Goal: Task Accomplishment & Management: Complete application form

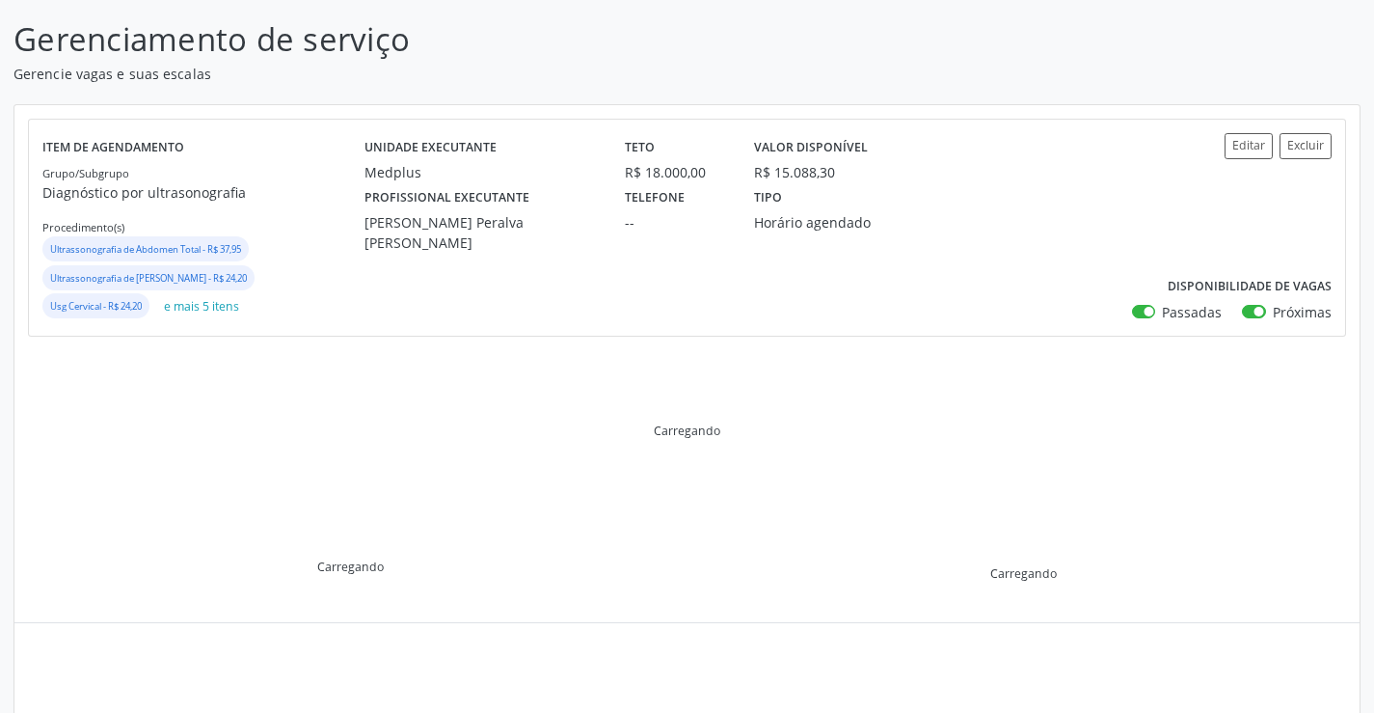
scroll to position [193, 0]
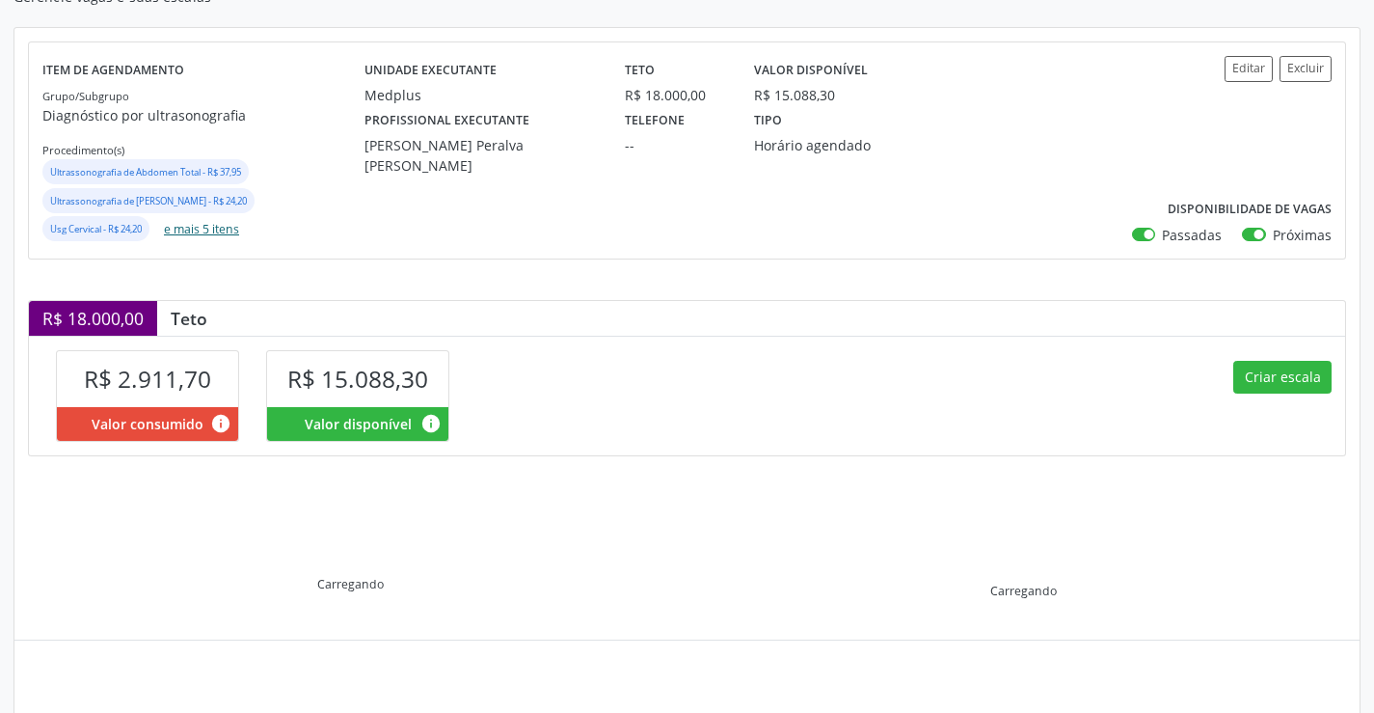
click at [212, 241] on button "e mais 5 itens" at bounding box center [201, 229] width 91 height 26
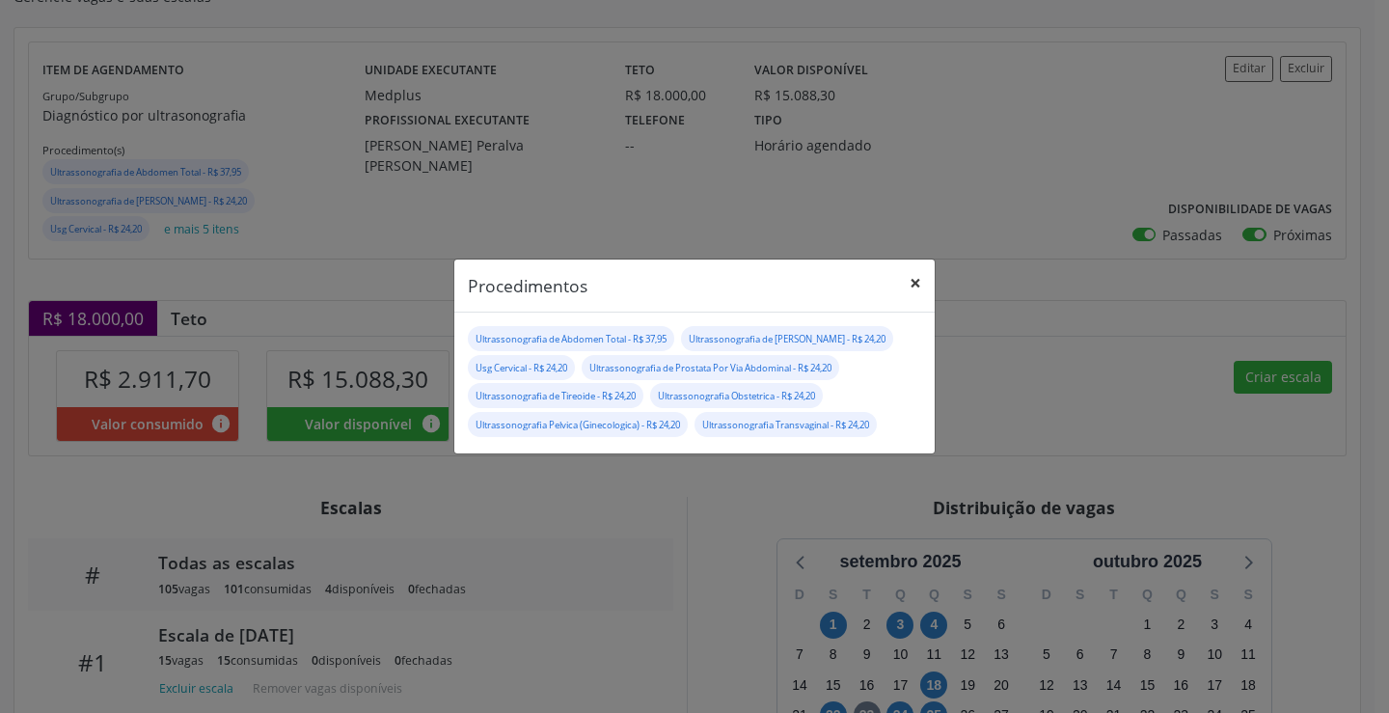
click at [911, 274] on button "×" at bounding box center [915, 282] width 39 height 47
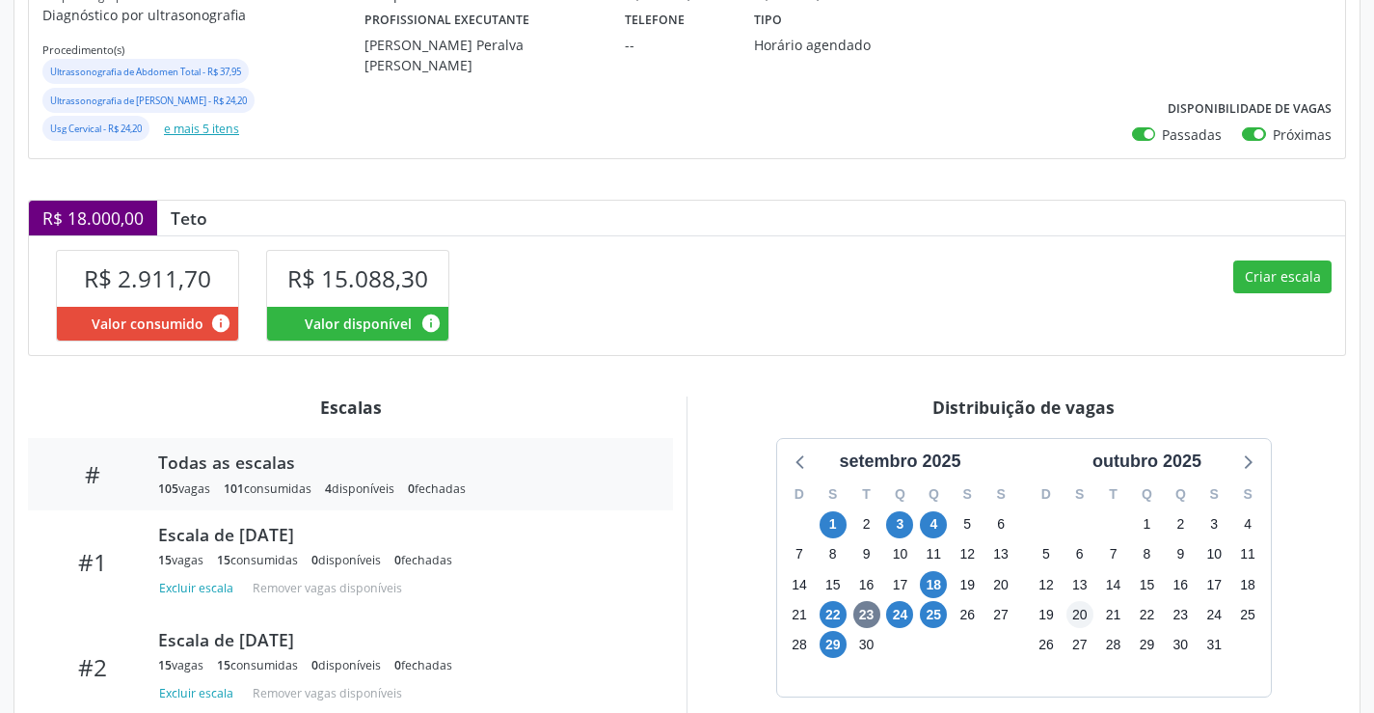
scroll to position [433, 0]
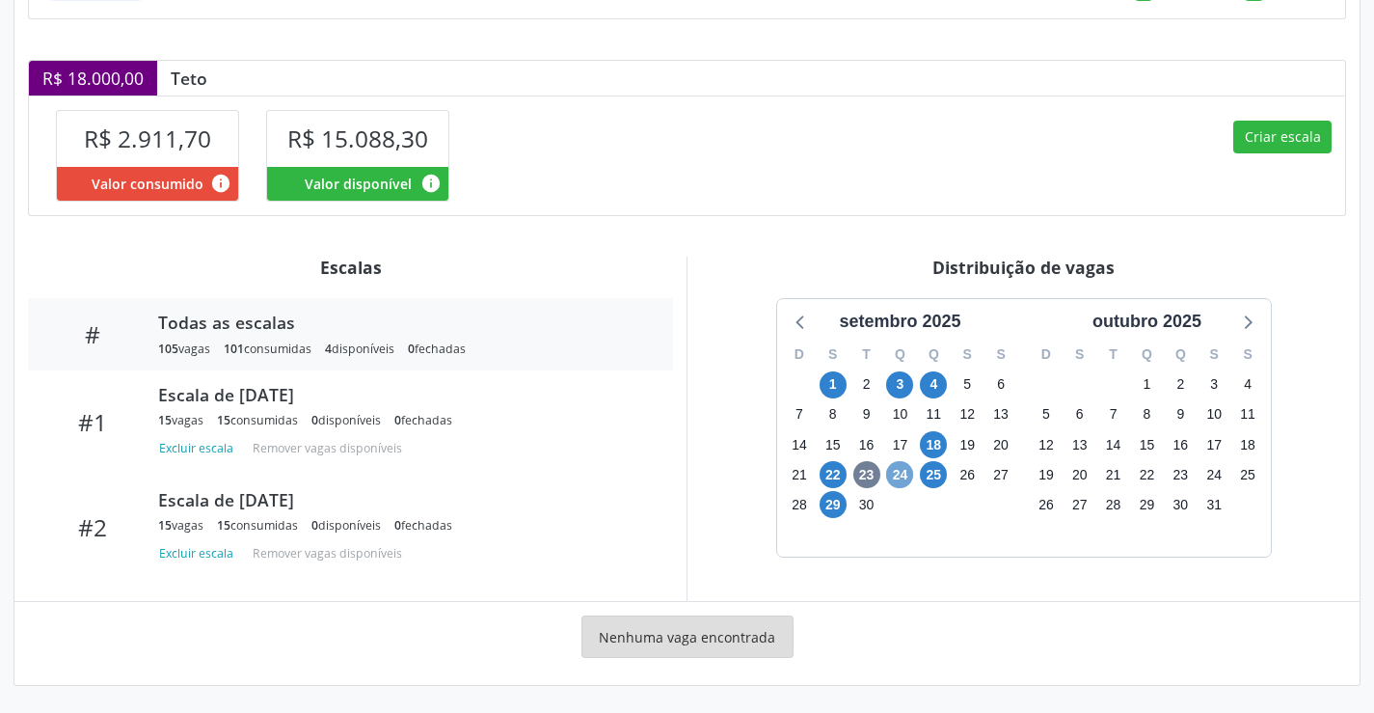
click at [905, 480] on span "24" at bounding box center [899, 474] width 27 height 27
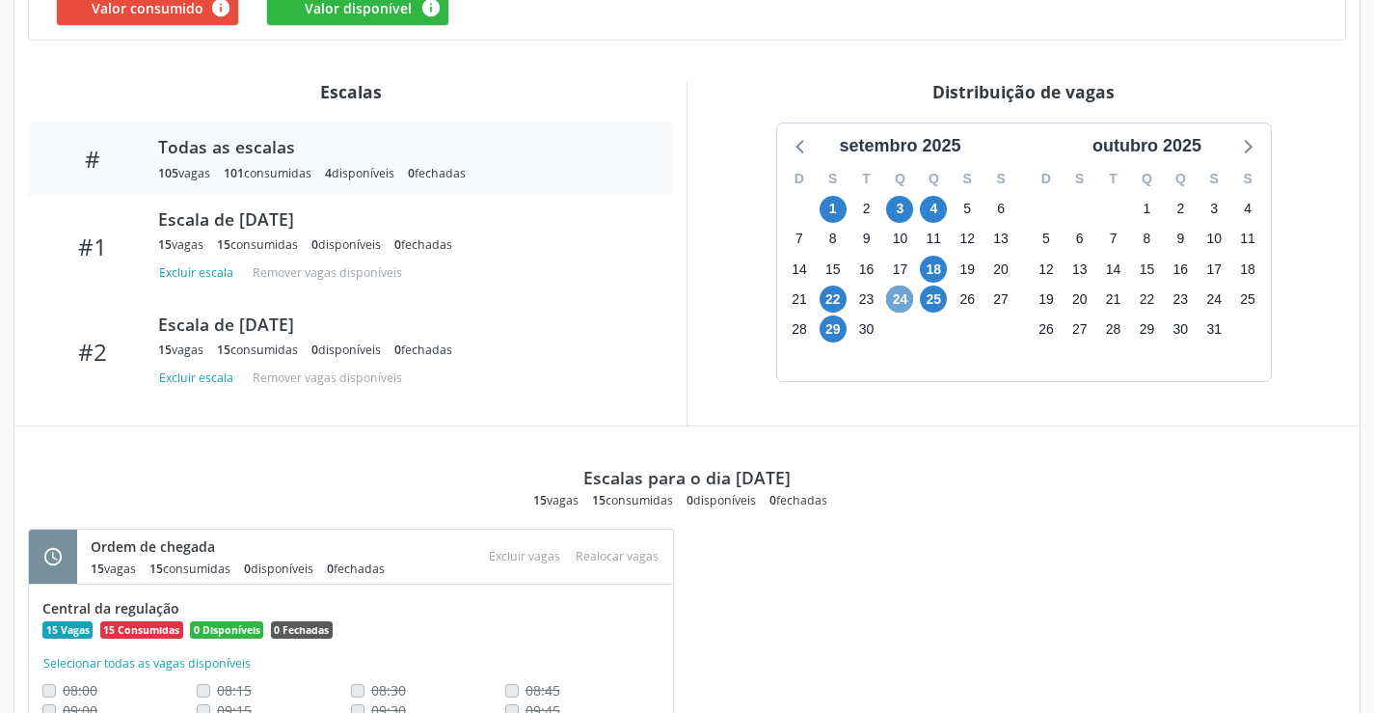
scroll to position [726, 0]
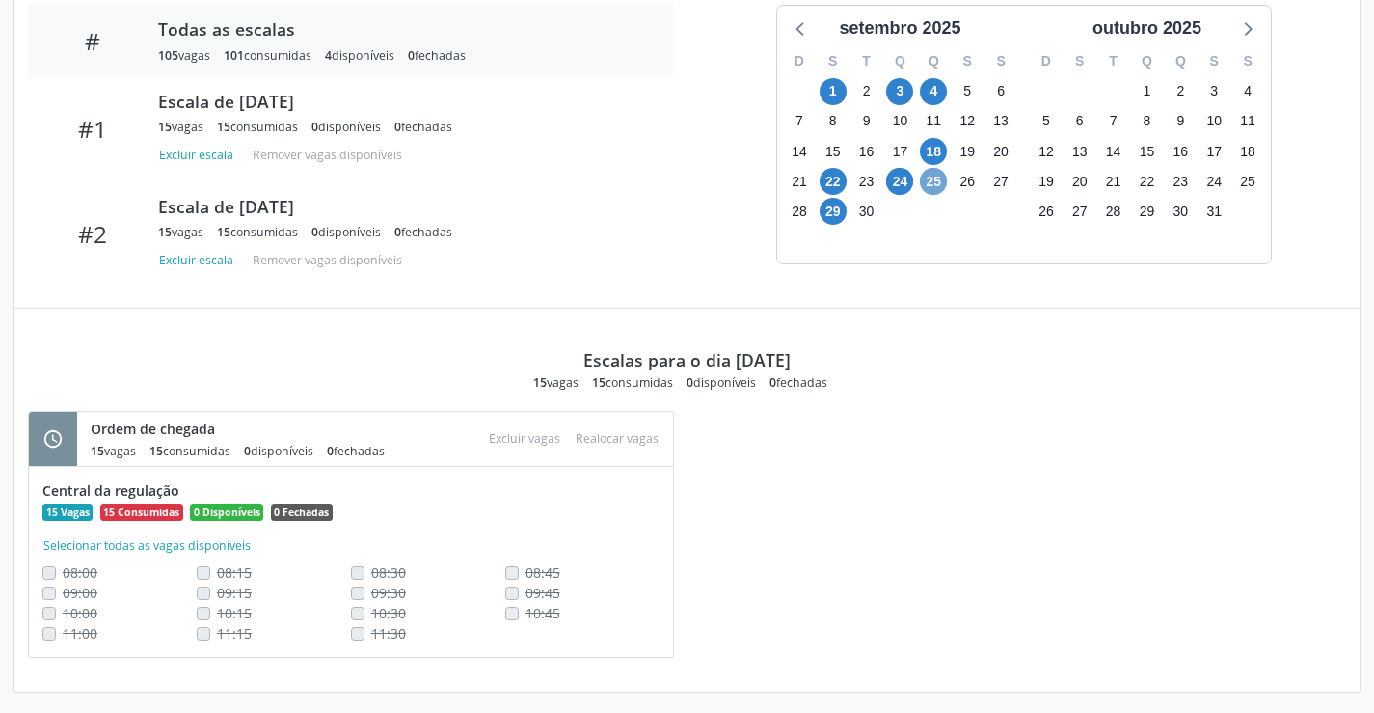
click at [932, 189] on span "25" at bounding box center [933, 181] width 27 height 27
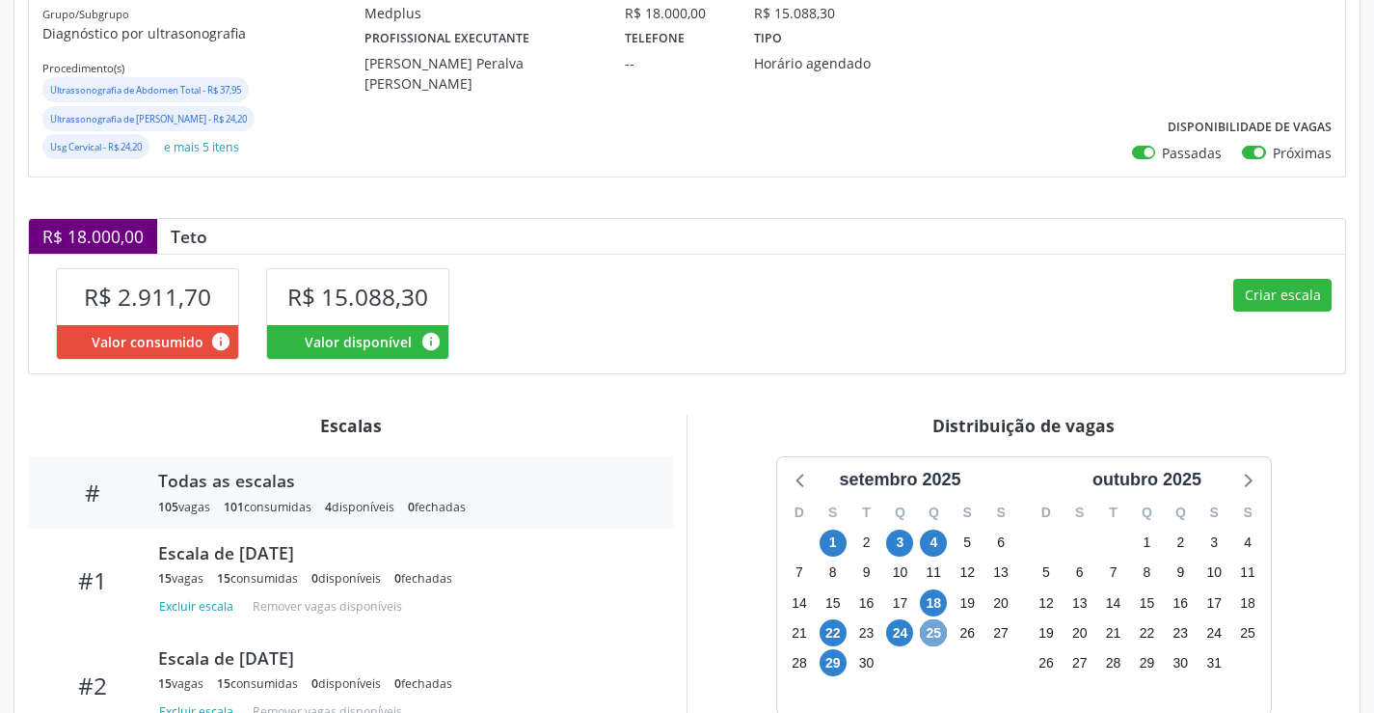
scroll to position [231, 0]
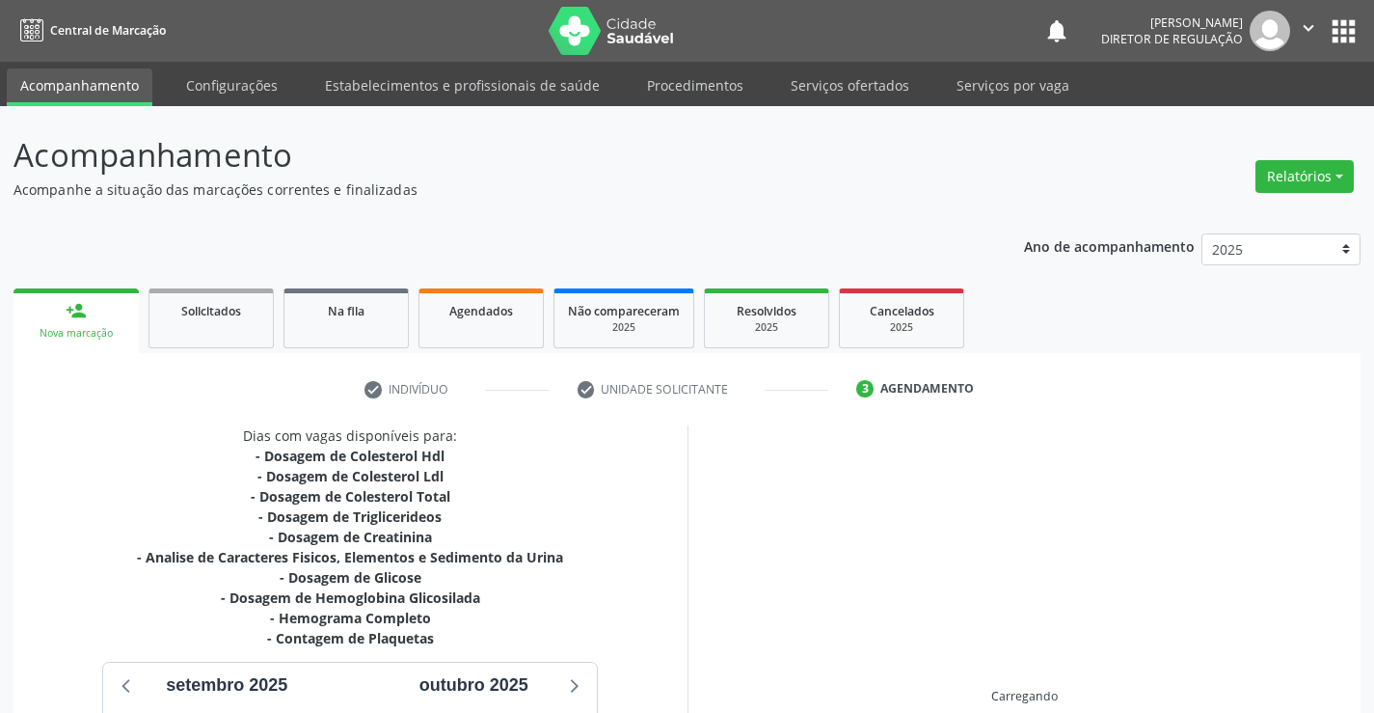
scroll to position [309, 0]
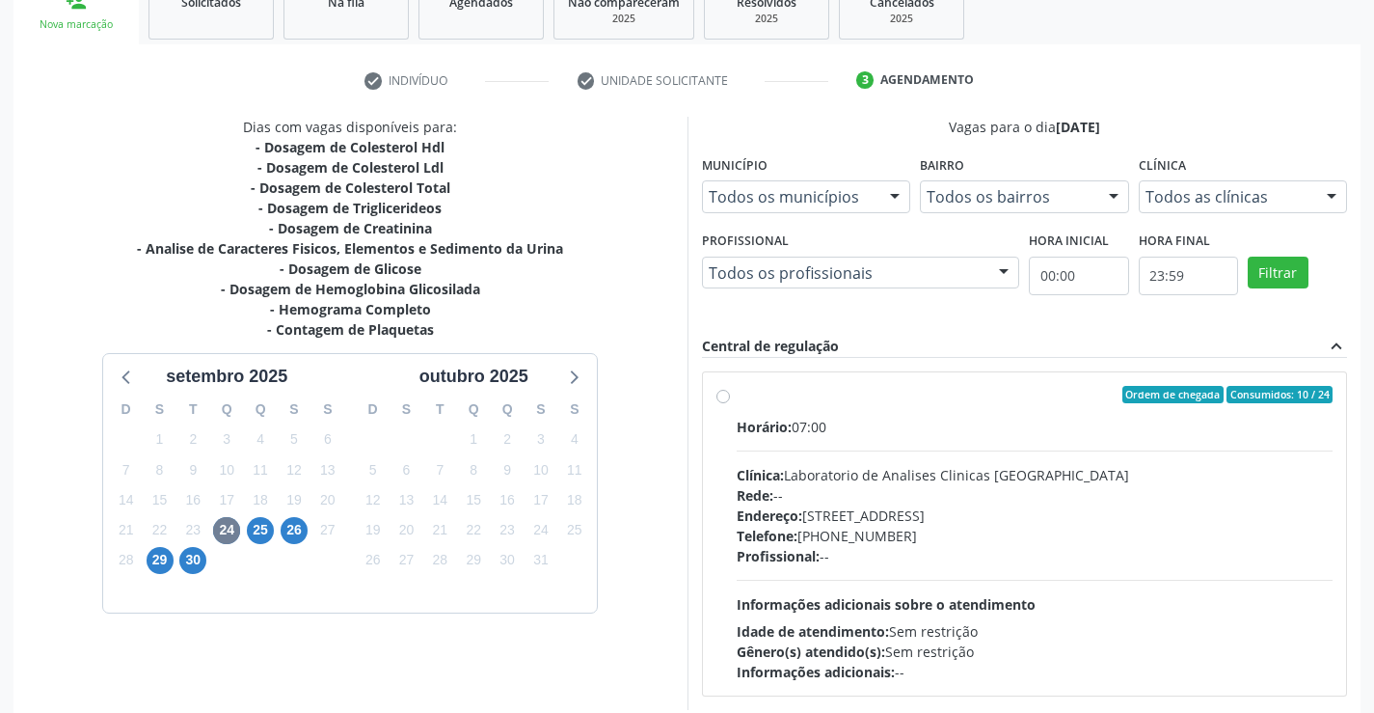
click at [839, 578] on div "Horário: 07:00 Clínica: Laboratorio de Analises Clinicas Sao Francisco Rede: --…" at bounding box center [1035, 549] width 597 height 265
click at [730, 403] on input "Ordem de chegada Consumidos: 10 / 24 Horário: 07:00 Clínica: Laboratorio de Ana…" at bounding box center [724, 394] width 14 height 17
radio input "true"
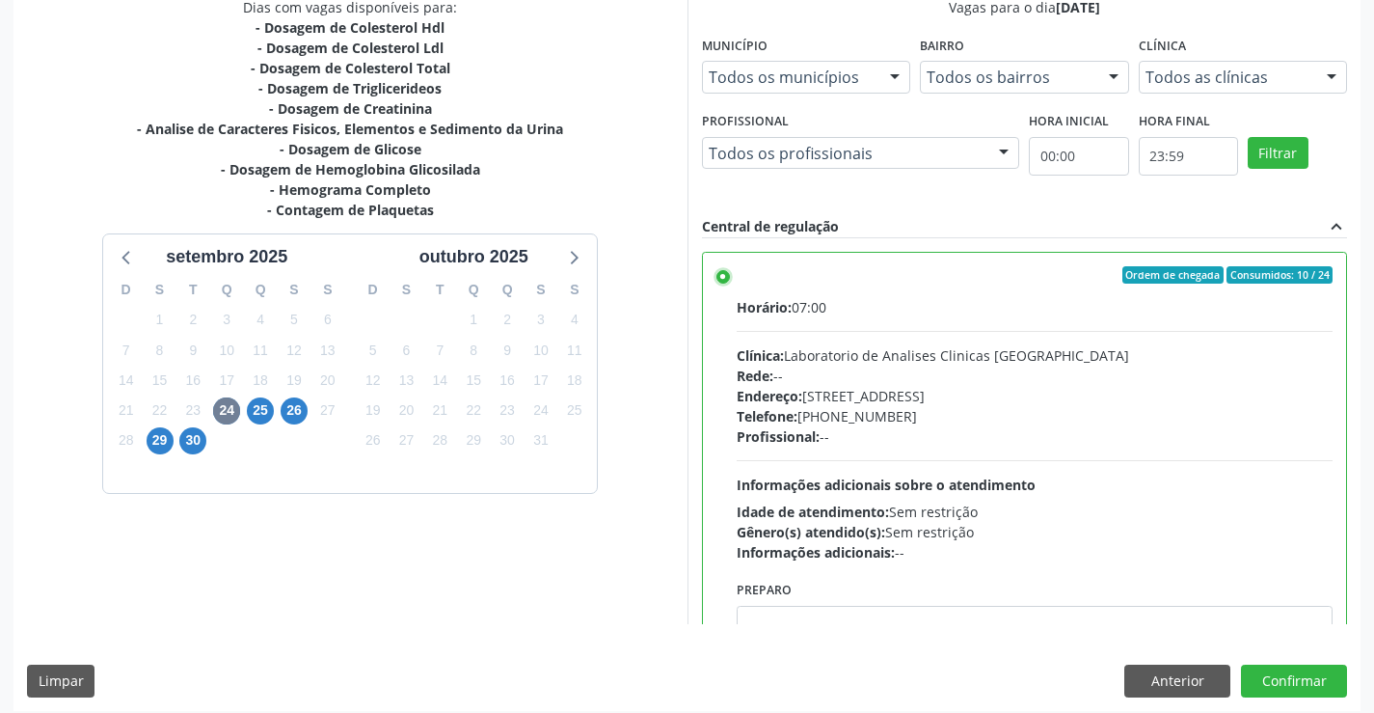
scroll to position [440, 0]
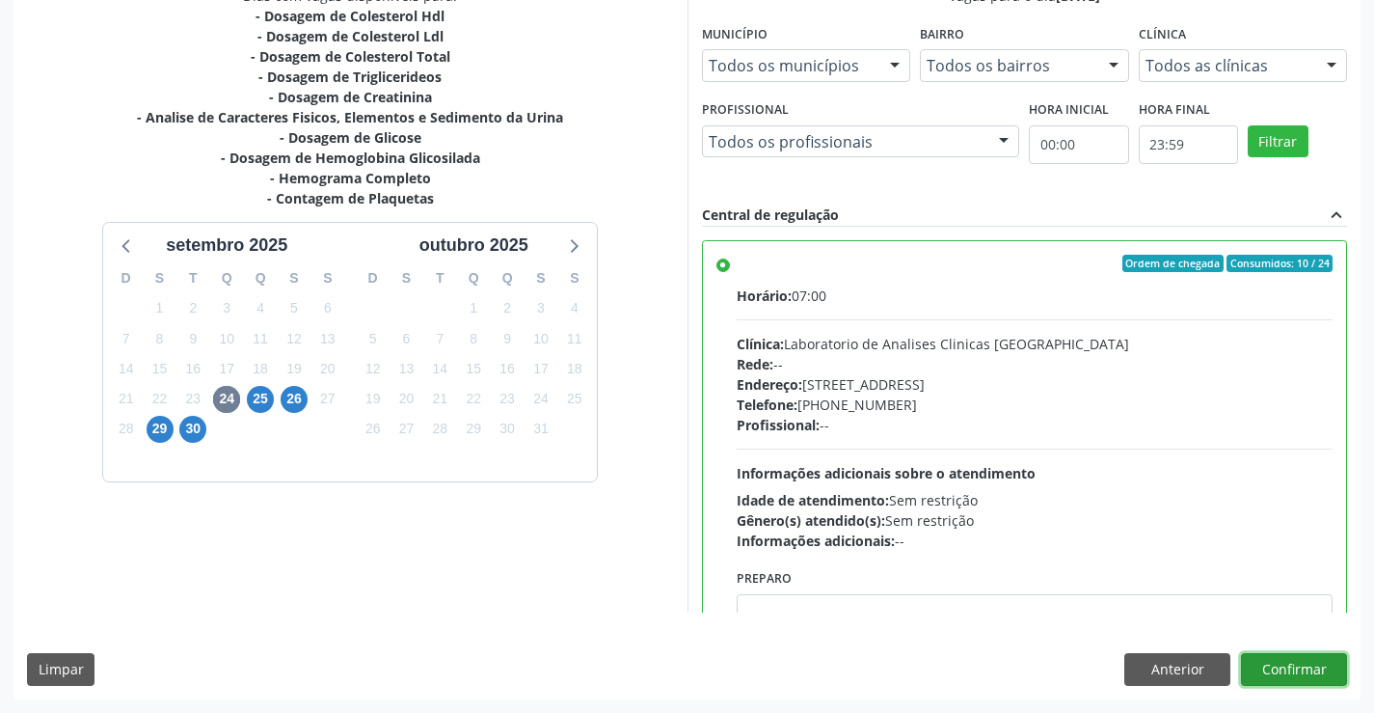
click at [1280, 671] on button "Confirmar" at bounding box center [1294, 669] width 106 height 33
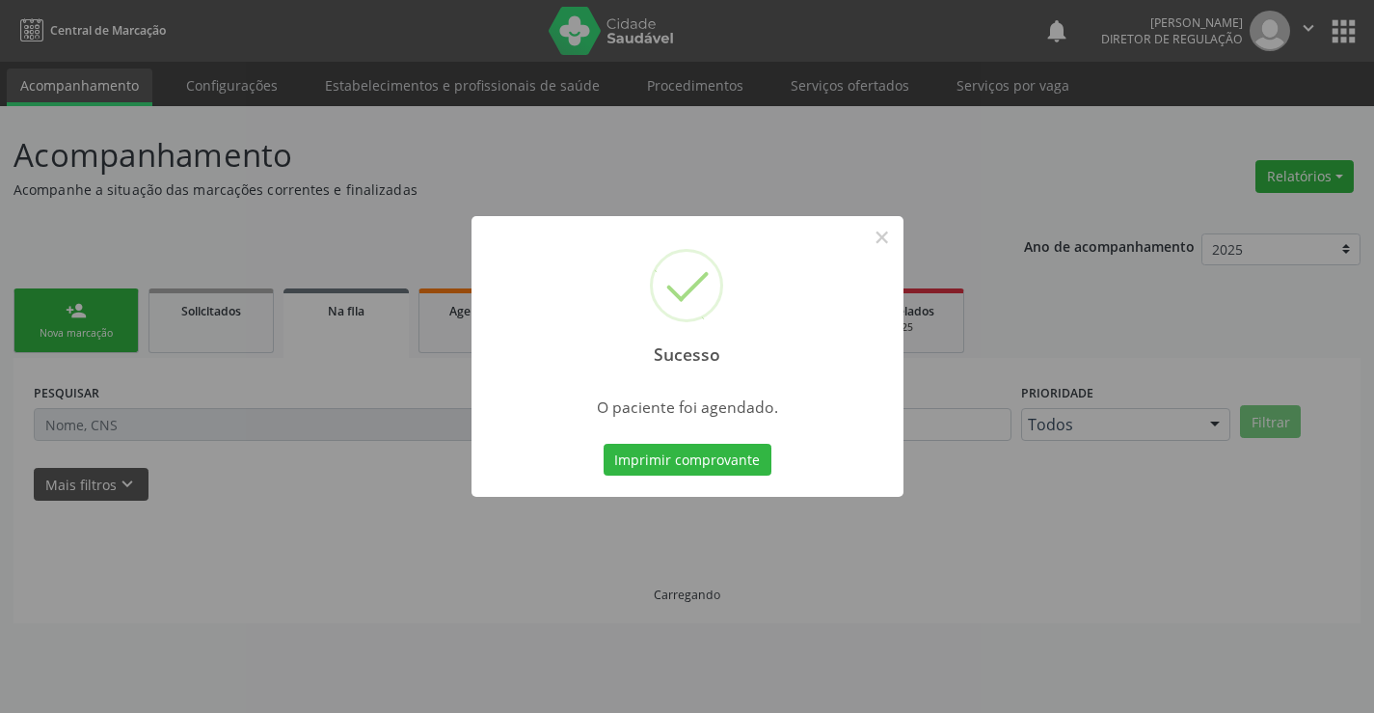
scroll to position [0, 0]
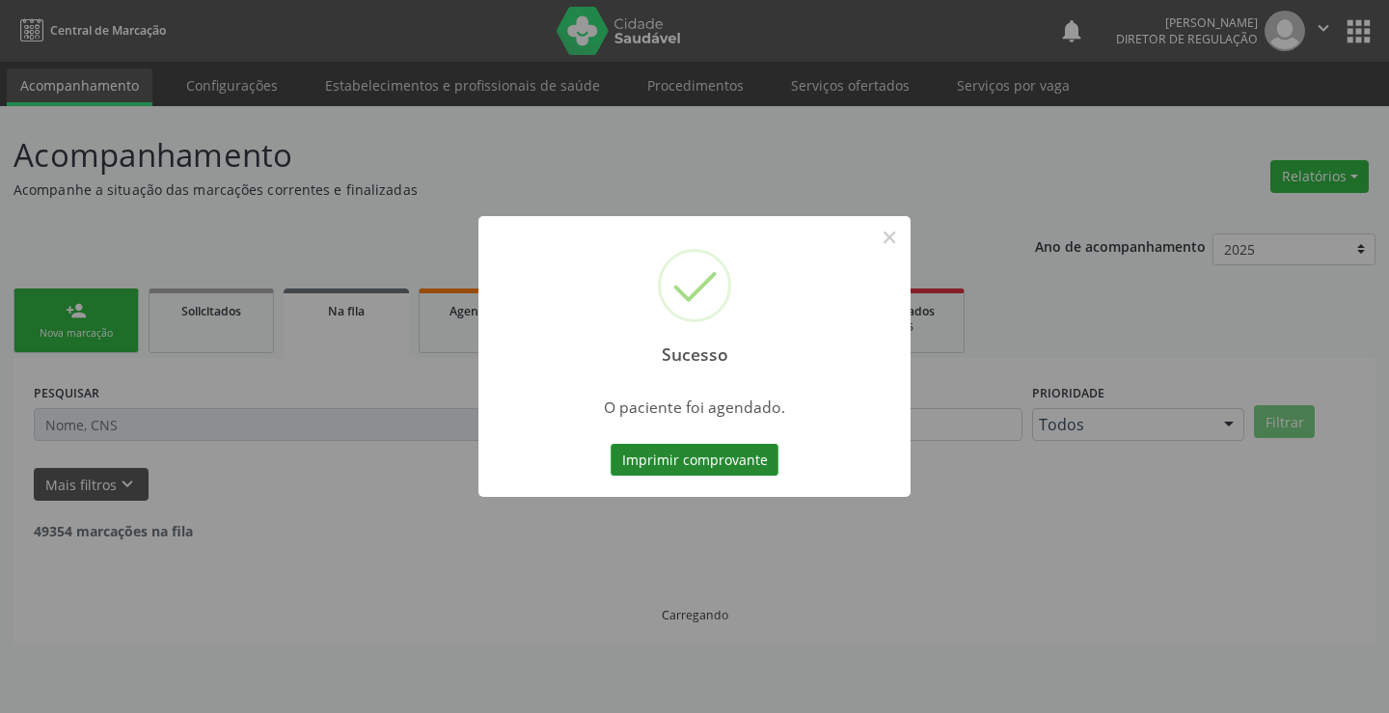
click at [713, 473] on button "Imprimir comprovante" at bounding box center [695, 460] width 168 height 33
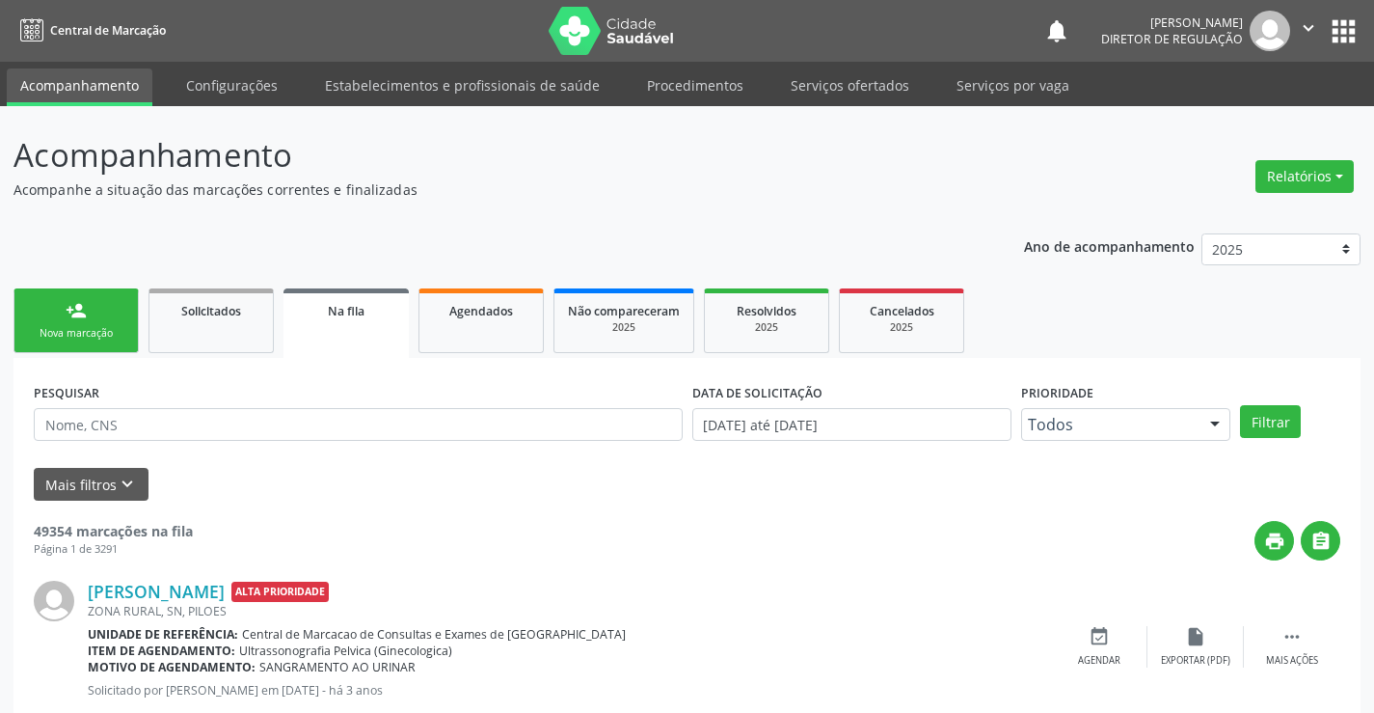
click at [88, 324] on link "person_add Nova marcação" at bounding box center [76, 320] width 125 height 65
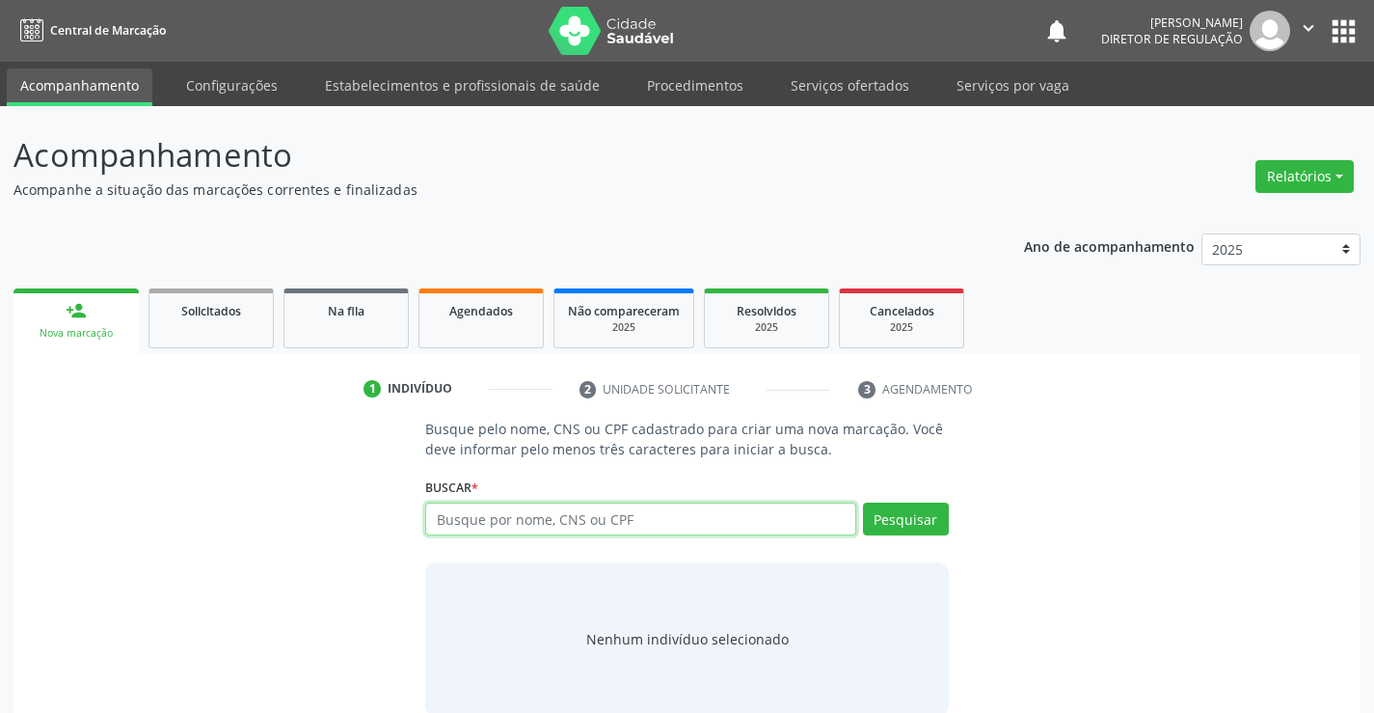
click at [548, 526] on input "text" at bounding box center [640, 519] width 430 height 33
click at [492, 532] on input "text" at bounding box center [640, 519] width 430 height 33
type input "701800241419471"
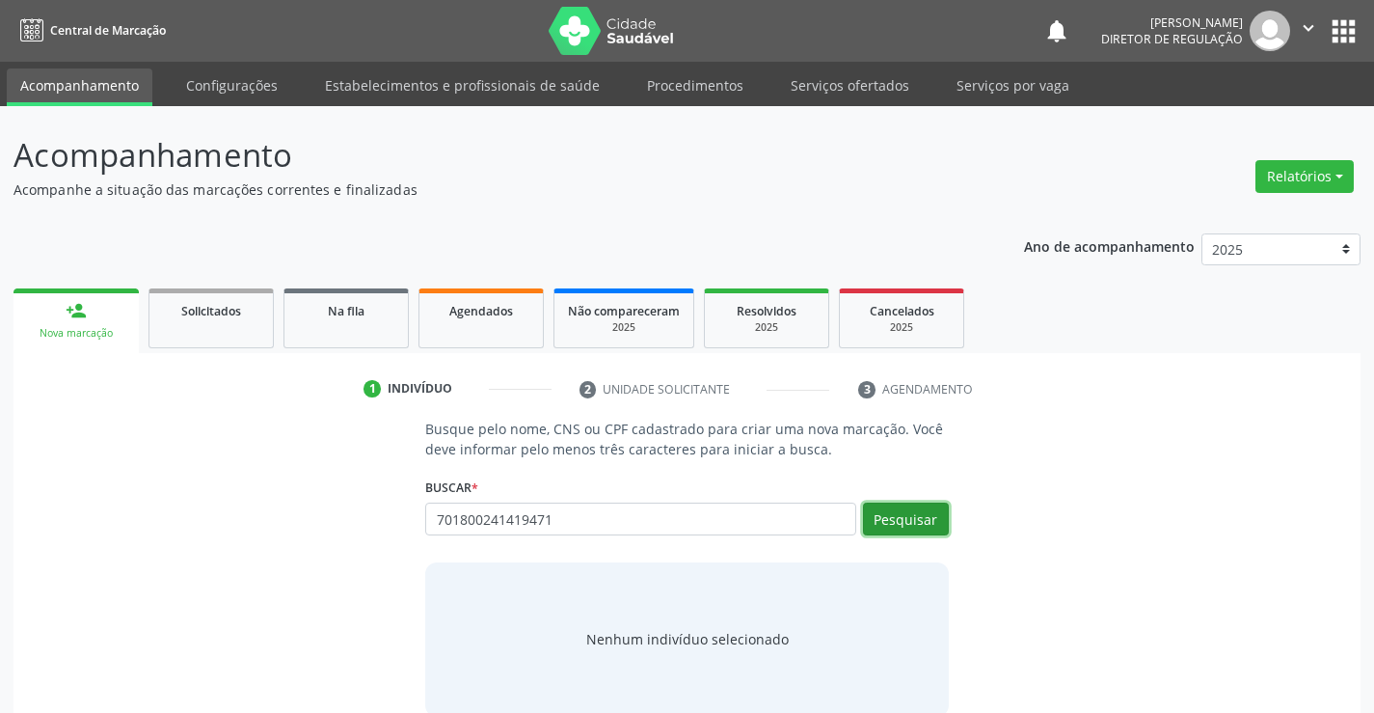
click at [922, 519] on button "Pesquisar" at bounding box center [906, 519] width 86 height 33
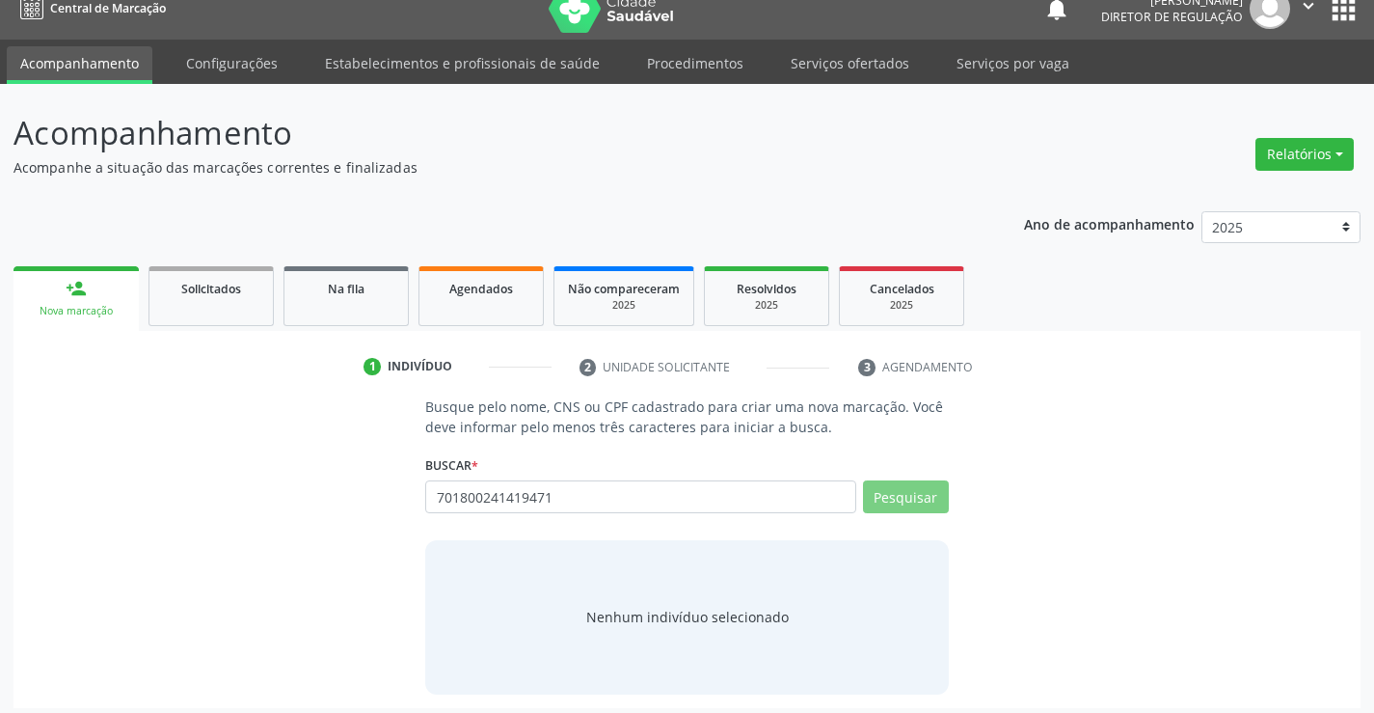
scroll to position [31, 0]
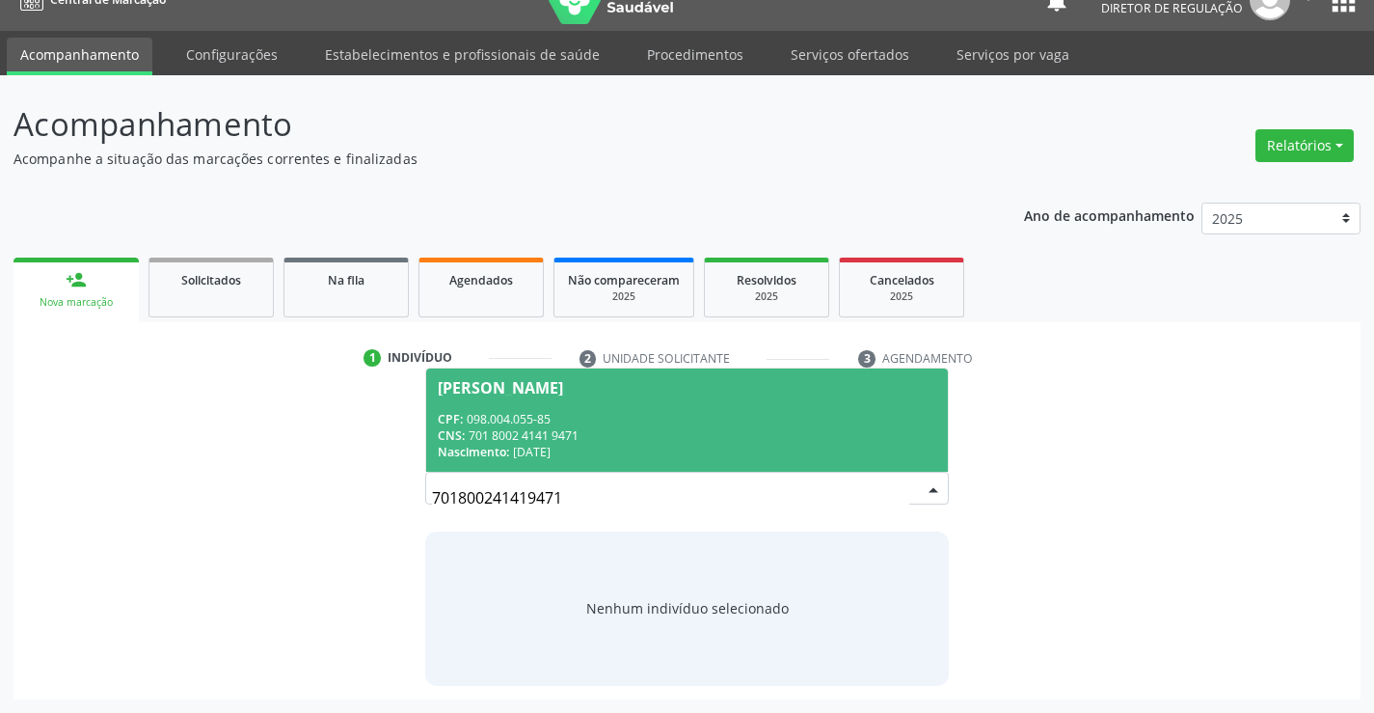
click at [610, 430] on div "CNS: 701 8002 4141 9471" at bounding box center [687, 435] width 498 height 16
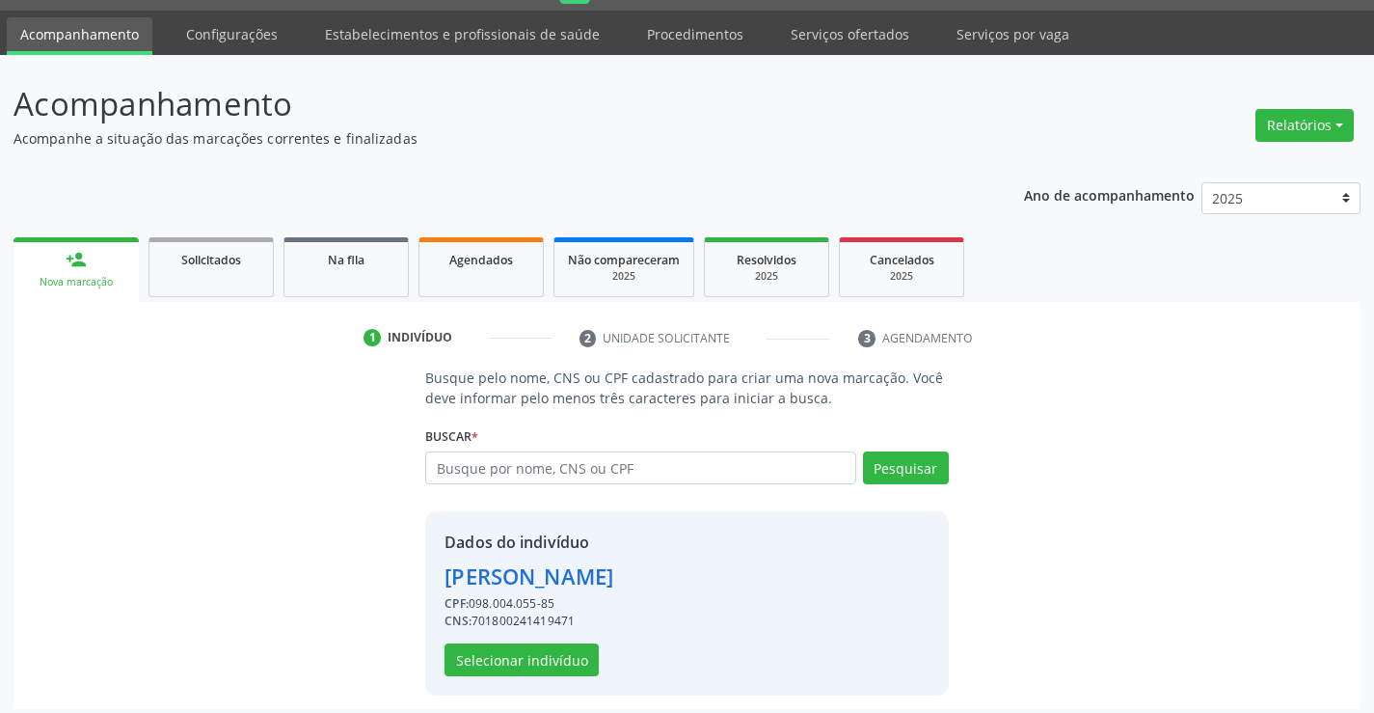
scroll to position [61, 0]
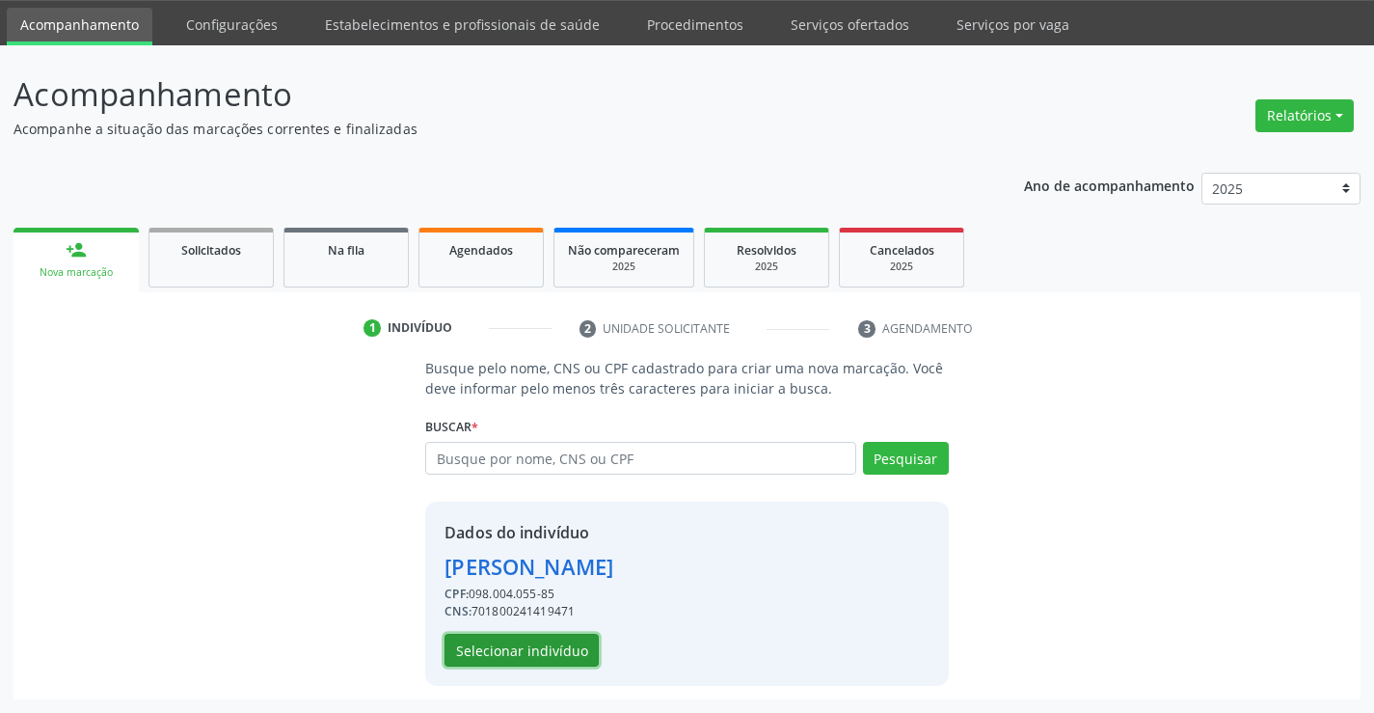
click at [540, 639] on button "Selecionar indivíduo" at bounding box center [522, 650] width 154 height 33
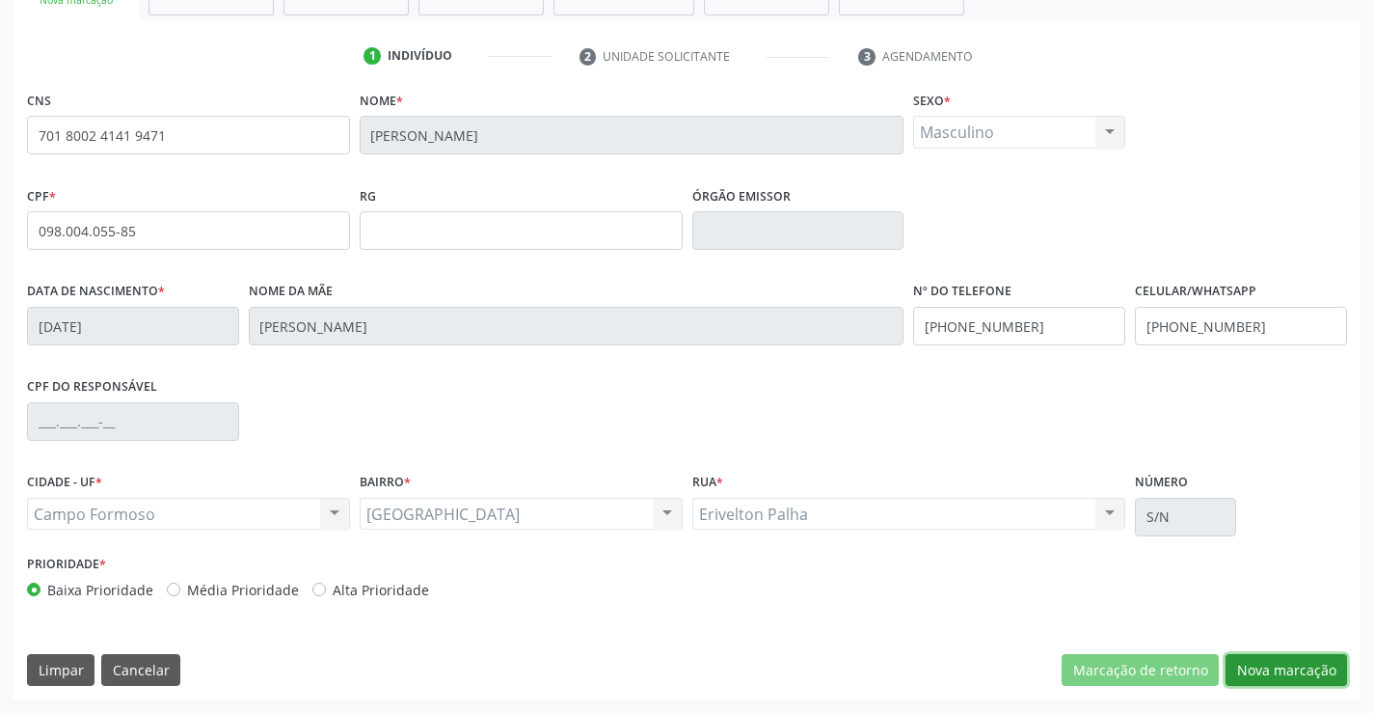
click at [1275, 661] on button "Nova marcação" at bounding box center [1287, 670] width 122 height 33
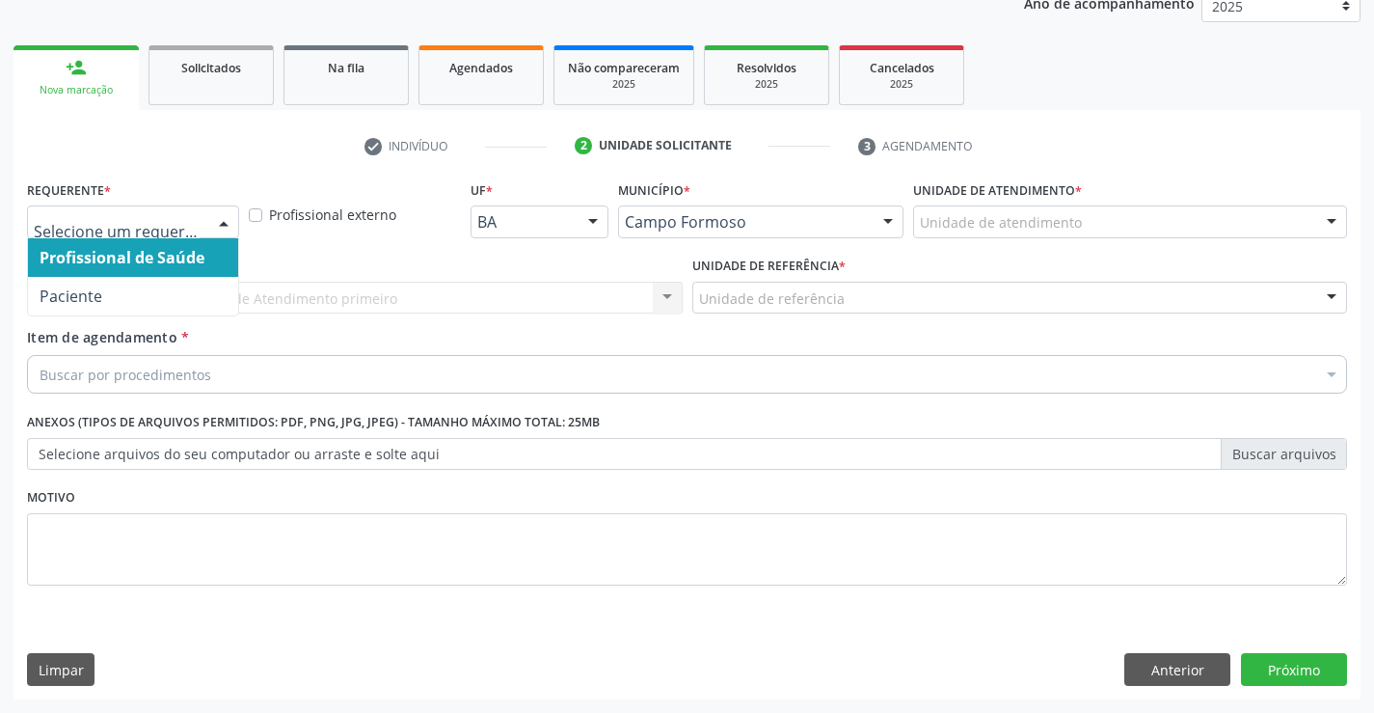
click at [201, 214] on div at bounding box center [133, 221] width 212 height 33
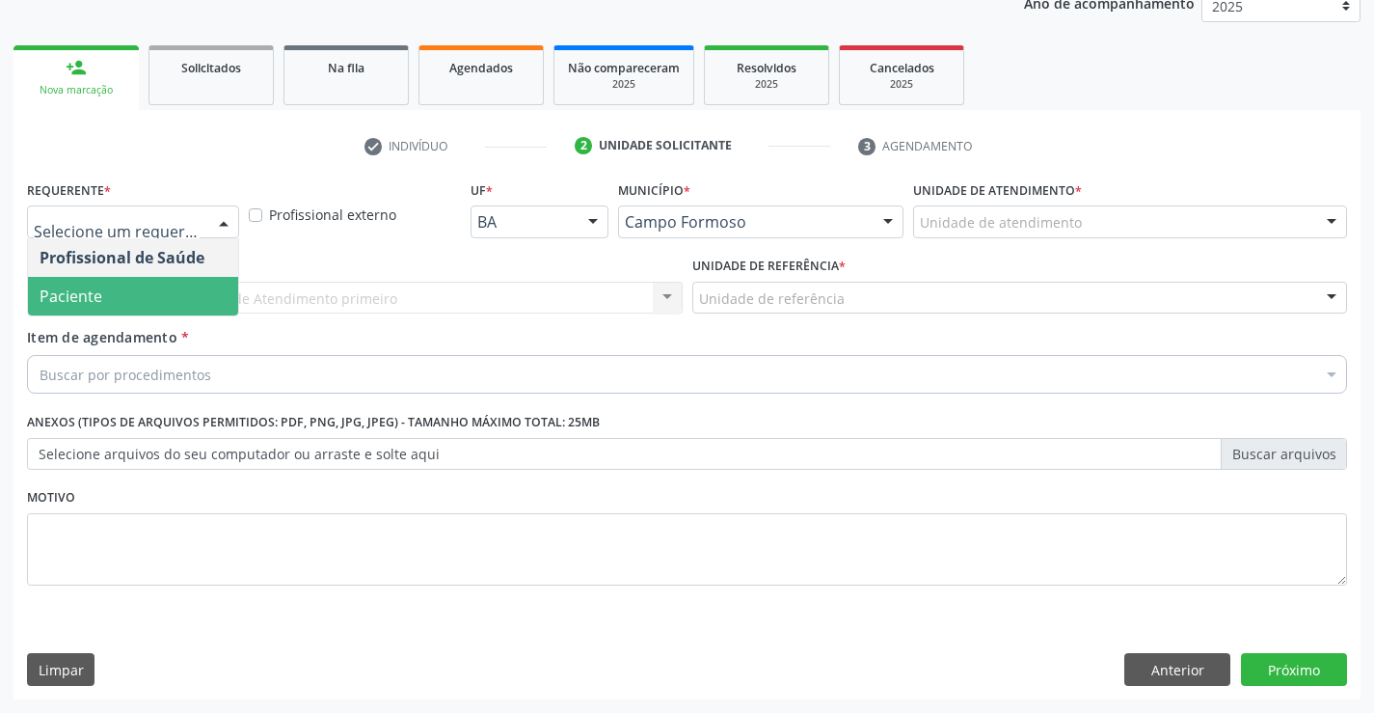
click at [177, 286] on span "Paciente" at bounding box center [133, 296] width 210 height 39
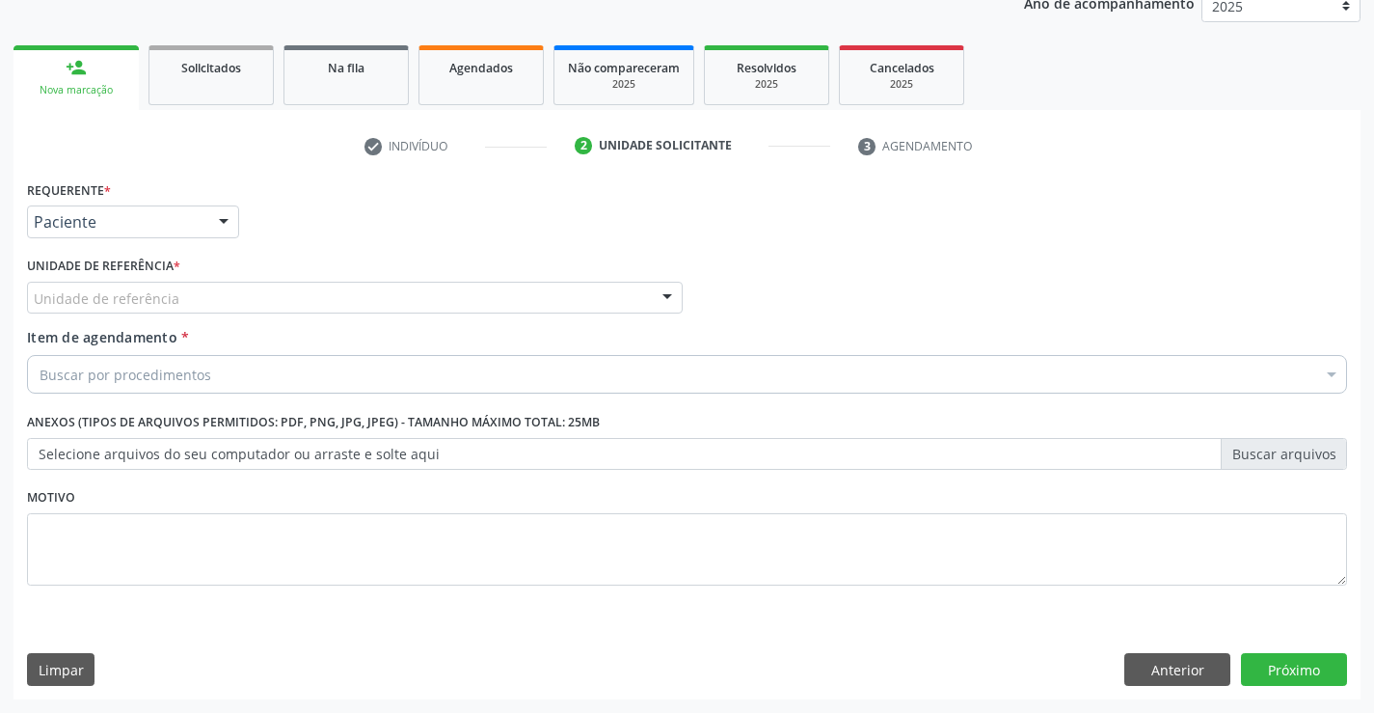
click at [394, 288] on div "Unidade de referência" at bounding box center [355, 298] width 656 height 33
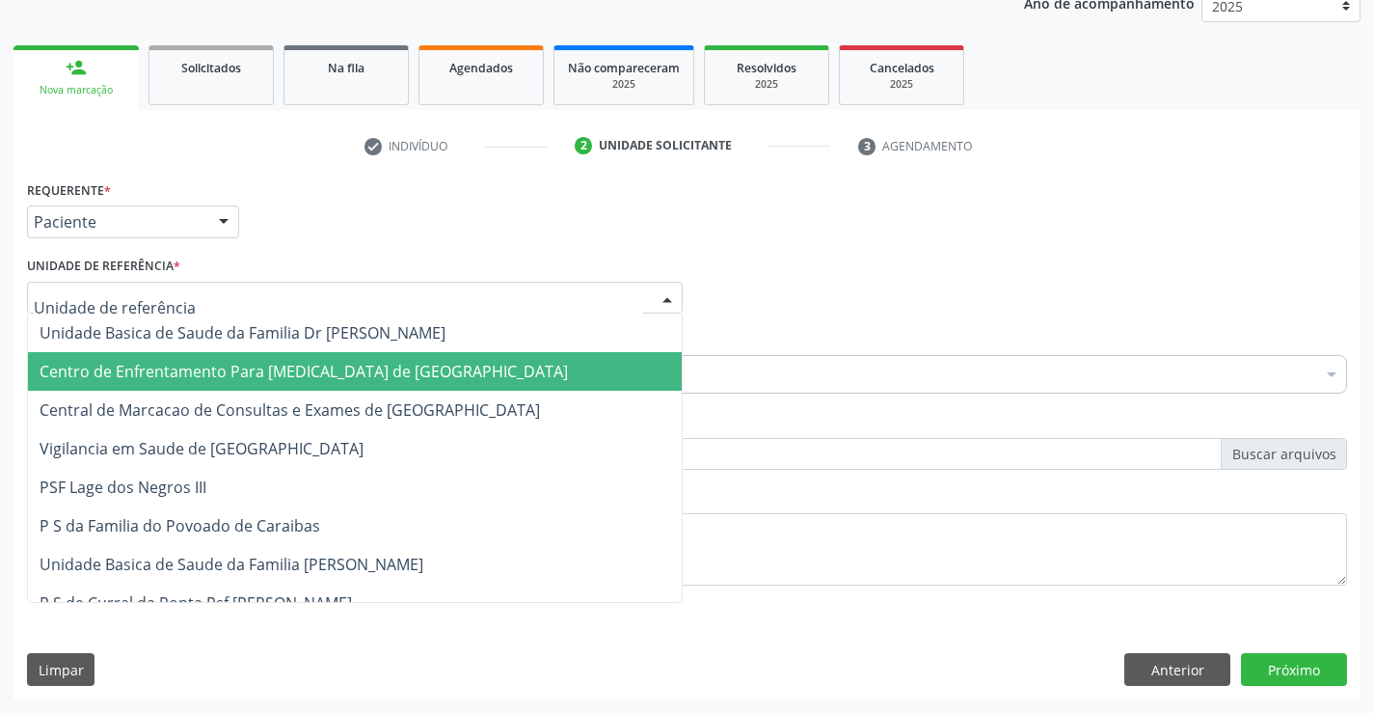
drag, startPoint x: 395, startPoint y: 384, endPoint x: 400, endPoint y: 412, distance: 28.6
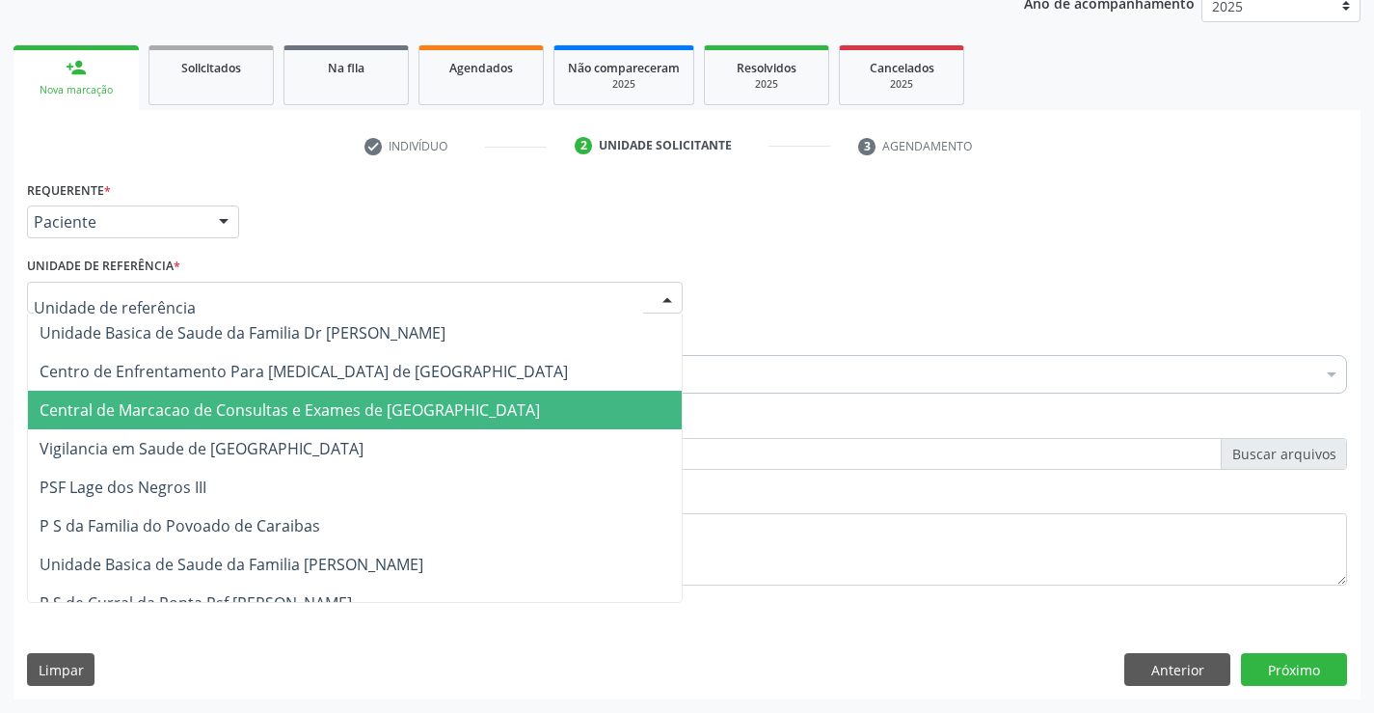
click at [400, 412] on span "Central de Marcacao de Consultas e Exames de Campo Formoso" at bounding box center [290, 409] width 501 height 21
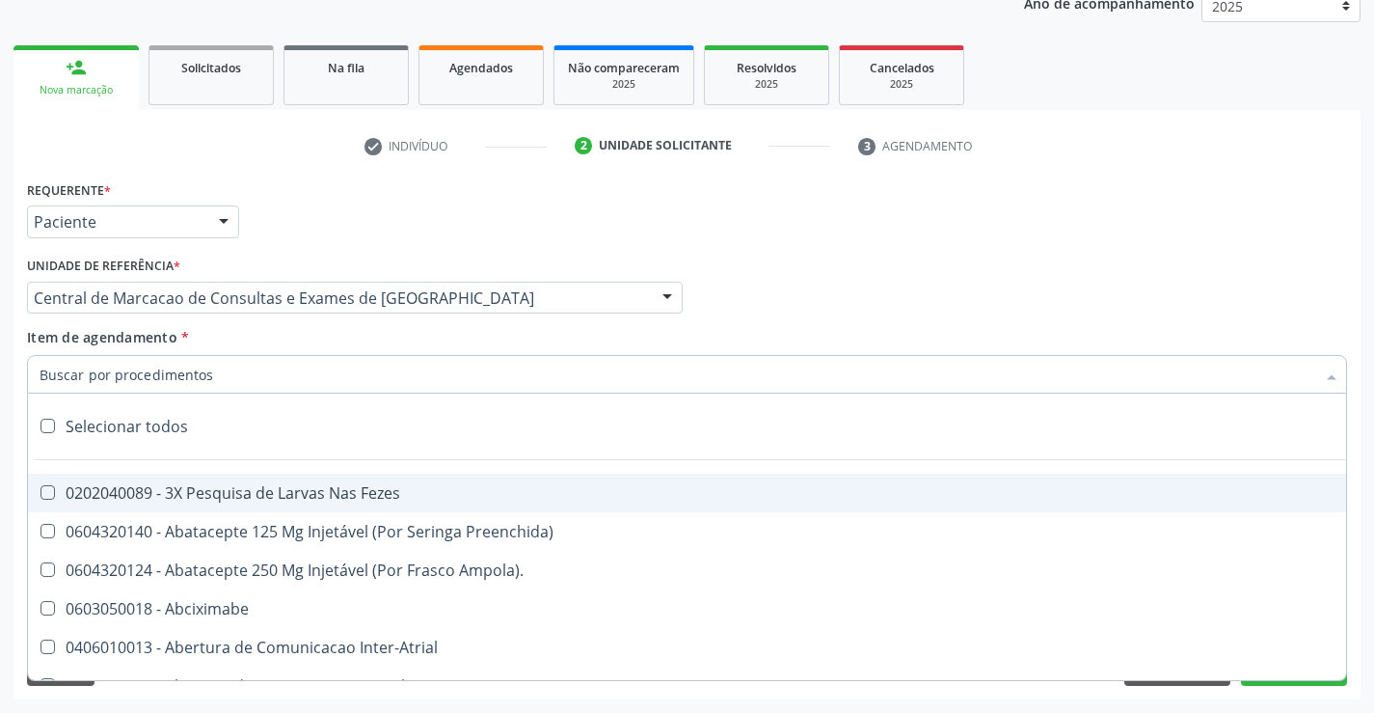
click at [448, 373] on div at bounding box center [687, 374] width 1320 height 39
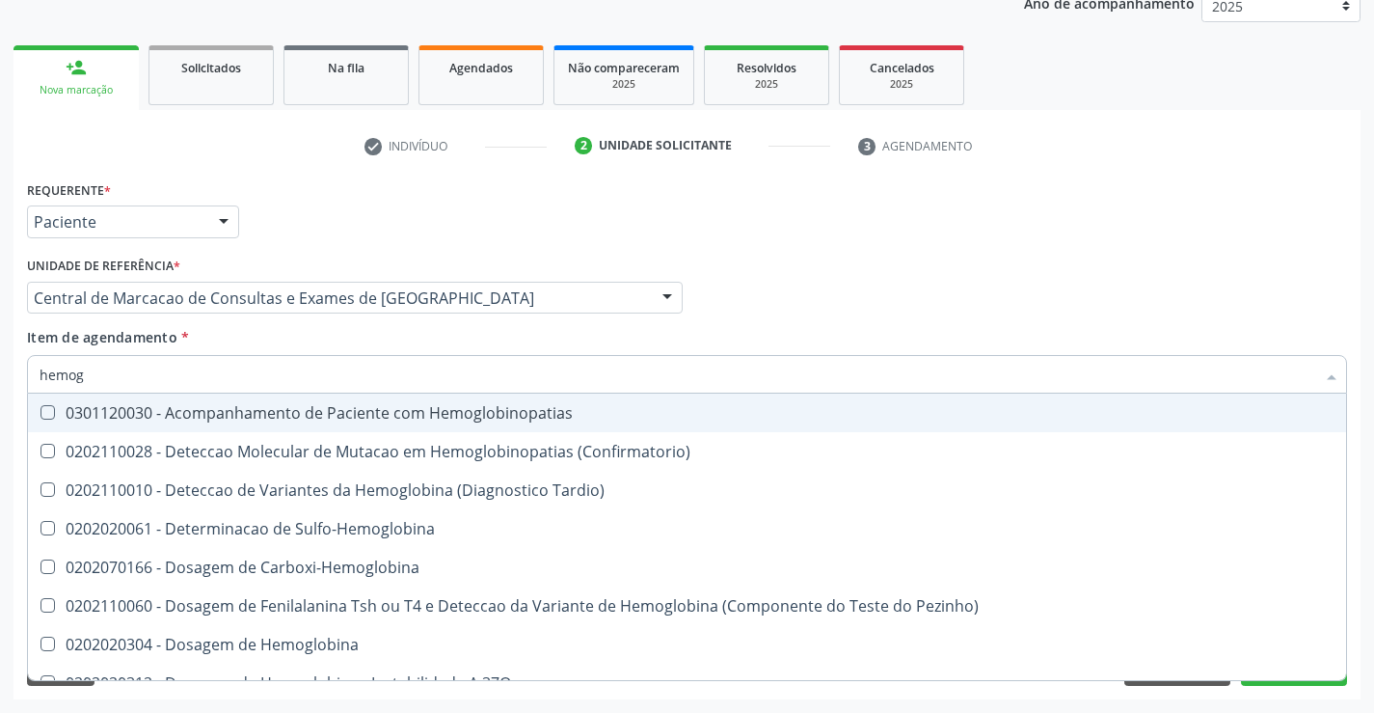
type input "hemogr"
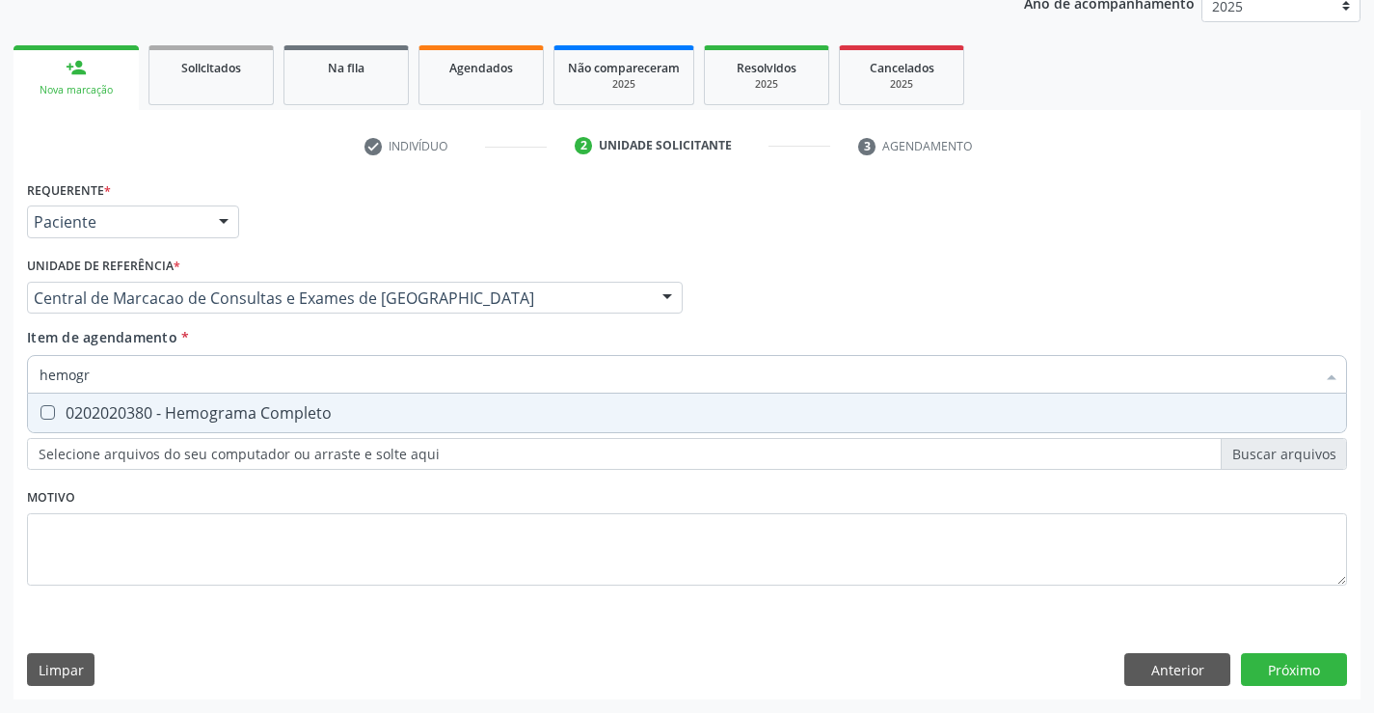
click at [403, 420] on div "0202020380 - Hemograma Completo" at bounding box center [687, 412] width 1295 height 15
checkbox Completo "true"
type input "hemogr"
click at [366, 334] on div "Item de agendamento * hemogr Desfazer seleção 0202020380 - Hemograma Completo N…" at bounding box center [687, 357] width 1320 height 61
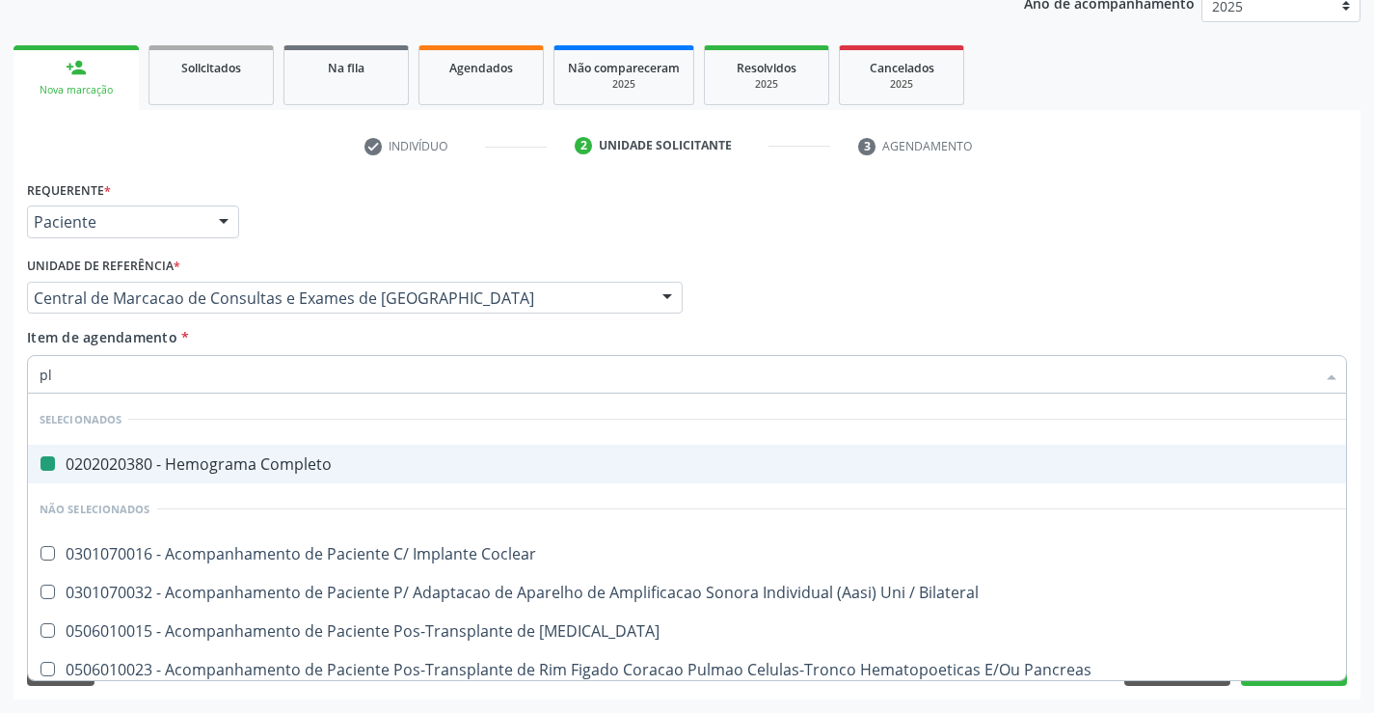
type input "pla"
checkbox Completo "false"
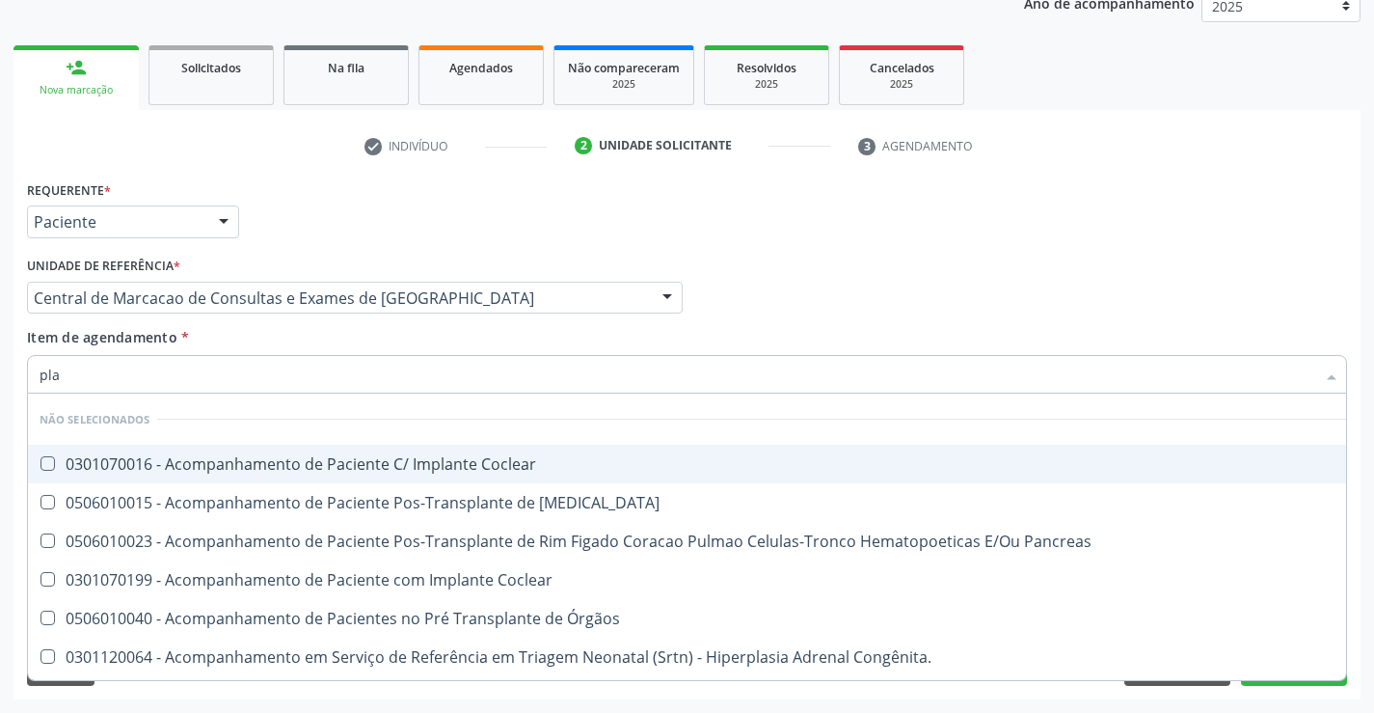
type input "plaq"
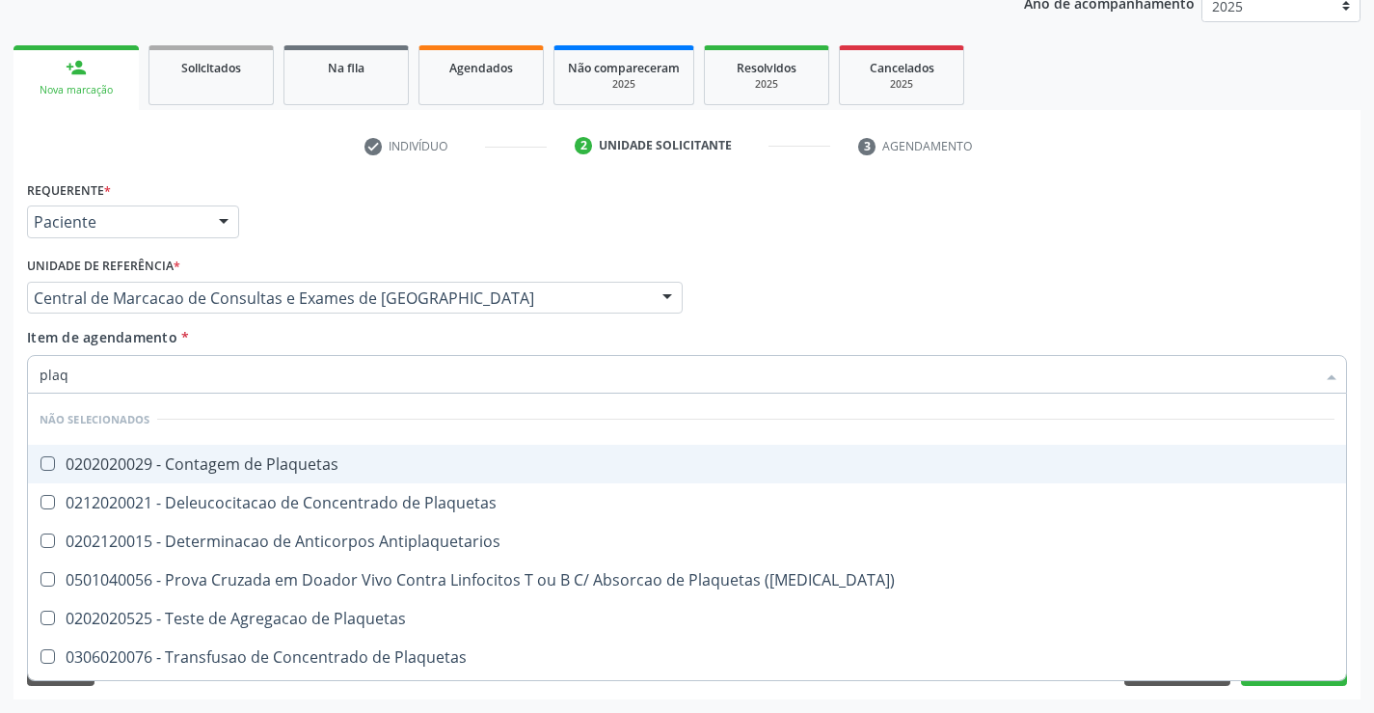
click at [336, 456] on div "0202020029 - Contagem de Plaquetas" at bounding box center [687, 463] width 1295 height 15
checkbox Plaquetas "true"
click at [317, 348] on div "Item de agendamento * plaq Desfazer seleção Não selecionados 0202020029 - Conta…" at bounding box center [687, 357] width 1320 height 61
checkbox Plaquetas "true"
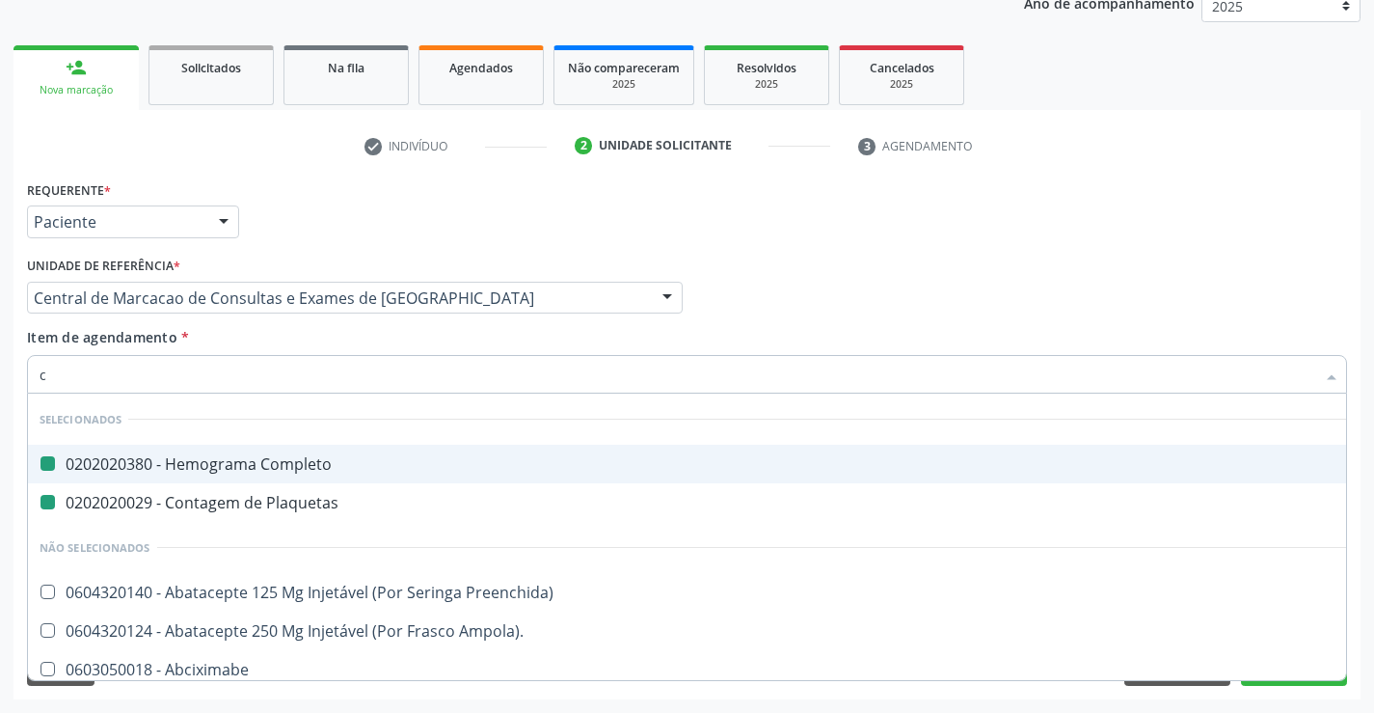
type input "cr"
checkbox Completo "false"
checkbox Plaquetas "false"
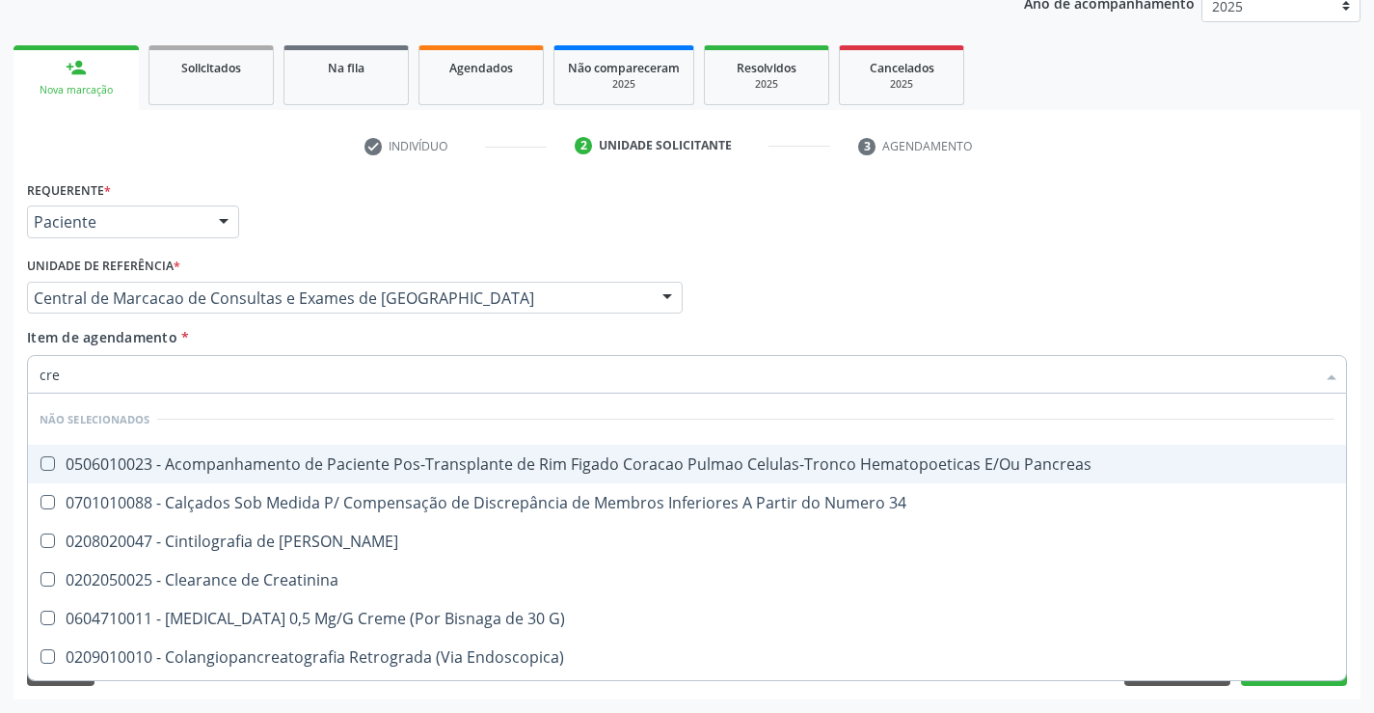
type input "crea"
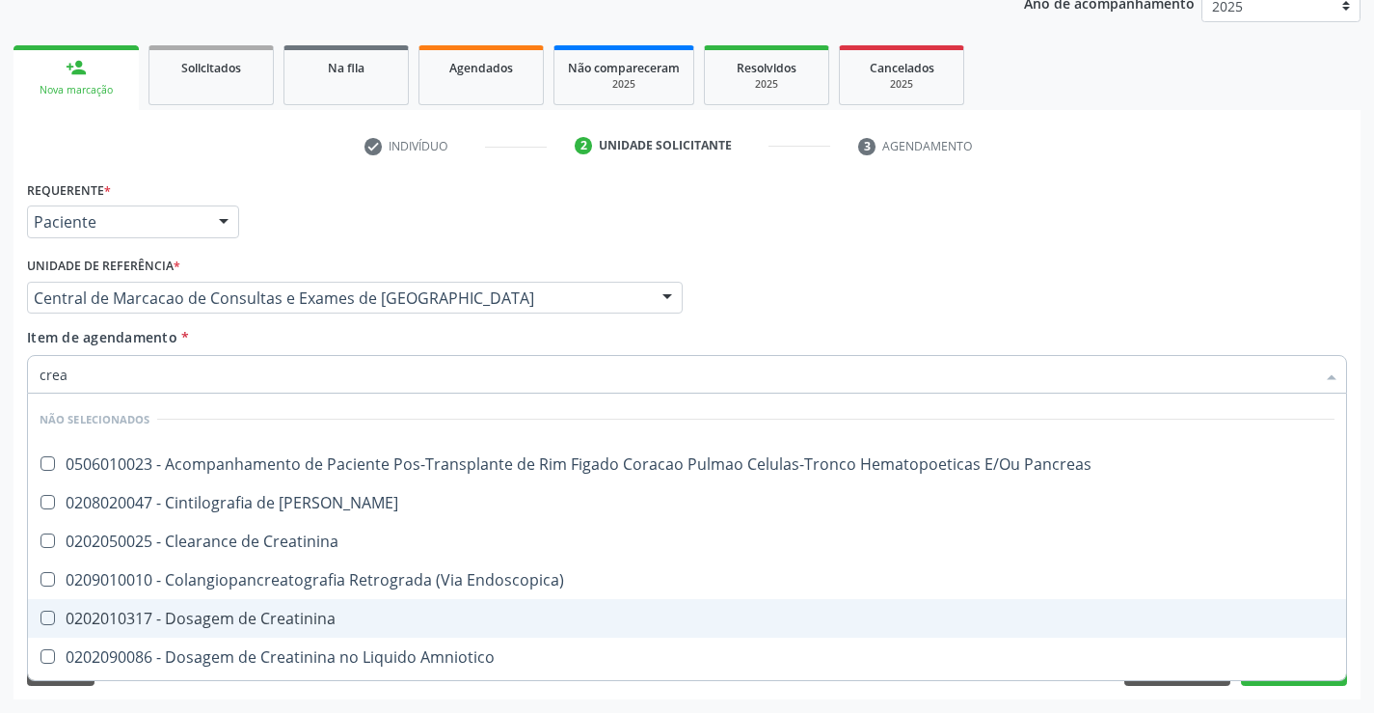
click at [297, 607] on span "0202010317 - Dosagem de Creatinina" at bounding box center [687, 618] width 1319 height 39
checkbox Creatinina "true"
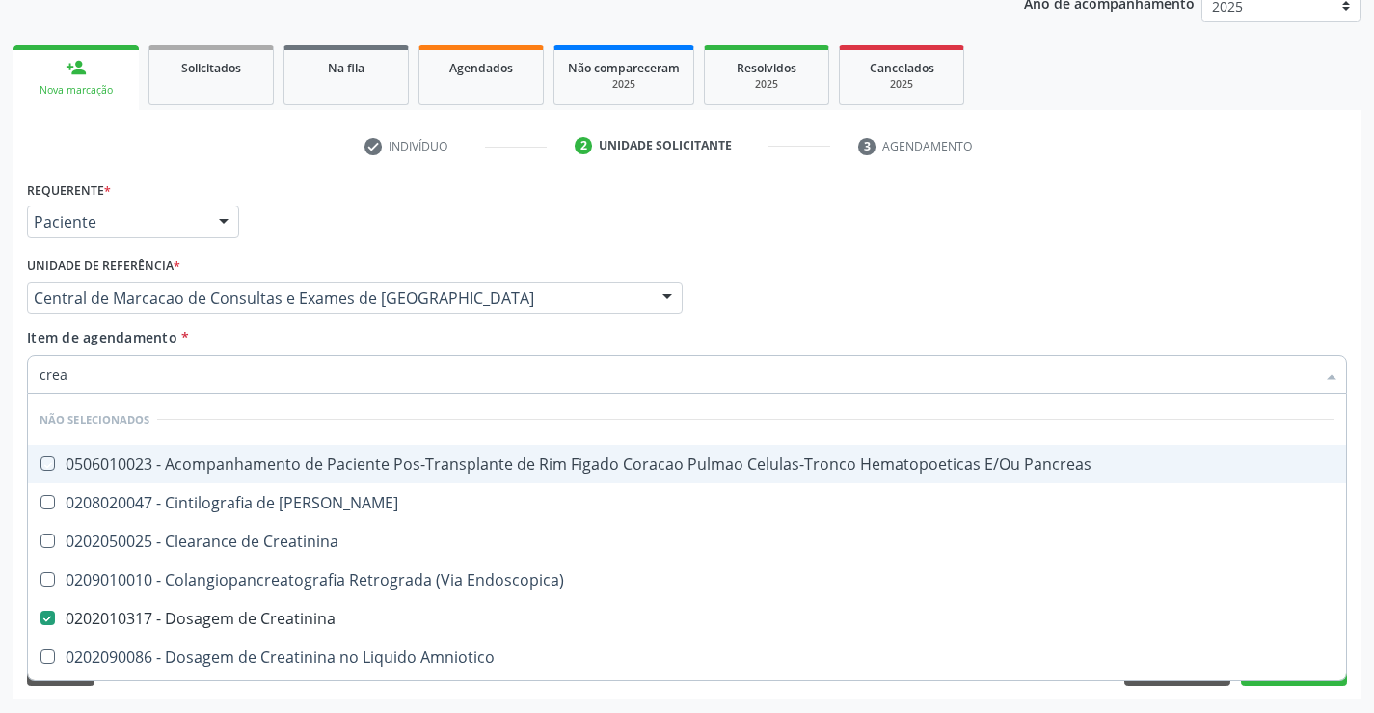
click at [300, 347] on div "Item de agendamento * crea Desfazer seleção Não selecionados 0506010023 - Acomp…" at bounding box center [687, 357] width 1320 height 61
checkbox Pancreas "true"
checkbox Creatinina "false"
checkbox Pancreas "true"
checkbox Creatinina "true"
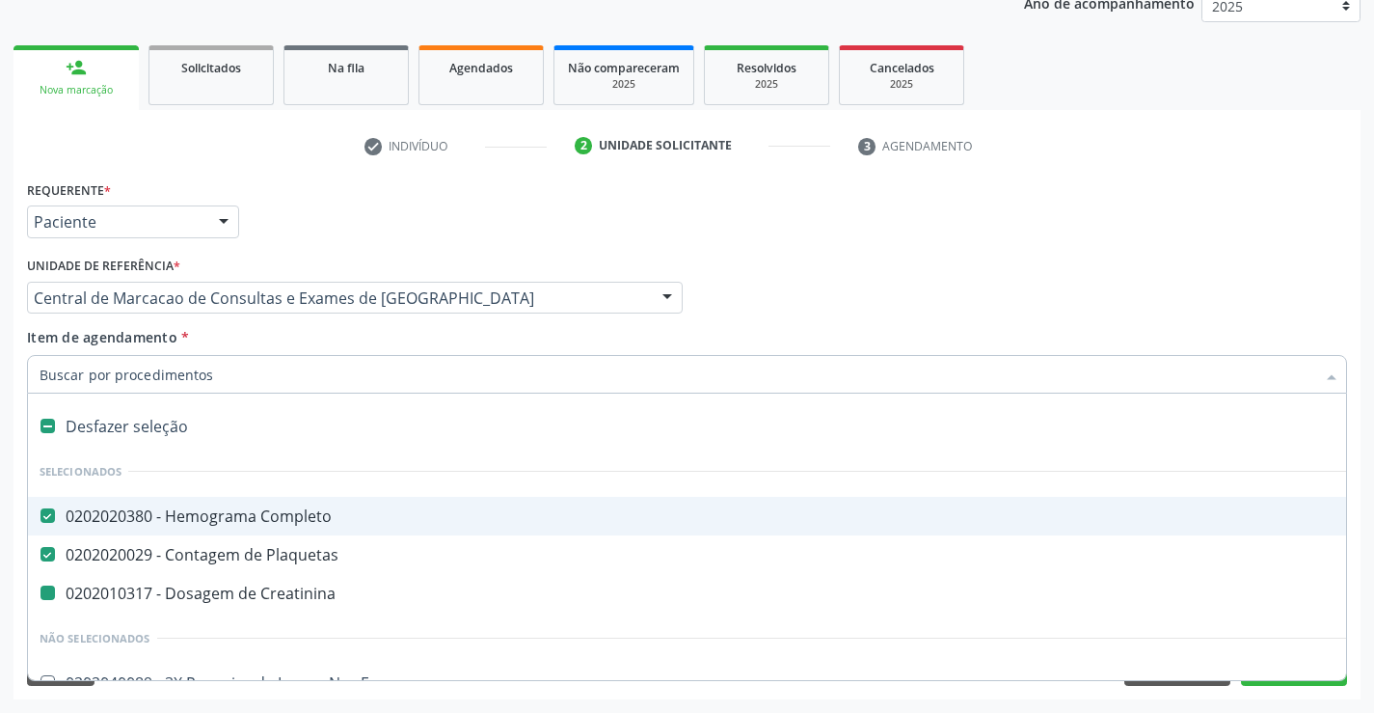
type input "u"
checkbox Creatinina "false"
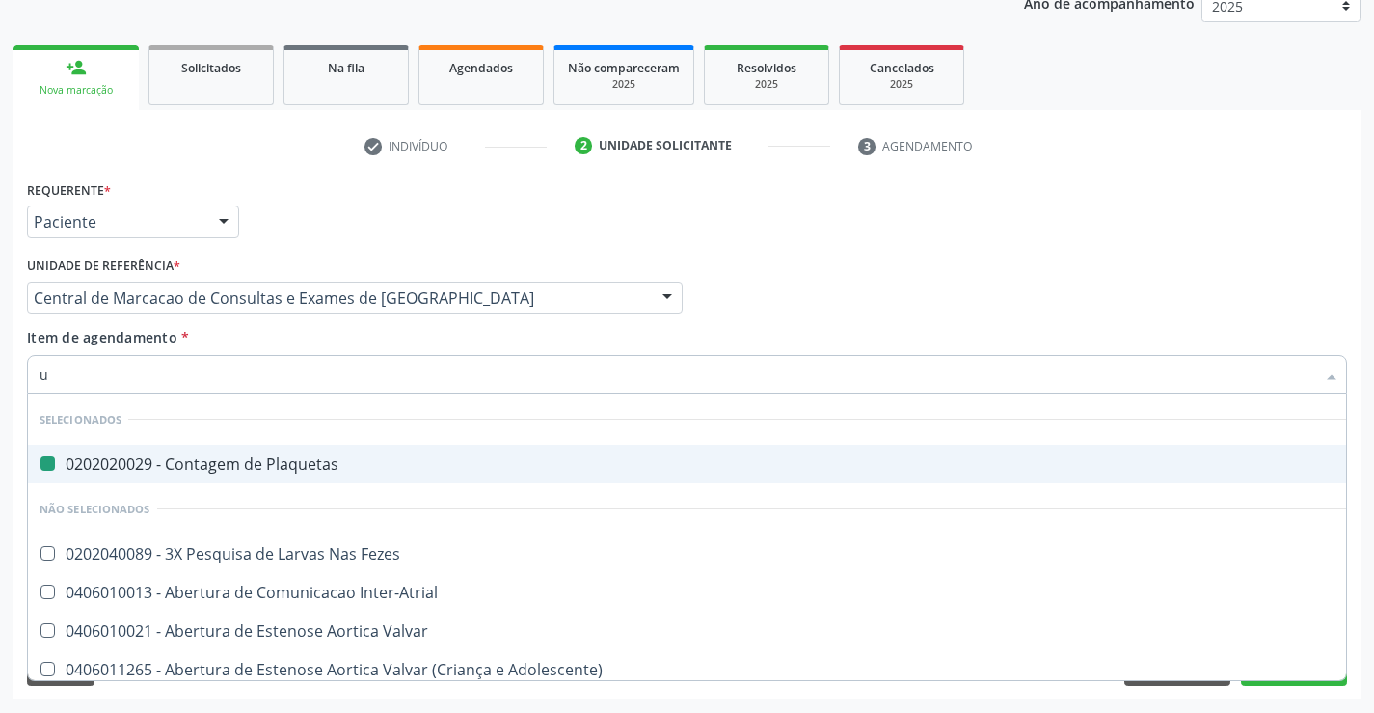
type input "ur"
checkbox Plaquetas "false"
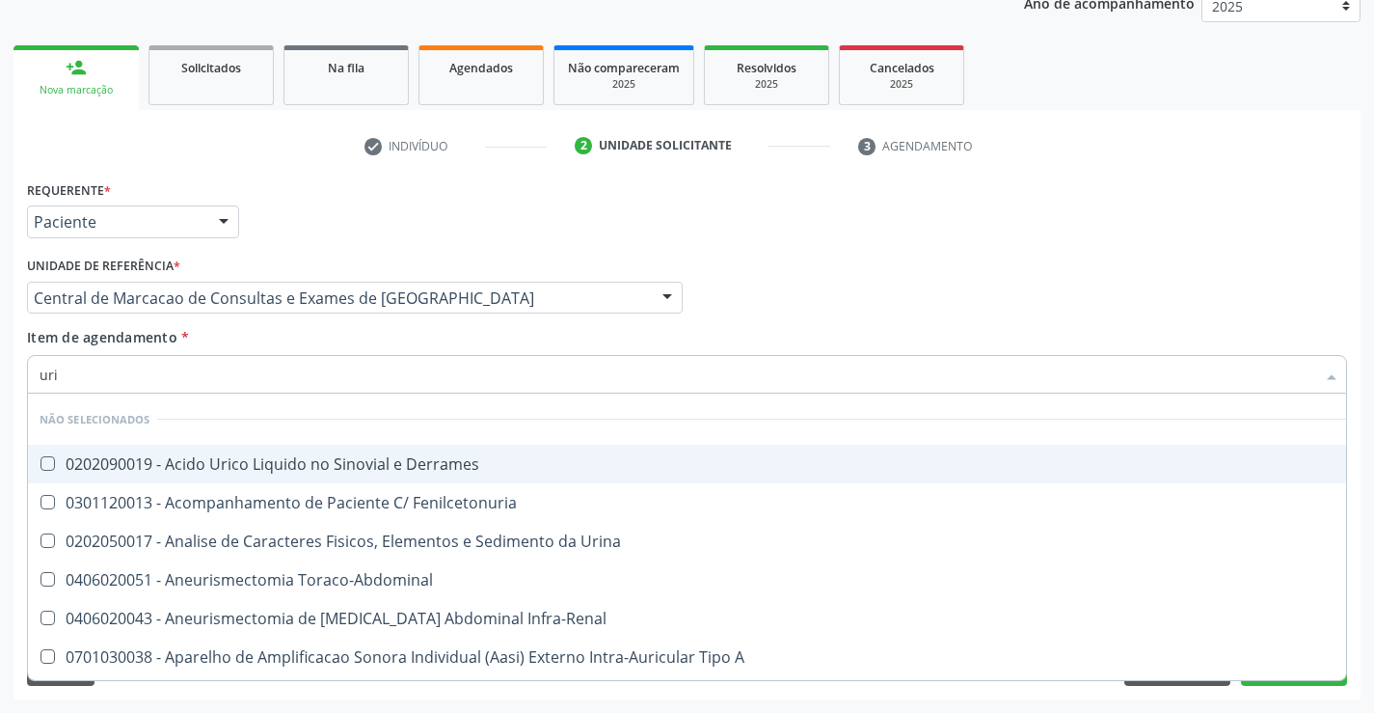
type input "urin"
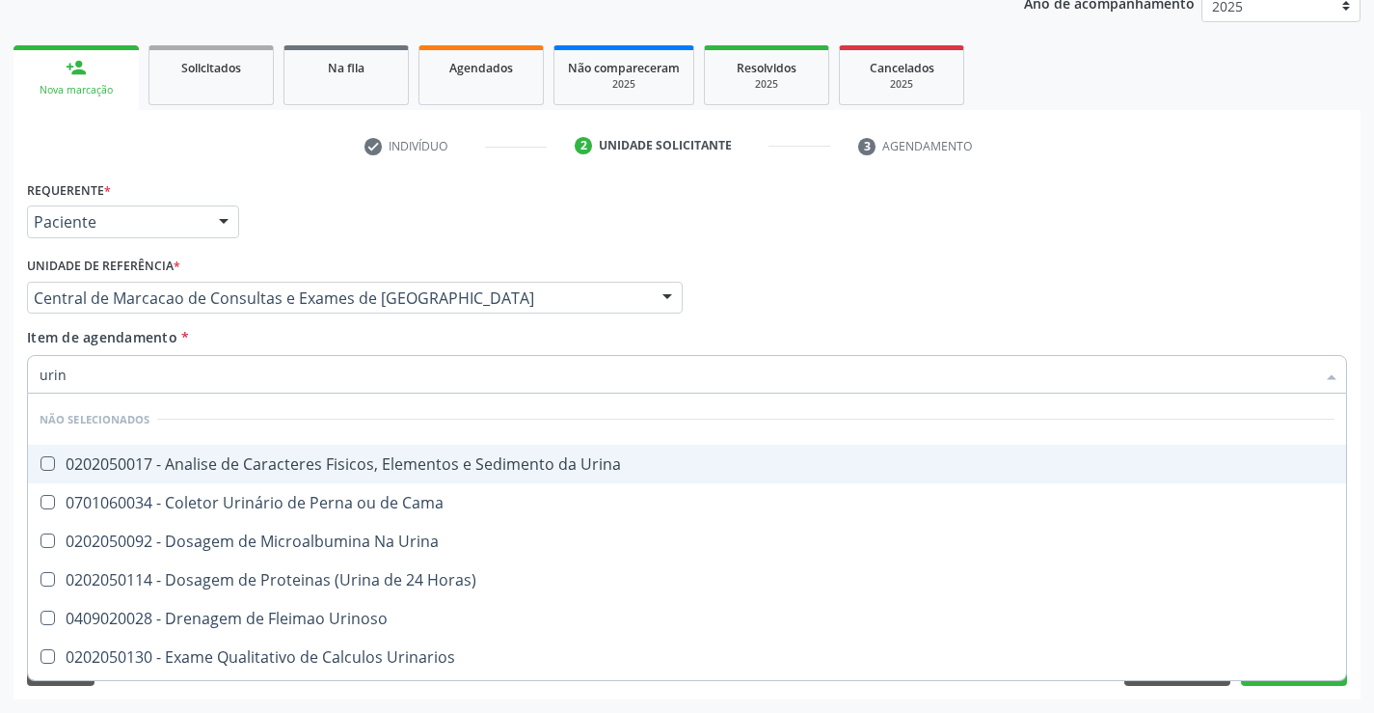
click at [354, 460] on div "0202050017 - Analise de Caracteres Fisicos, Elementos e Sedimento da Urina" at bounding box center [687, 463] width 1295 height 15
checkbox Urina "true"
click at [338, 338] on div "Item de agendamento * urin Desfazer seleção Não selecionados 0202050017 - Anali…" at bounding box center [687, 357] width 1320 height 61
checkbox Urina "true"
checkbox Horas\) "true"
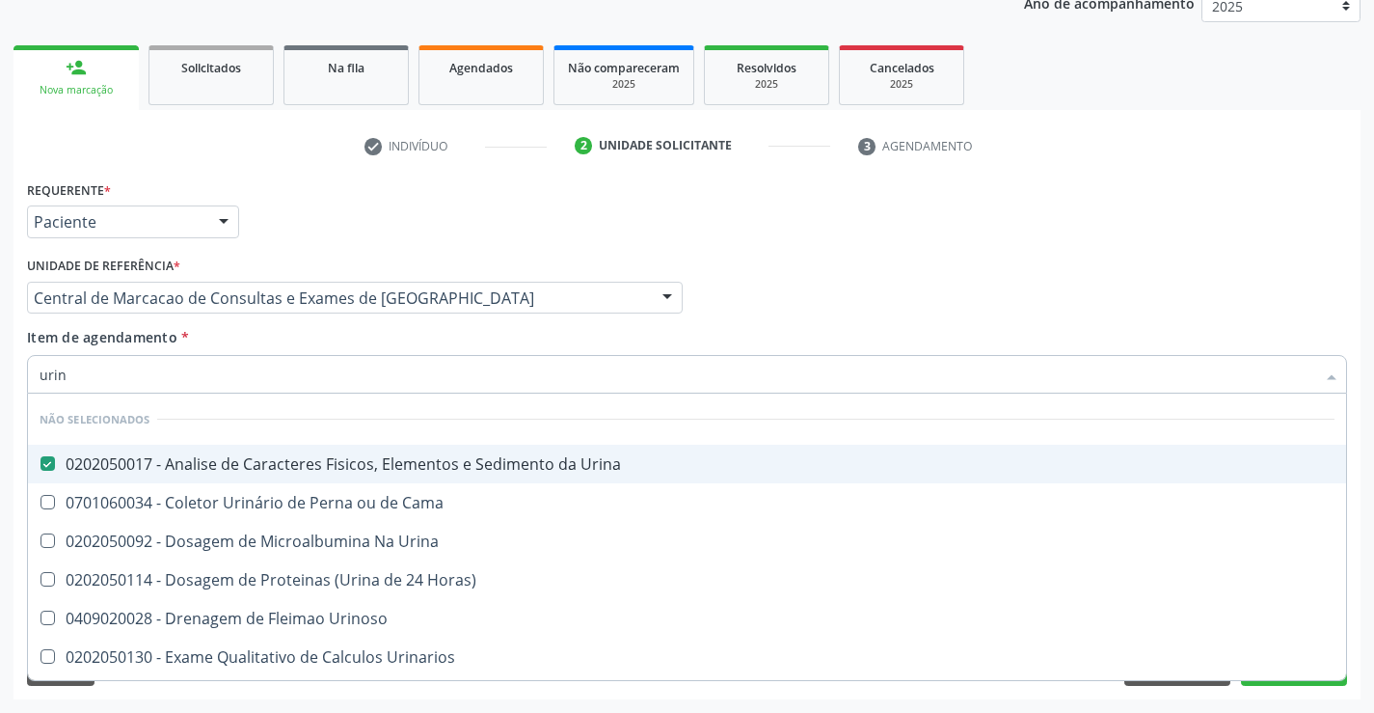
checkbox Cama "true"
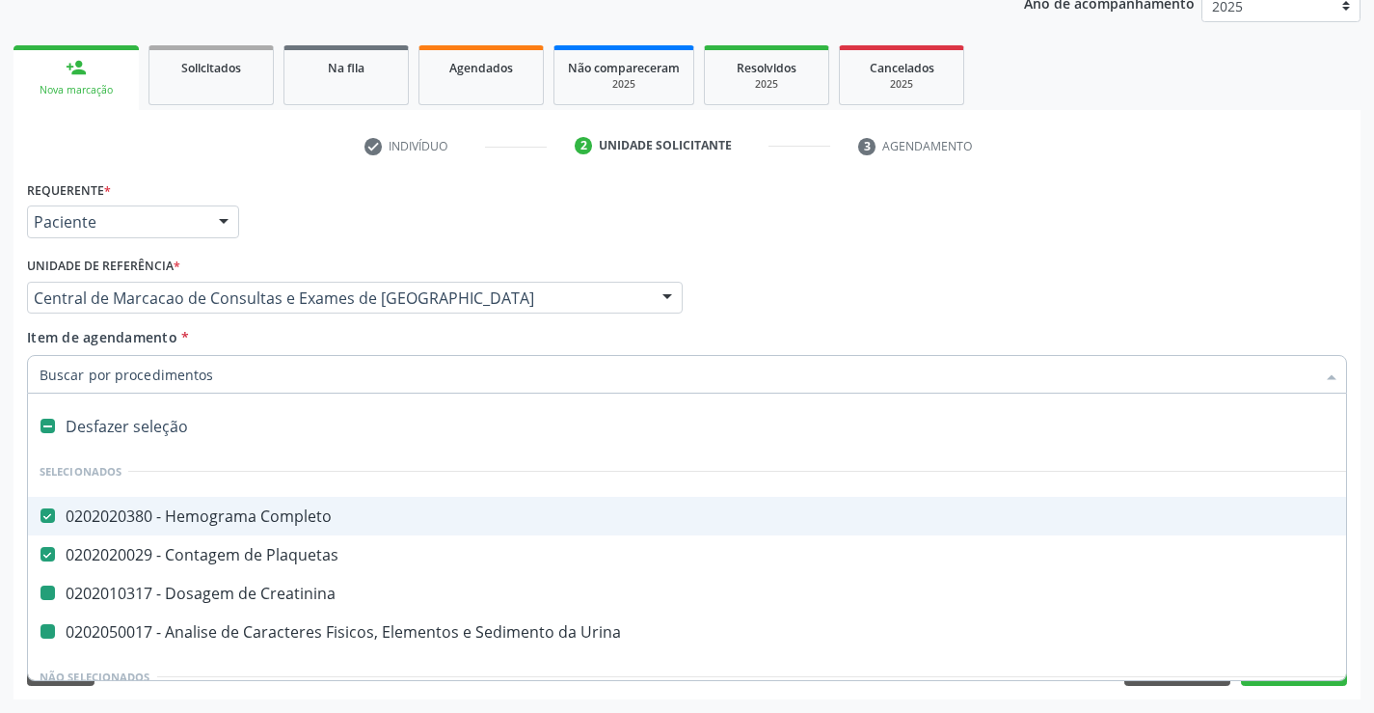
type input "f"
checkbox Creatinina "false"
checkbox Urina "false"
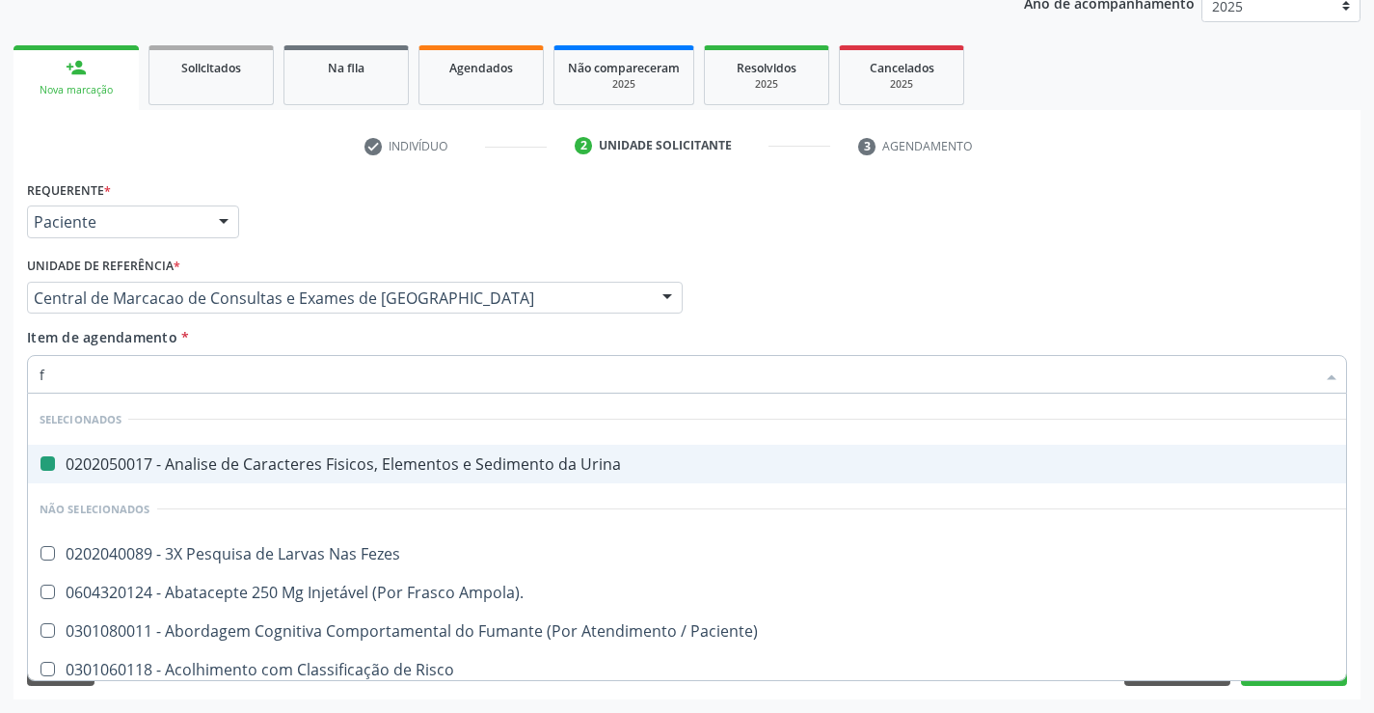
type input "fe"
checkbox Urina "false"
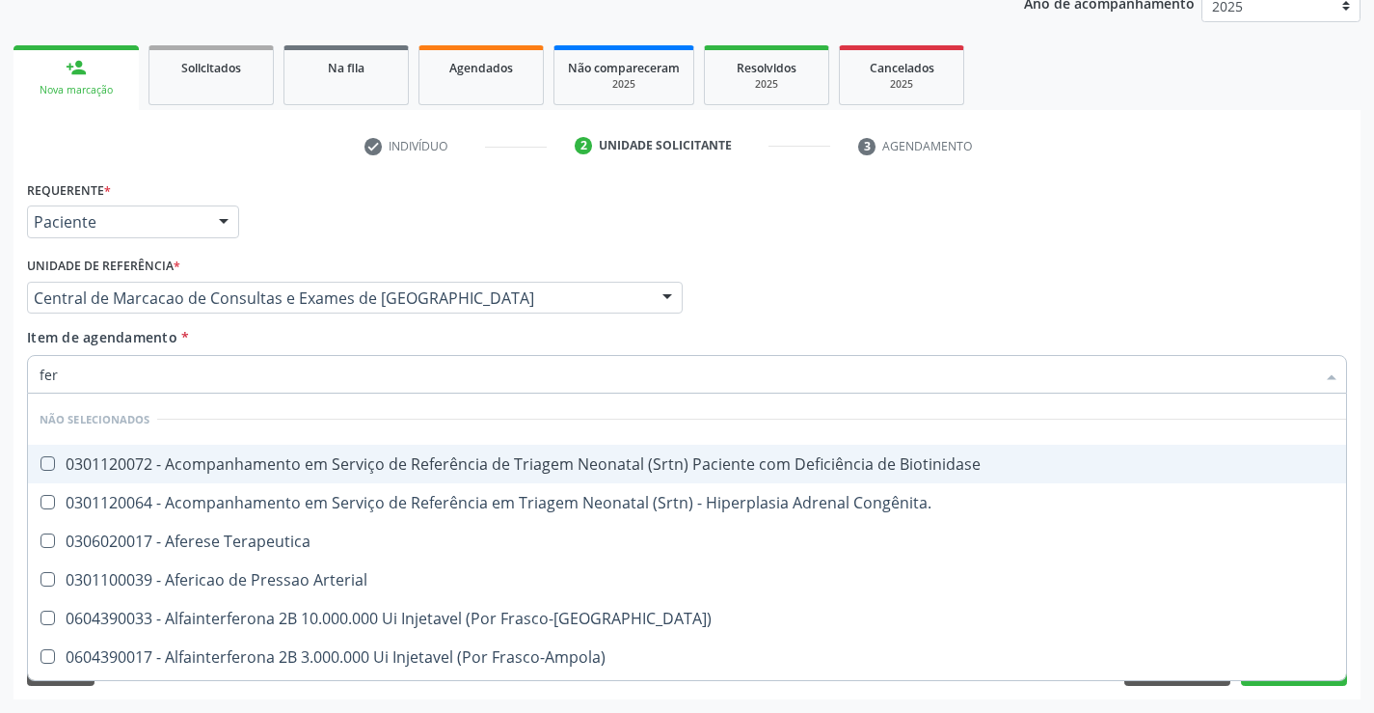
type input "ferr"
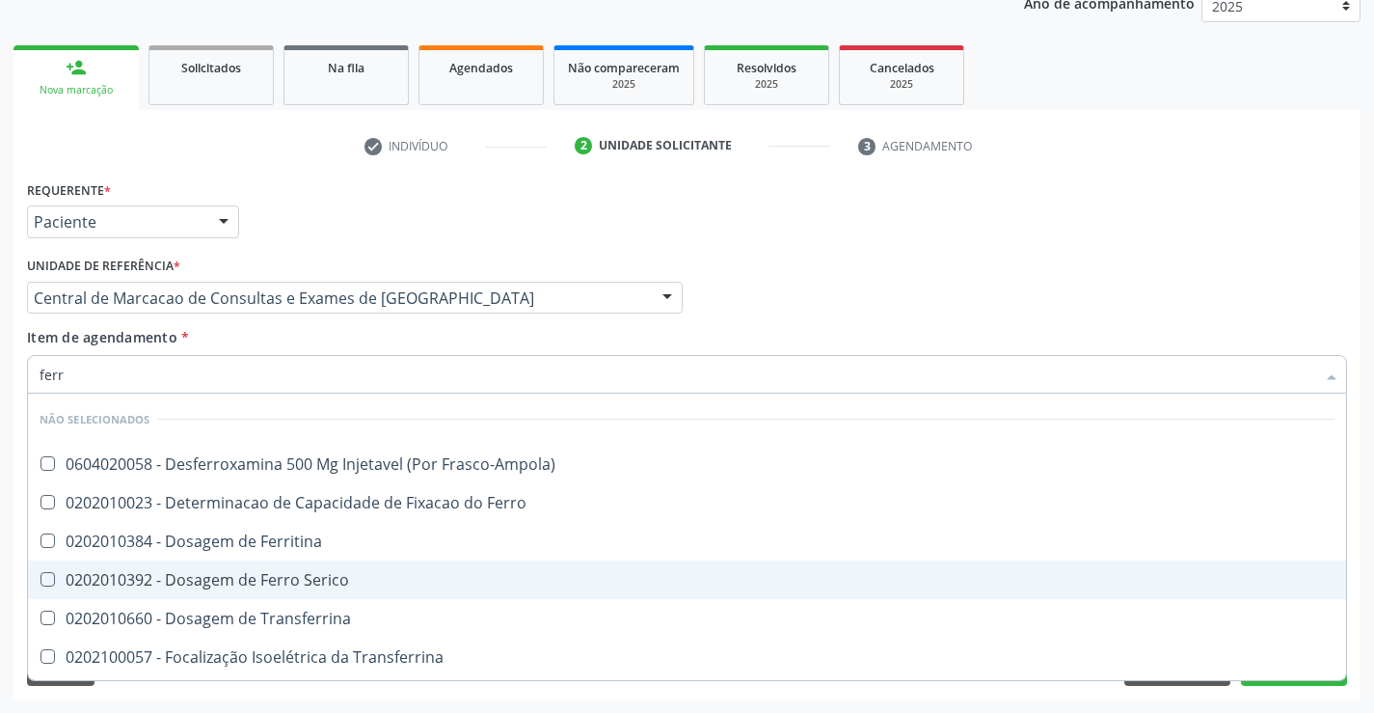
click at [319, 573] on div "0202010392 - Dosagem de Ferro Serico" at bounding box center [687, 579] width 1295 height 15
checkbox Serico "true"
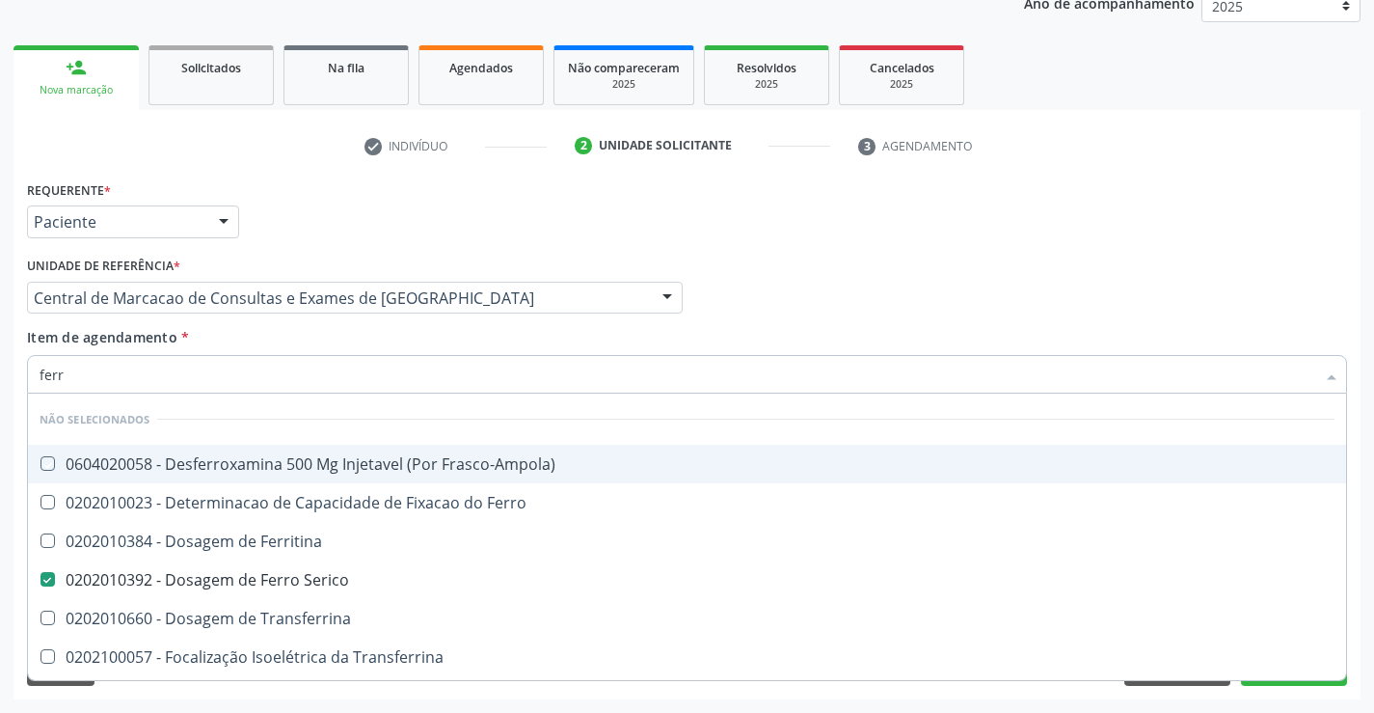
click at [327, 346] on div "Item de agendamento * ferr Desfazer seleção Não selecionados 0604020058 - Desfe…" at bounding box center [687, 357] width 1320 height 61
checkbox Frasco-Ampola\) "true"
checkbox Ferritina "true"
checkbox Transferrina "true"
checkbox Ferro "true"
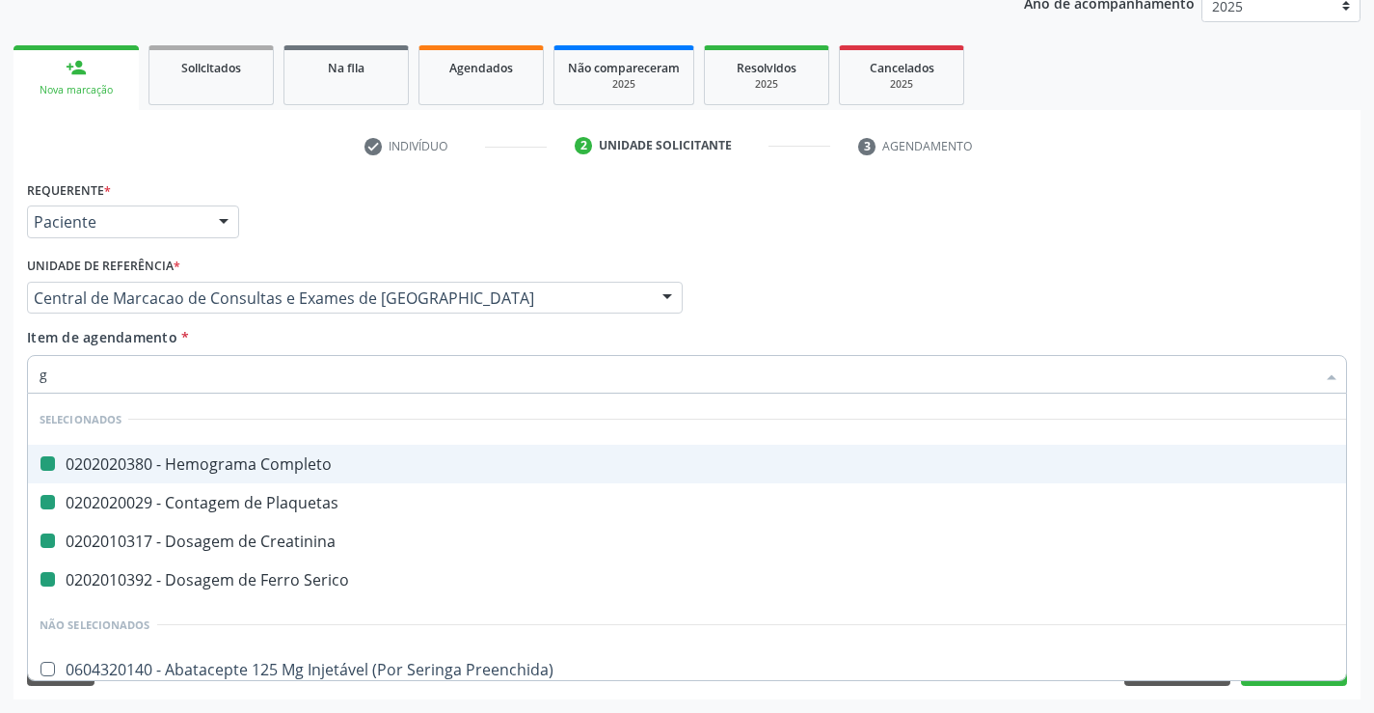
type input "gi"
checkbox Completo "false"
checkbox Creatinina "false"
checkbox Serico "false"
checkbox Plaquetas "false"
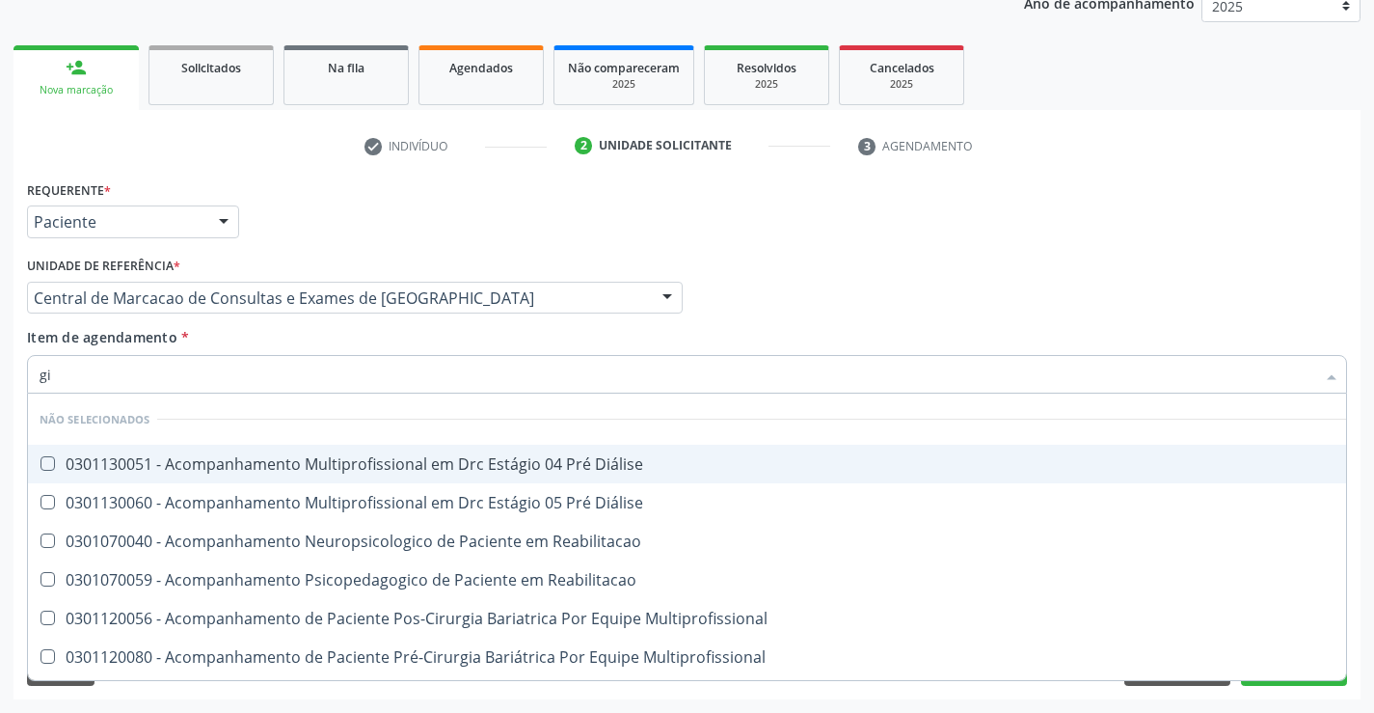
type input "g"
checkbox Diálise "true"
checkbox Reabilitacao "true"
checkbox Diálise "true"
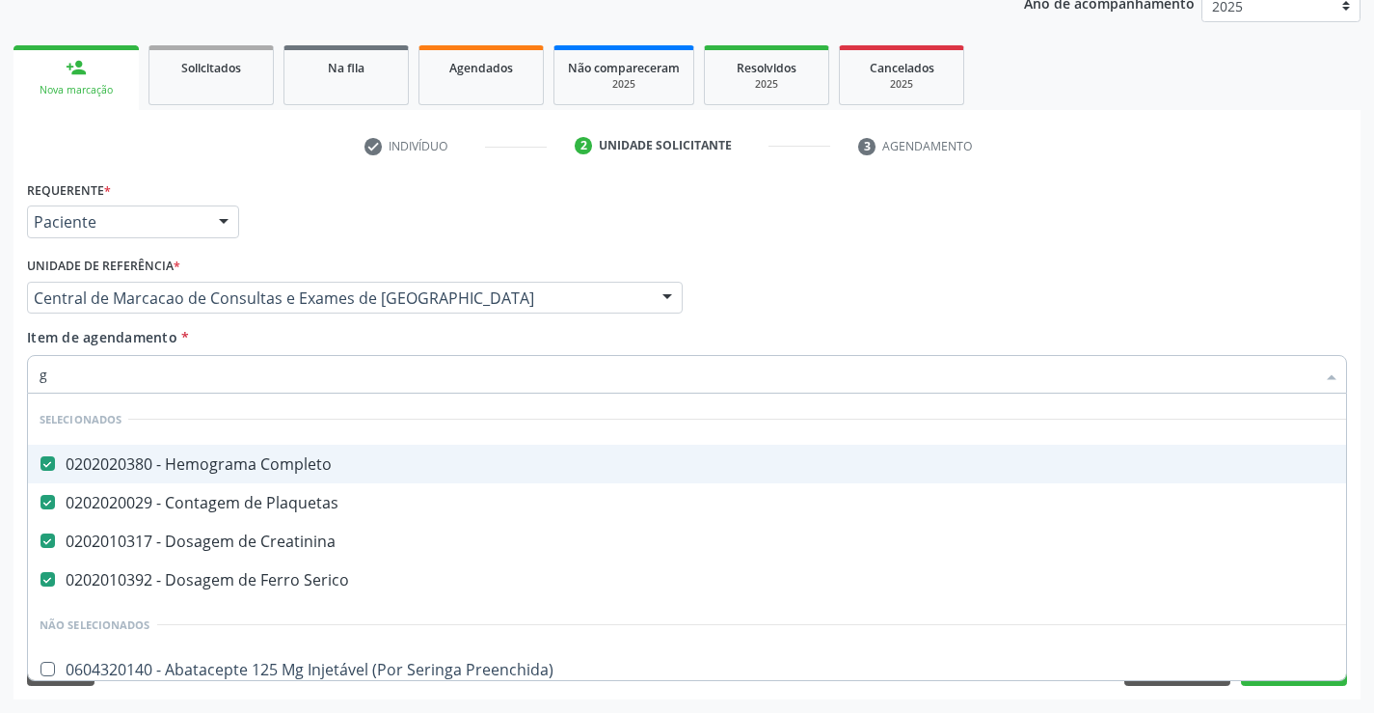
type input "gl"
checkbox Completo "false"
checkbox Creatinina "false"
checkbox Serico "false"
checkbox Plaquetas "false"
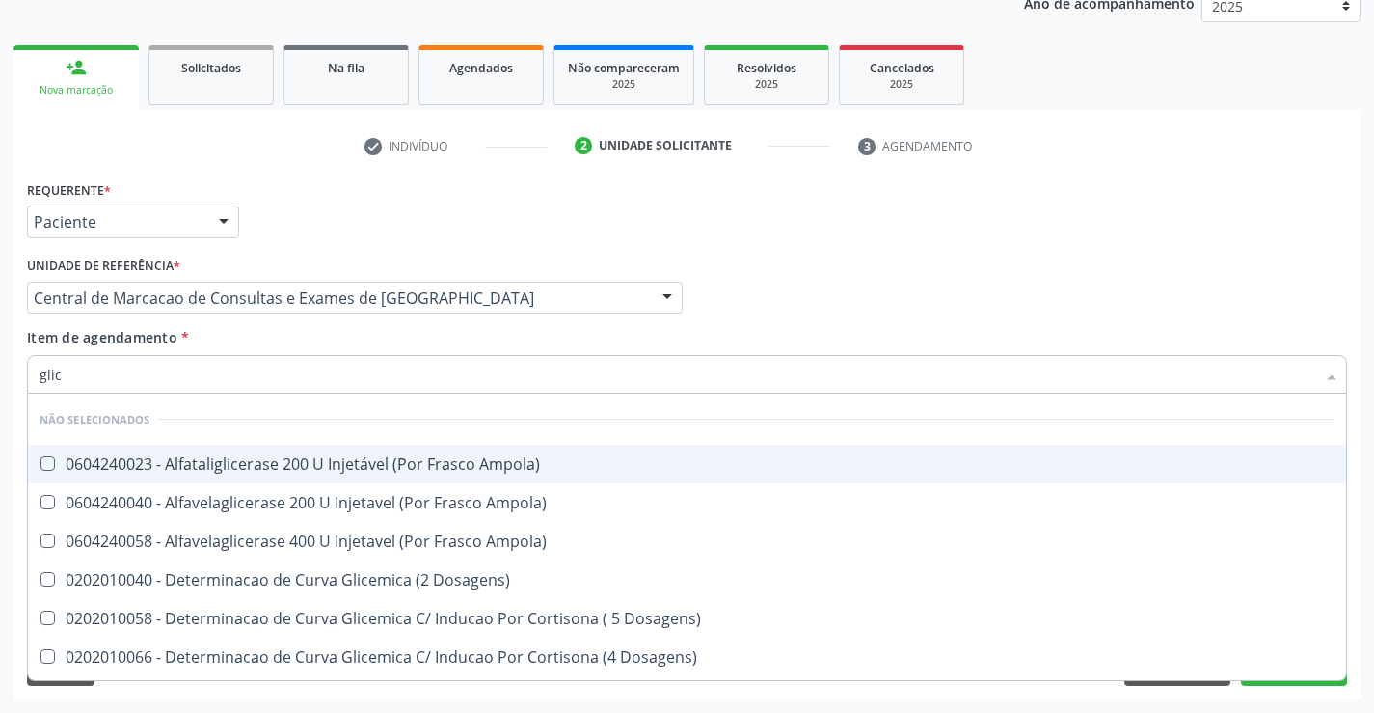
type input "glico"
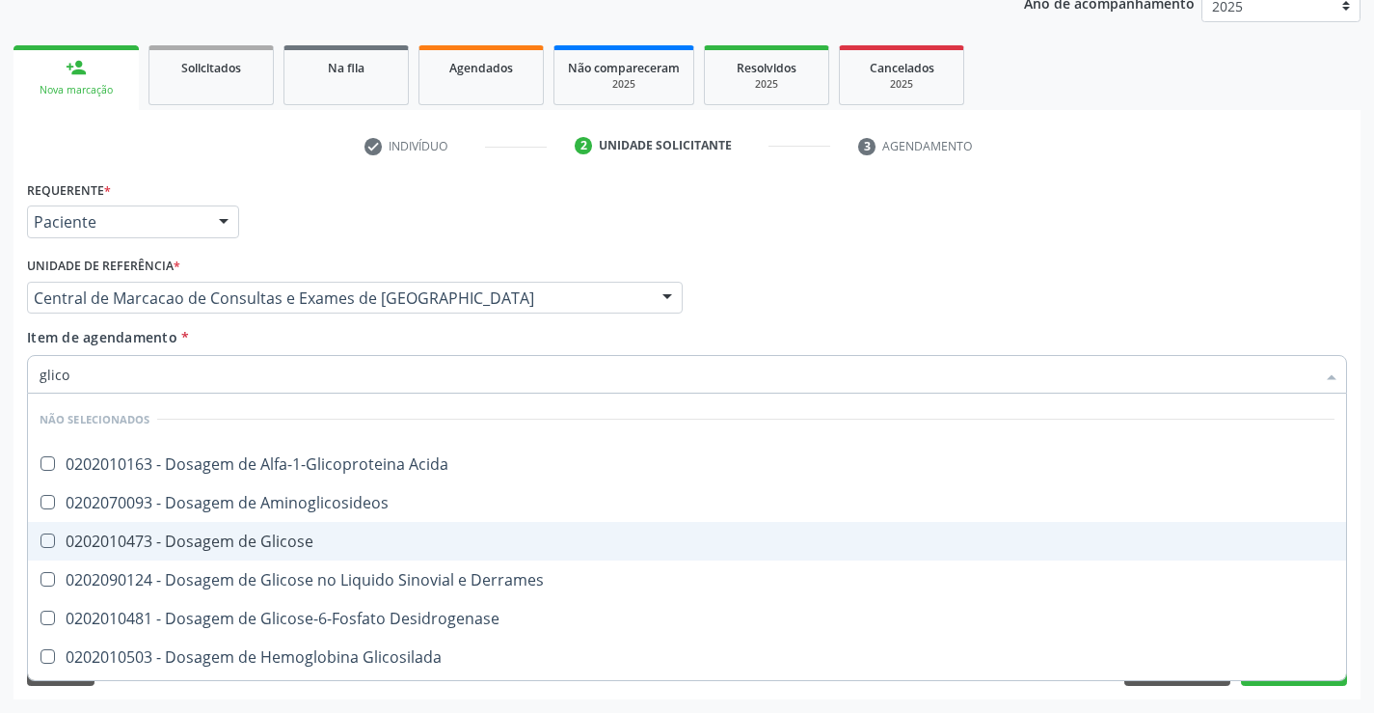
drag, startPoint x: 293, startPoint y: 539, endPoint x: 303, endPoint y: 537, distance: 9.8
click at [296, 539] on div "0202010473 - Dosagem de Glicose" at bounding box center [687, 540] width 1295 height 15
checkbox Glicose "true"
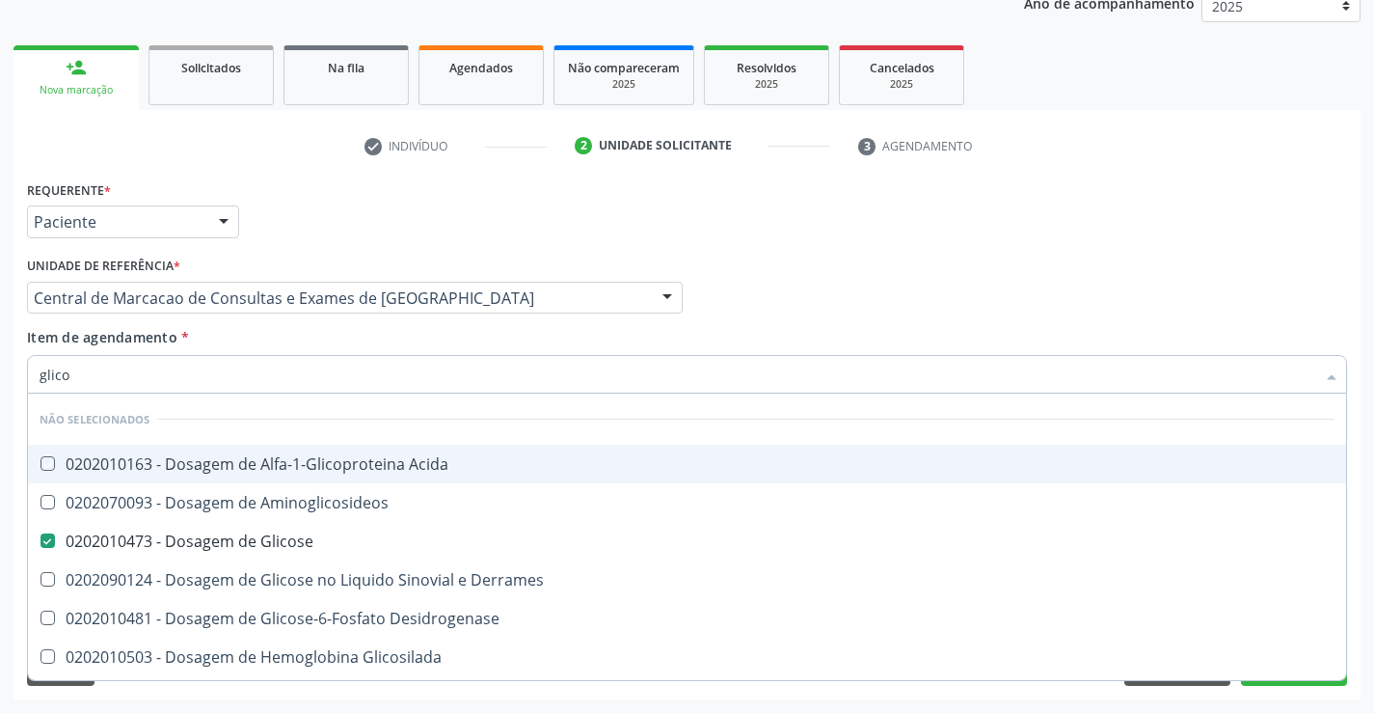
click at [477, 343] on div "Item de agendamento * glico Desfazer seleção Não selecionados 0202010163 - Dosa…" at bounding box center [687, 357] width 1320 height 61
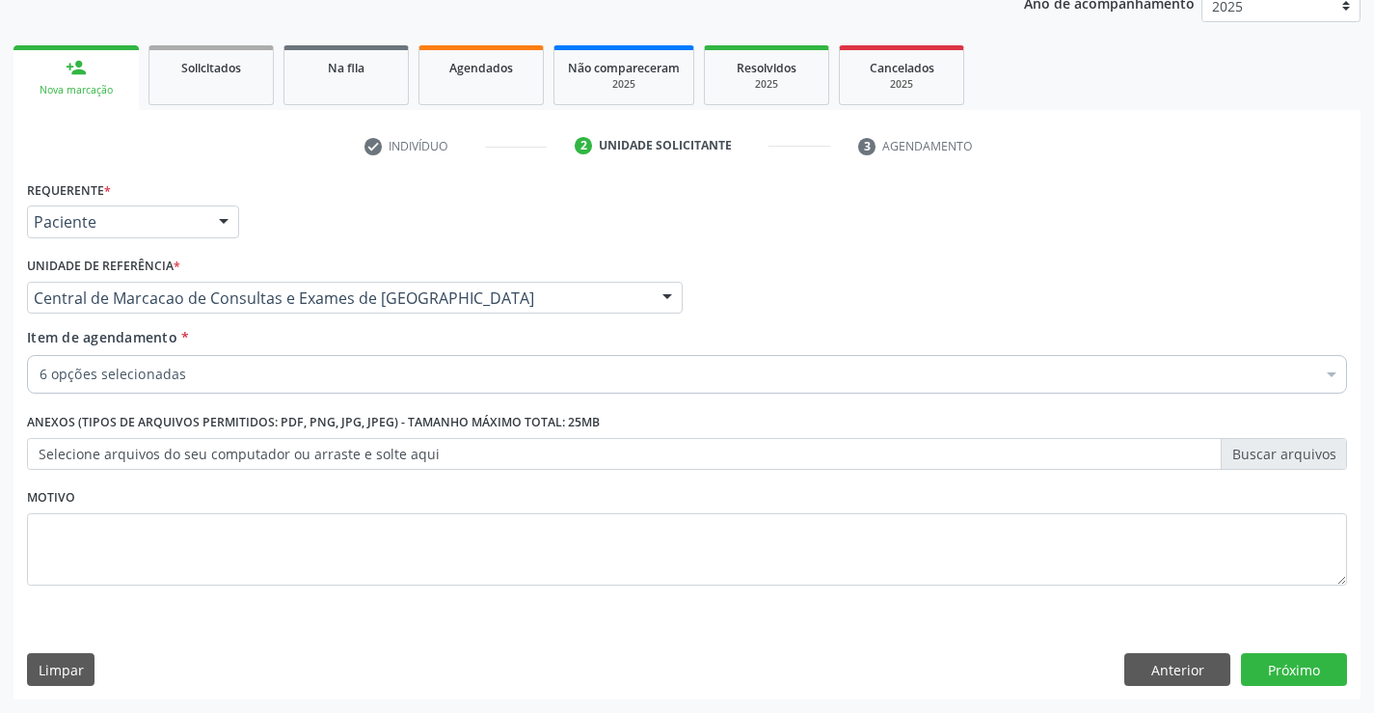
checkbox Completo "true"
checkbox Urina "true"
checkbox Plaquetas "true"
checkbox Glicose "true"
checkbox Serico "true"
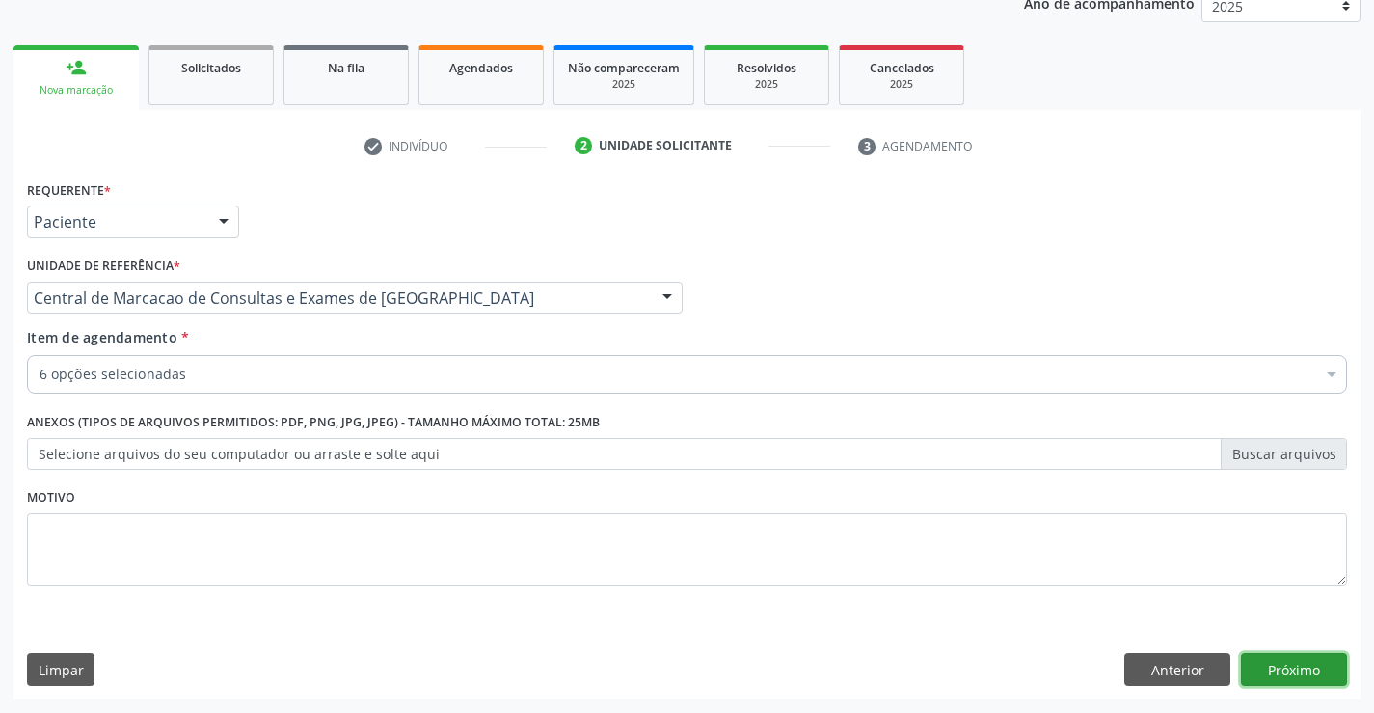
click at [1267, 658] on button "Próximo" at bounding box center [1294, 669] width 106 height 33
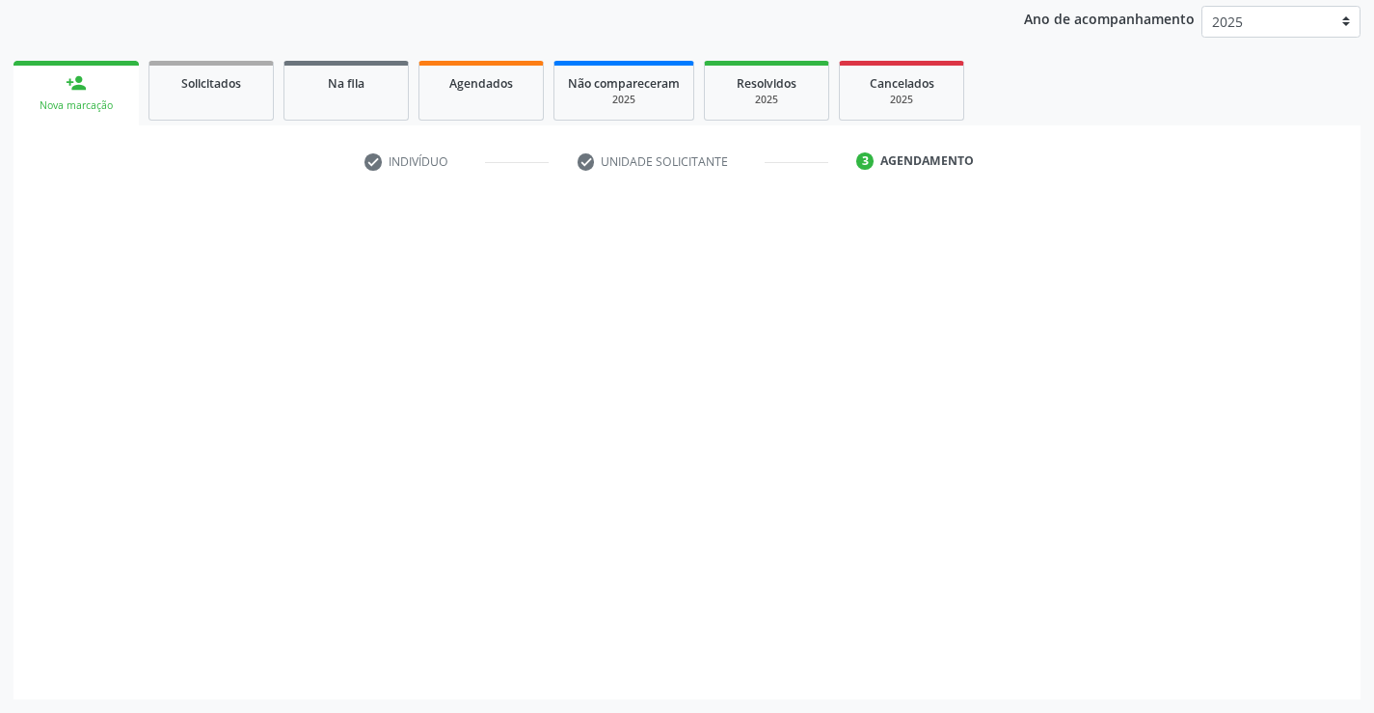
scroll to position [228, 0]
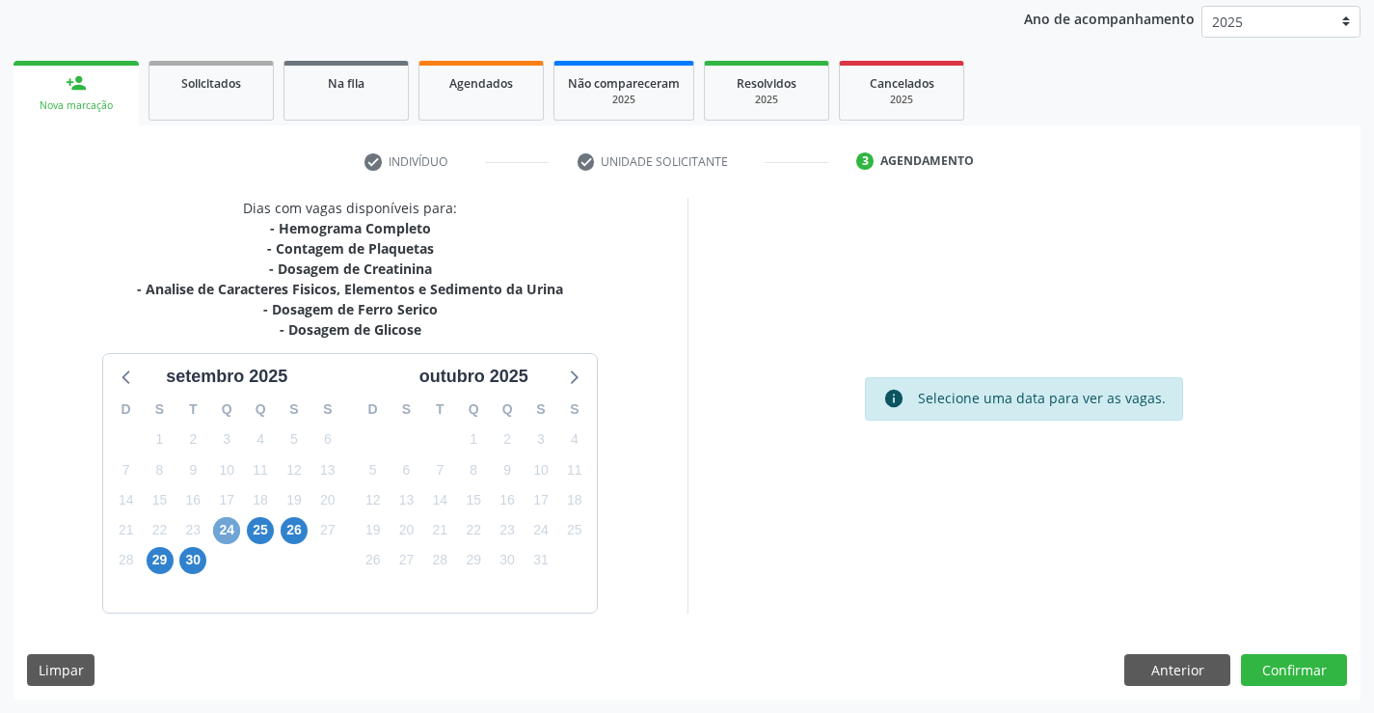
click at [219, 532] on span "24" at bounding box center [226, 530] width 27 height 27
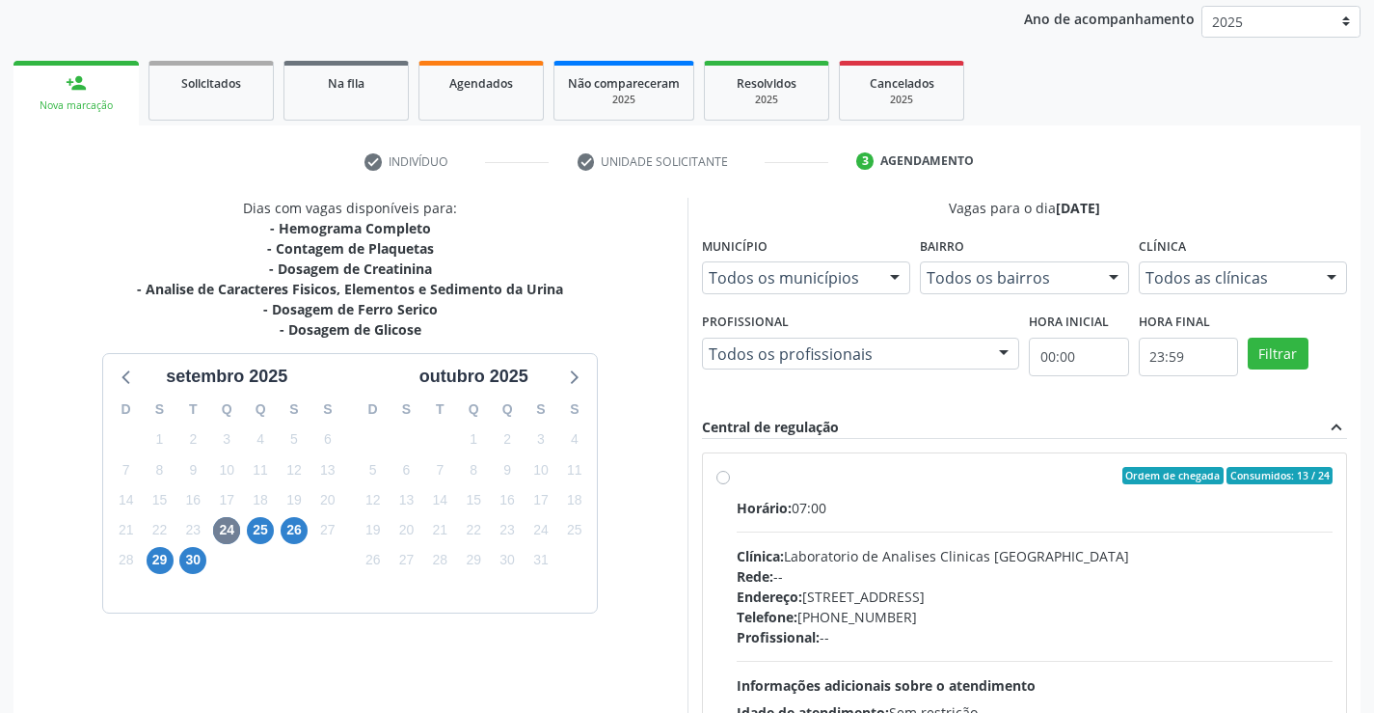
click at [1020, 573] on div "Rede: --" at bounding box center [1035, 576] width 597 height 20
click at [730, 484] on input "Ordem de chegada Consumidos: 13 / 24 Horário: 07:00 Clínica: Laboratorio de Ana…" at bounding box center [724, 475] width 14 height 17
radio input "true"
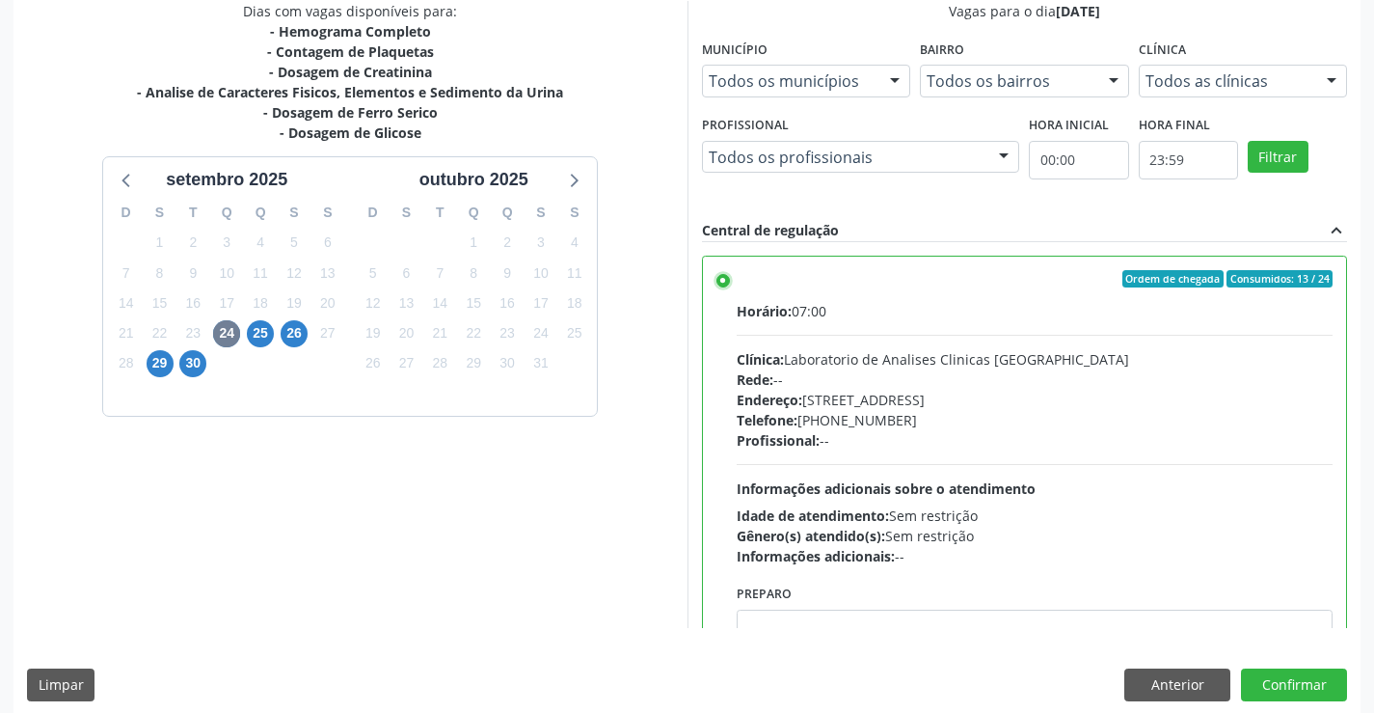
scroll to position [440, 0]
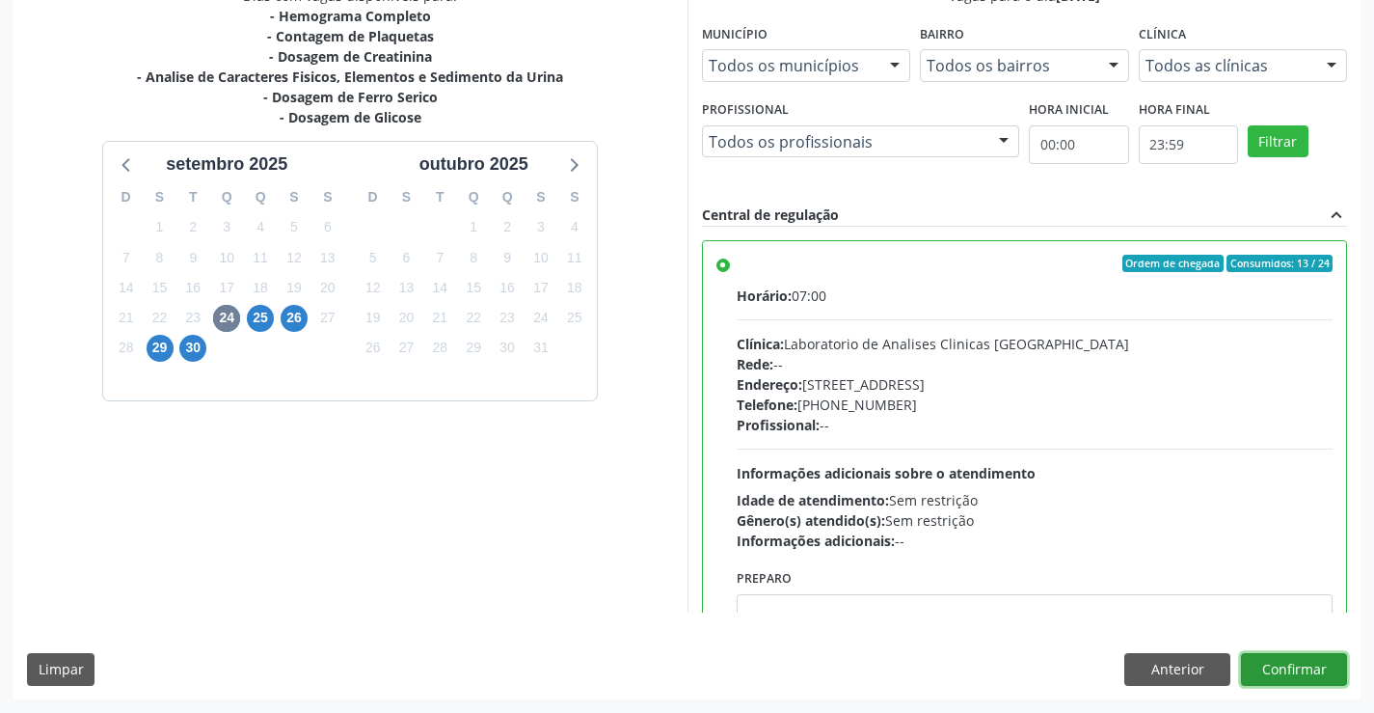
click at [1290, 671] on button "Confirmar" at bounding box center [1294, 669] width 106 height 33
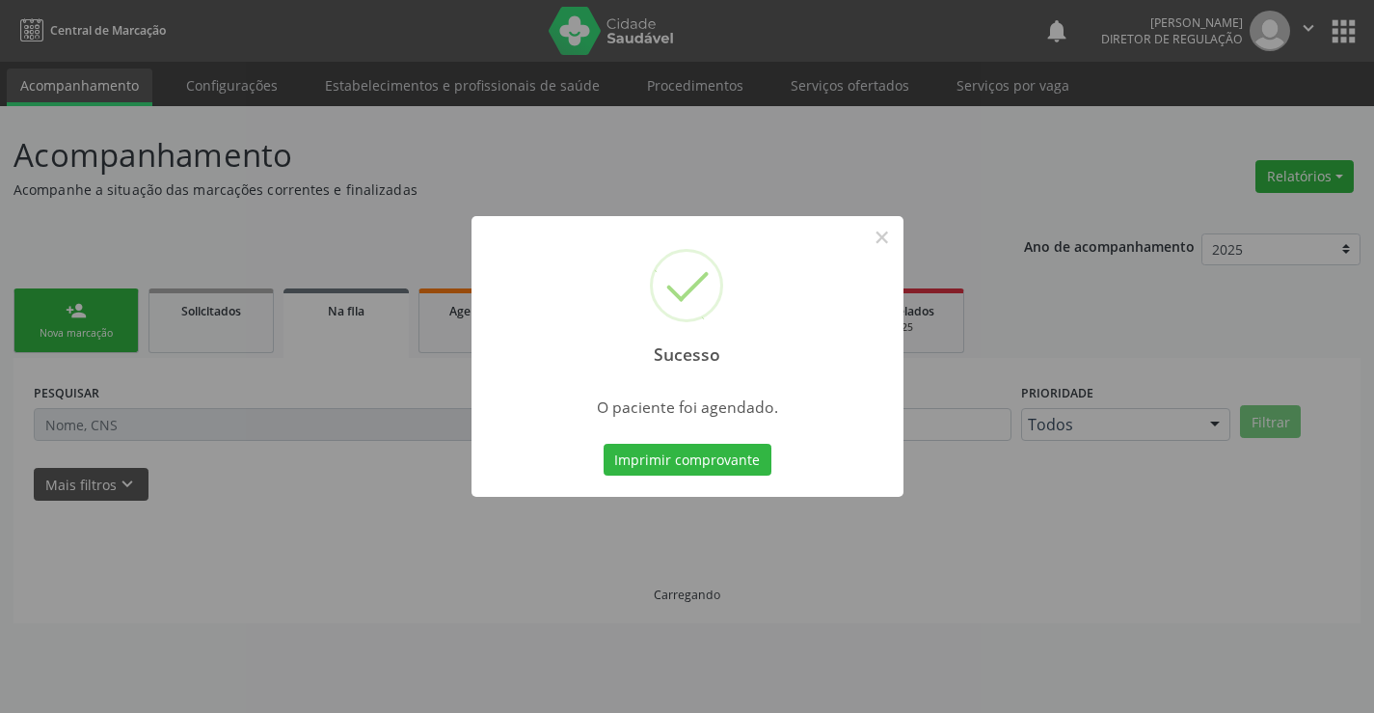
scroll to position [0, 0]
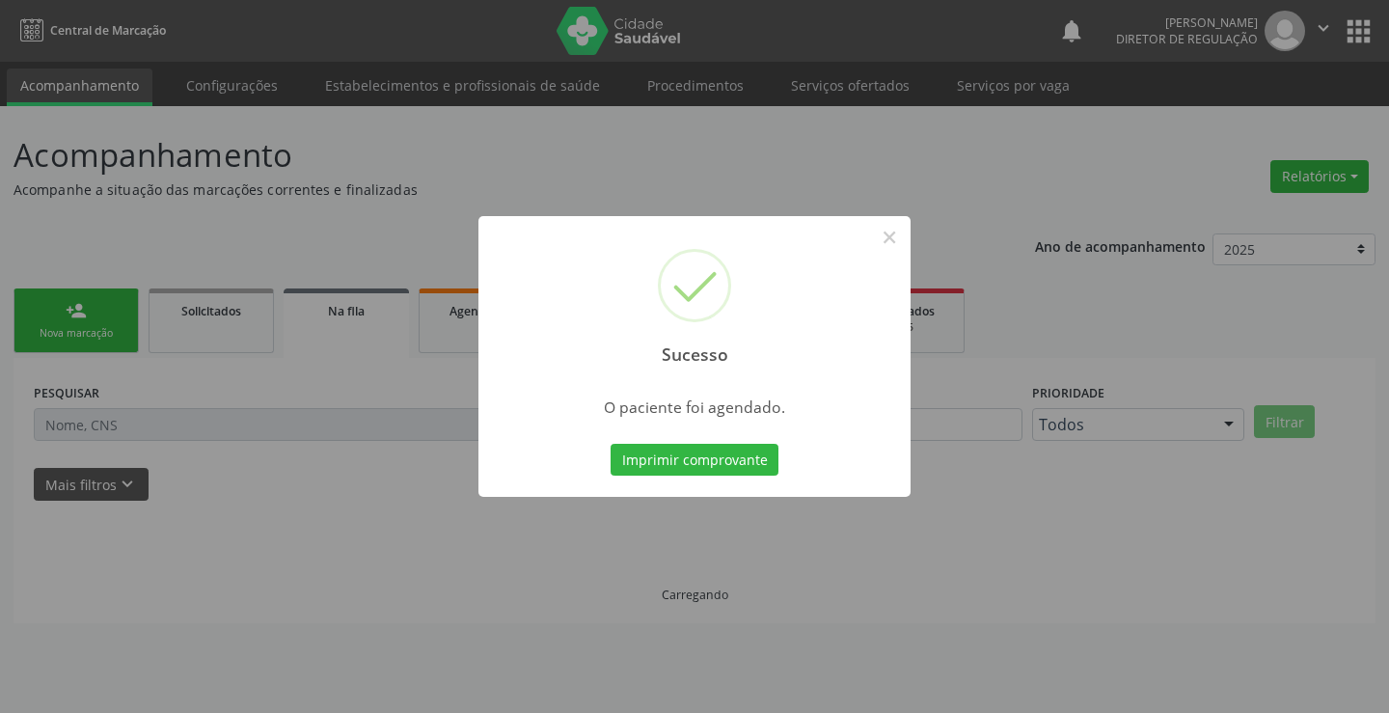
click at [611, 444] on button "Imprimir comprovante" at bounding box center [695, 460] width 168 height 33
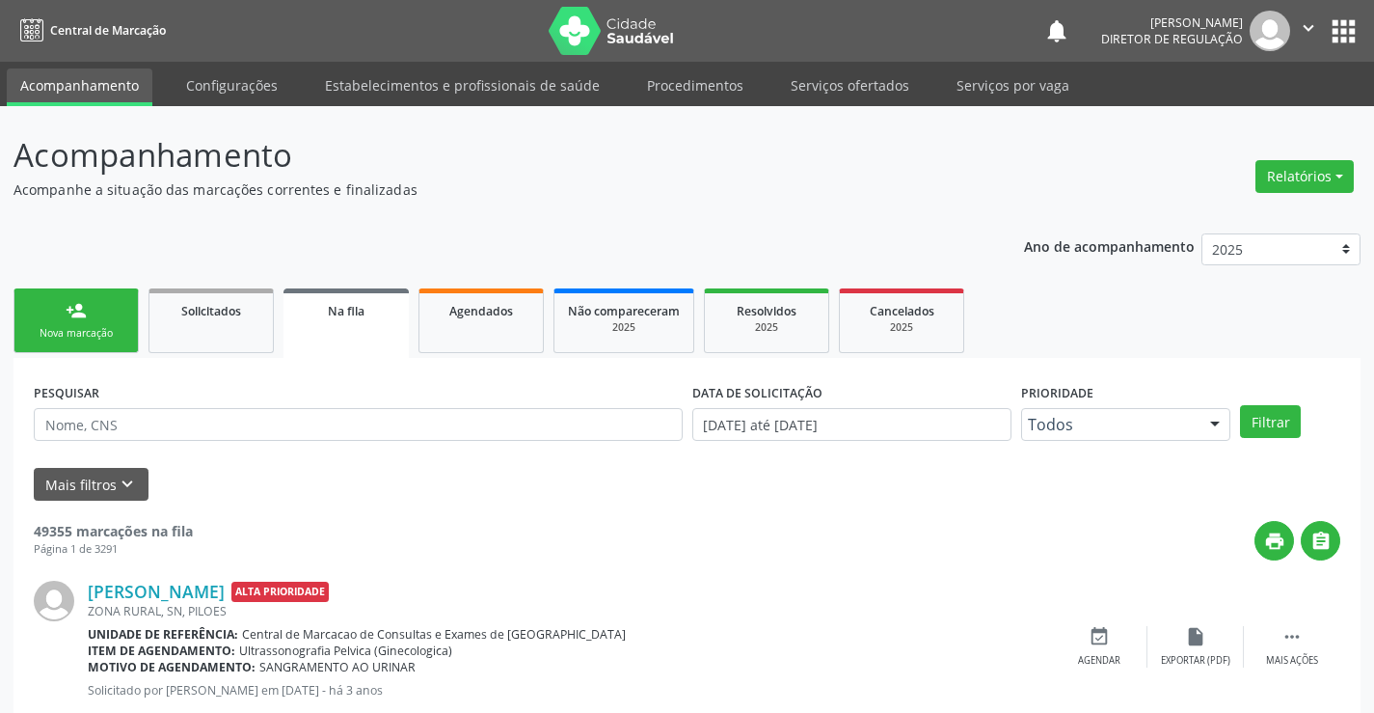
click at [96, 322] on link "person_add Nova marcação" at bounding box center [76, 320] width 125 height 65
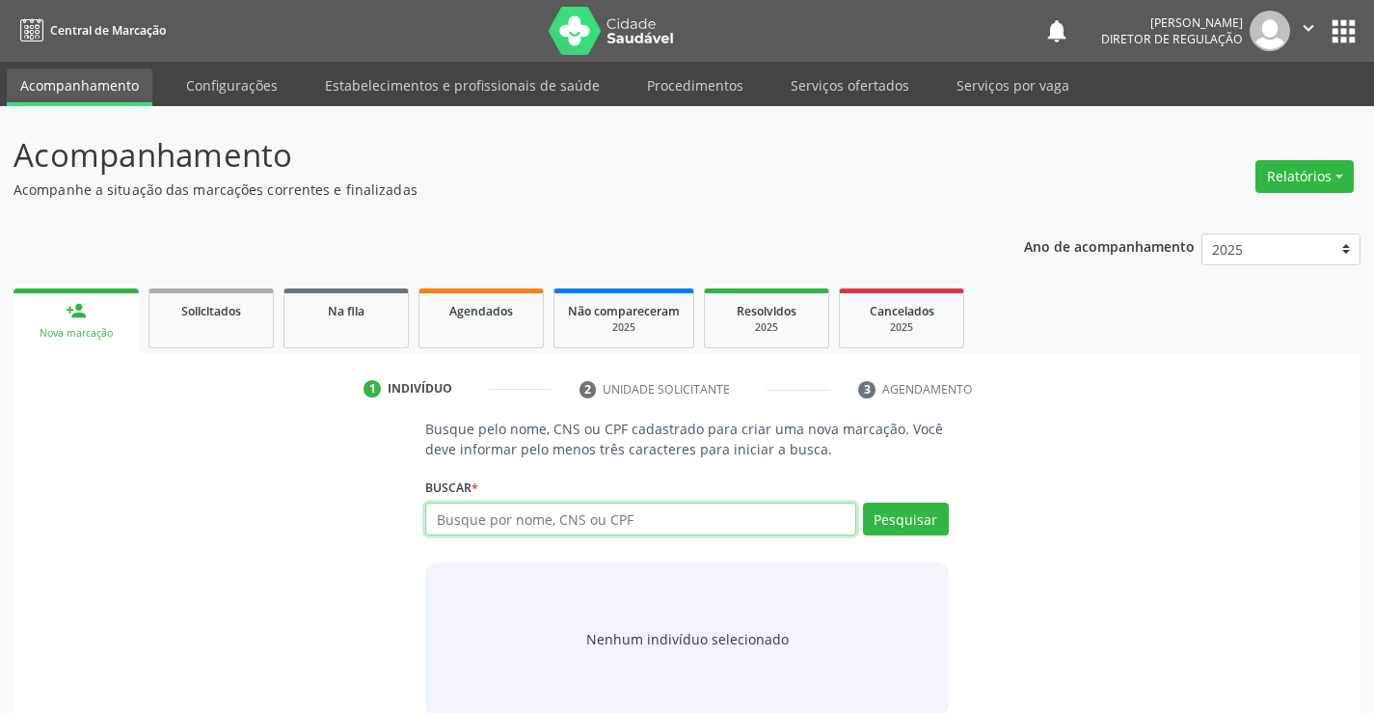
click at [512, 511] on input "text" at bounding box center [640, 519] width 430 height 33
type input "70646379906290"
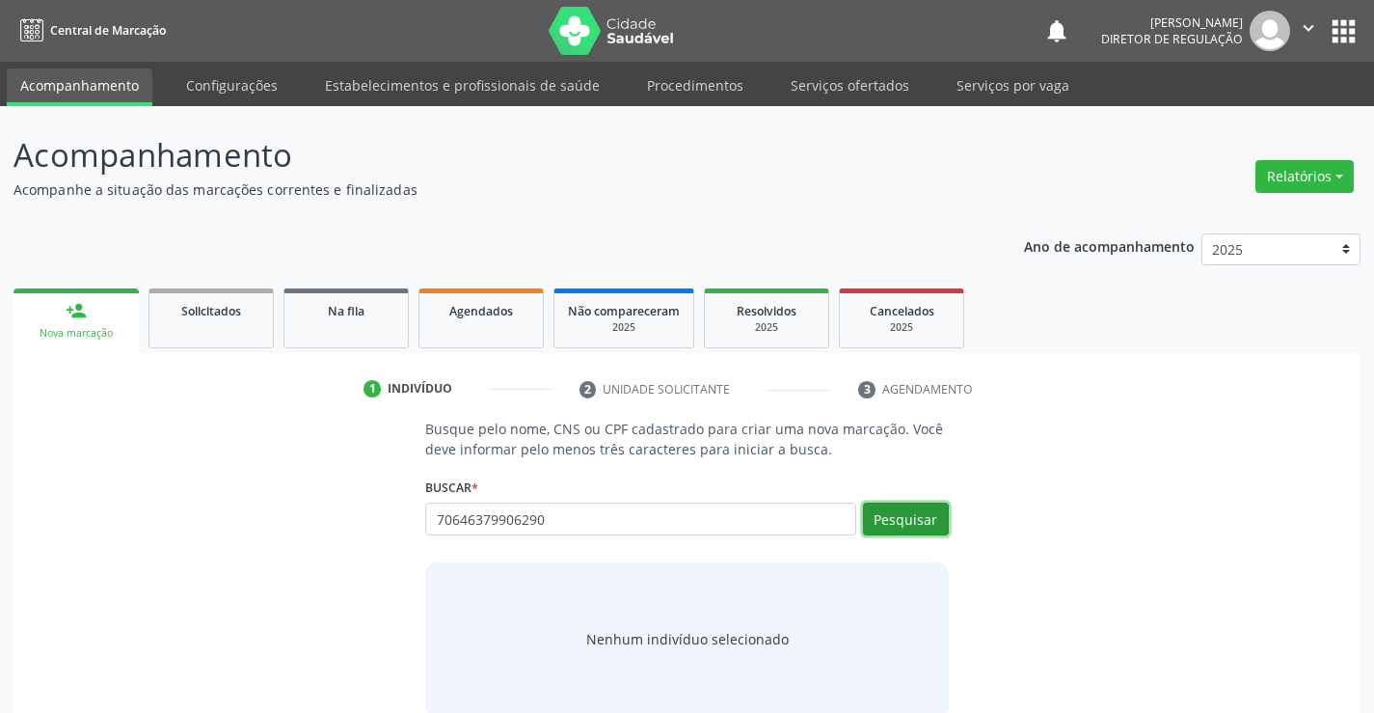
click at [924, 508] on button "Pesquisar" at bounding box center [906, 519] width 86 height 33
type input "70646379906290"
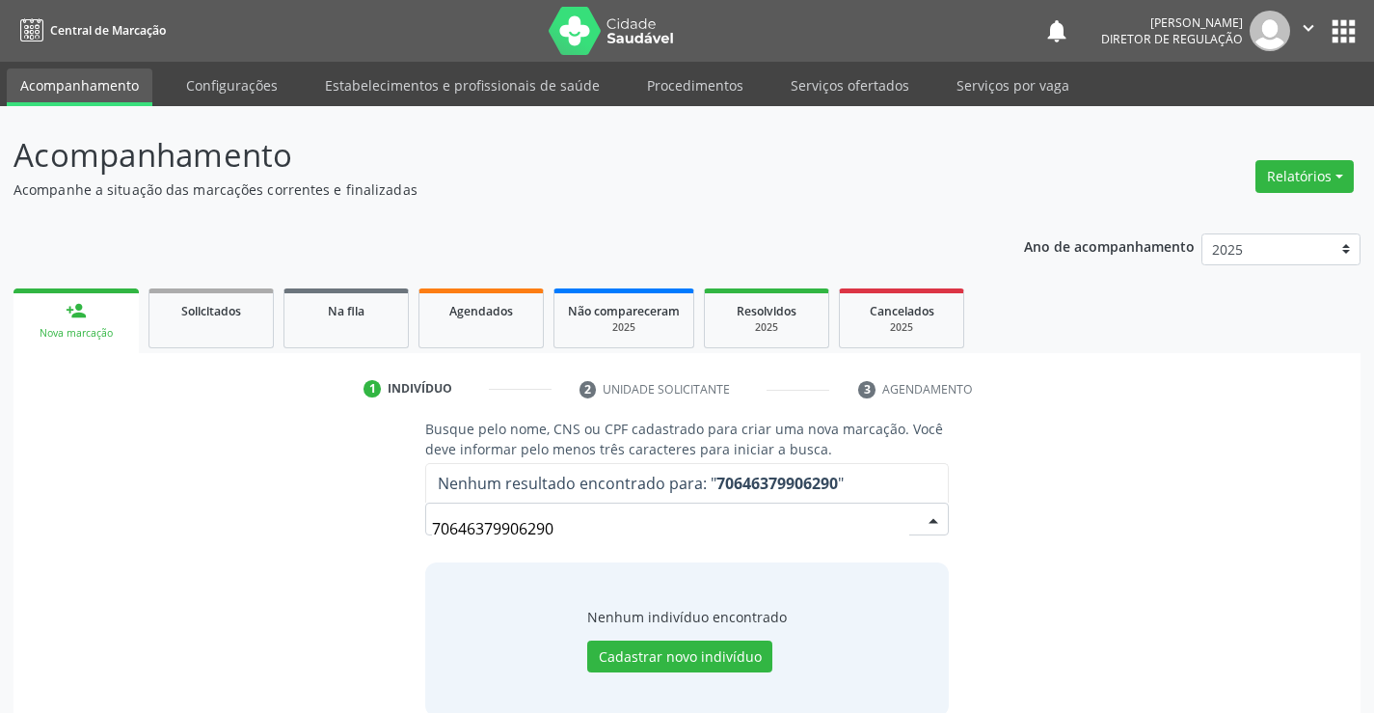
click at [467, 527] on input "70646379906290" at bounding box center [670, 528] width 476 height 39
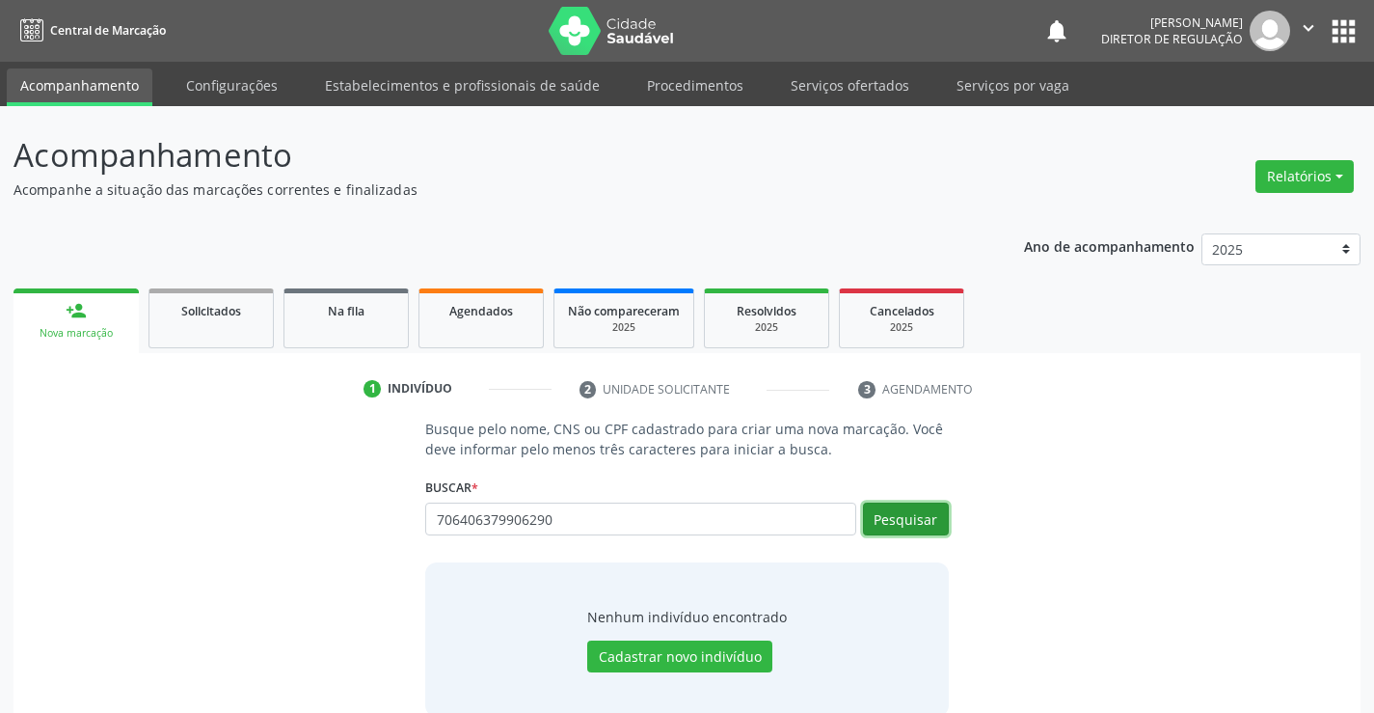
click at [936, 519] on button "Pesquisar" at bounding box center [906, 519] width 86 height 33
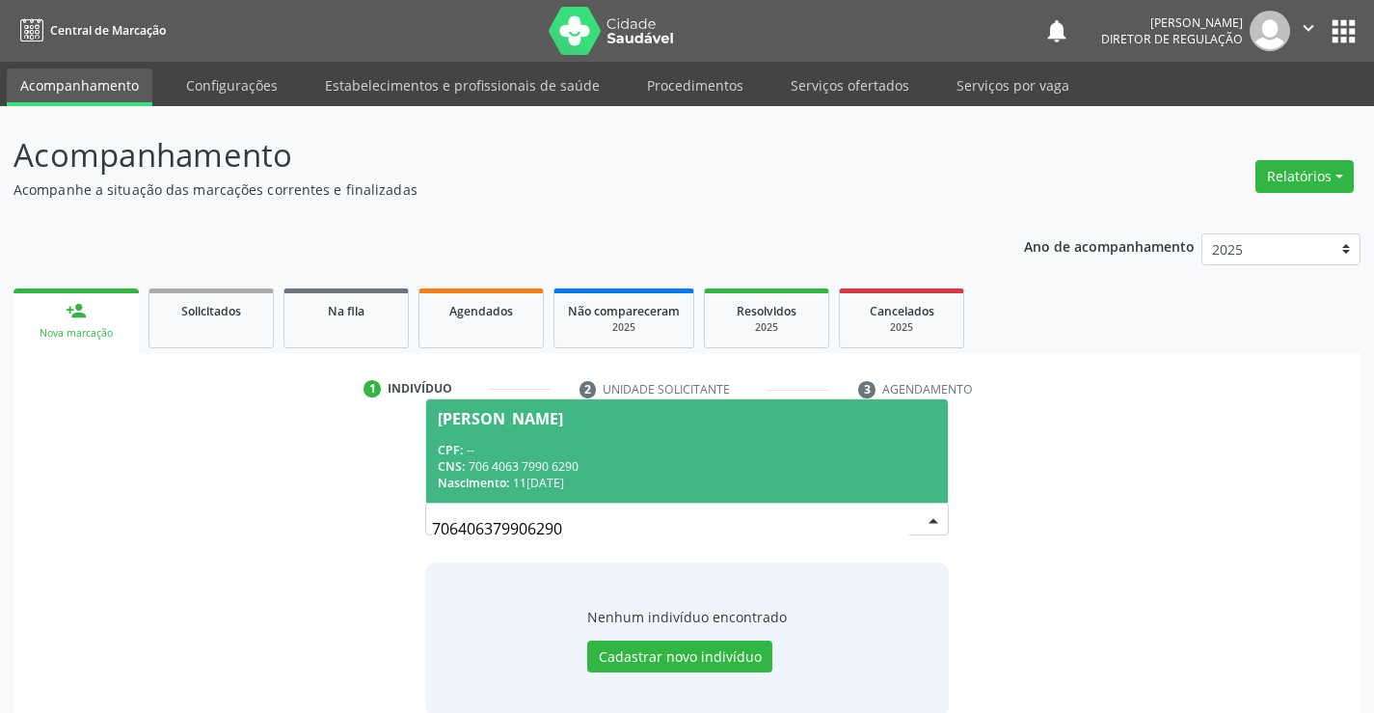
click at [563, 466] on div "CNS: 706 4063 7990 6290" at bounding box center [687, 466] width 498 height 16
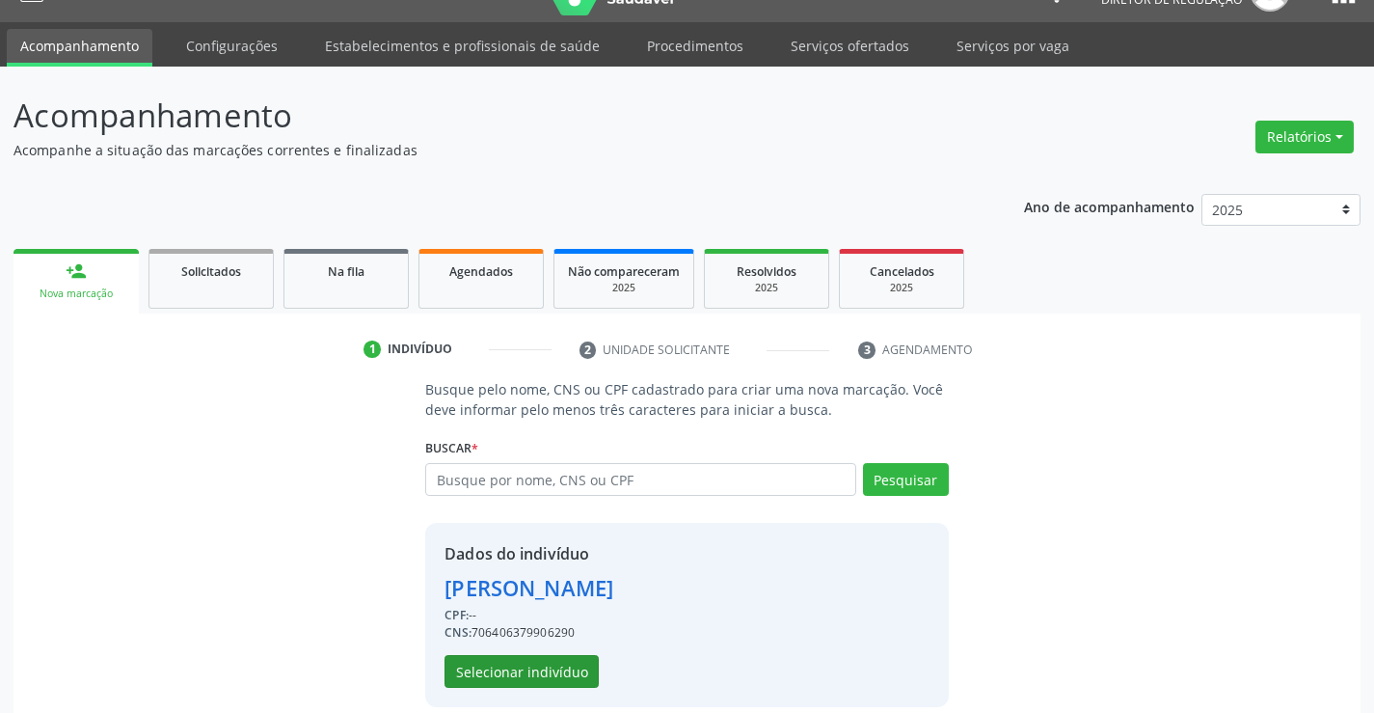
scroll to position [61, 0]
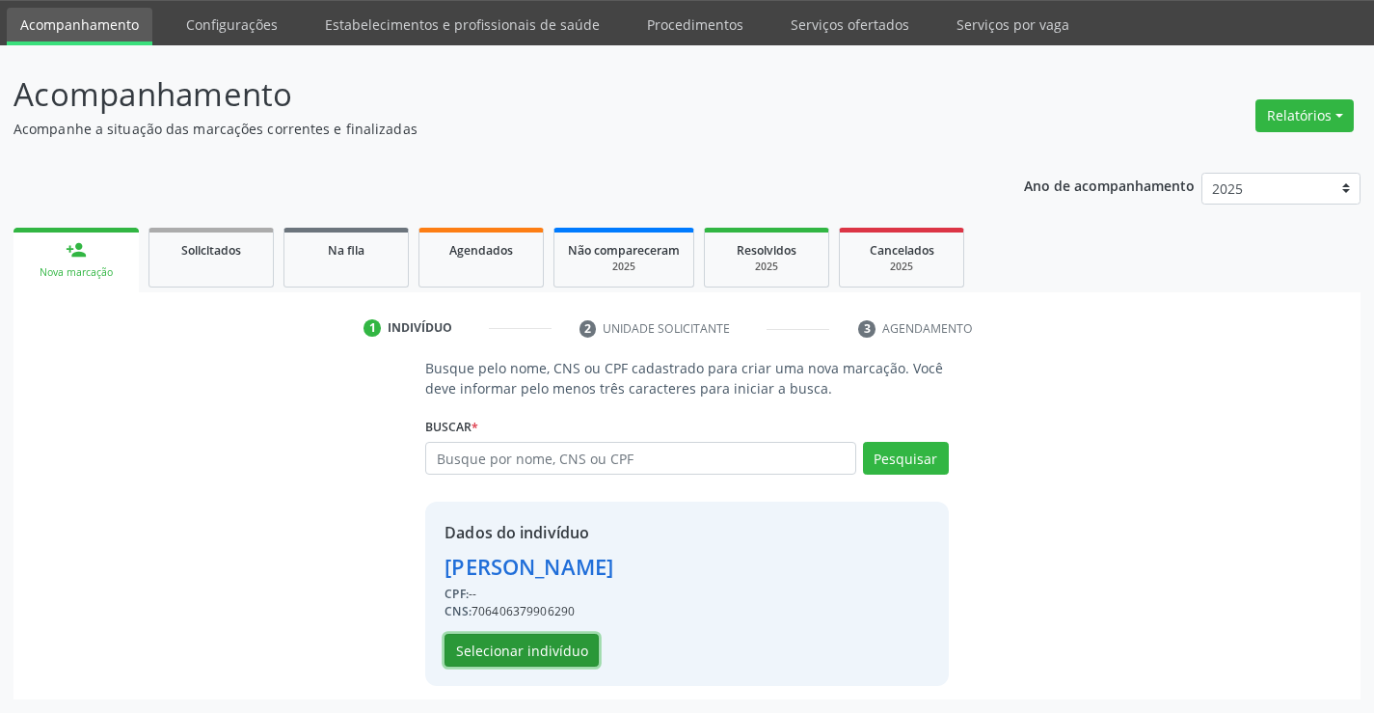
click at [543, 649] on button "Selecionar indivíduo" at bounding box center [522, 650] width 154 height 33
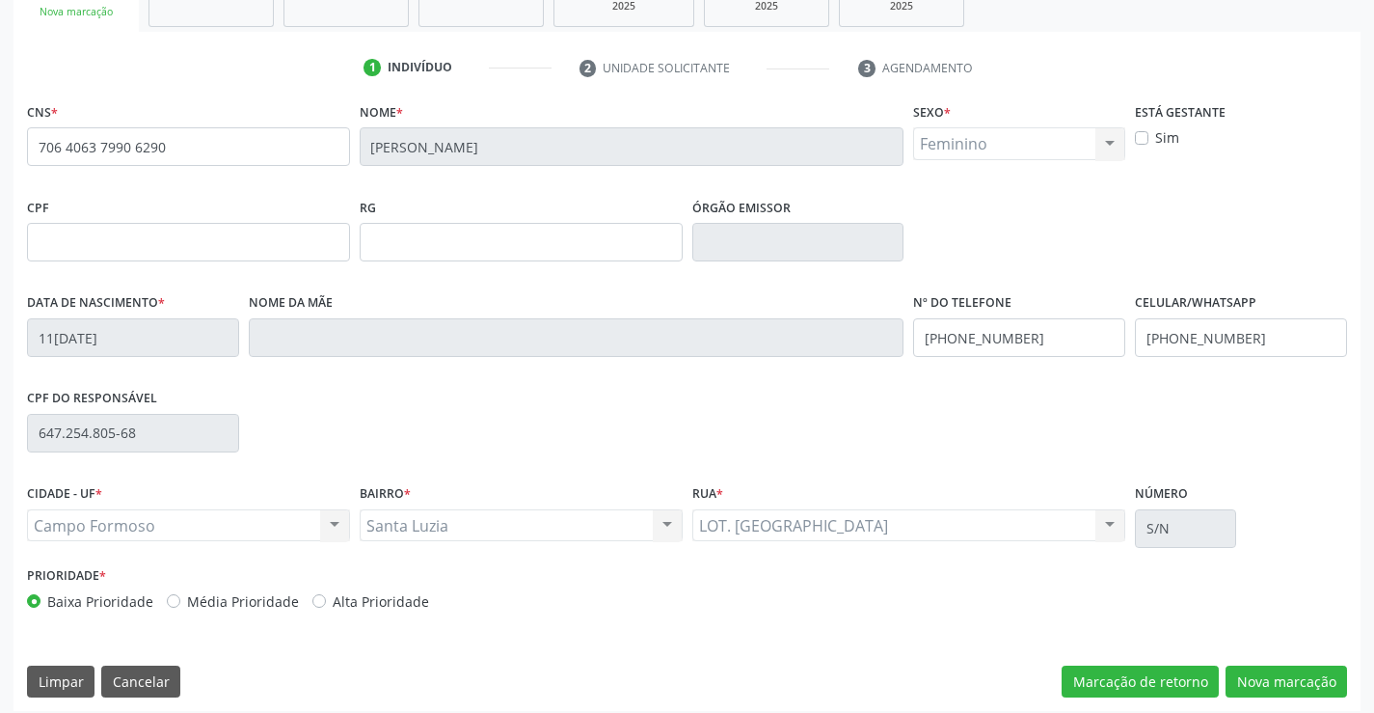
scroll to position [333, 0]
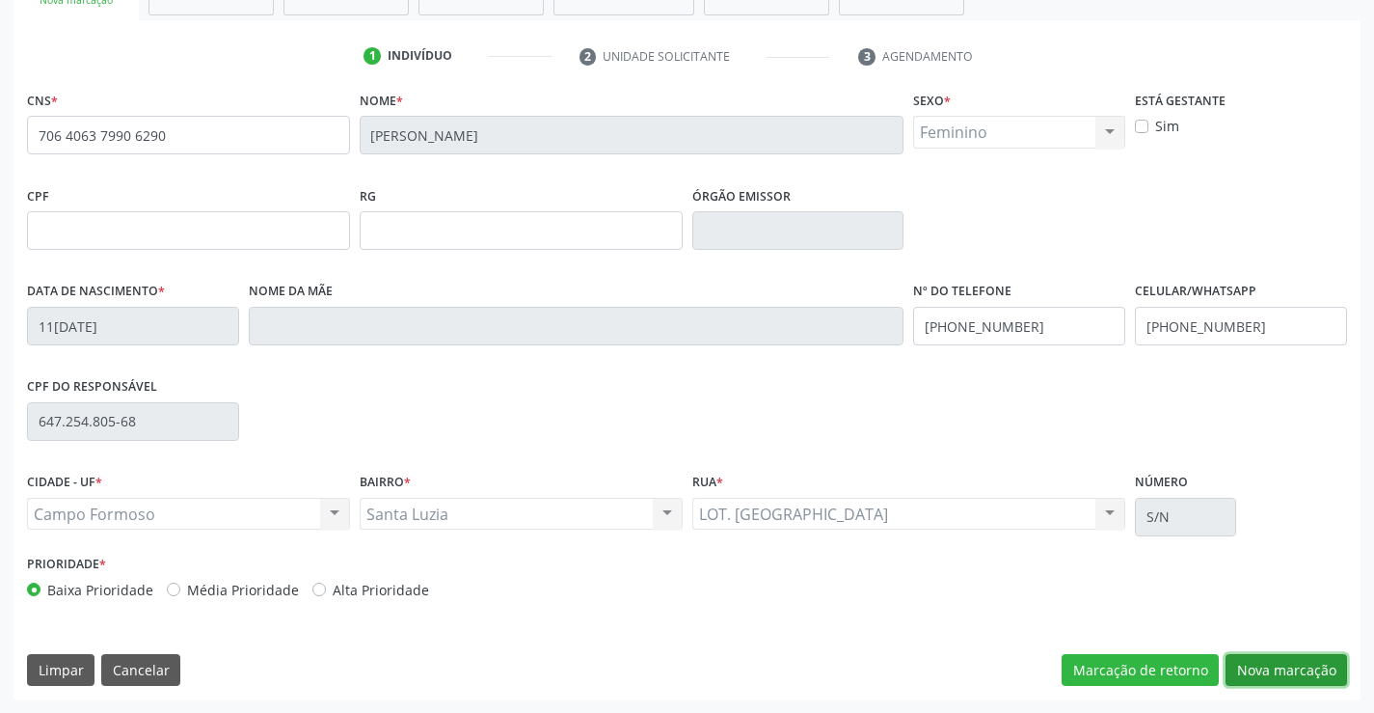
click at [1280, 670] on button "Nova marcação" at bounding box center [1287, 670] width 122 height 33
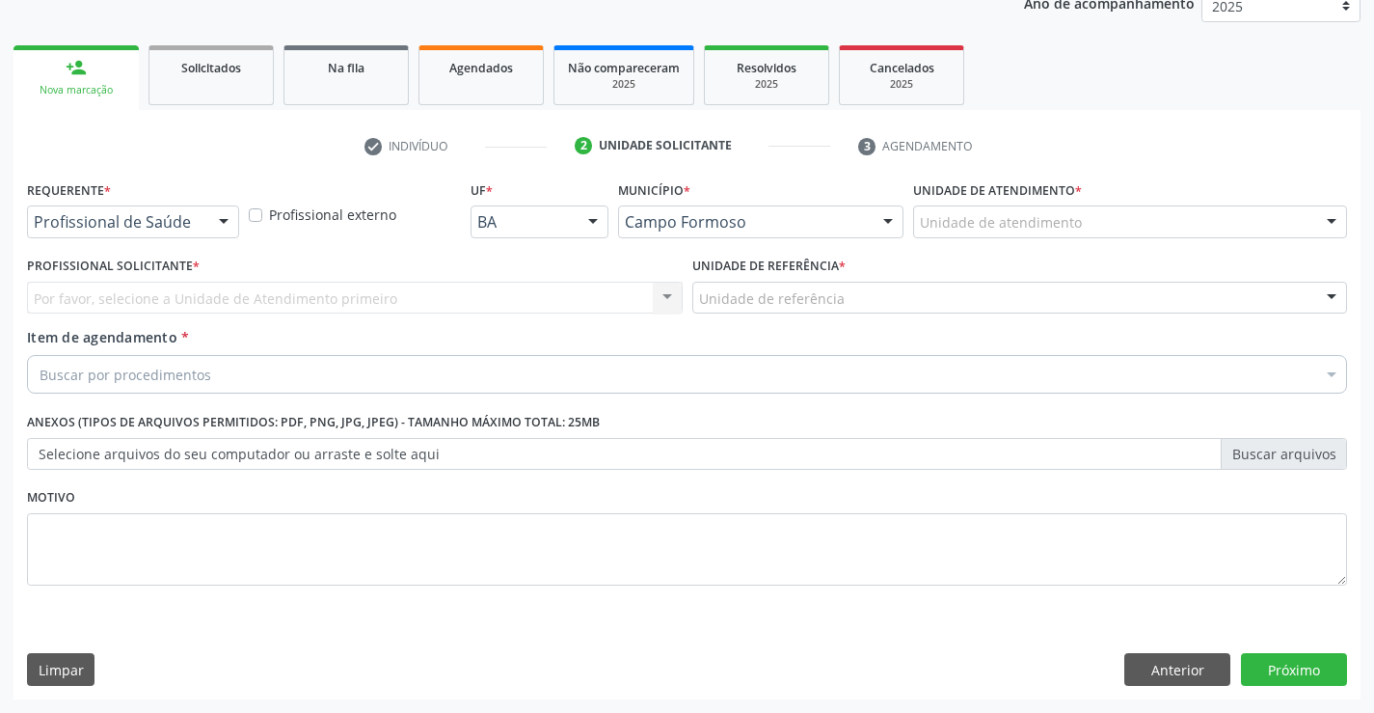
scroll to position [243, 0]
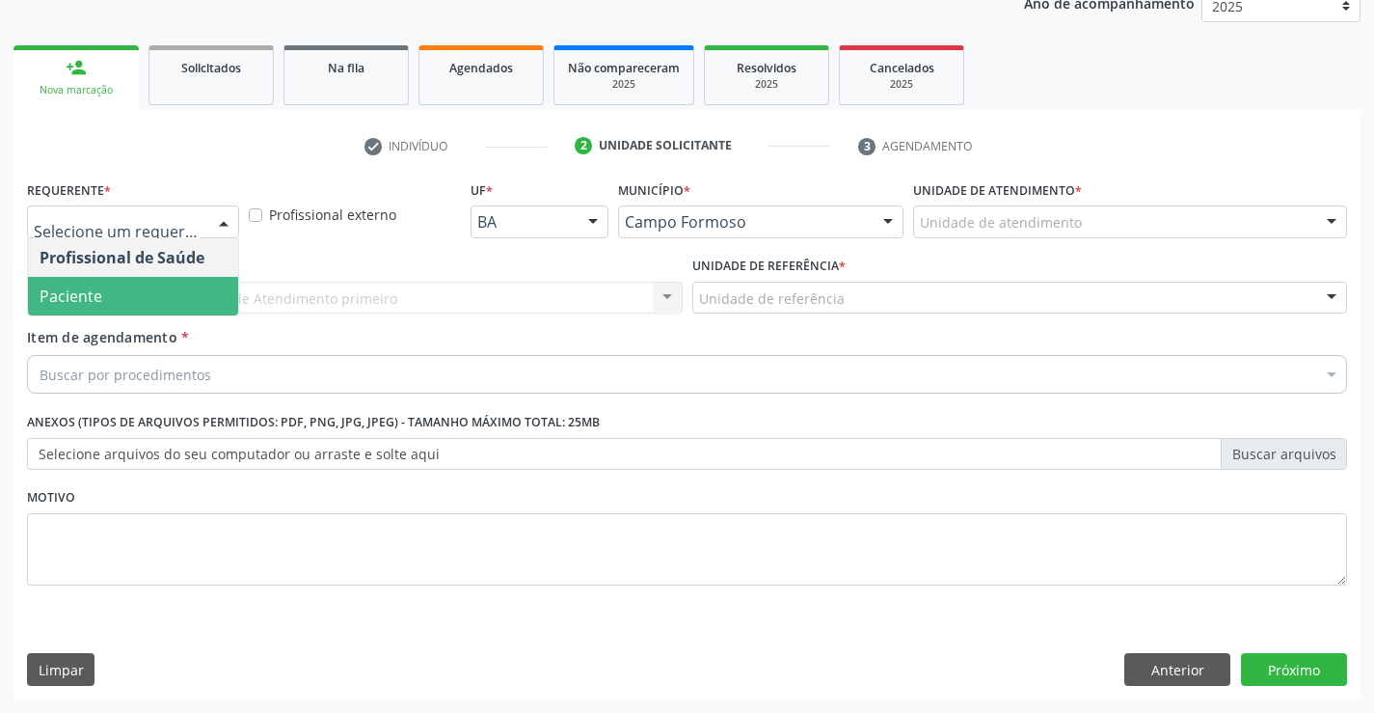
click at [169, 309] on span "Paciente" at bounding box center [133, 296] width 210 height 39
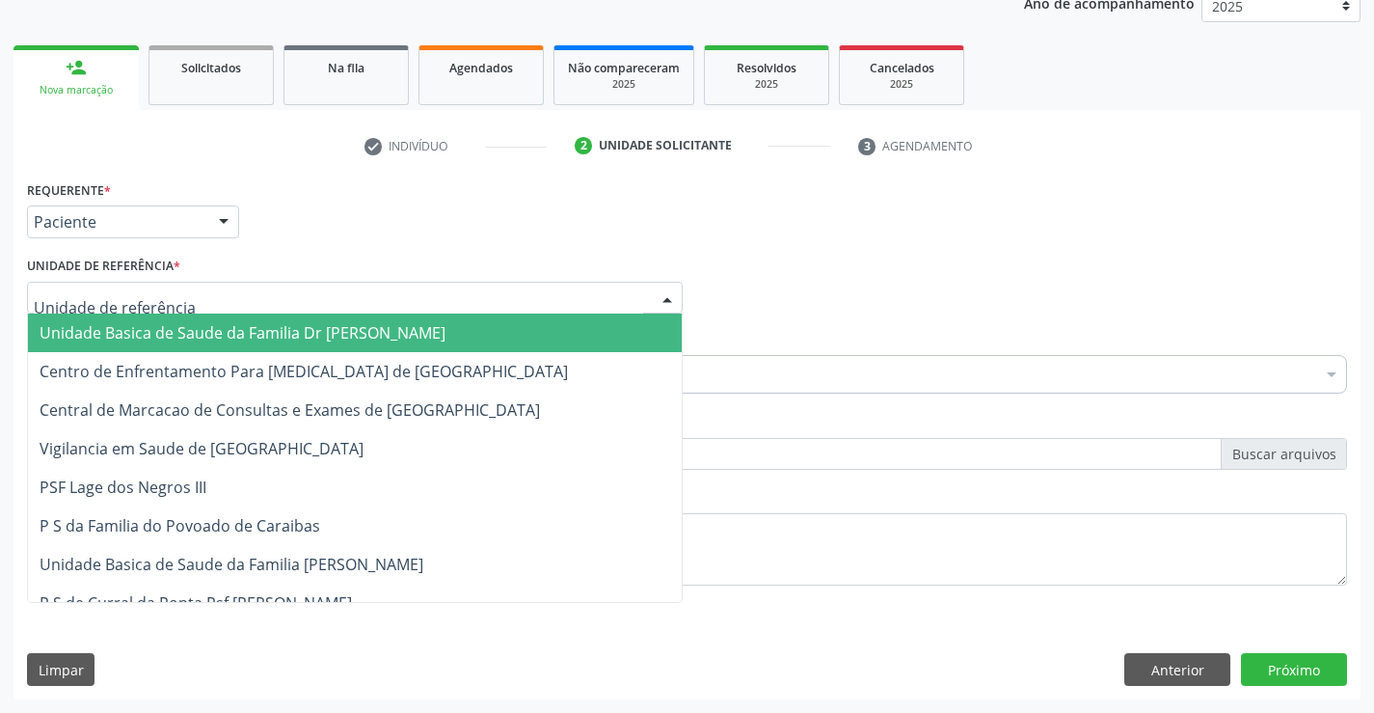
click at [322, 306] on div at bounding box center [355, 298] width 656 height 33
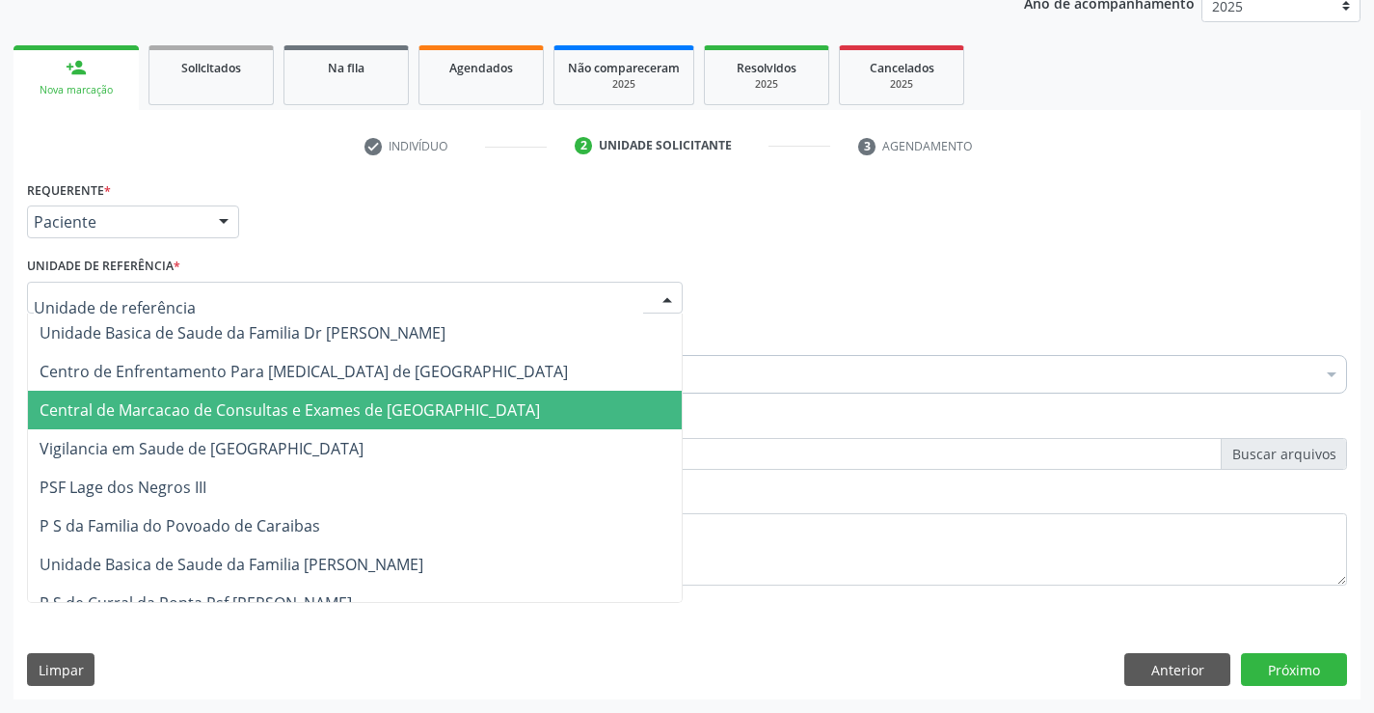
click at [340, 402] on span "Central de Marcacao de Consultas e Exames de [GEOGRAPHIC_DATA]" at bounding box center [290, 409] width 501 height 21
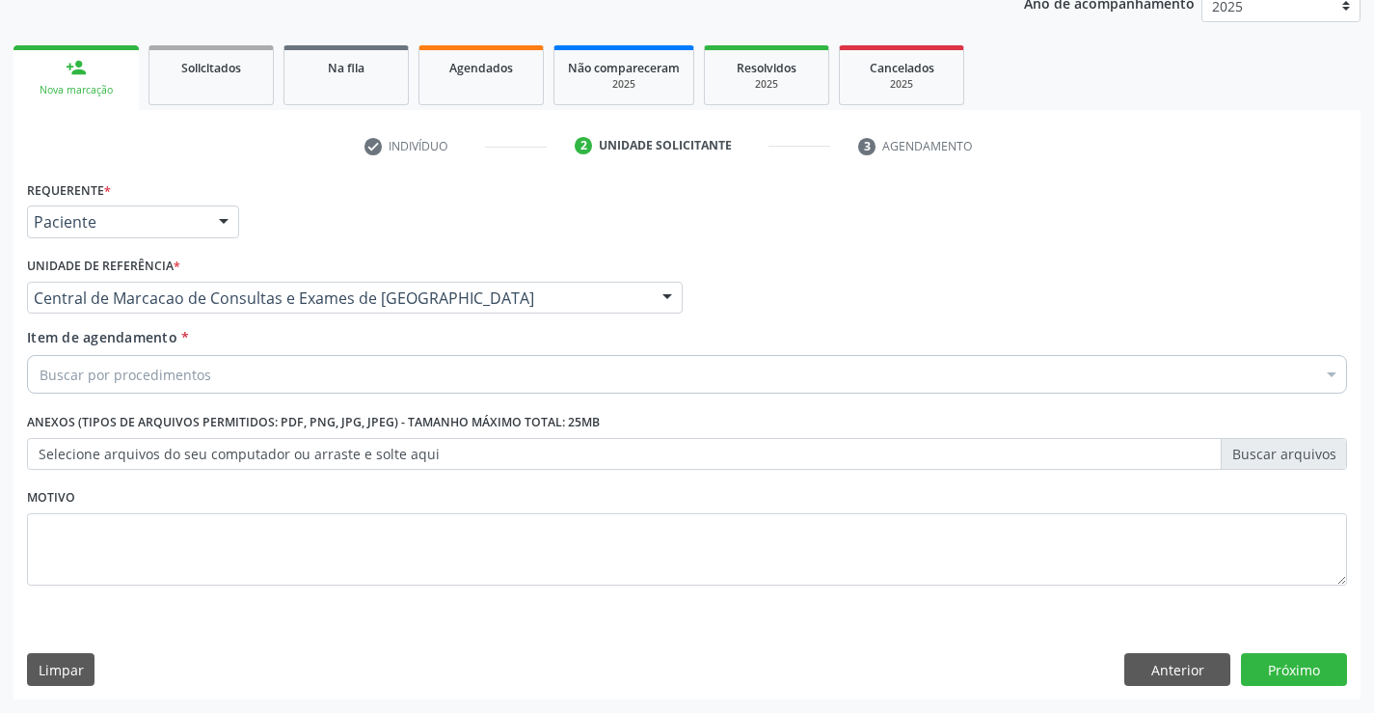
click at [398, 357] on div "Buscar por procedimentos" at bounding box center [687, 374] width 1320 height 39
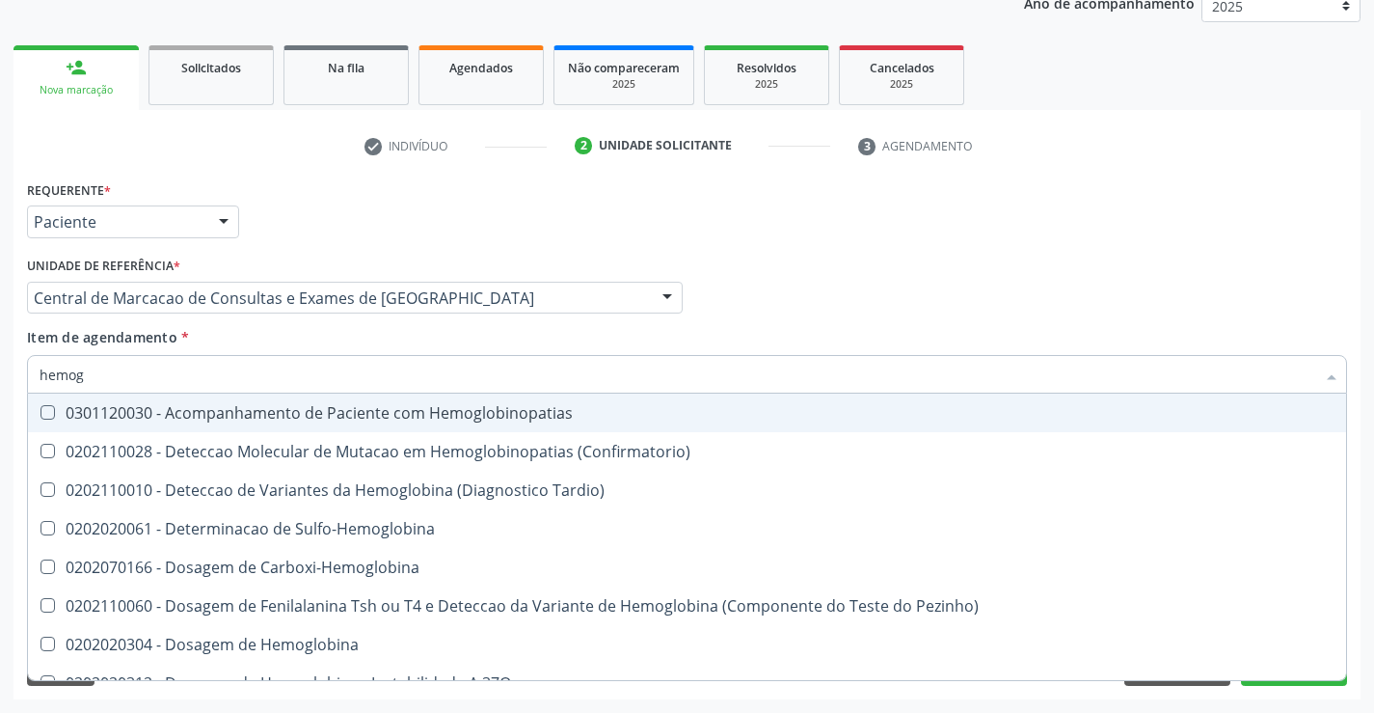
type input "hemogr"
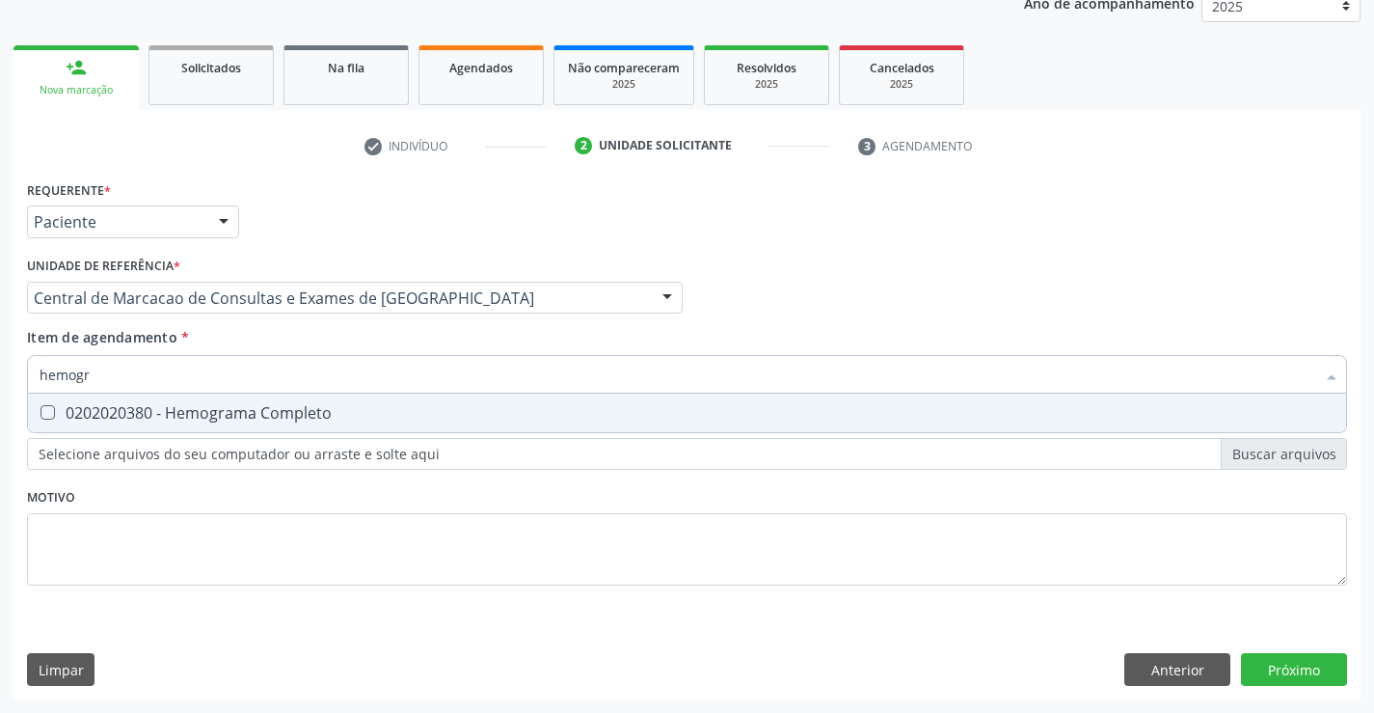
click at [378, 406] on div "0202020380 - Hemograma Completo" at bounding box center [687, 412] width 1295 height 15
checkbox Completo "true"
type input "hemogr"
click at [366, 338] on div "Item de agendamento * hemogr Desfazer seleção 0202020380 - Hemograma Completo N…" at bounding box center [687, 357] width 1320 height 61
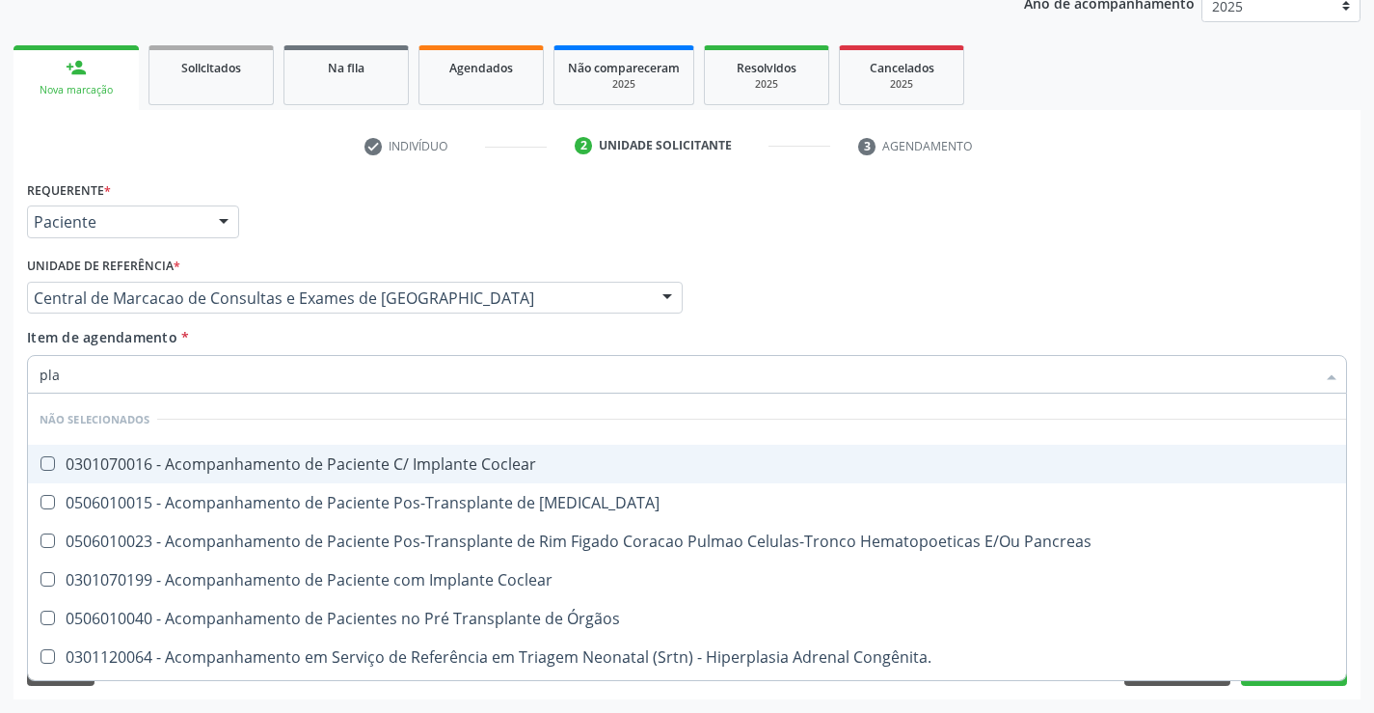
type input "plaq"
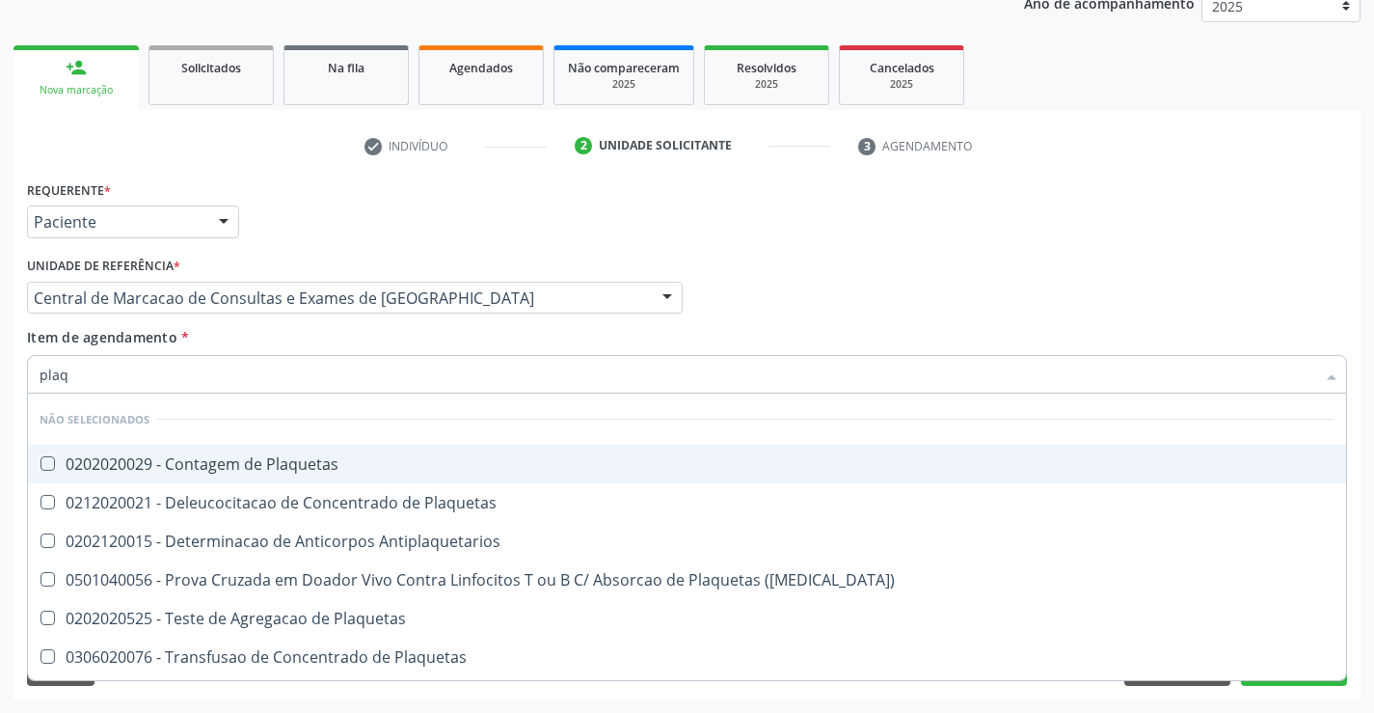
drag, startPoint x: 355, startPoint y: 463, endPoint x: 361, endPoint y: 392, distance: 71.6
click at [359, 459] on div "0202020029 - Contagem de Plaquetas" at bounding box center [687, 463] width 1295 height 15
checkbox Plaquetas "true"
type input "plaq"
click at [349, 350] on div "Item de agendamento * plaq Desfazer seleção Não selecionados 0202020029 - Conta…" at bounding box center [687, 357] width 1320 height 61
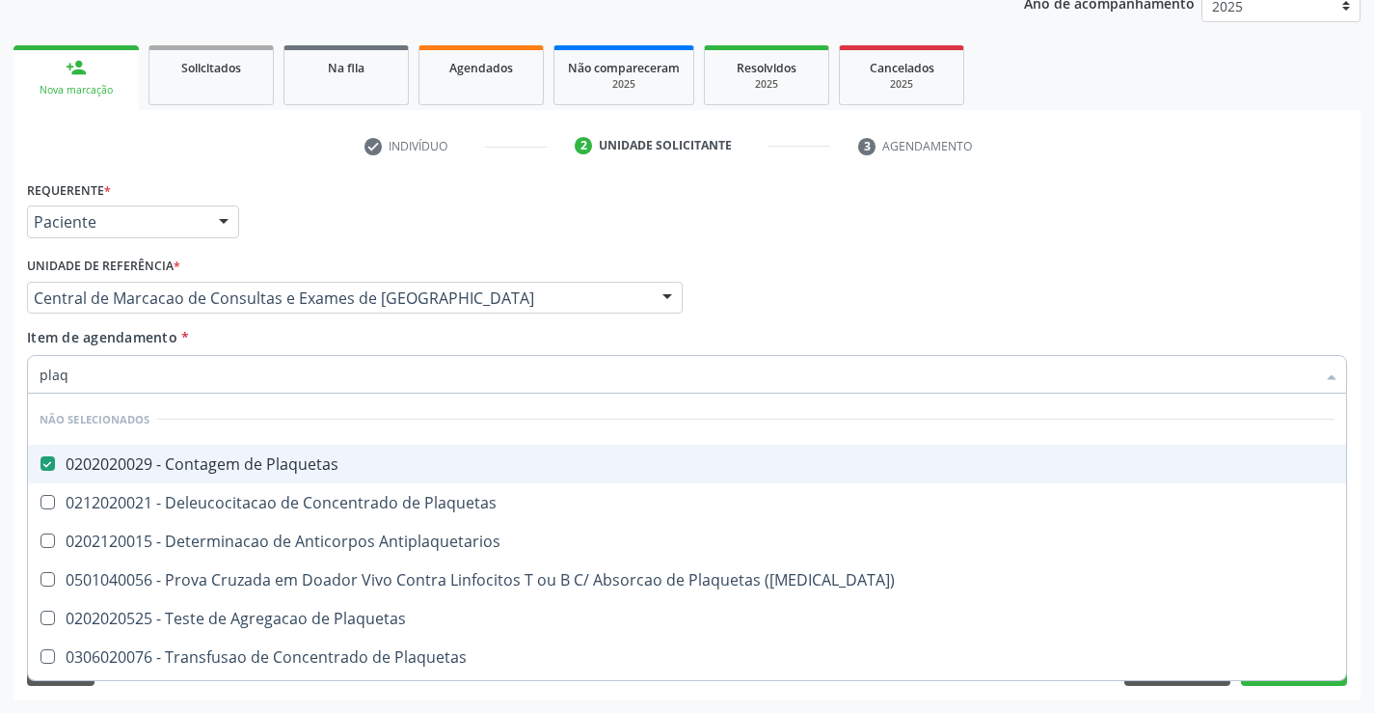
checkbox Plaquetas "true"
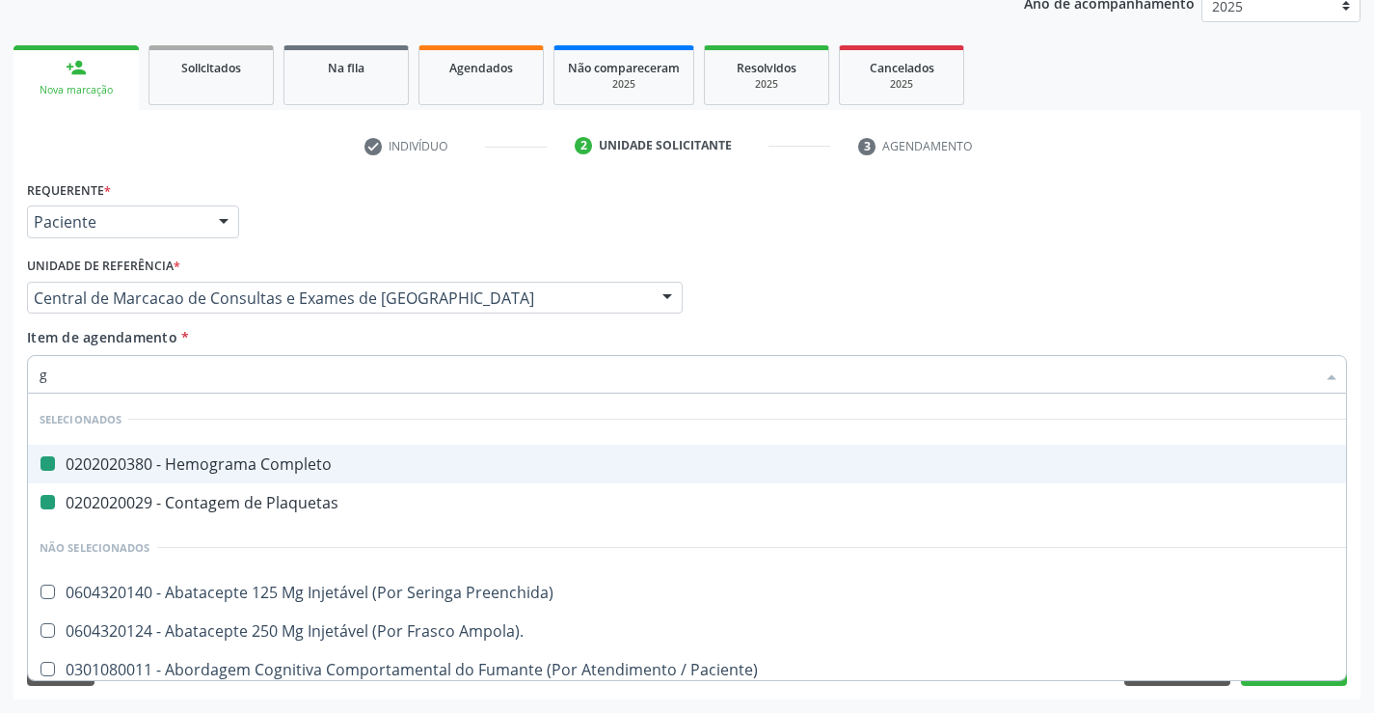
type input "gl"
checkbox Completo "false"
checkbox Plaquetas "false"
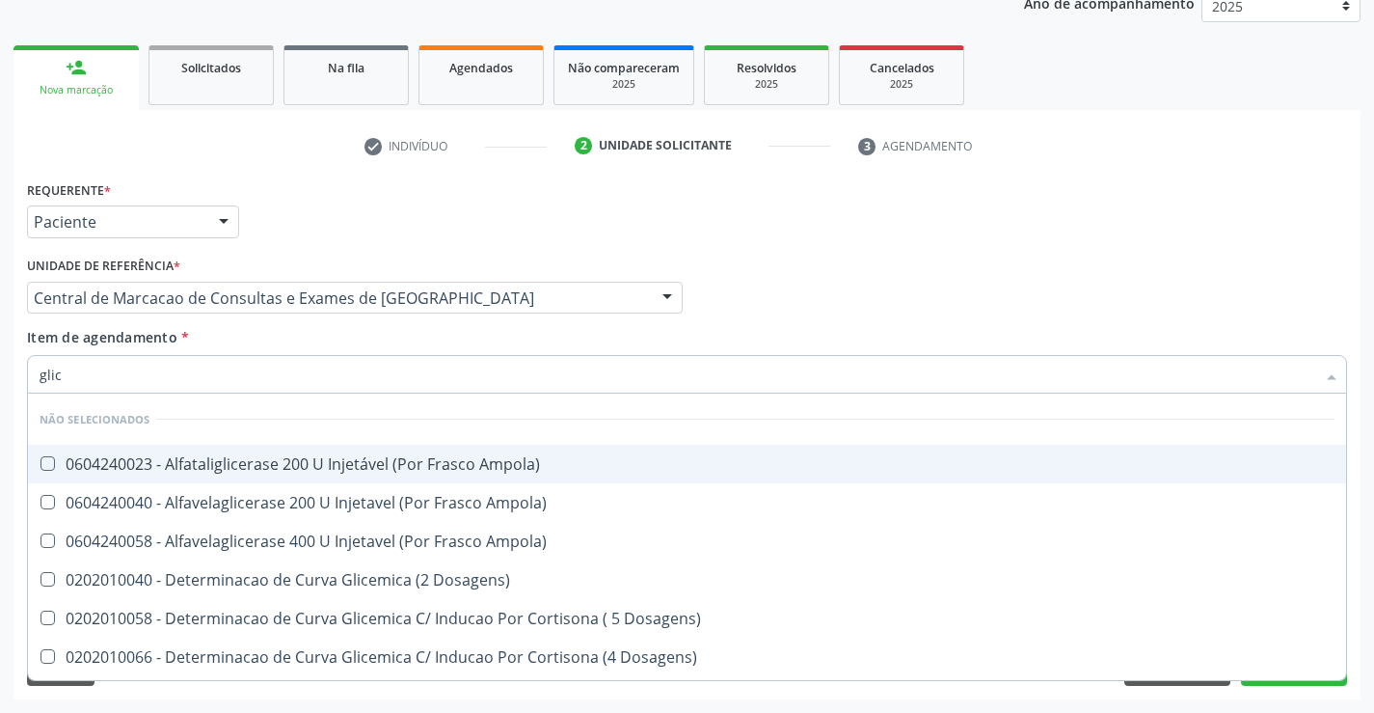
type input "glico"
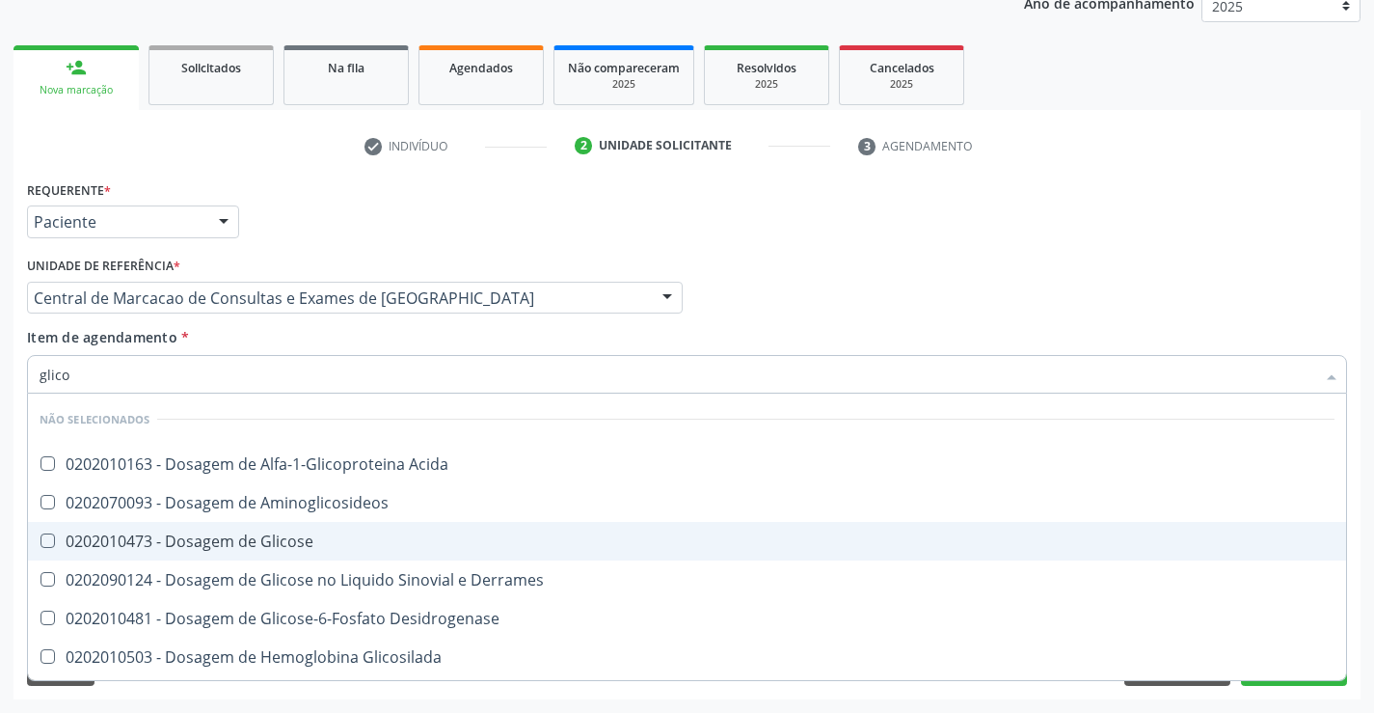
click at [307, 528] on span "0202010473 - Dosagem de Glicose" at bounding box center [687, 541] width 1319 height 39
checkbox Glicose "true"
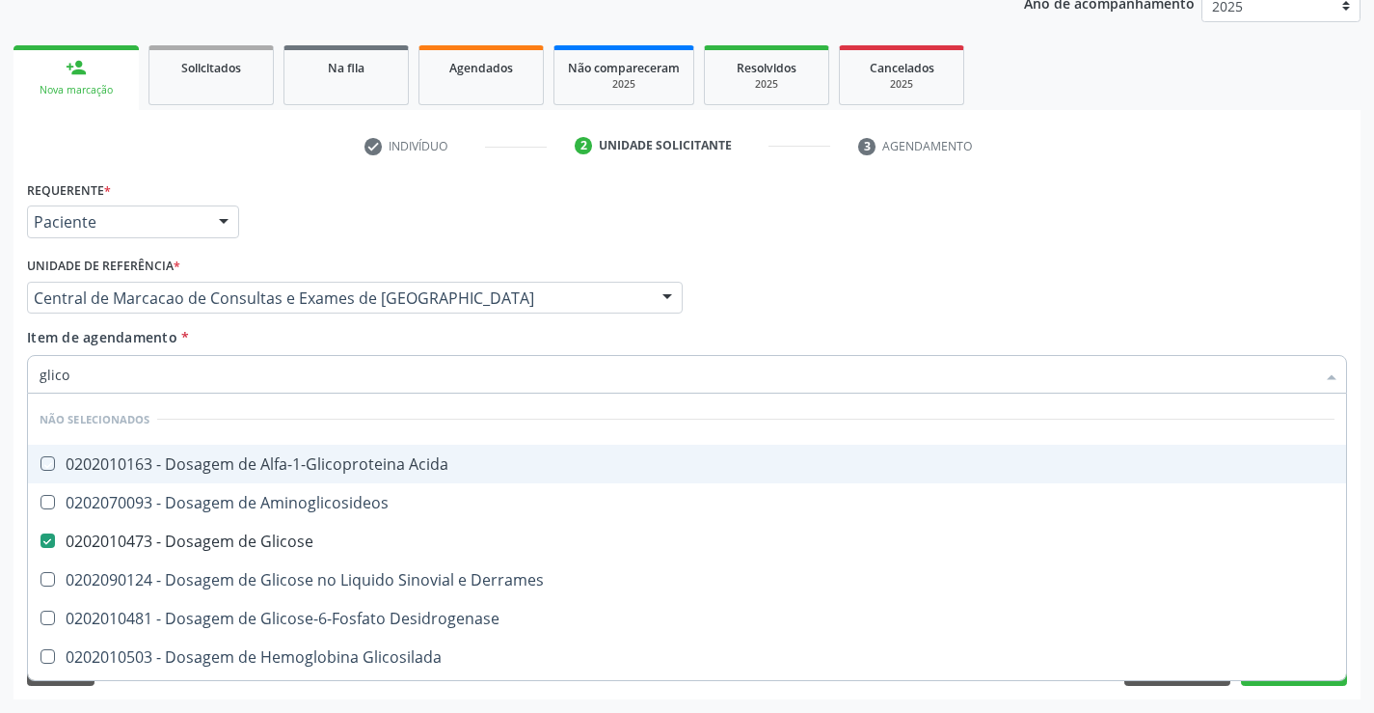
click at [309, 346] on div "Item de agendamento * glico Desfazer seleção Não selecionados 0202010163 - Dosa…" at bounding box center [687, 357] width 1320 height 61
checkbox Acida "true"
checkbox Aminoglicosideos "true"
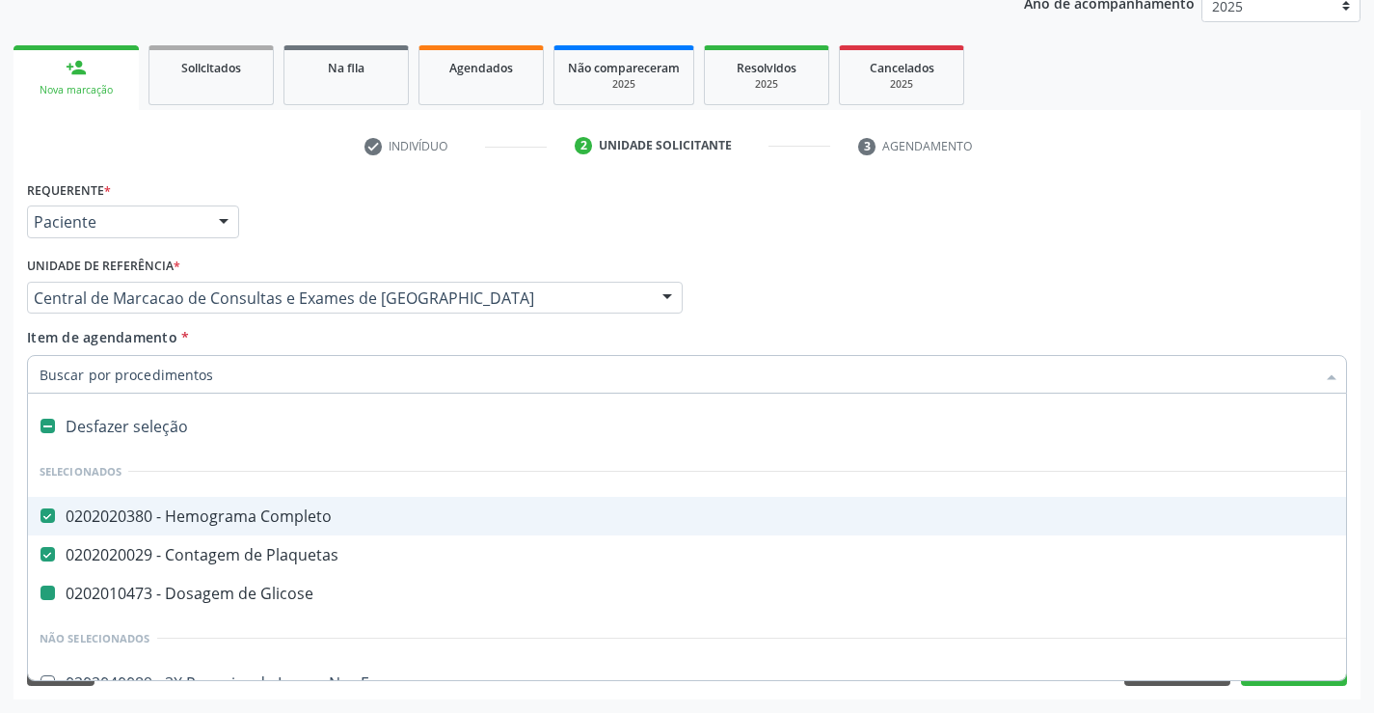
type input "h"
checkbox Glicose "false"
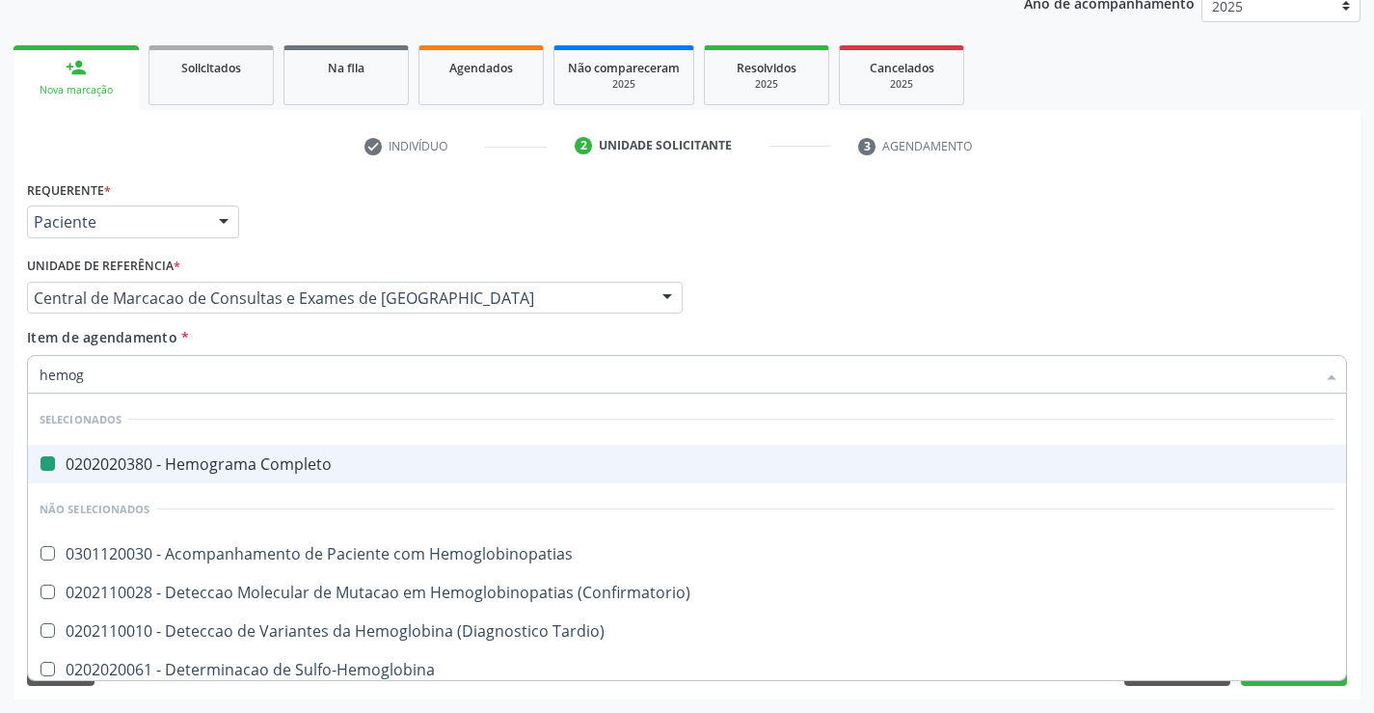
type input "hemogl"
checkbox Completo "false"
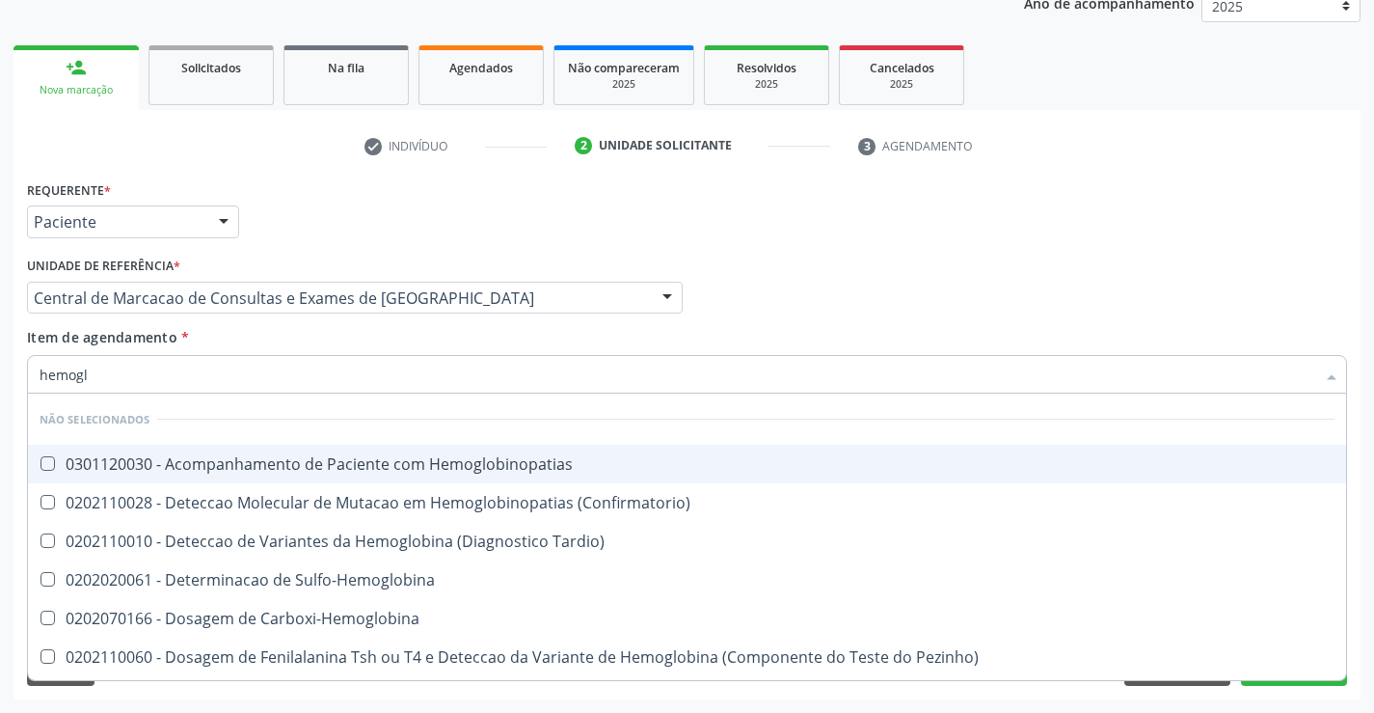
type input "hemoglo"
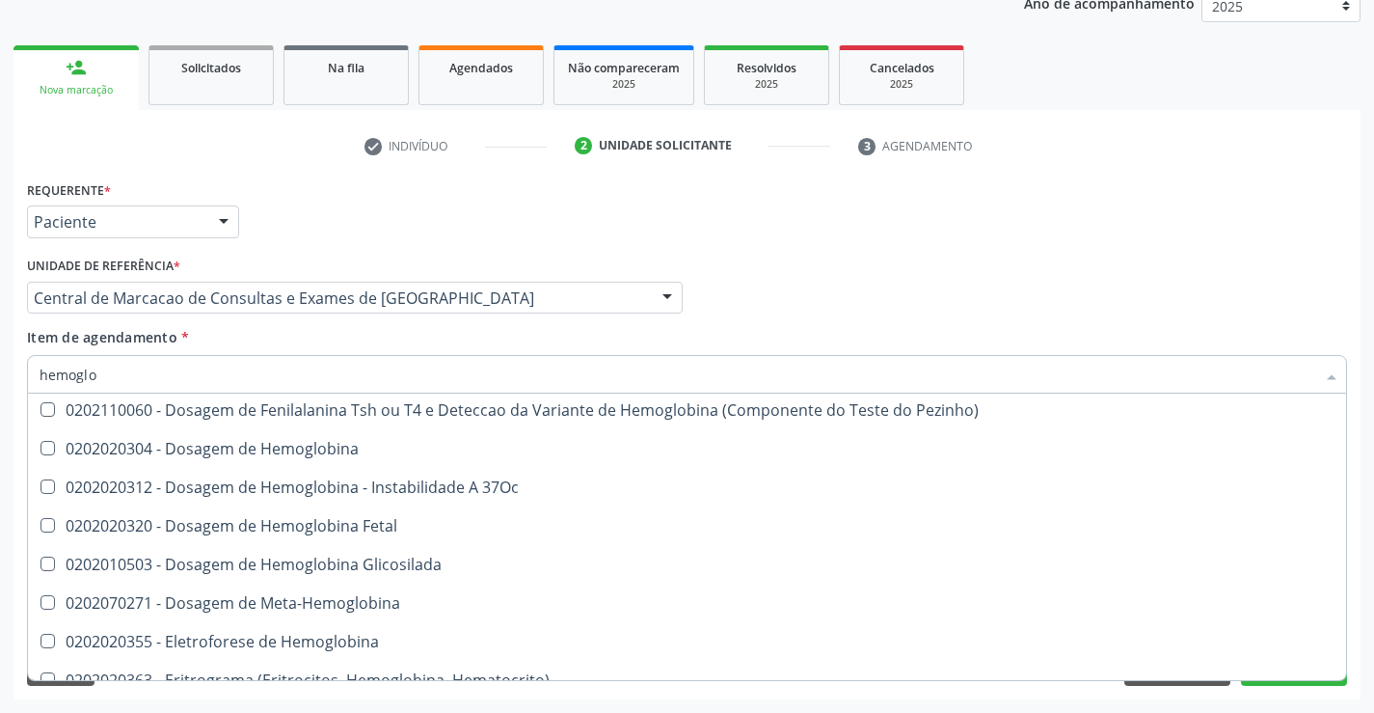
scroll to position [289, 0]
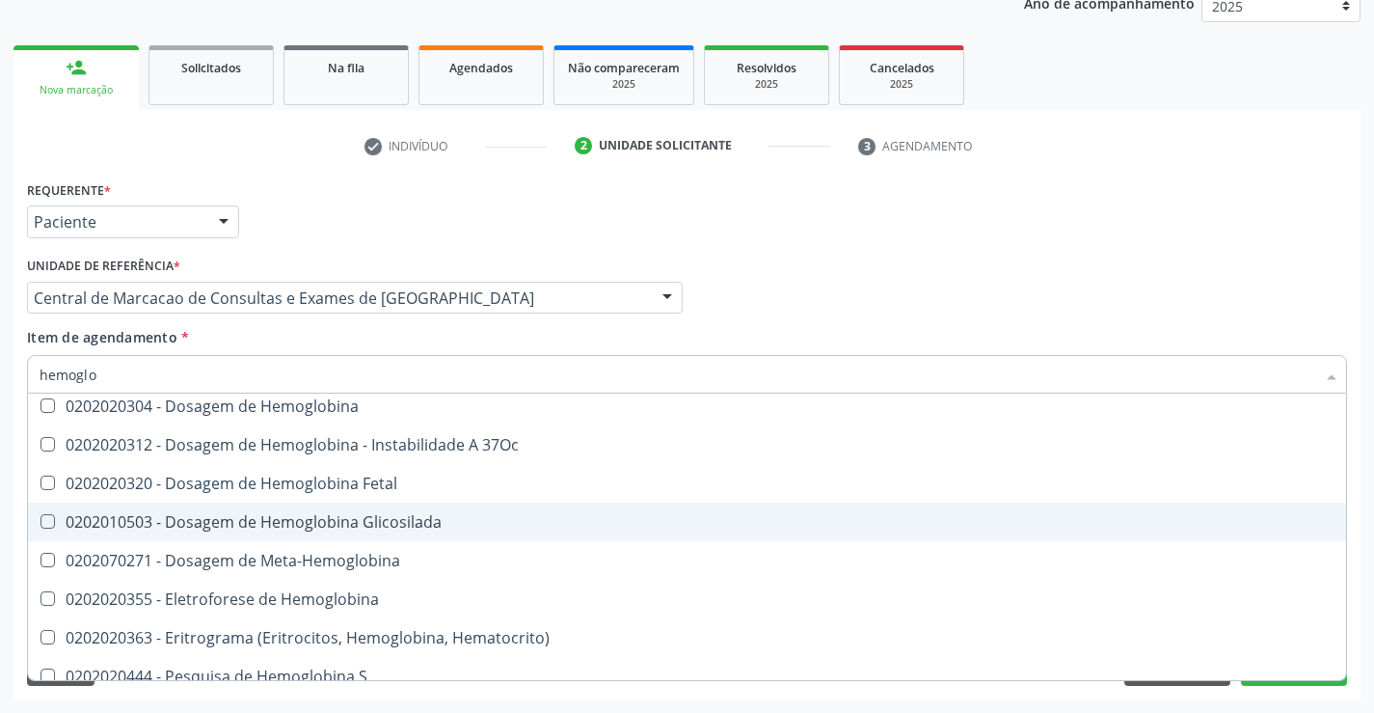
click at [340, 517] on div "0202010503 - Dosagem de Hemoglobina Glicosilada" at bounding box center [687, 521] width 1295 height 15
checkbox Glicosilada "true"
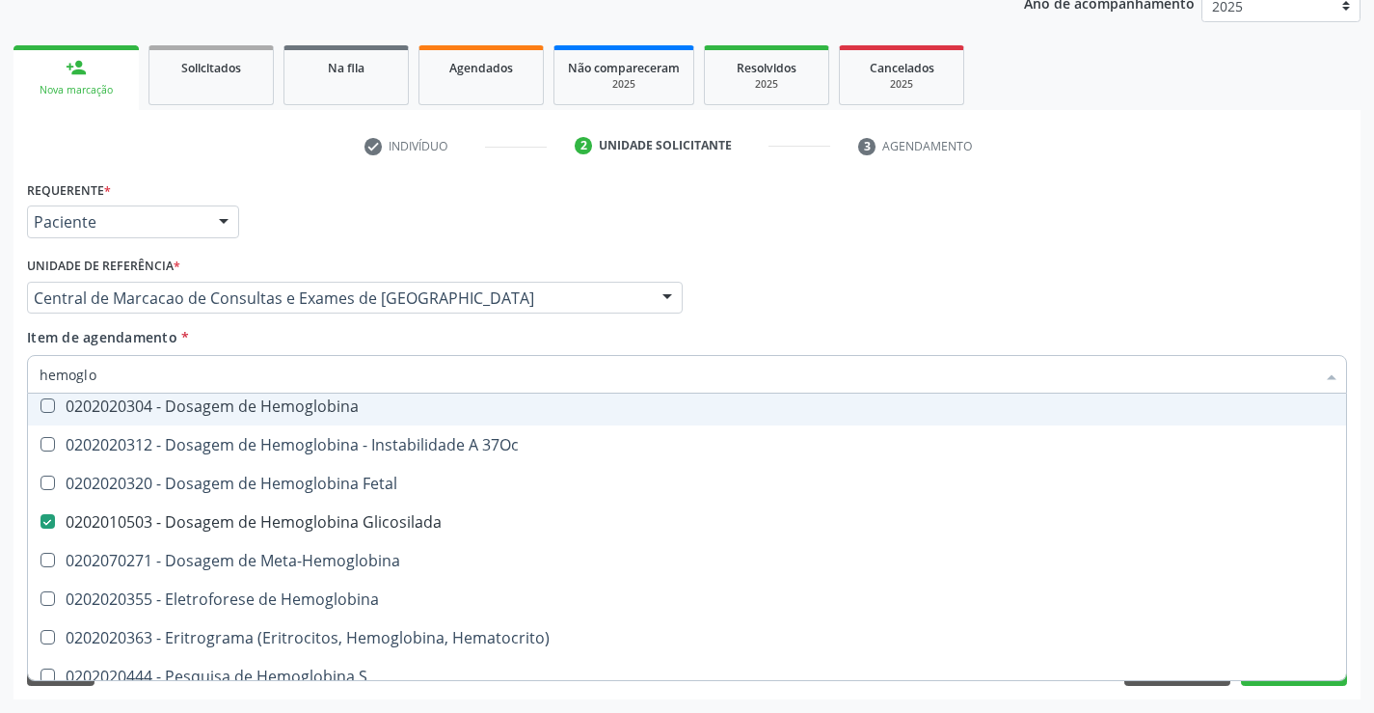
click at [306, 349] on div "Item de agendamento * hemoglo Desfazer seleção Não selecionados 0301120030 - Ac…" at bounding box center [687, 357] width 1320 height 61
checkbox Hemoglobinopatias "true"
checkbox Tardio\) "true"
checkbox Glicosilada "false"
checkbox Sulfo-Hemoglobina "true"
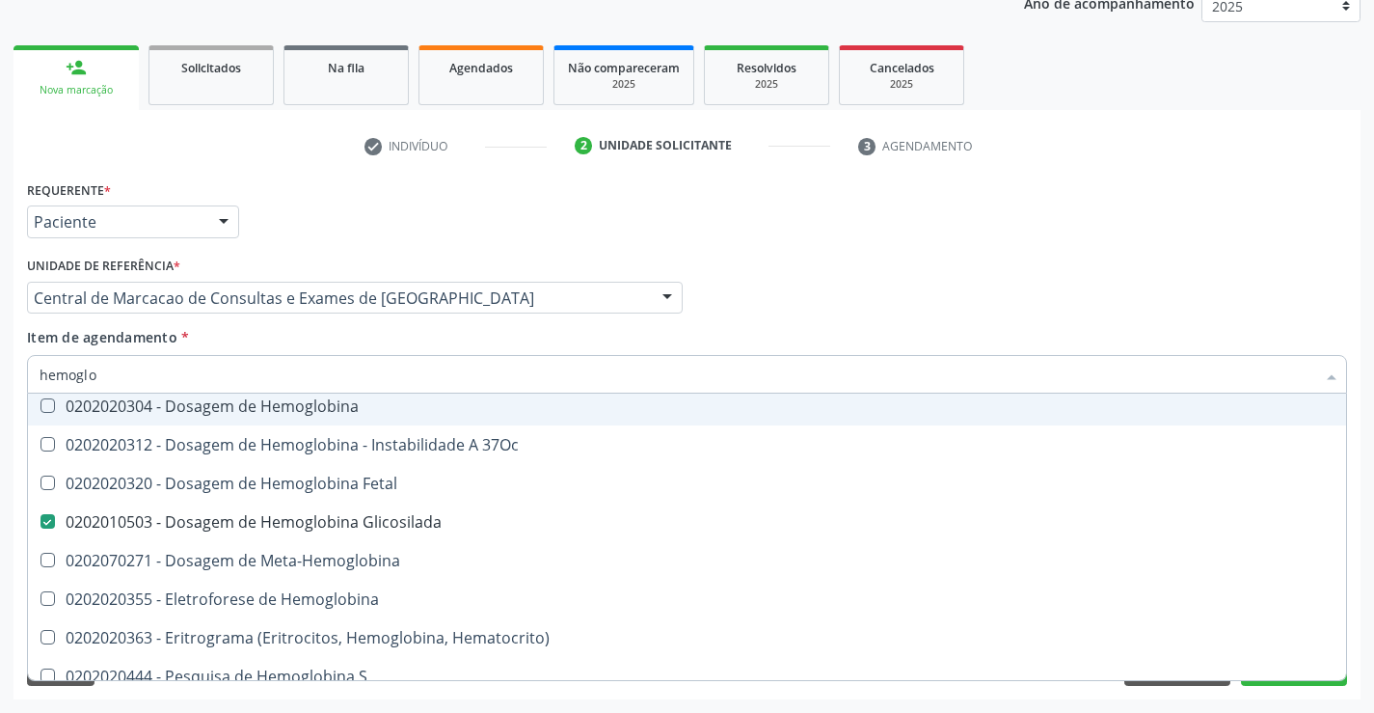
checkbox \(Confirmatorio\) "true"
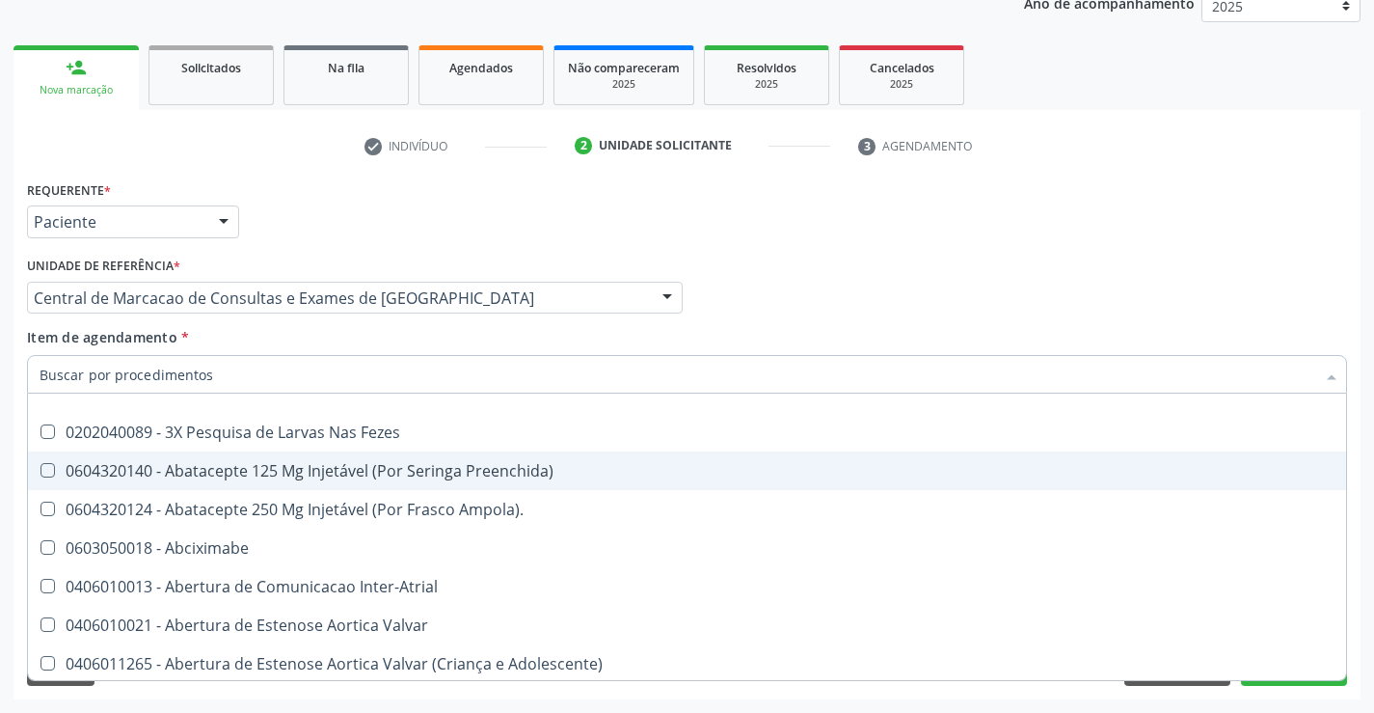
click at [303, 385] on div at bounding box center [687, 374] width 1320 height 39
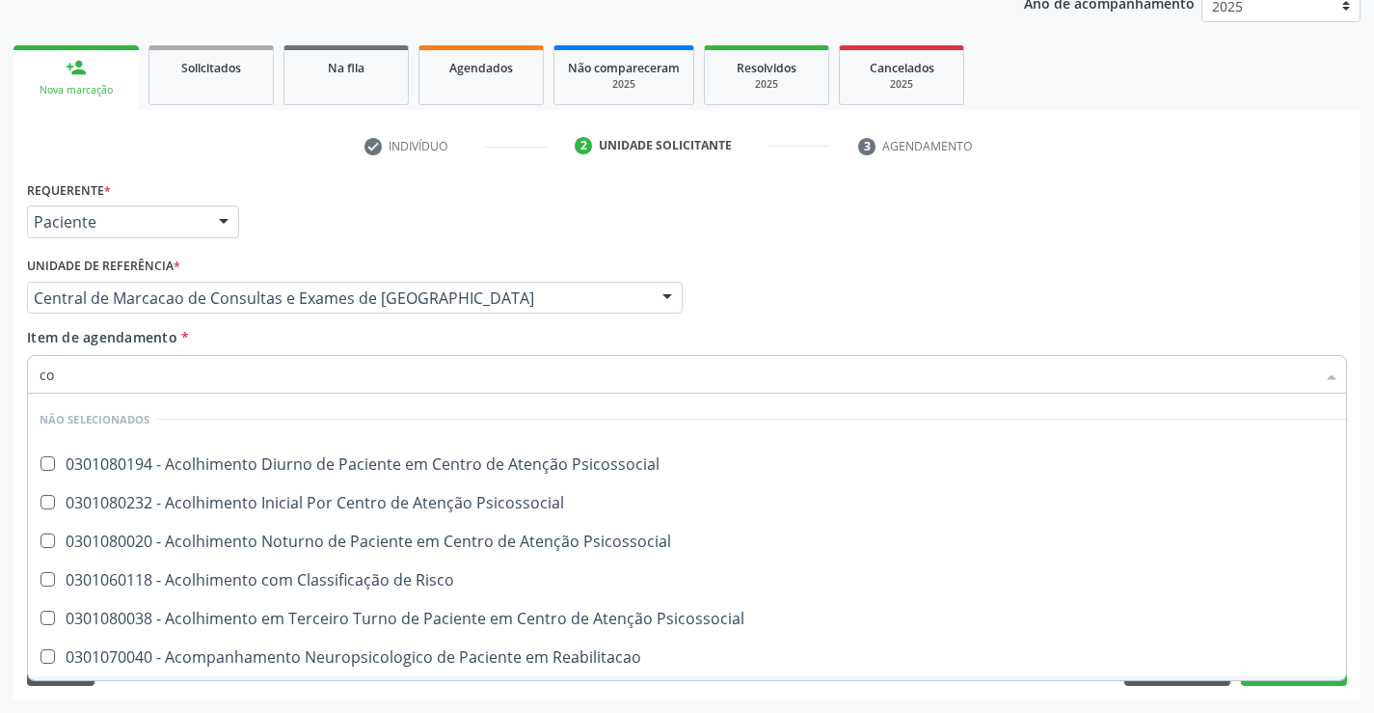
type input "col"
checkbox Psicossocial "false"
checkbox Risco "false"
checkbox Psicossocial "false"
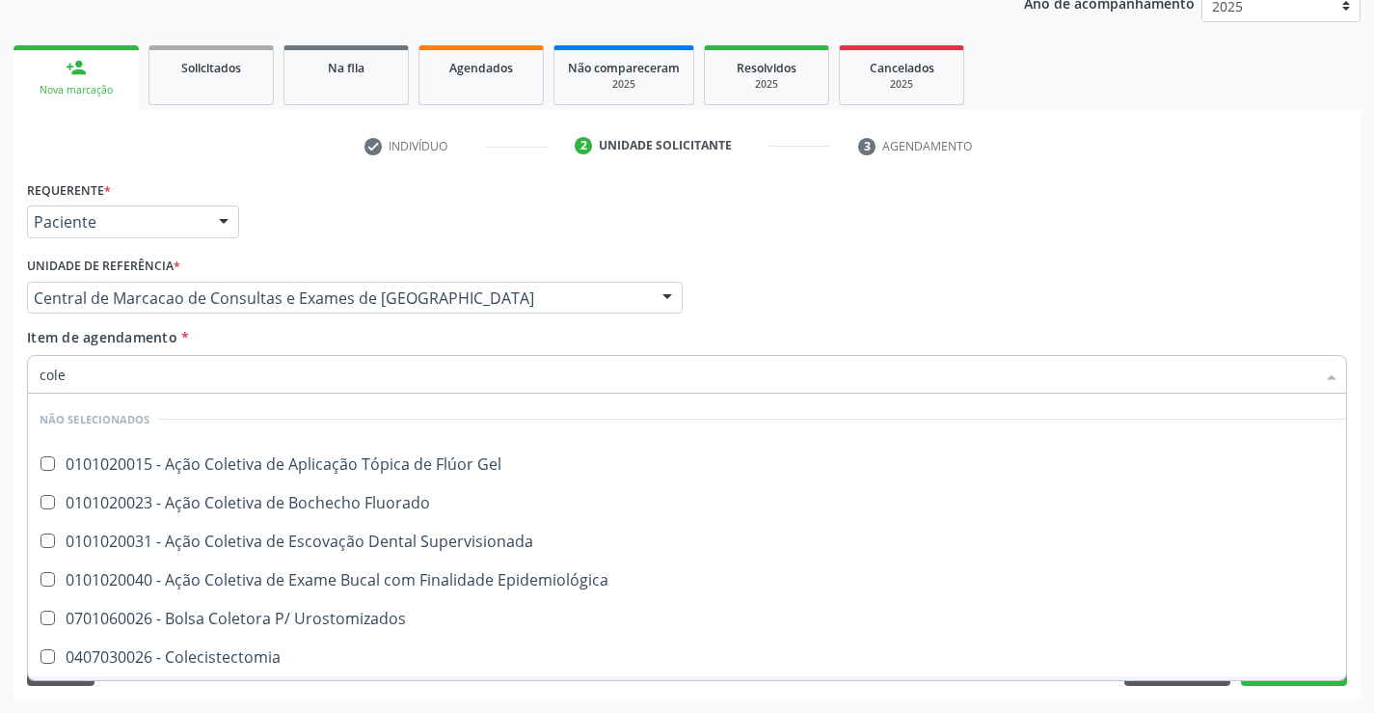
type input "coles"
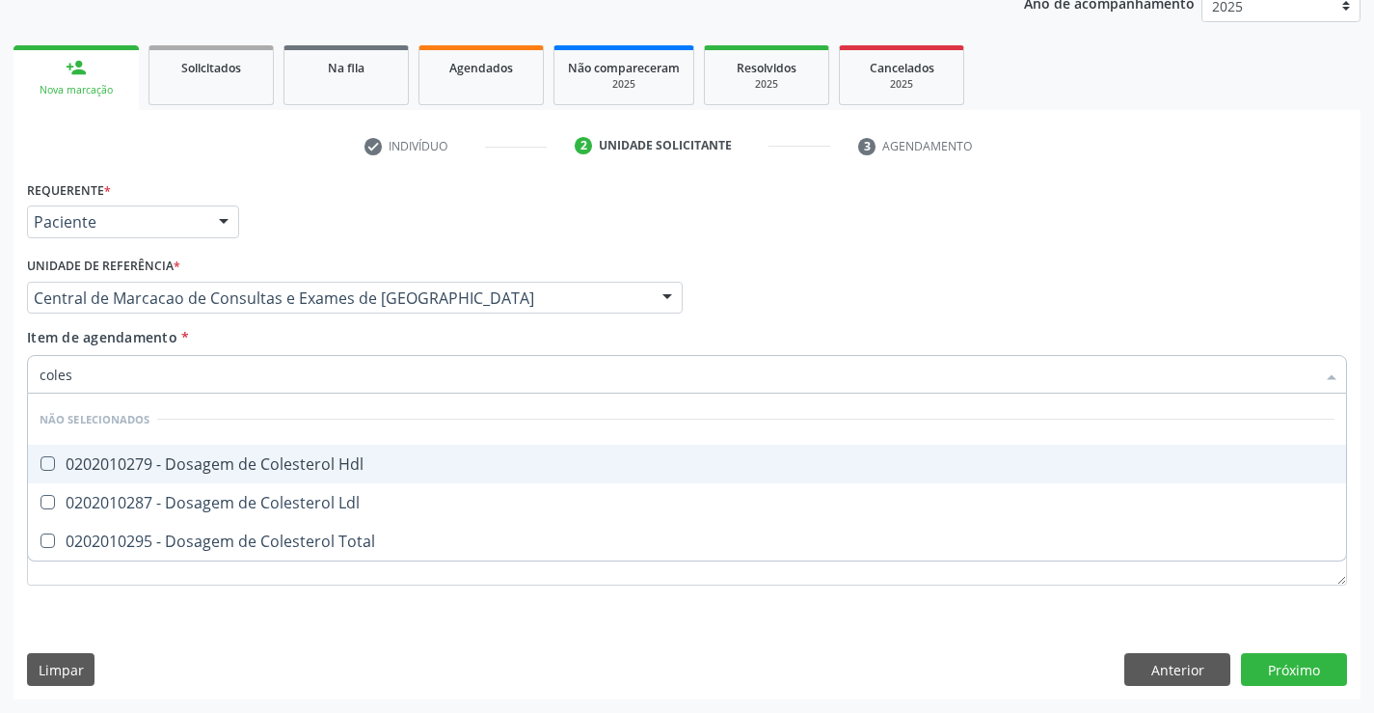
click at [315, 463] on div "0202010279 - Dosagem de Colesterol Hdl" at bounding box center [687, 463] width 1295 height 15
checkbox Hdl "true"
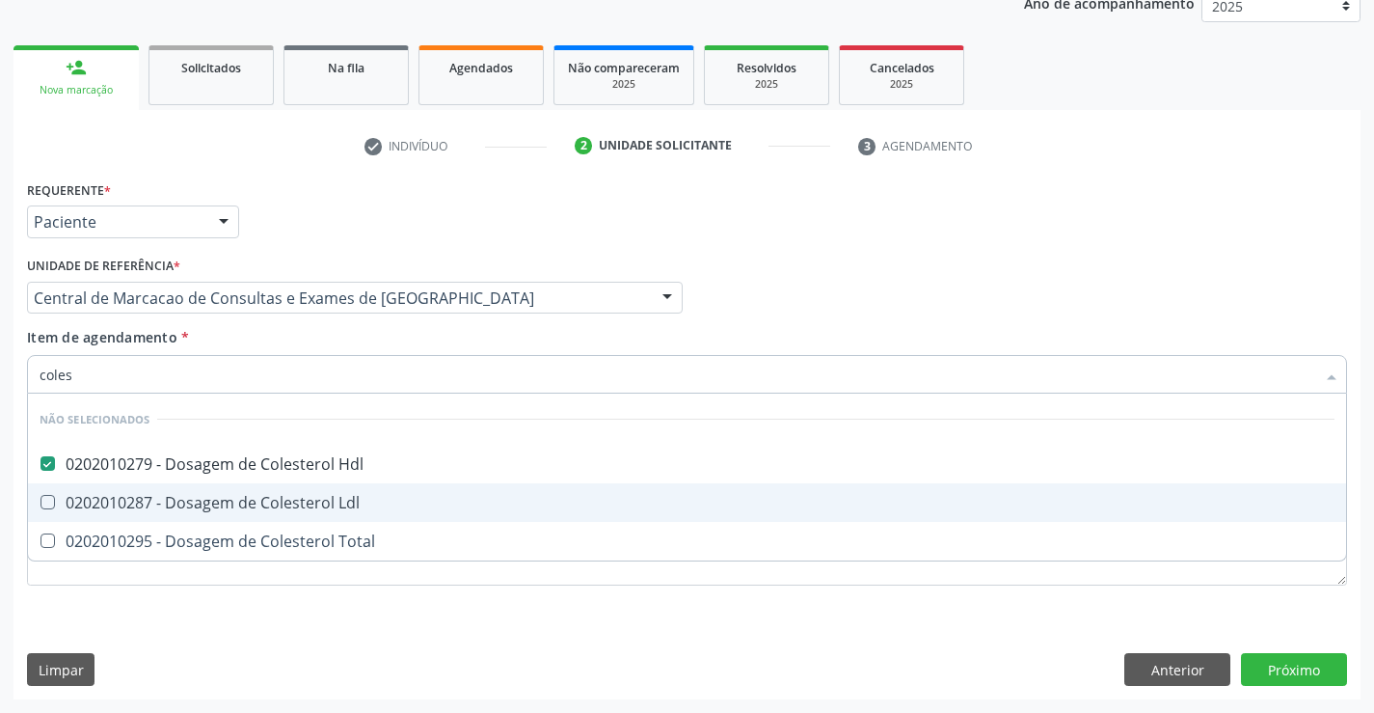
click at [315, 496] on div "0202010287 - Dosagem de Colesterol Ldl" at bounding box center [687, 502] width 1295 height 15
checkbox Ldl "true"
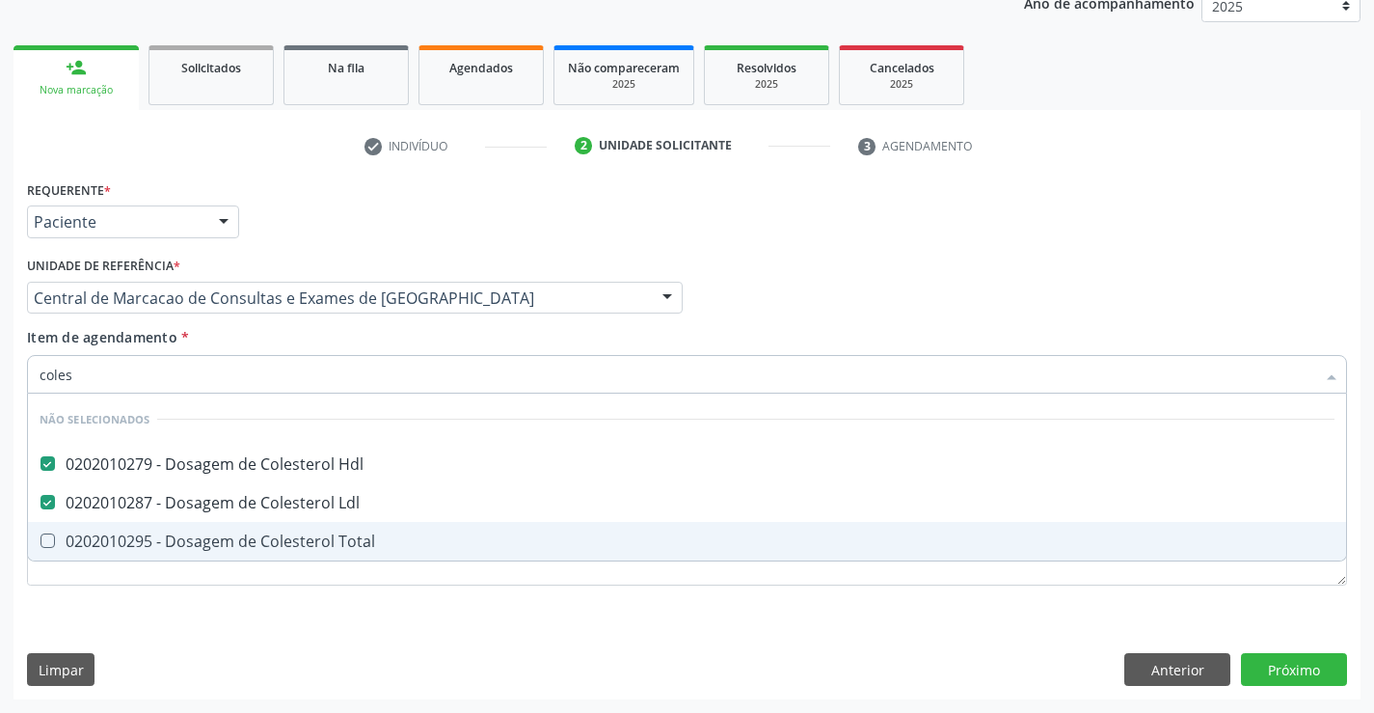
click at [320, 549] on div "0202010295 - Dosagem de Colesterol Total" at bounding box center [687, 540] width 1295 height 15
checkbox Total "true"
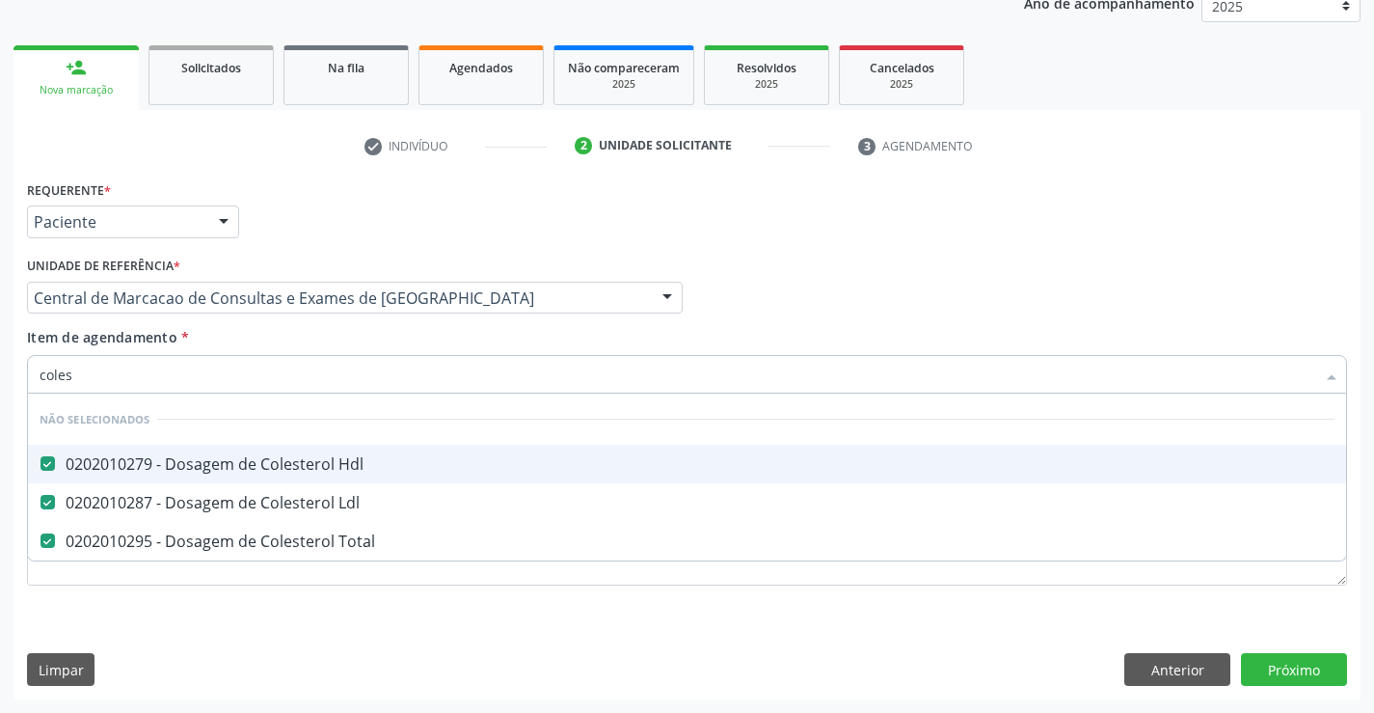
click at [275, 345] on div "Item de agendamento * coles Desfazer seleção Não selecionados 0202010279 - Dosa…" at bounding box center [687, 357] width 1320 height 61
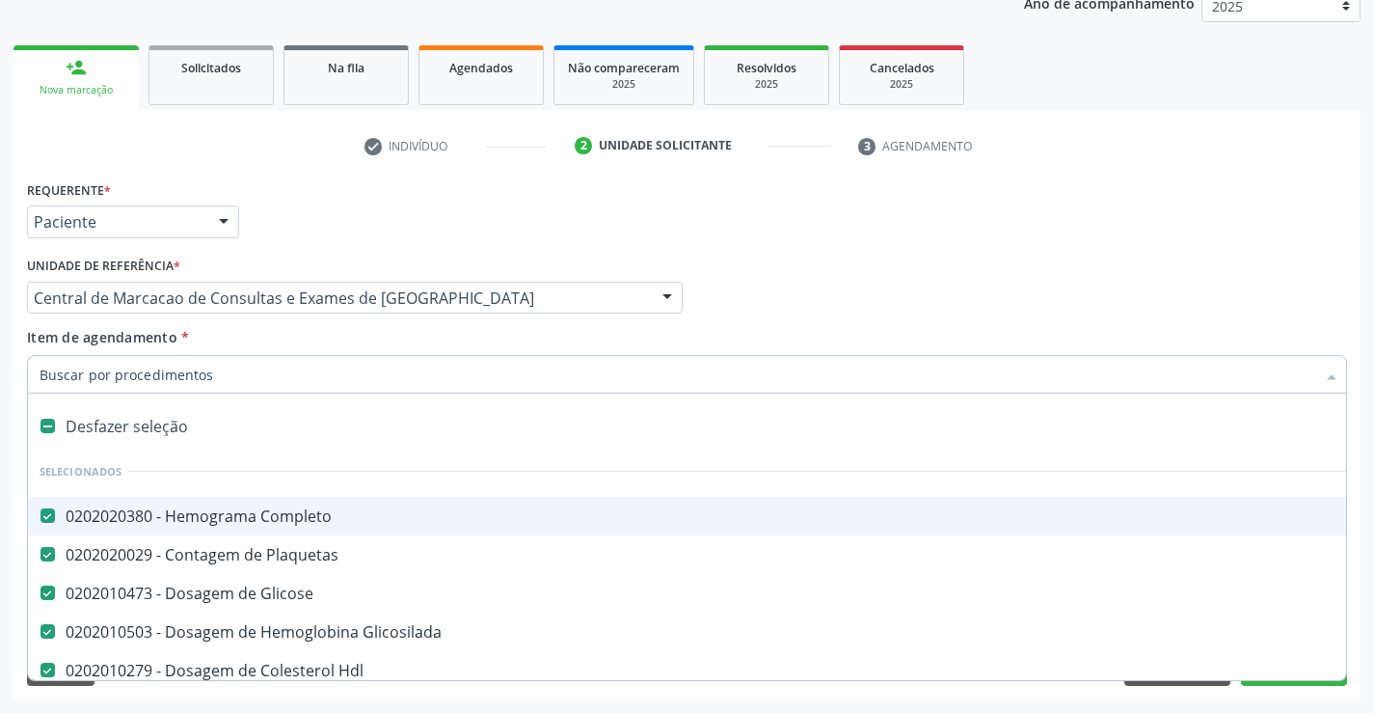
type input "t"
checkbox Total "false"
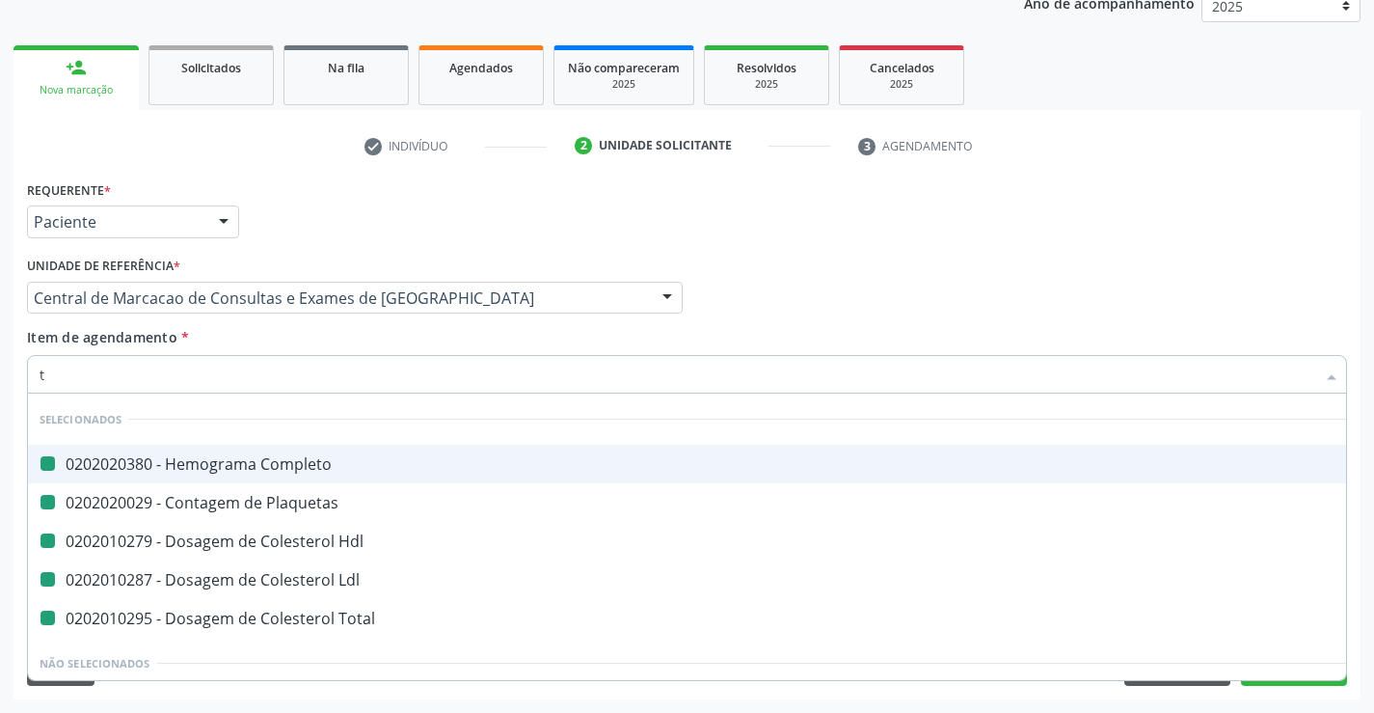
type input "tr"
checkbox Completo "false"
checkbox Hdl "false"
checkbox Plaquetas "false"
checkbox Ldl "false"
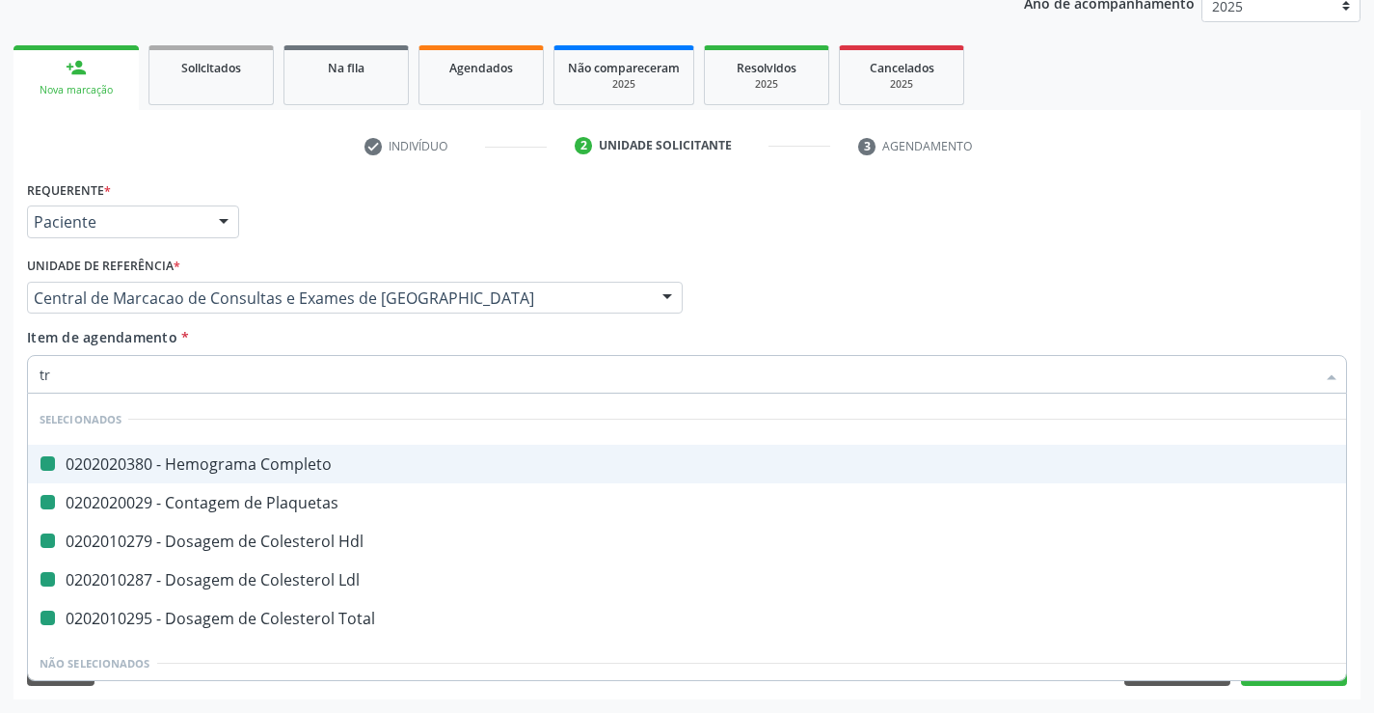
checkbox Total "false"
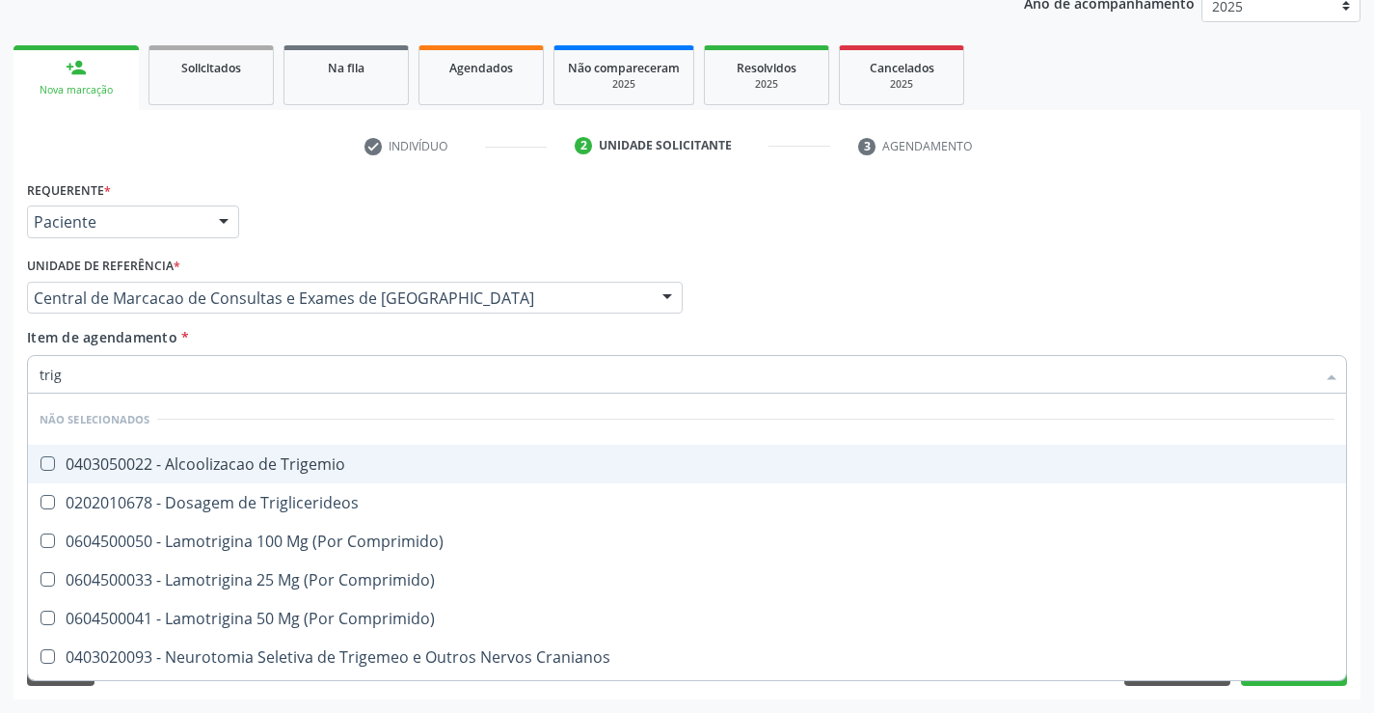
type input "trigl"
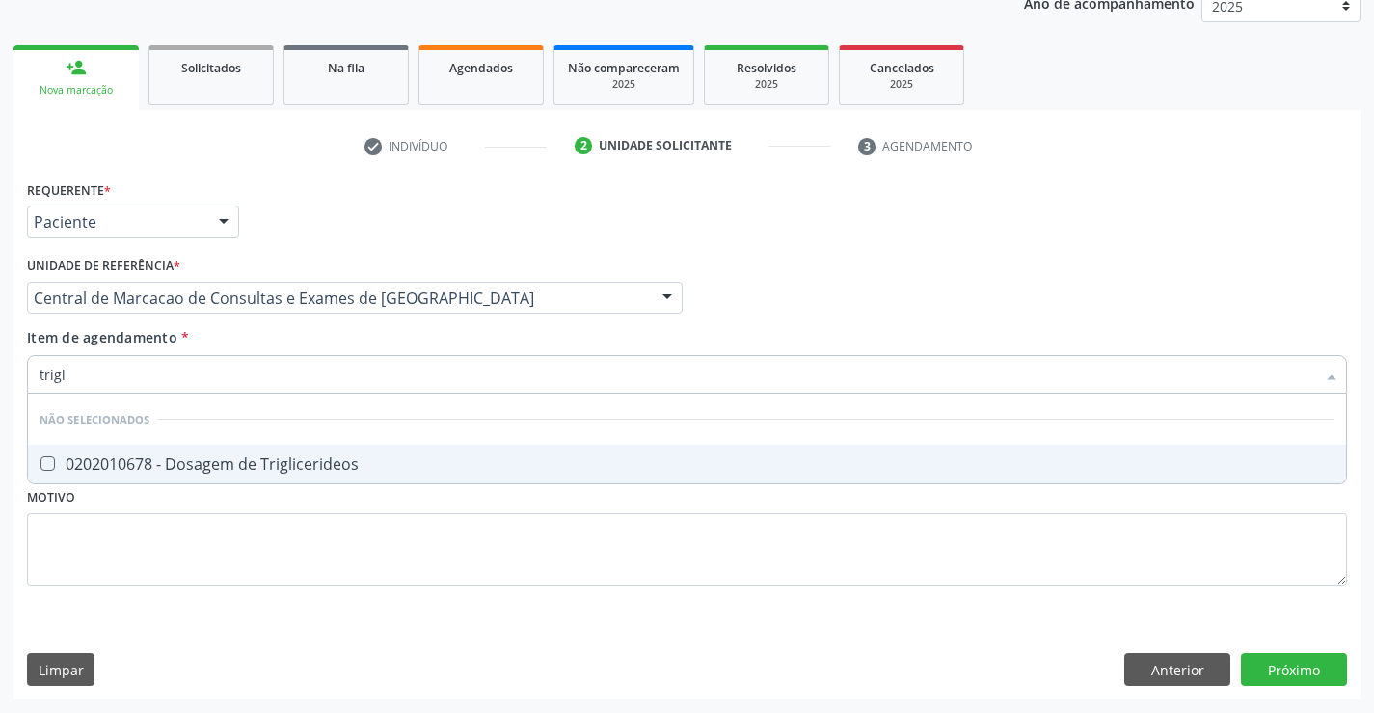
click at [275, 443] on li "Não selecionados" at bounding box center [687, 419] width 1319 height 51
click at [276, 464] on div "0202010678 - Dosagem de Triglicerideos" at bounding box center [687, 463] width 1295 height 15
checkbox Triglicerideos "true"
type input "trigl"
click at [273, 332] on div "Item de agendamento * trigl Desfazer seleção Não selecionados 0202010678 - Dosa…" at bounding box center [687, 357] width 1320 height 61
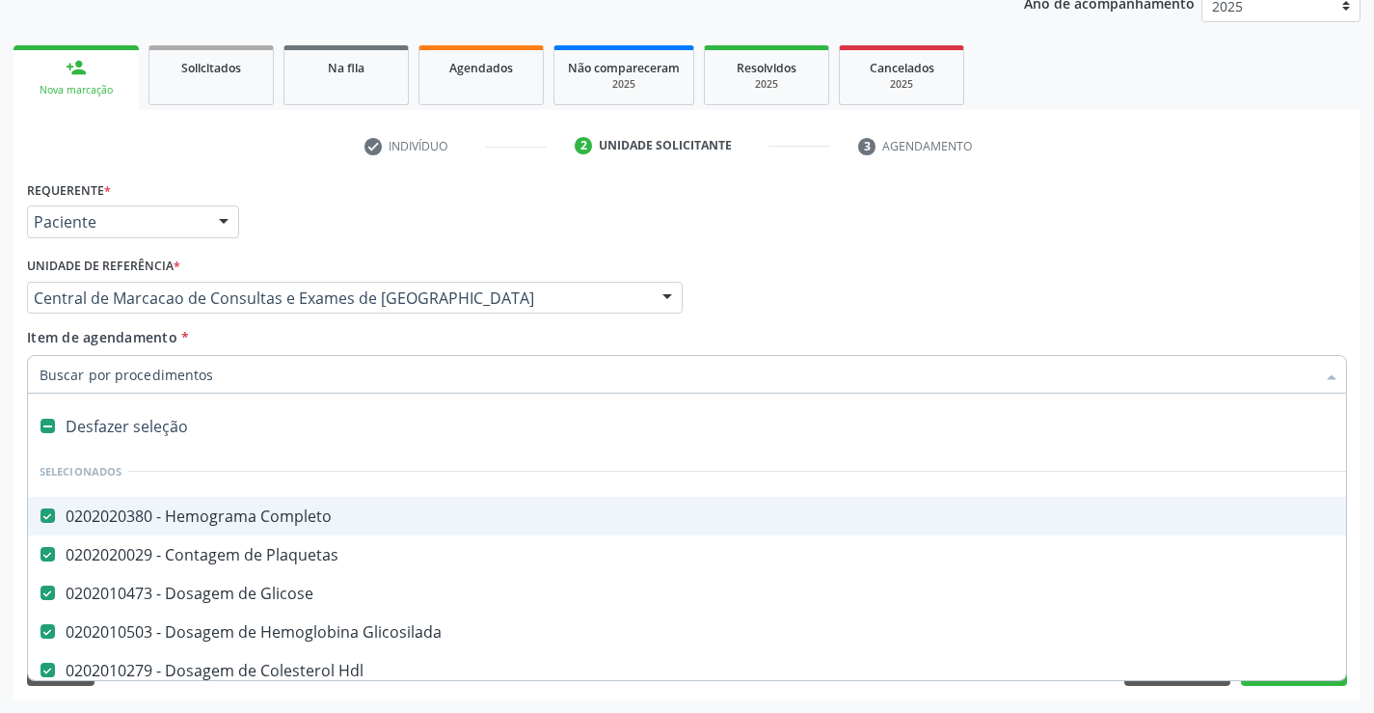
type input "t"
checkbox Triglicerideos "false"
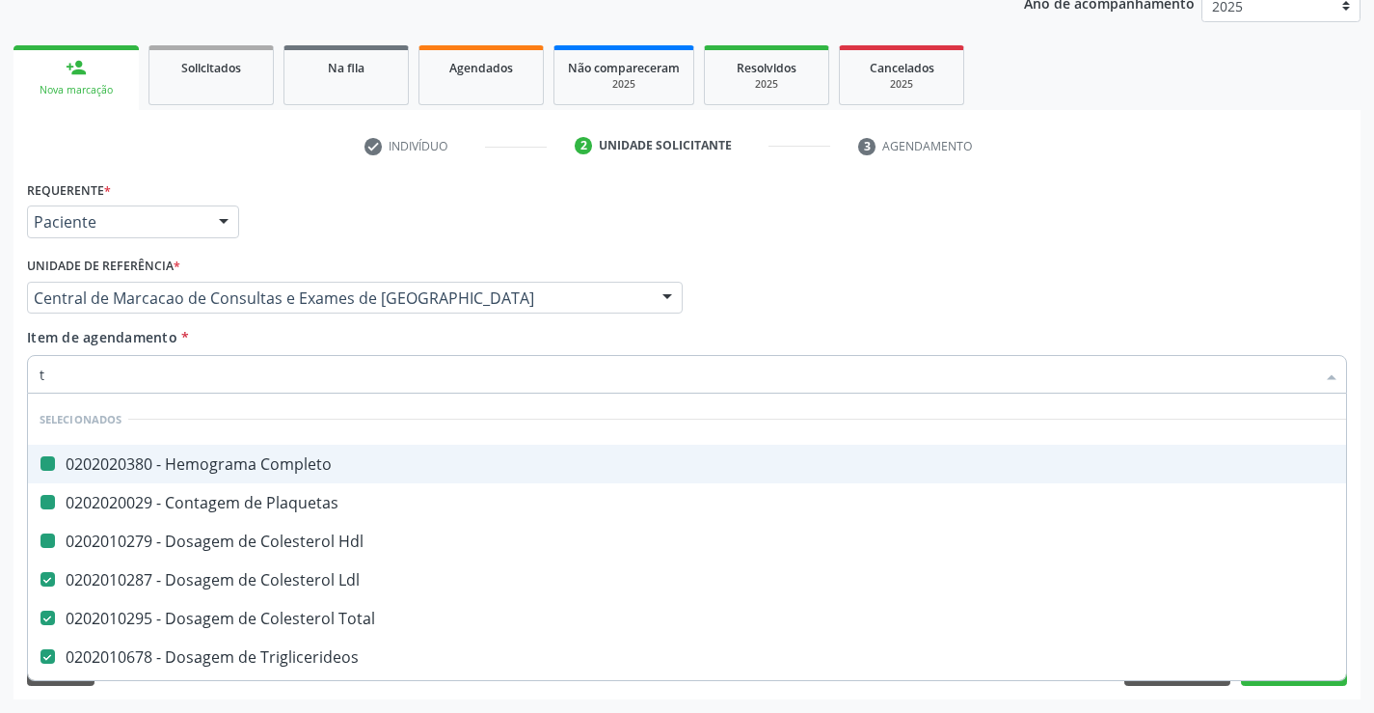
type input "tg"
checkbox Completo "false"
checkbox Plaquetas "false"
checkbox Hdl "false"
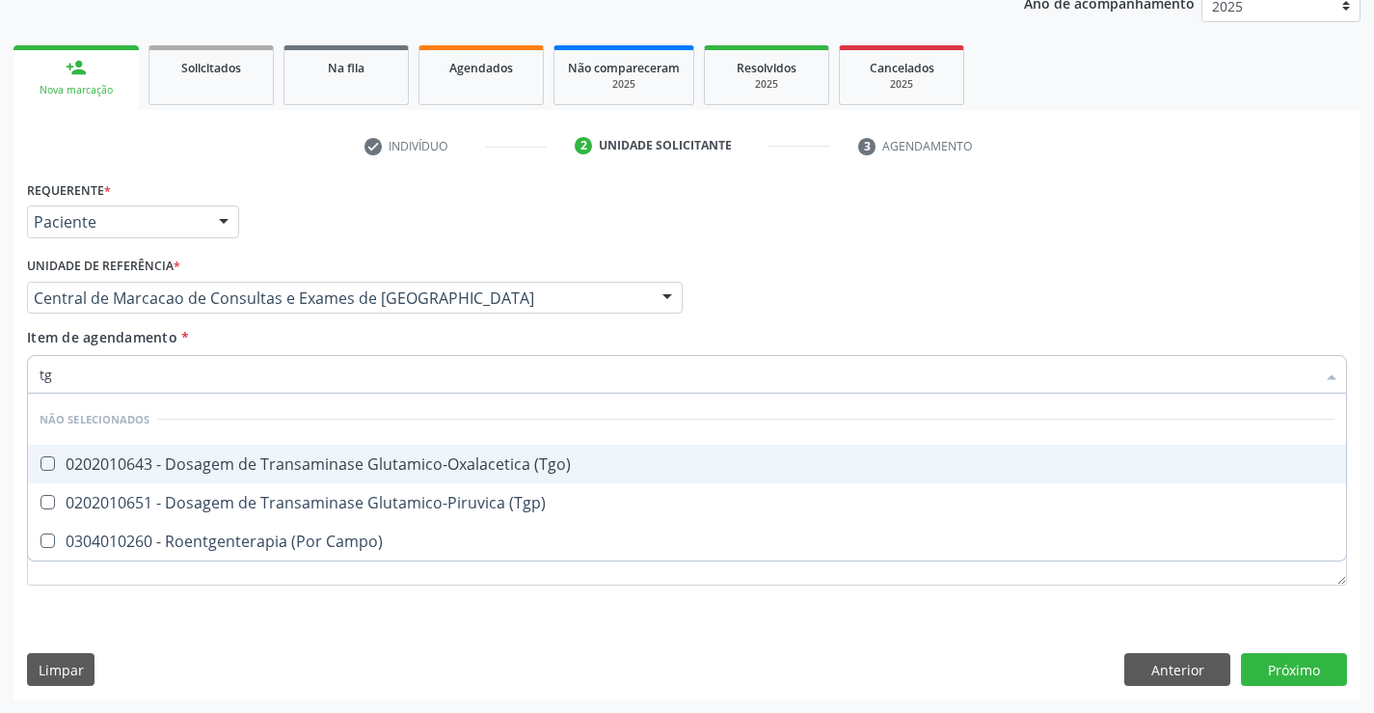
click at [324, 463] on div "0202010643 - Dosagem de Transaminase Glutamico-Oxalacetica (Tgo)" at bounding box center [687, 463] width 1295 height 15
checkbox \(Tgo\) "true"
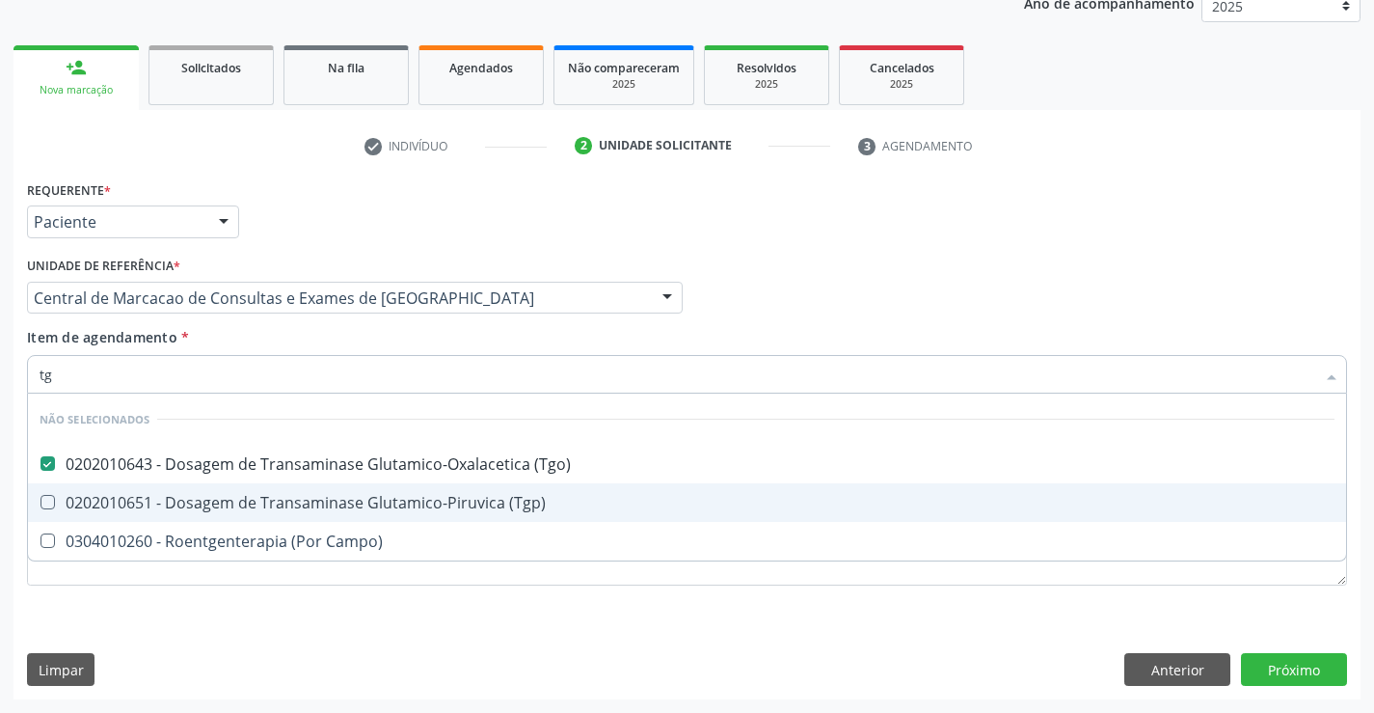
click at [331, 497] on div "0202010651 - Dosagem de Transaminase Glutamico-Piruvica (Tgp)" at bounding box center [687, 502] width 1295 height 15
checkbox \(Tgp\) "true"
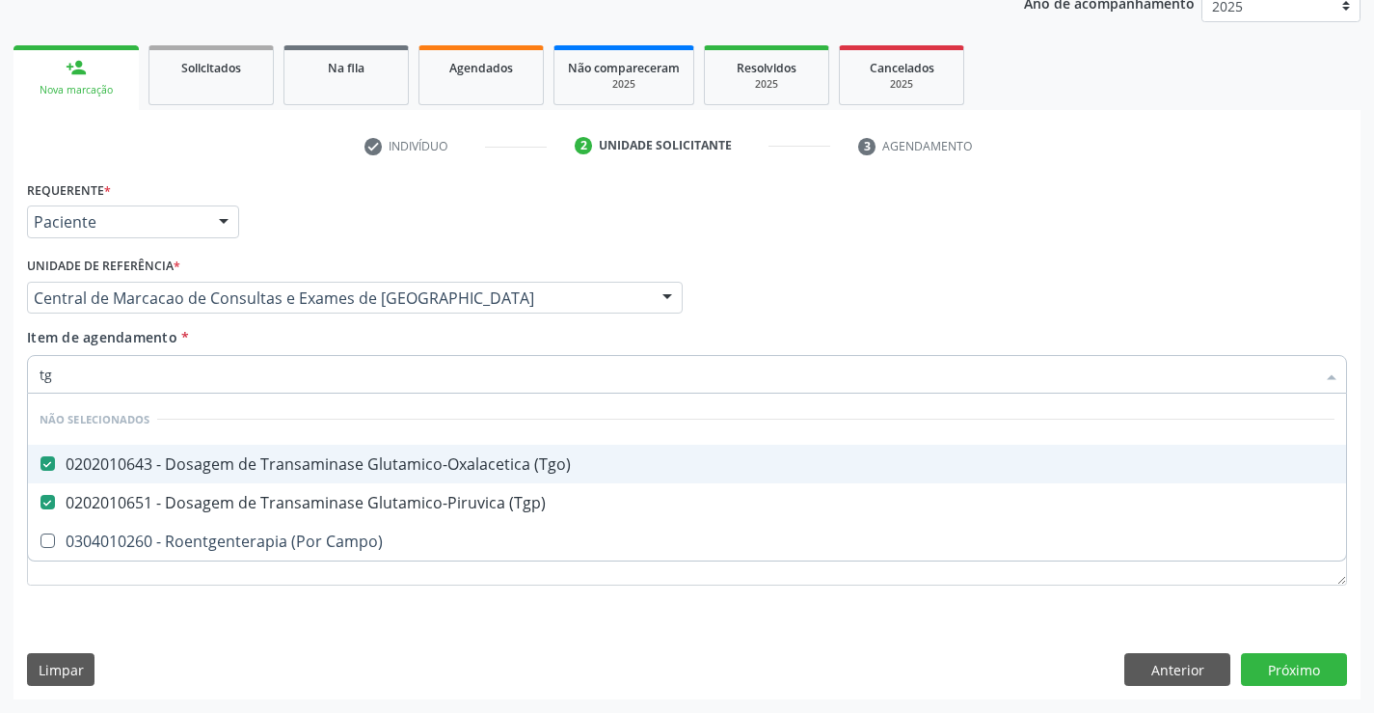
click at [342, 345] on div "Item de agendamento * tg Desfazer seleção Não selecionados 0202010643 - Dosagem…" at bounding box center [687, 357] width 1320 height 61
checkbox Campo\) "true"
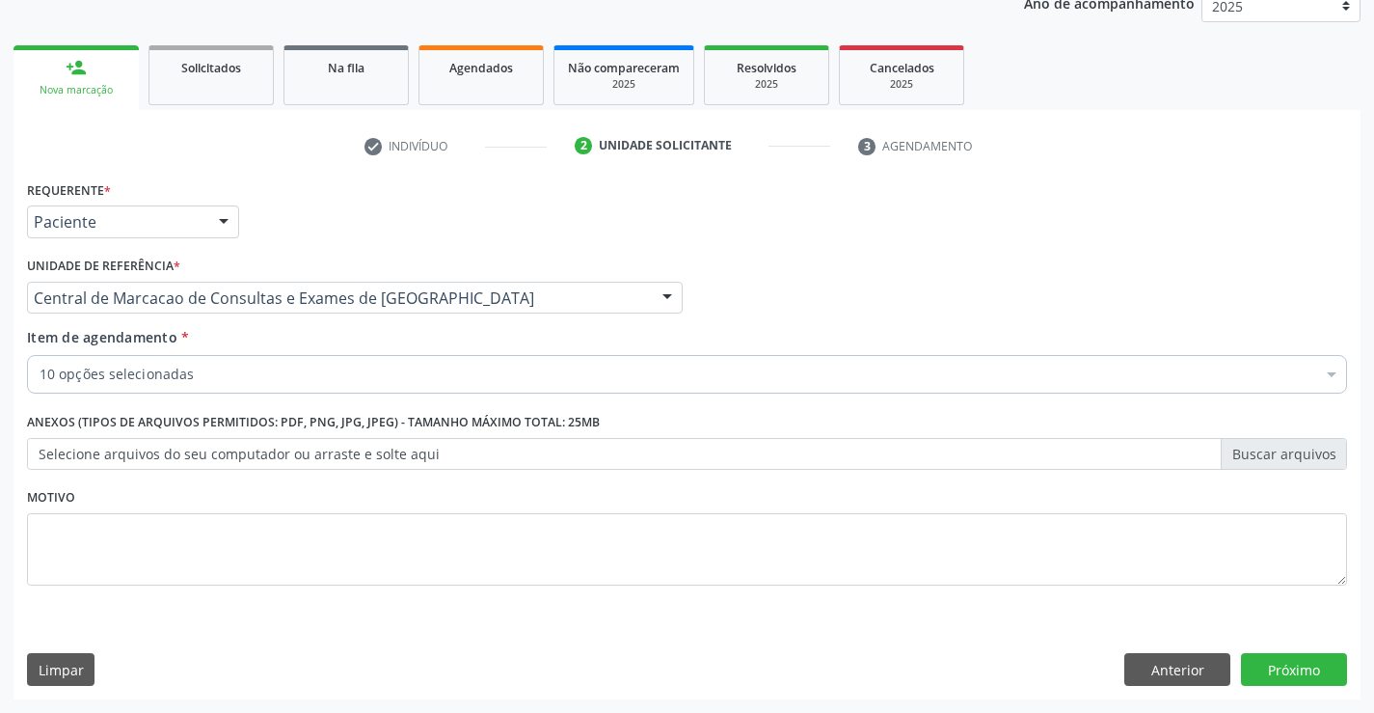
click at [327, 389] on div "10 opções selecionadas" at bounding box center [687, 374] width 1320 height 39
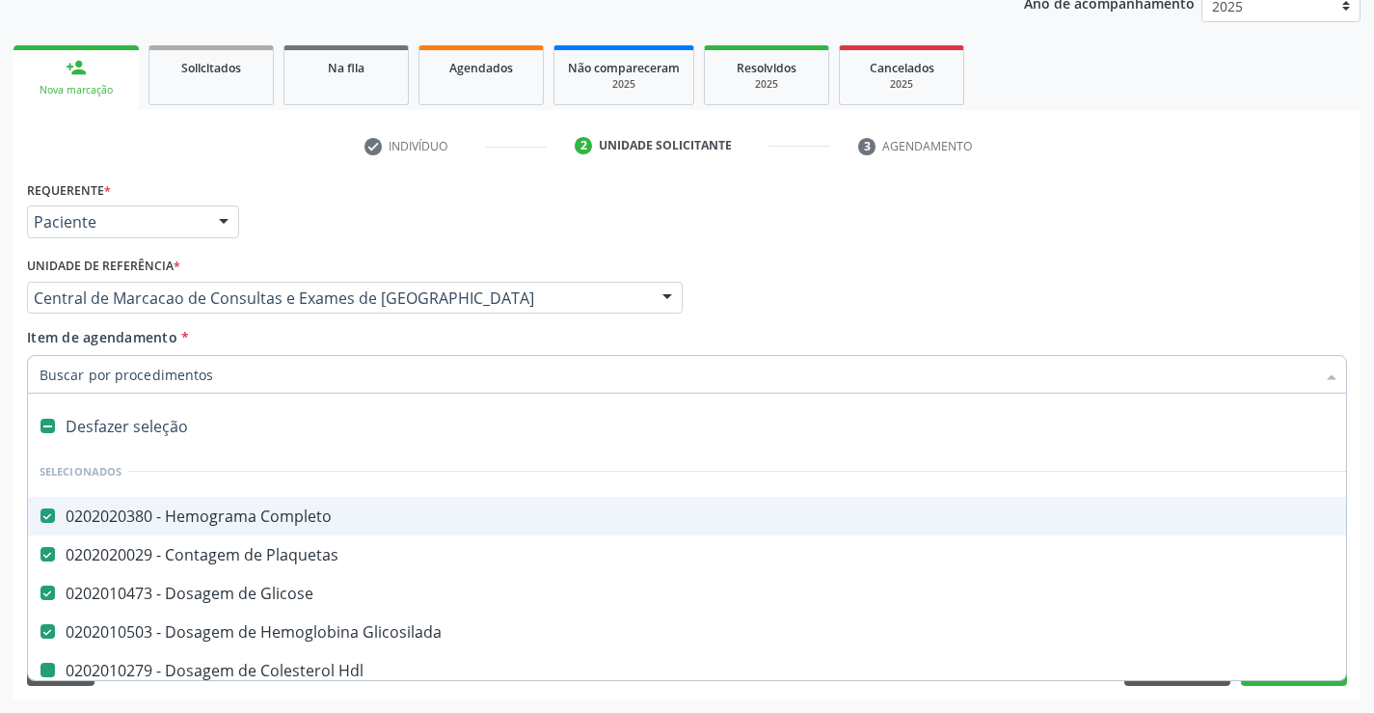
type input "u"
checkbox Hdl "false"
checkbox Ldl "false"
checkbox Total "false"
checkbox Triglicerideos "false"
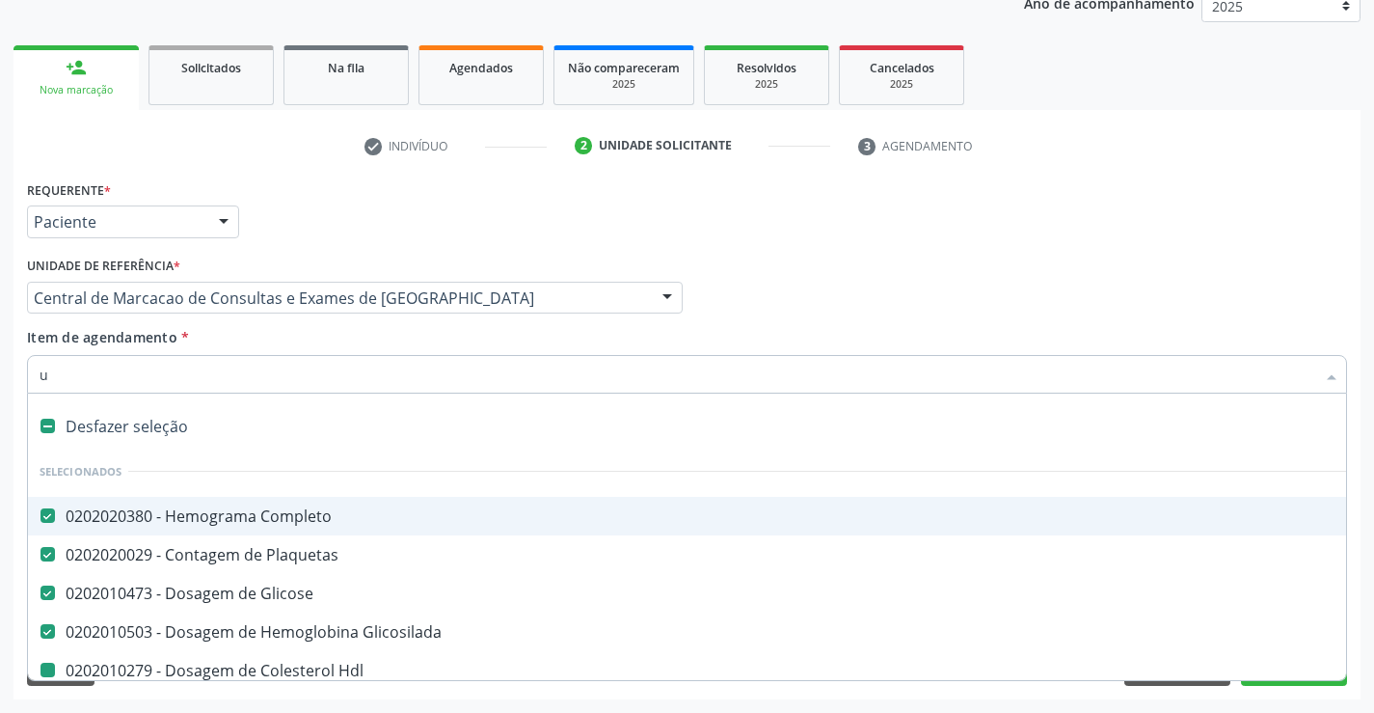
checkbox \(Tgo\) "false"
checkbox \(Tgp\) "false"
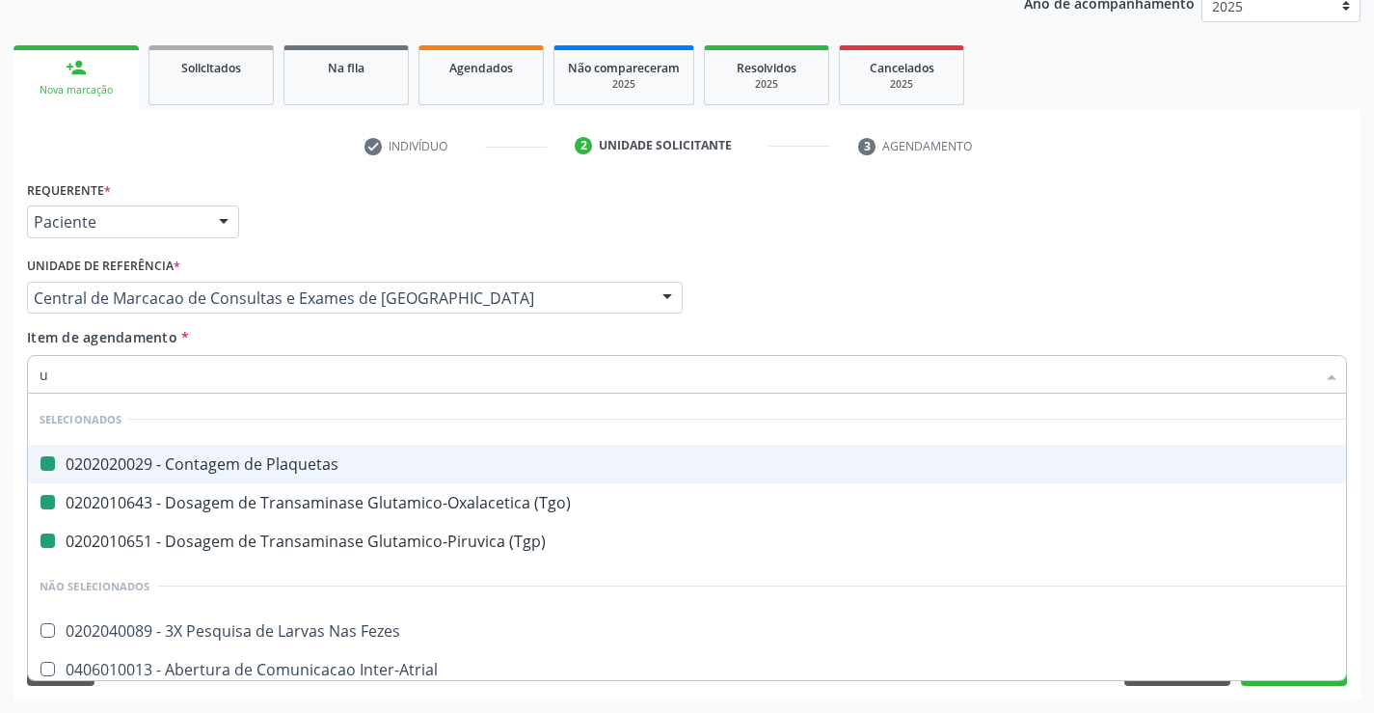
type input "ur"
checkbox Plaquetas "false"
checkbox \(Tgo\) "false"
checkbox \(Tgp\) "false"
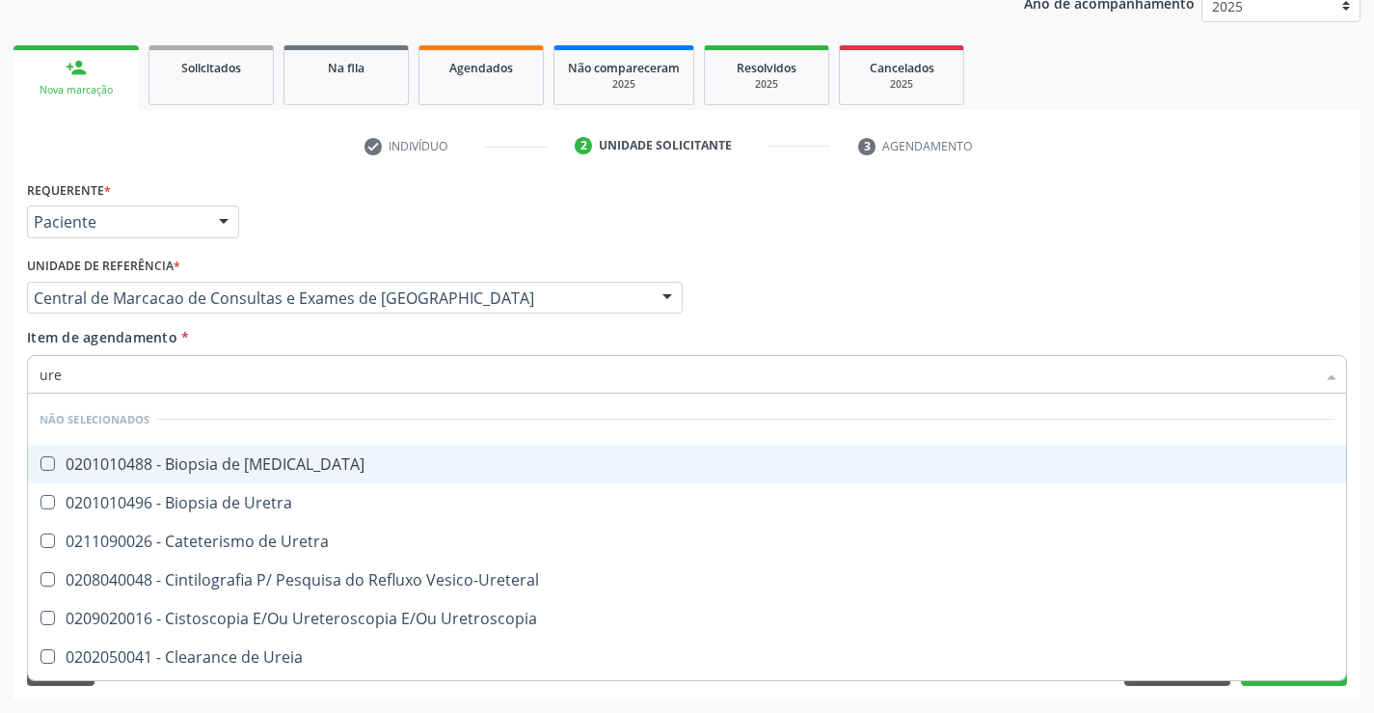
type input "urei"
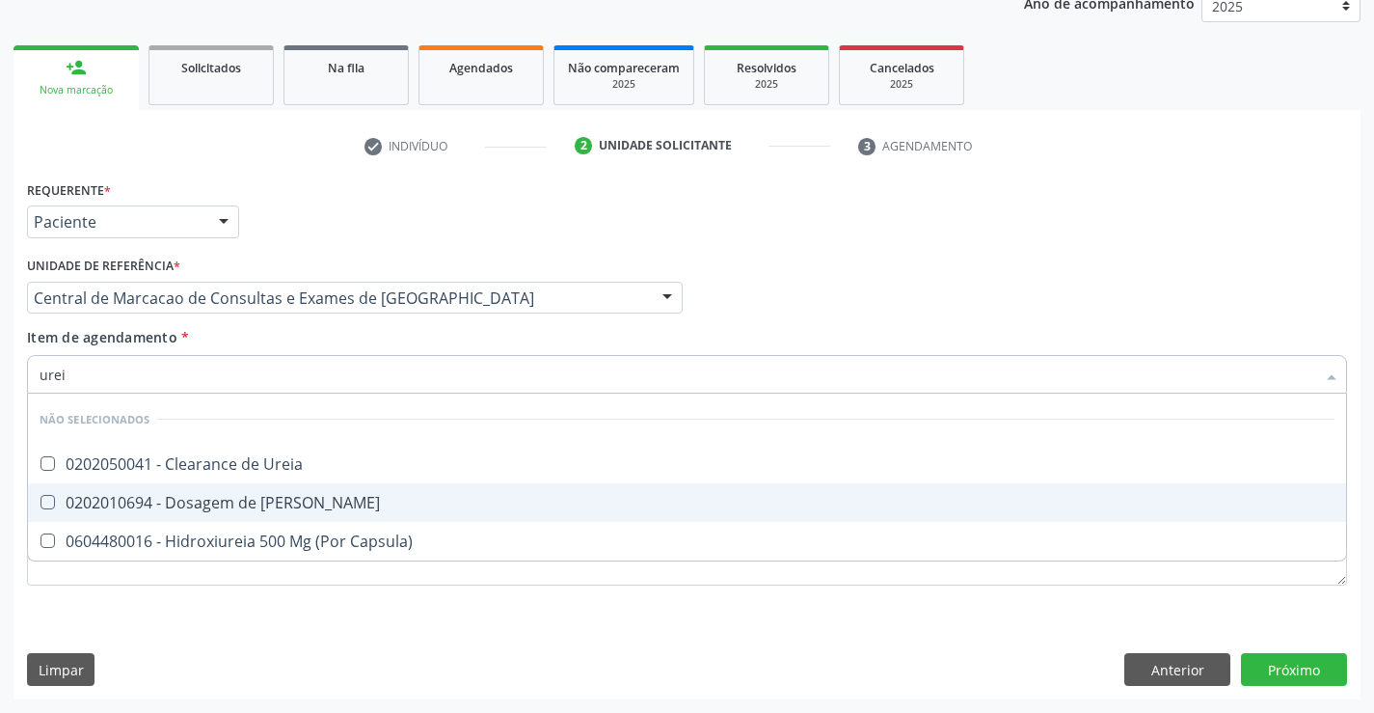
click at [309, 489] on span "0202010694 - Dosagem de Ureia" at bounding box center [687, 502] width 1319 height 39
checkbox Ureia "true"
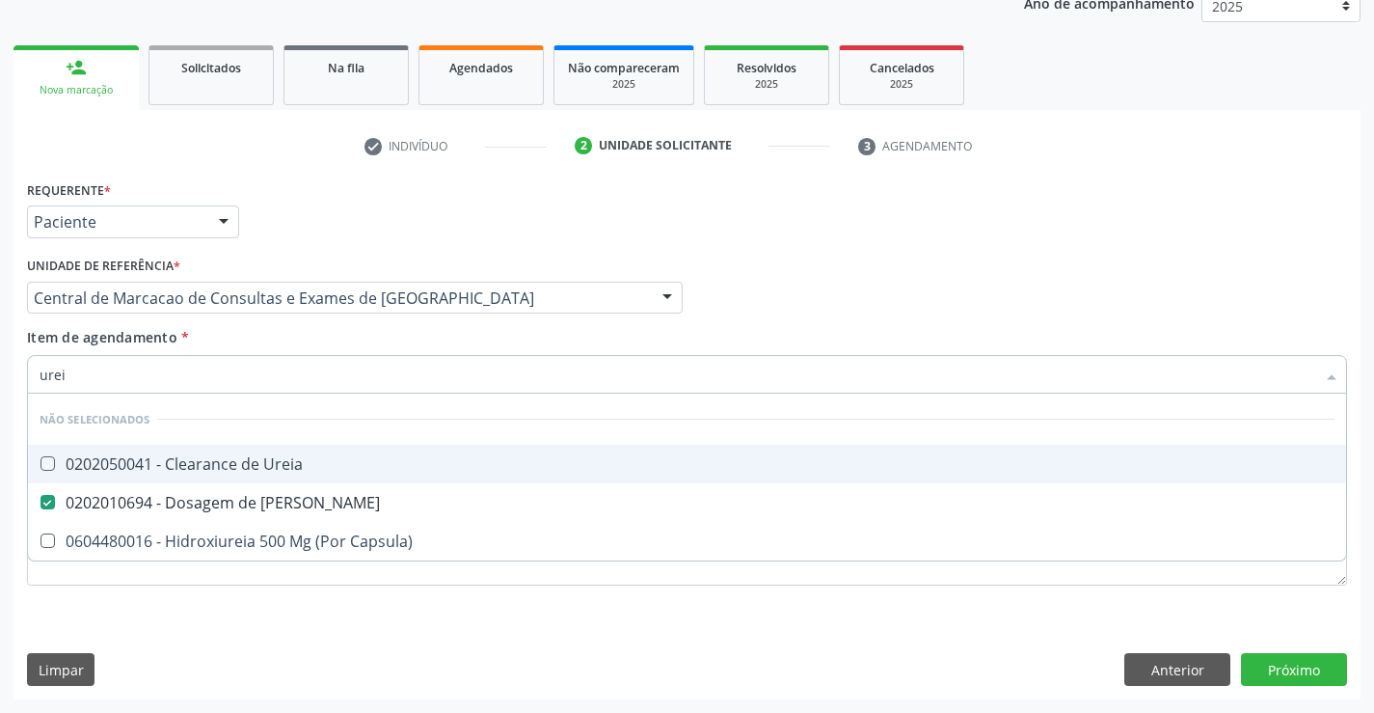
click at [332, 335] on div "Item de agendamento * urei Desfazer seleção Não selecionados 0202050041 - Clear…" at bounding box center [687, 357] width 1320 height 61
checkbox Ureia "true"
checkbox Capsula\) "true"
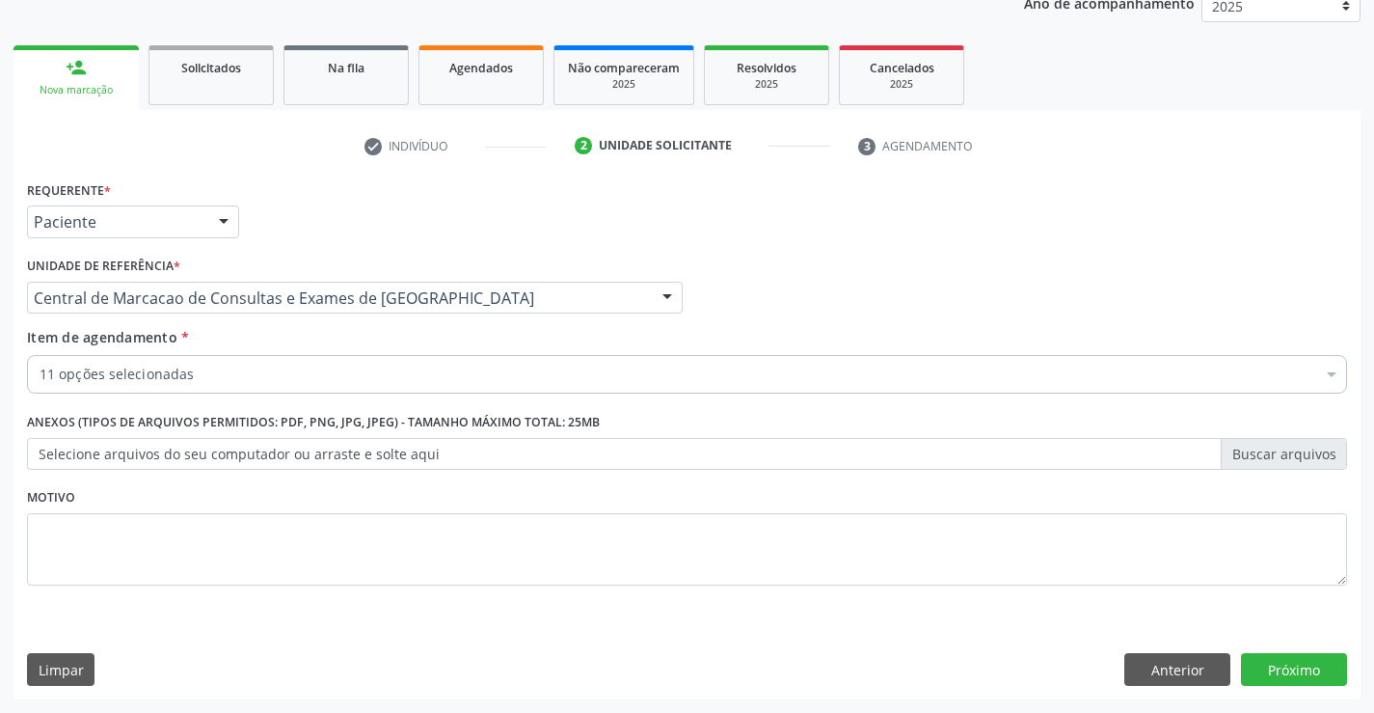
click at [296, 389] on div "11 opções selecionadas" at bounding box center [687, 374] width 1320 height 39
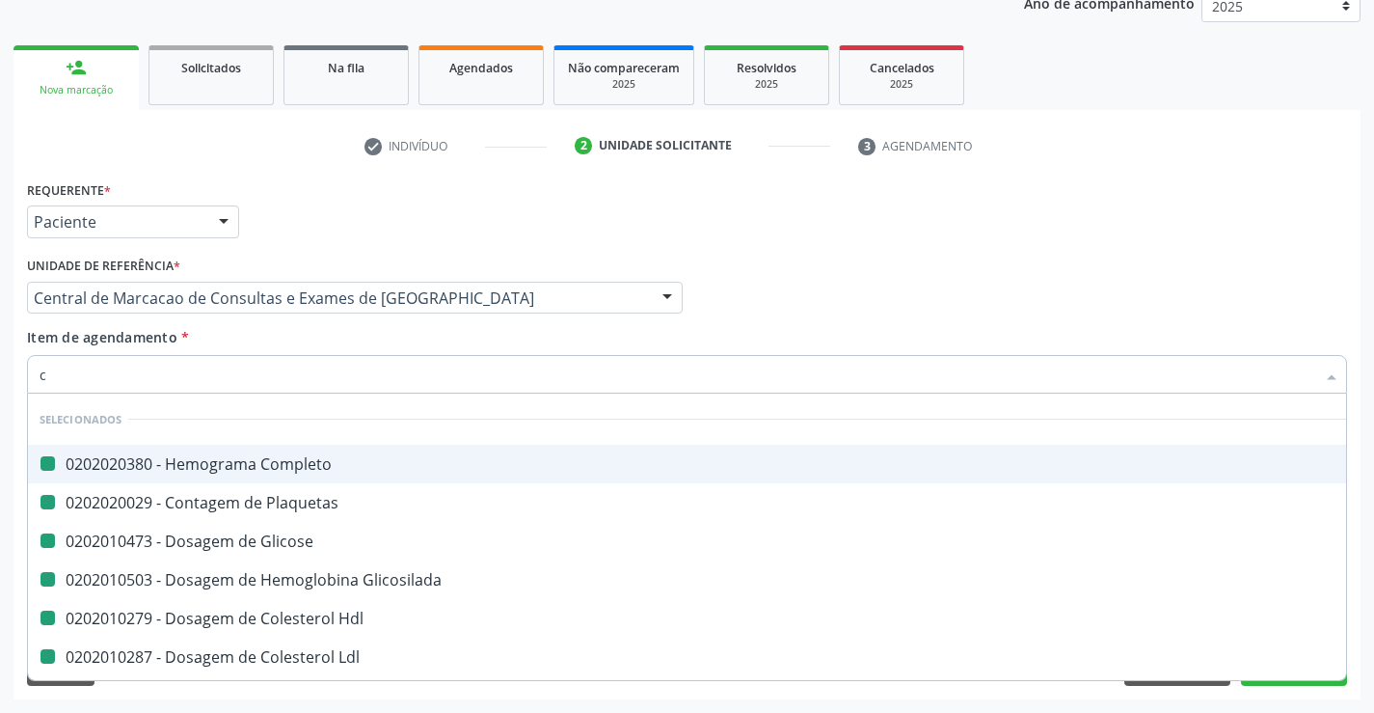
type input "cr"
checkbox Completo "false"
checkbox Plaquetas "false"
checkbox Glicose "false"
checkbox Glicosilada "false"
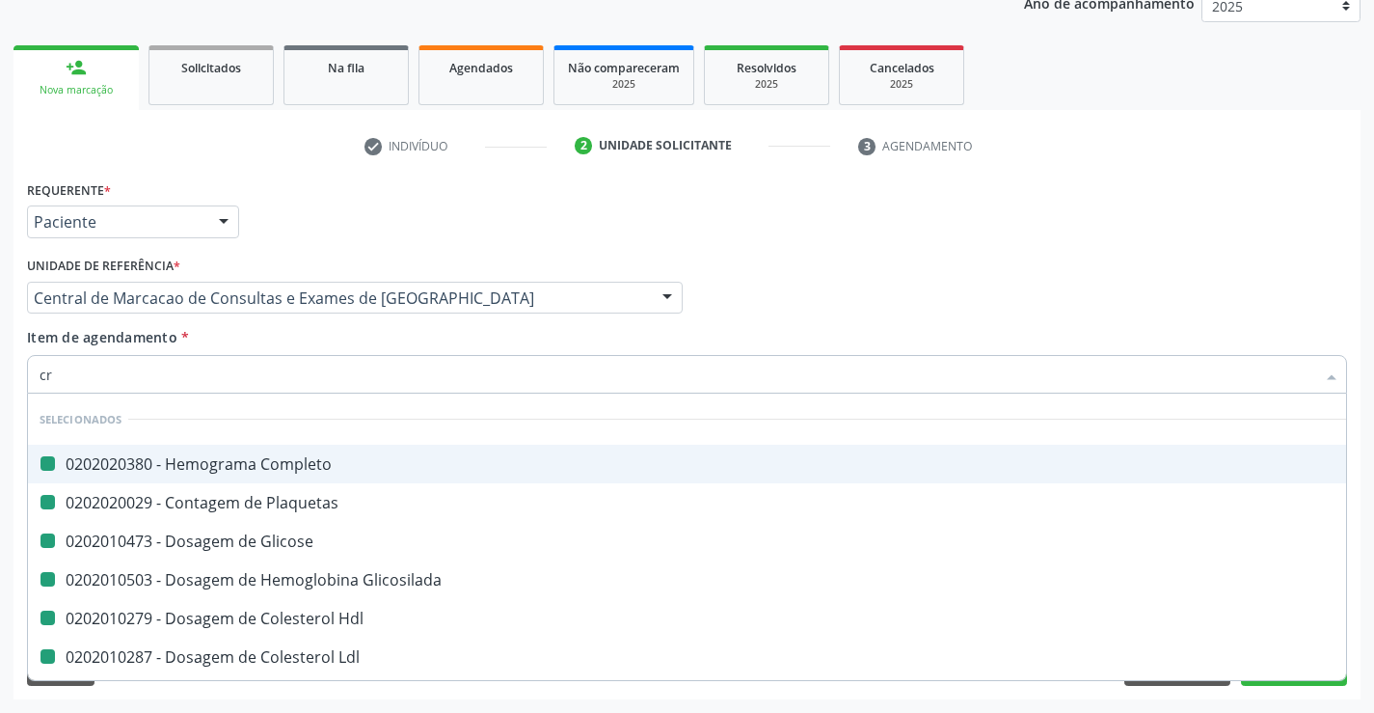
checkbox Hdl "false"
checkbox Ldl "false"
checkbox Total "false"
checkbox Triglicerideos "false"
checkbox \(Tgo\) "false"
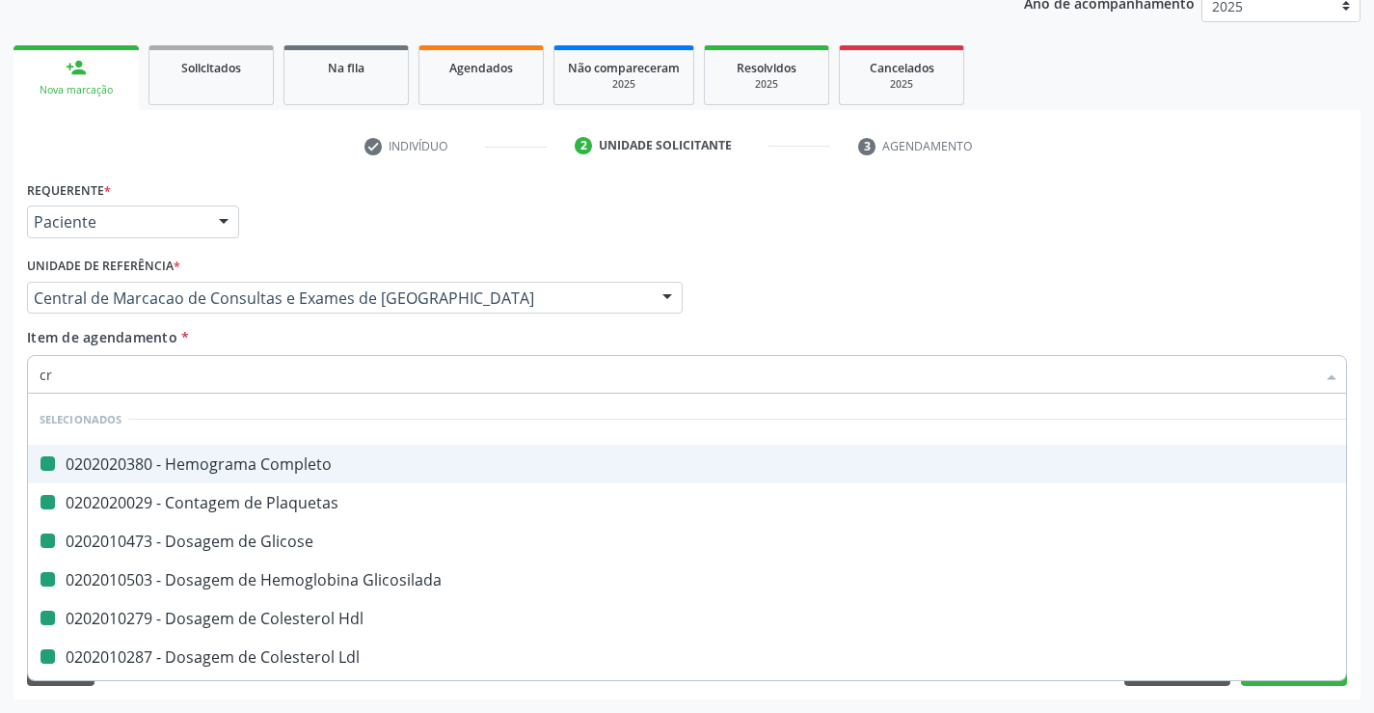
checkbox \(Tgp\) "false"
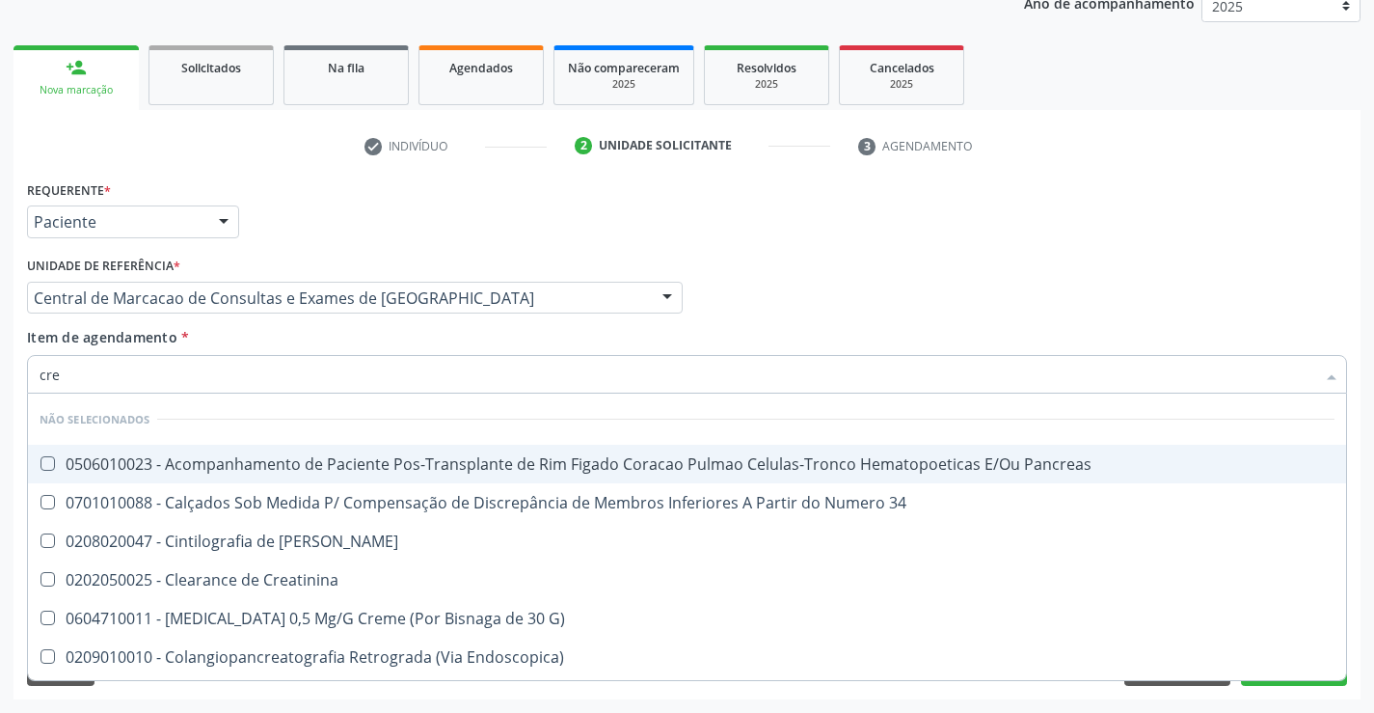
type input "crea"
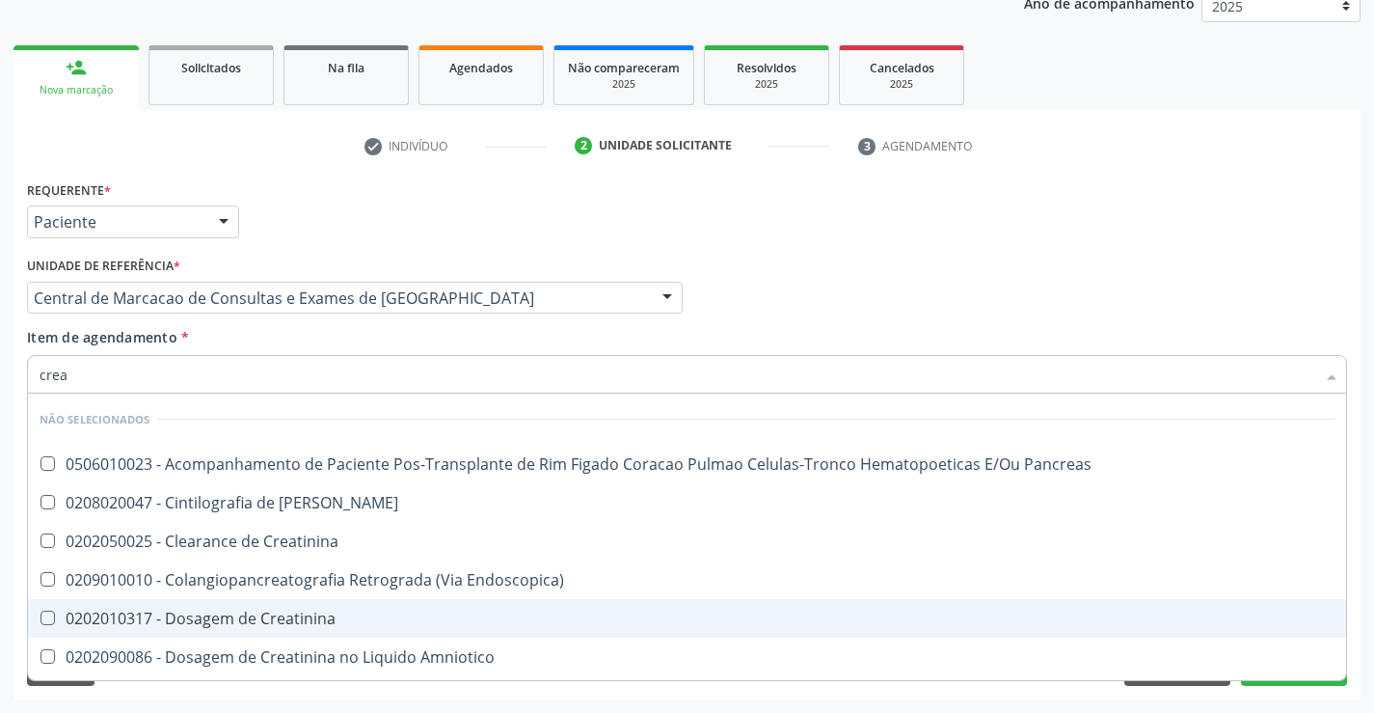
click at [310, 621] on div "0202010317 - Dosagem de Creatinina" at bounding box center [687, 618] width 1295 height 15
checkbox Creatinina "true"
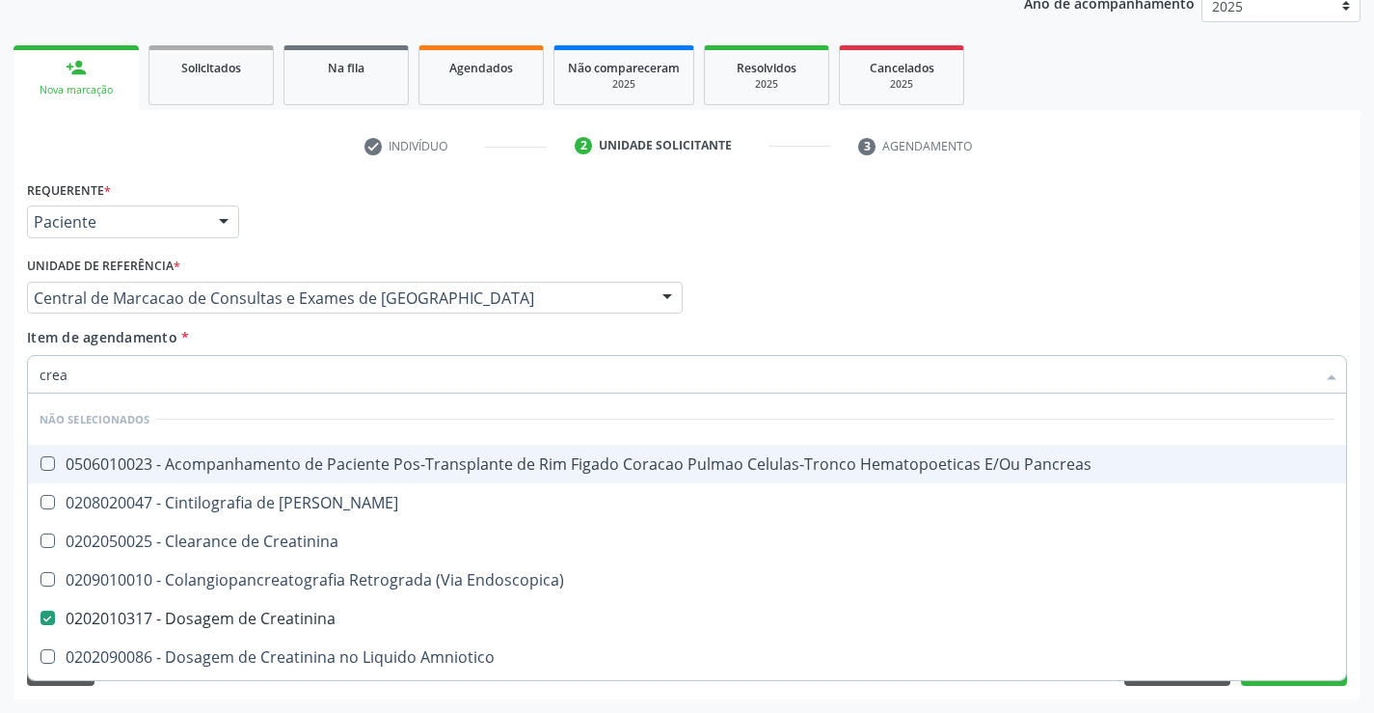
click at [289, 343] on div "Item de agendamento * crea Desfazer seleção Não selecionados 0506010023 - Acomp…" at bounding box center [687, 357] width 1320 height 61
checkbox Pancreas "true"
checkbox Creatinina "true"
checkbox Endoscopica\) "true"
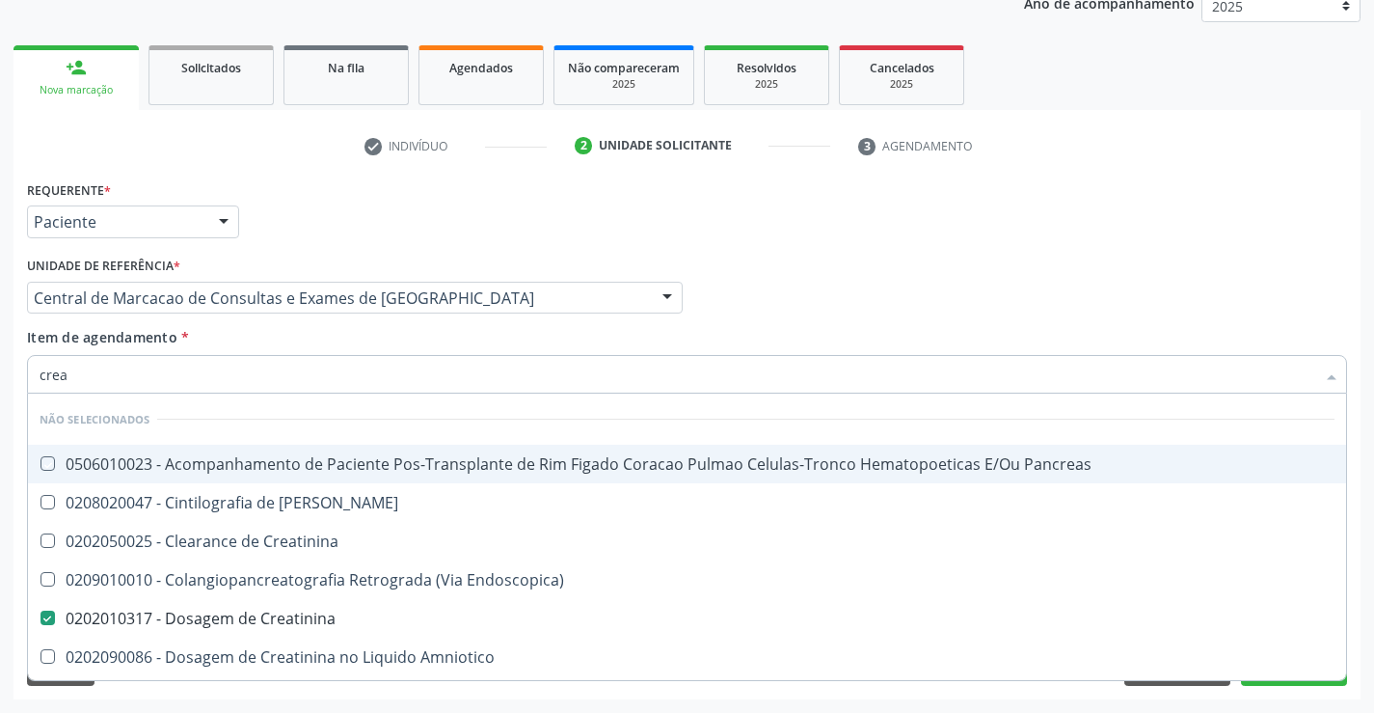
checkbox Amniotico "true"
checkbox \(Cpk\) "true"
checkbox Mb "true"
checkbox Oncologia "true"
checkbox Rim "true"
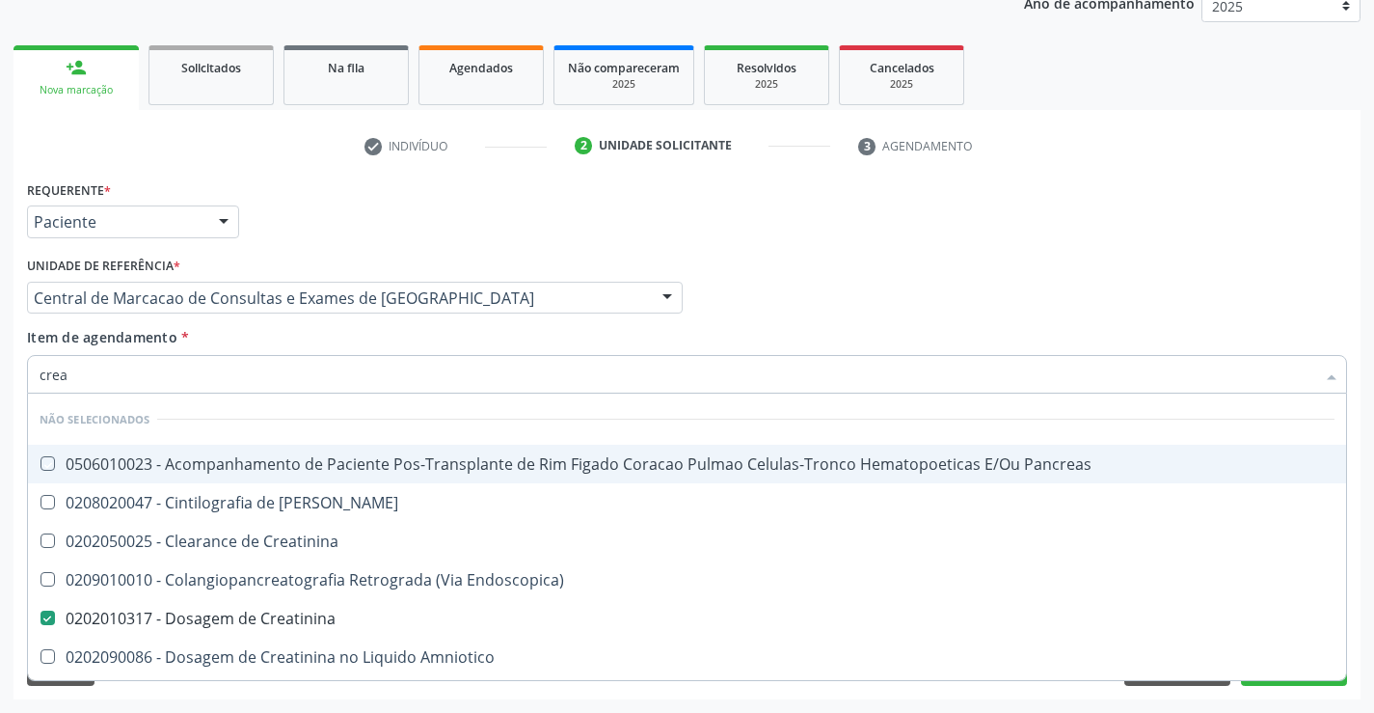
checkbox Rim-Pancreas "true"
checkbox Rim "true"
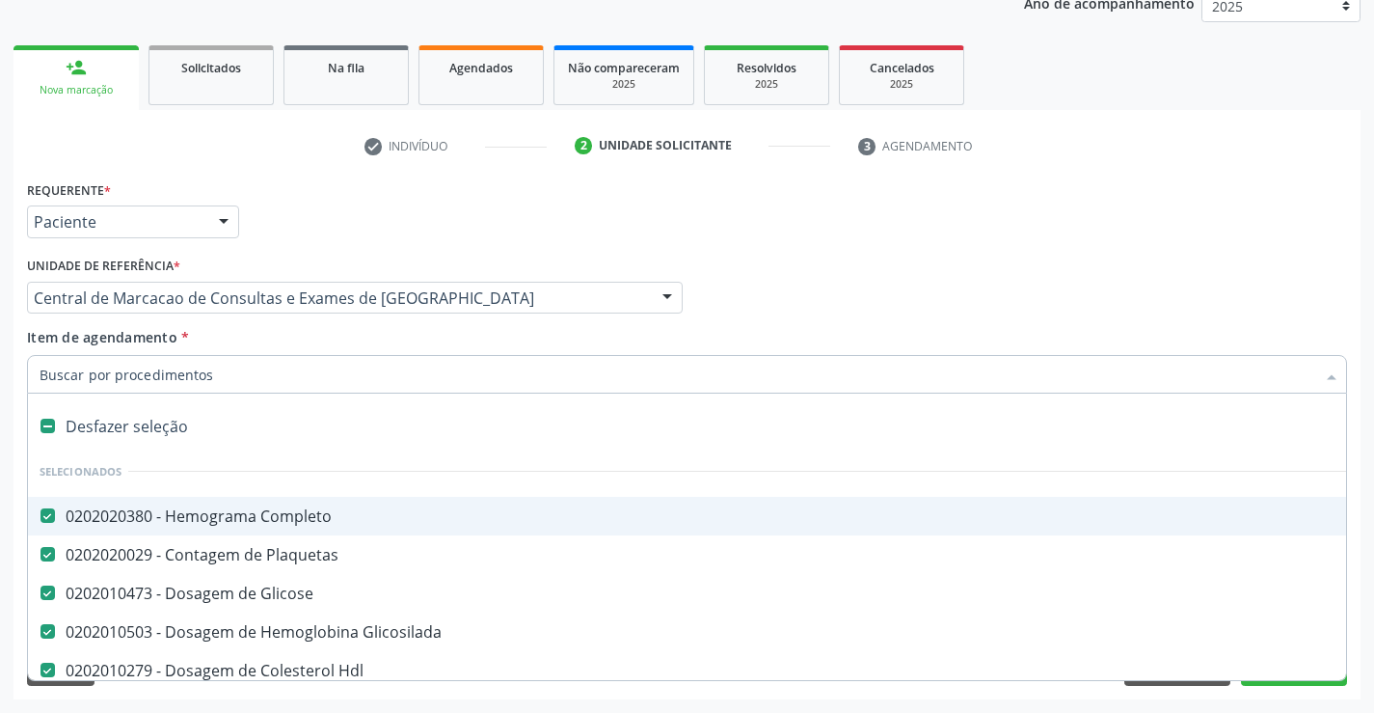
type input "u"
checkbox Ldl "false"
checkbox Total "false"
checkbox Triglicerideos "false"
checkbox \(Tgo\) "false"
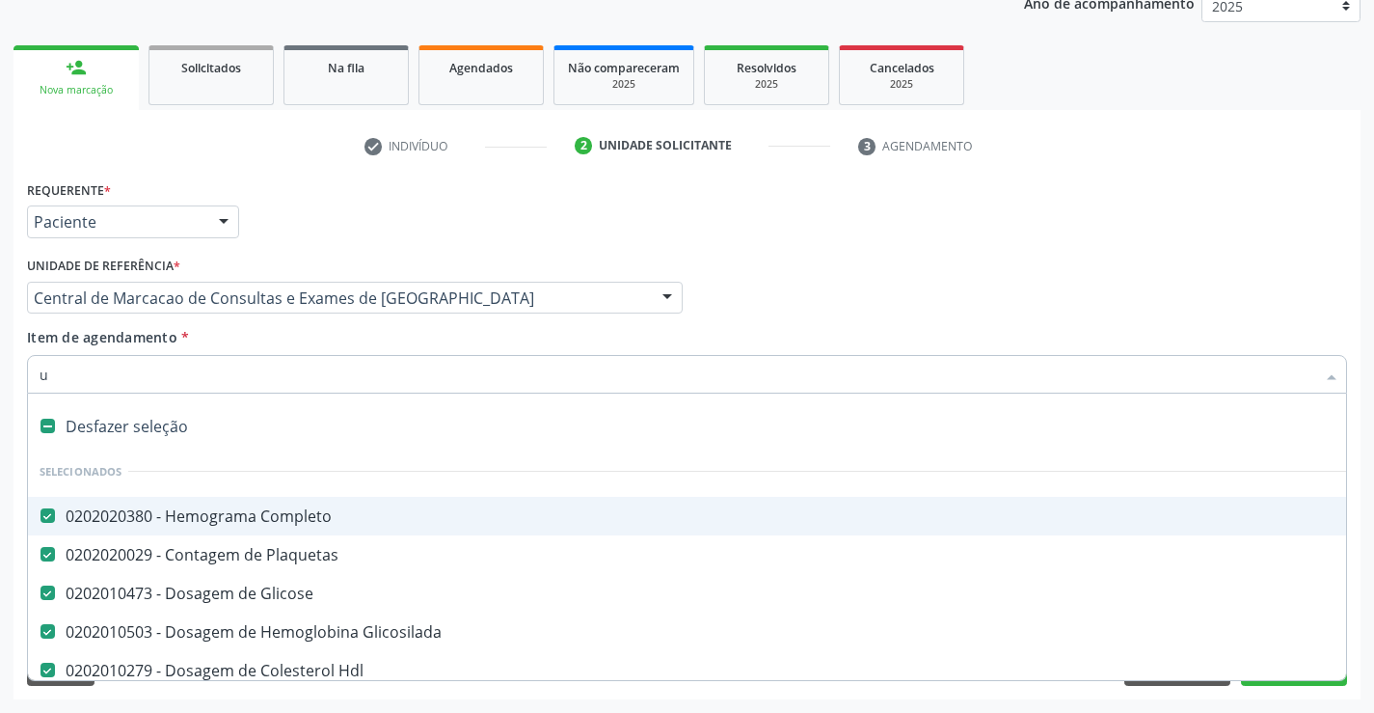
checkbox \(Tgp\) "false"
checkbox Creatinina "false"
checkbox Ureia "false"
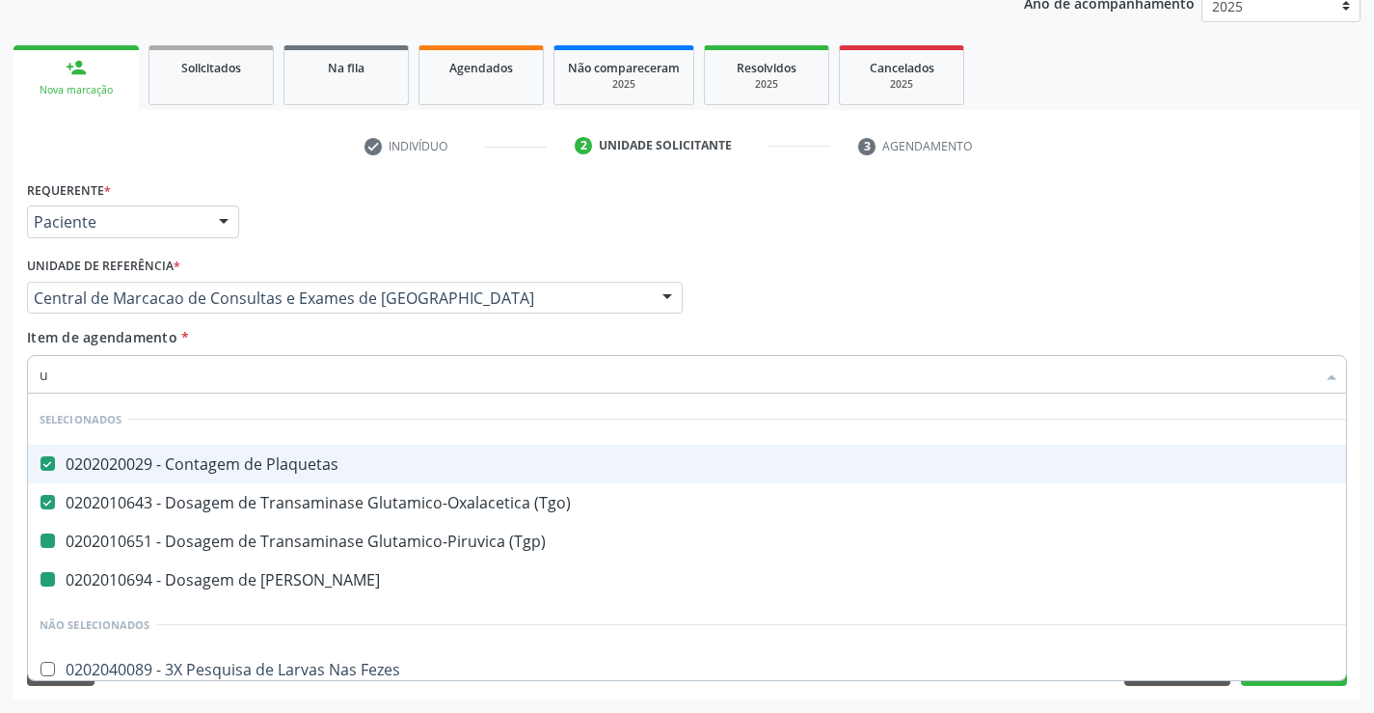
type input "ur"
checkbox \(Tgp\) "false"
checkbox Ureia "false"
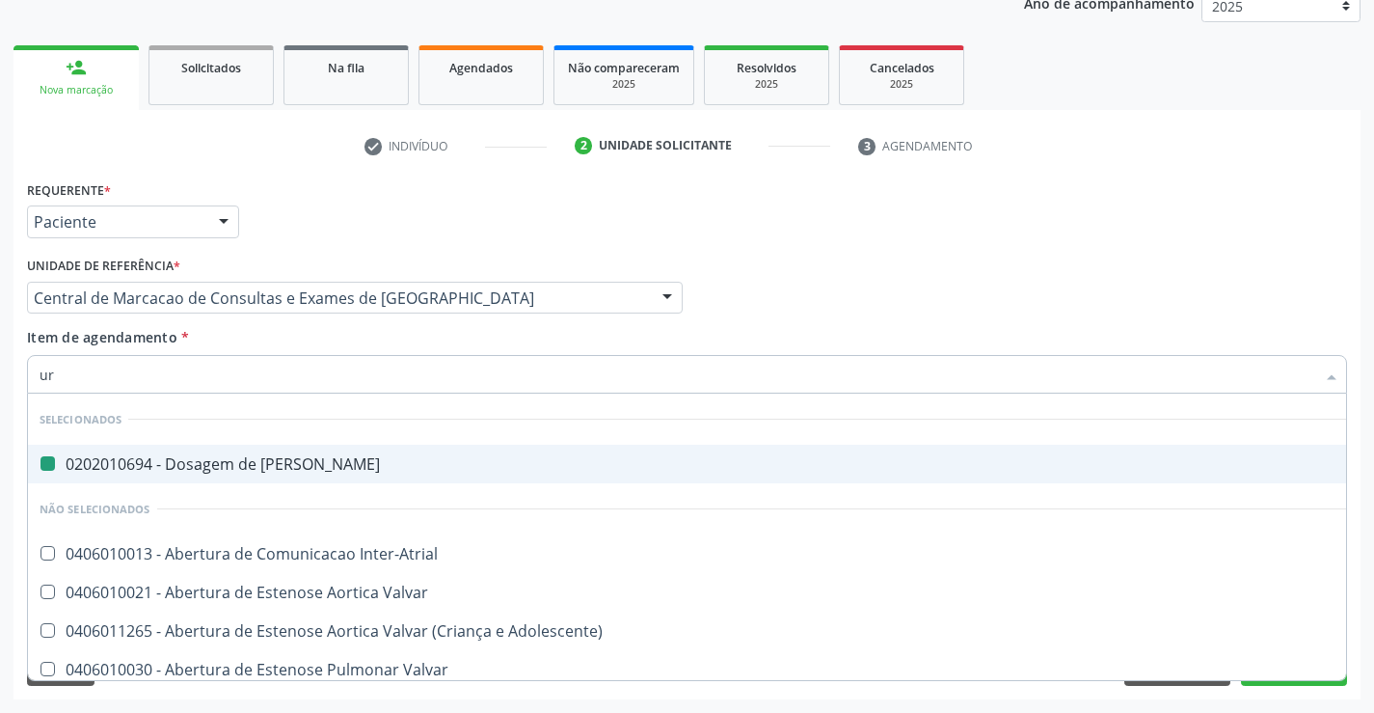
type input "uri"
checkbox Ureia "false"
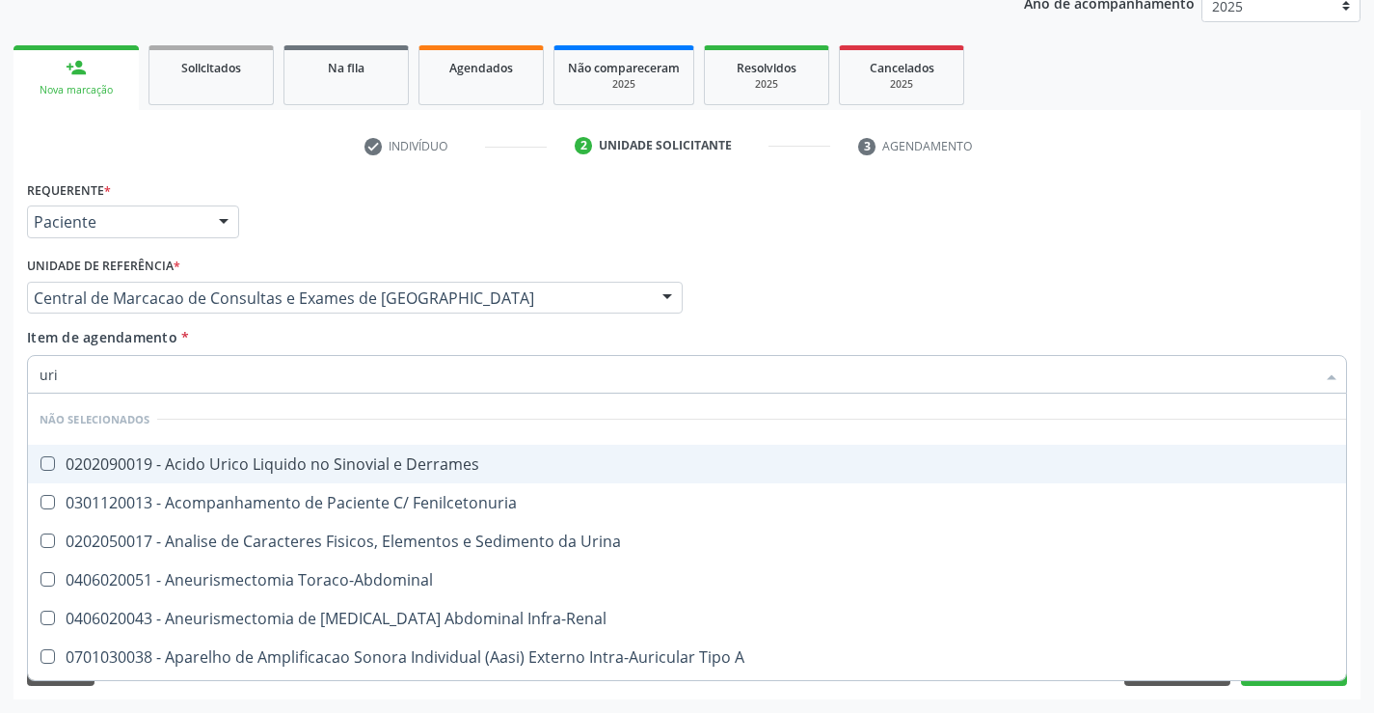
type input "urin"
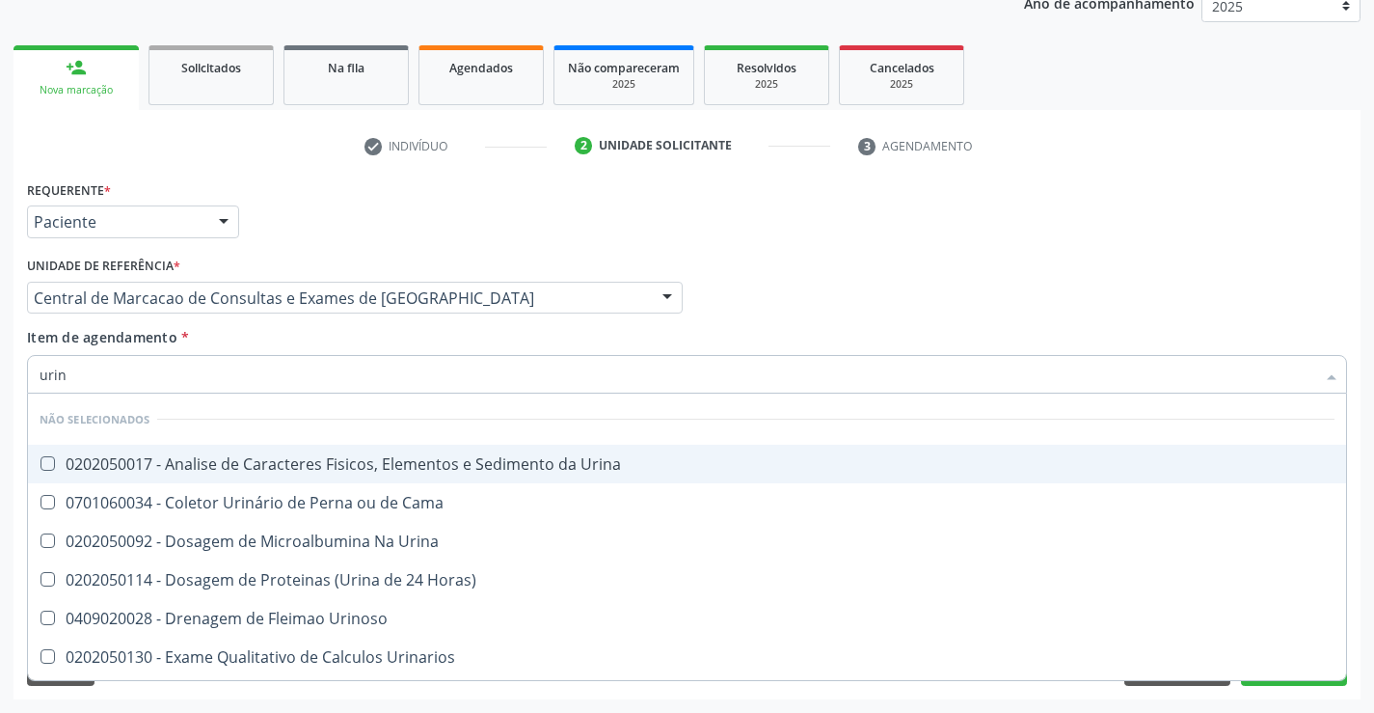
click at [428, 456] on div "0202050017 - Analise de Caracteres Fisicos, Elementos e Sedimento da Urina" at bounding box center [687, 463] width 1295 height 15
checkbox Urina "true"
click at [404, 333] on div "Item de agendamento * urin Desfazer seleção Não selecionados 0202050017 - Anali…" at bounding box center [687, 357] width 1320 height 61
checkbox Urina "true"
checkbox Horas\) "true"
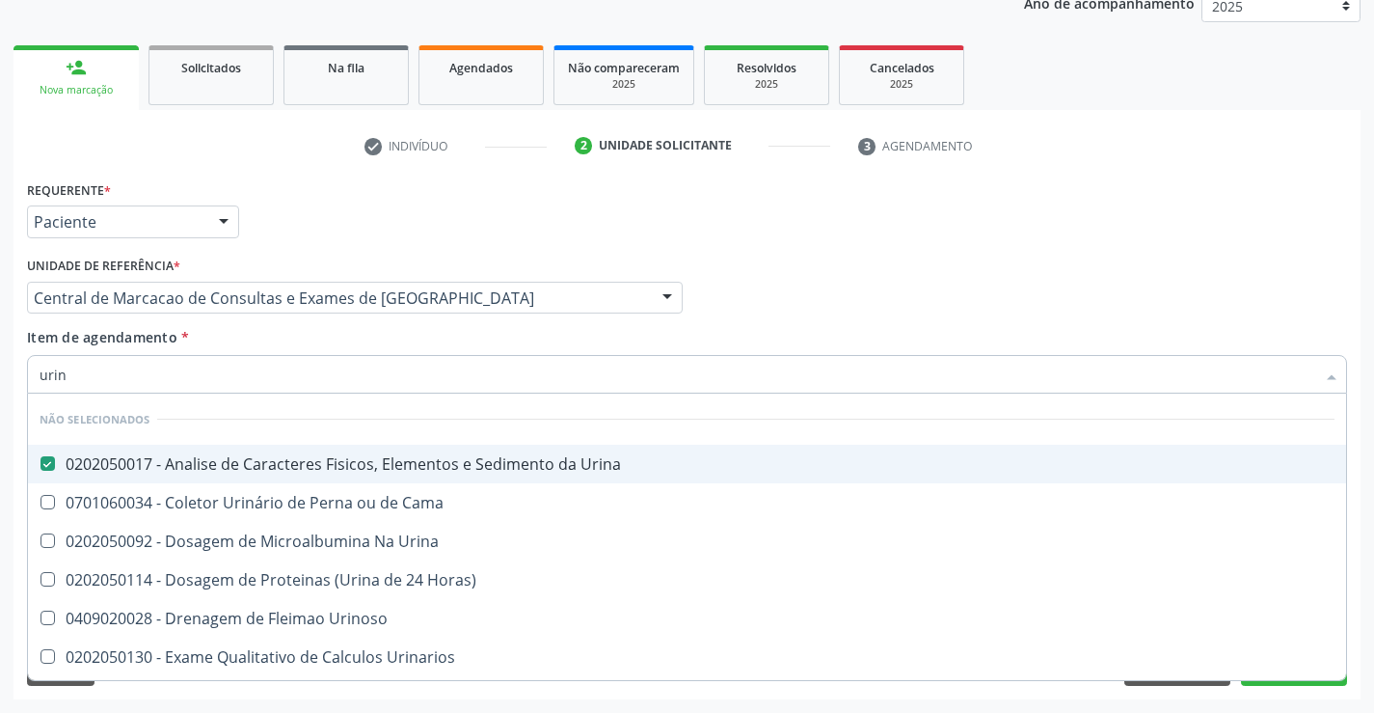
checkbox Urinarios "true"
checkbox Quantitativa "true"
checkbox Delgada\) "true"
checkbox Urina "true"
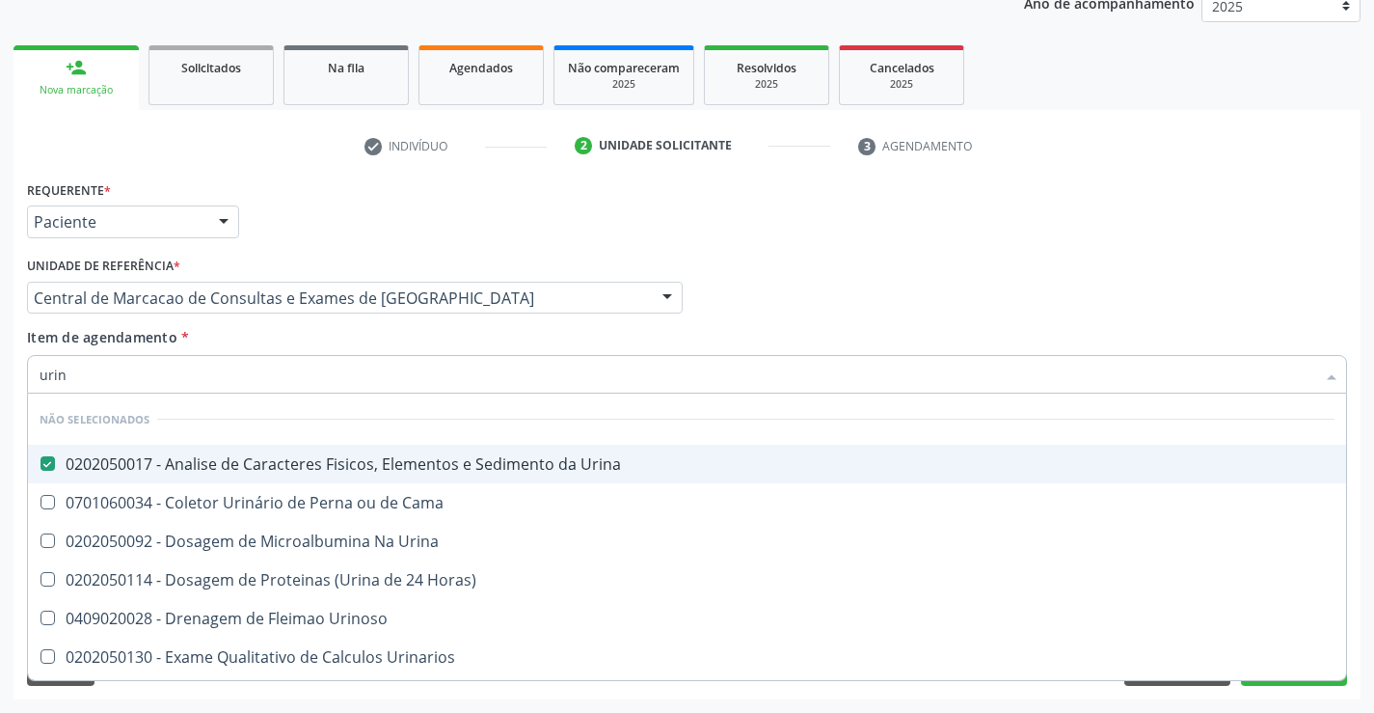
checkbox Urina "true"
checkbox Urinoso "true"
checkbox Cama "true"
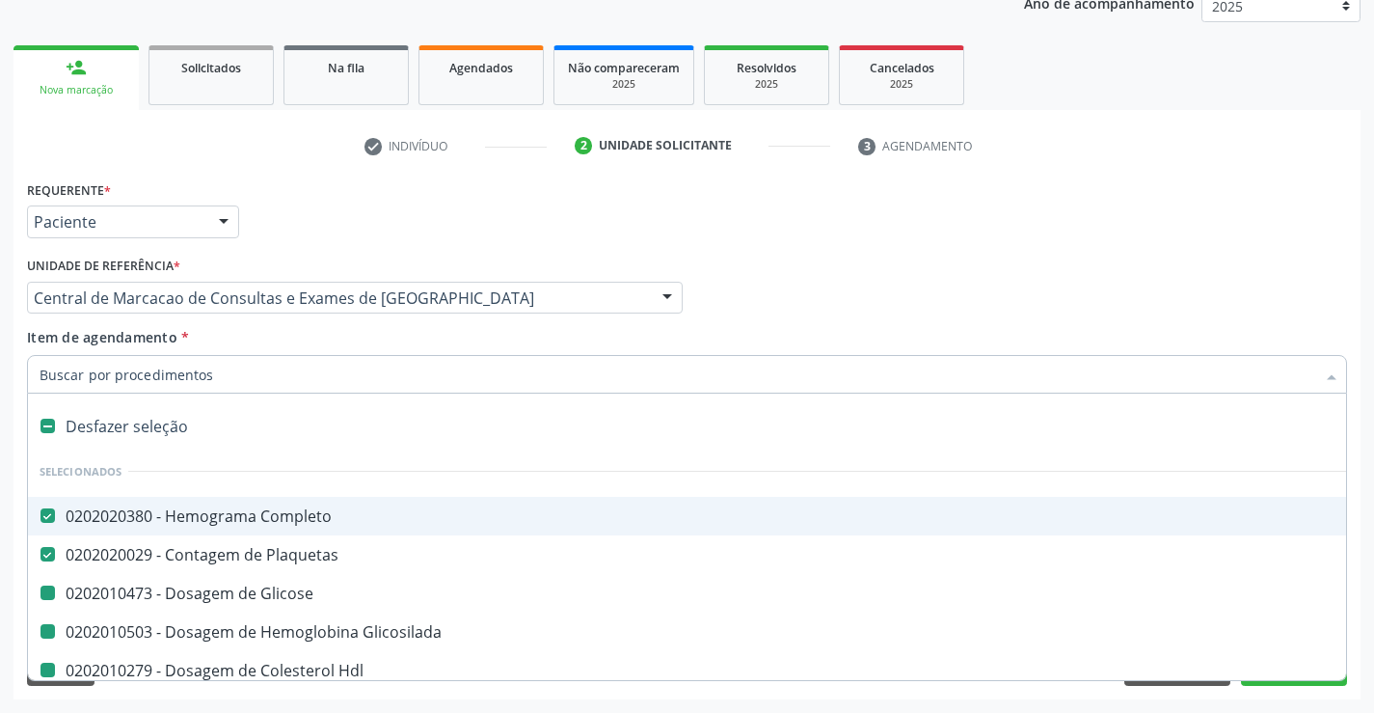
type input "f"
checkbox Glicose "false"
checkbox Glicosilada "false"
checkbox Ldl "false"
checkbox Total "false"
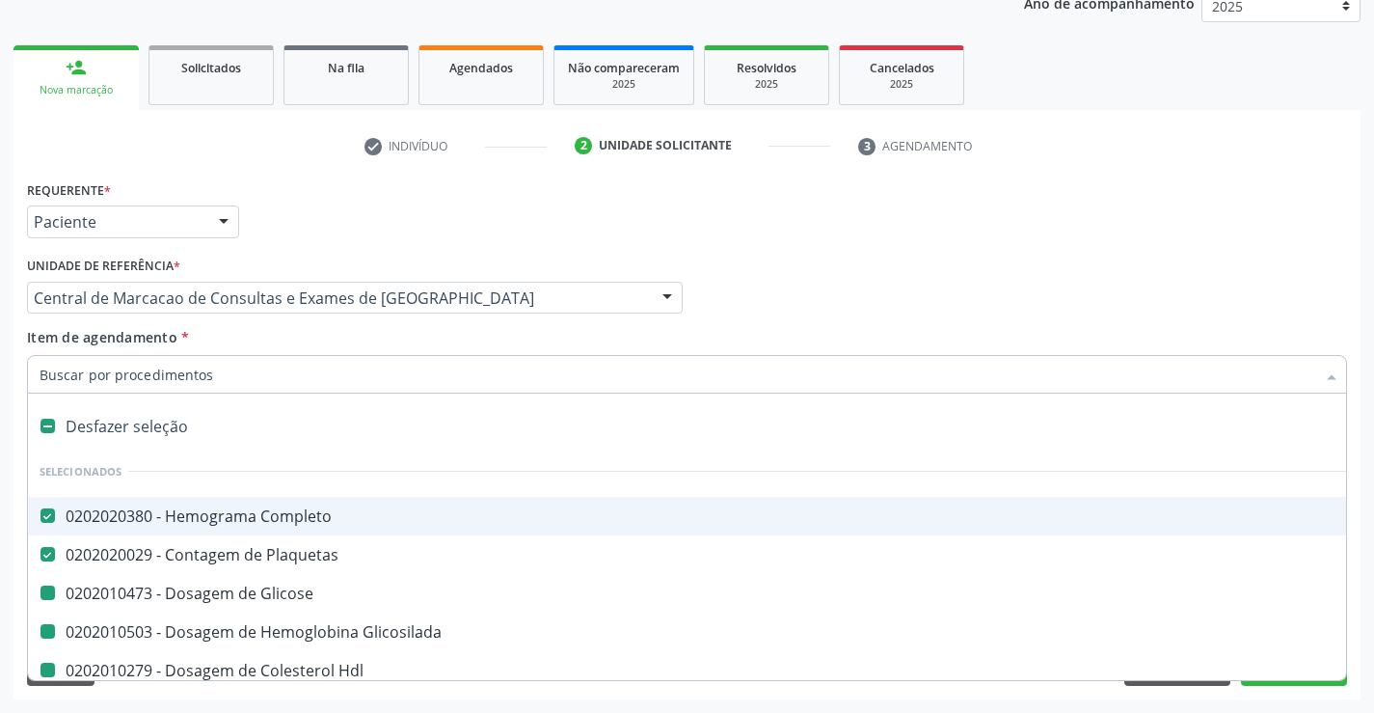
checkbox Triglicerideos "false"
checkbox \(Tgo\) "false"
checkbox \(Tgp\) "false"
checkbox Creatinina "false"
checkbox Ureia "false"
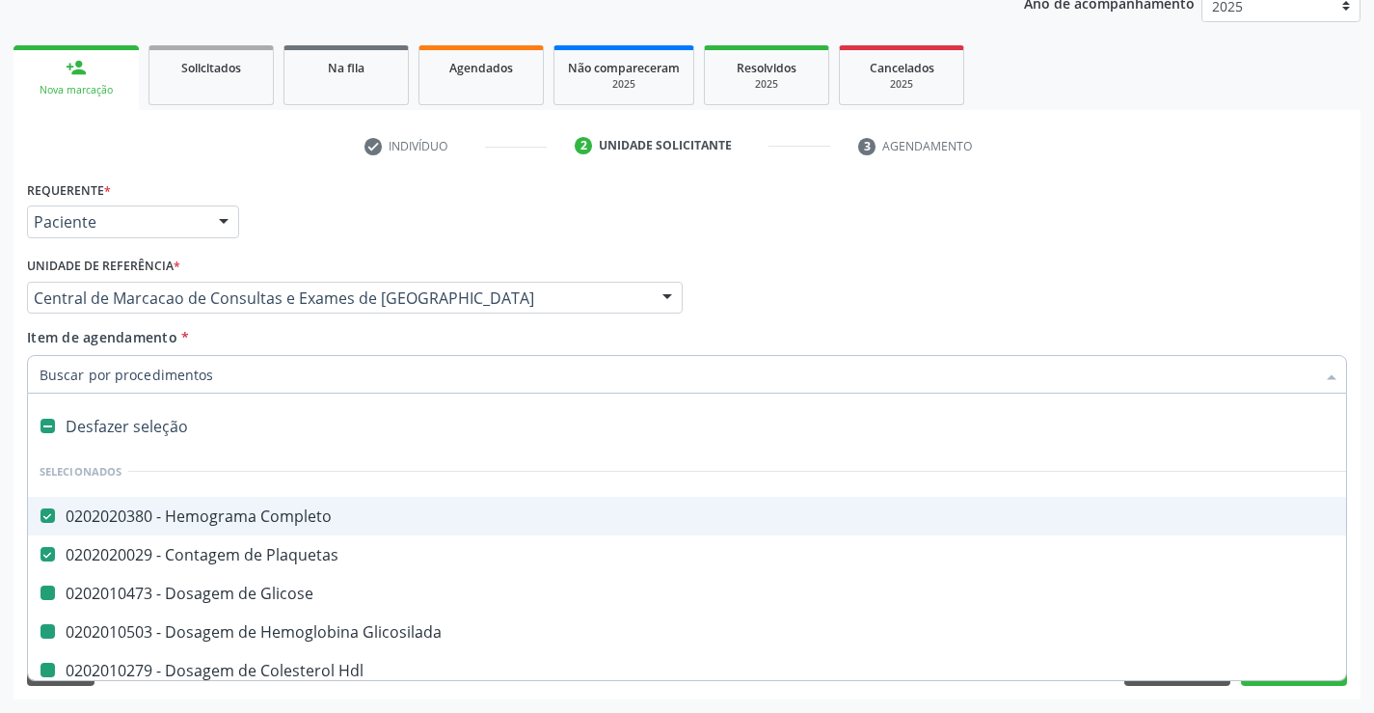
checkbox Urina "false"
checkbox Hdl "false"
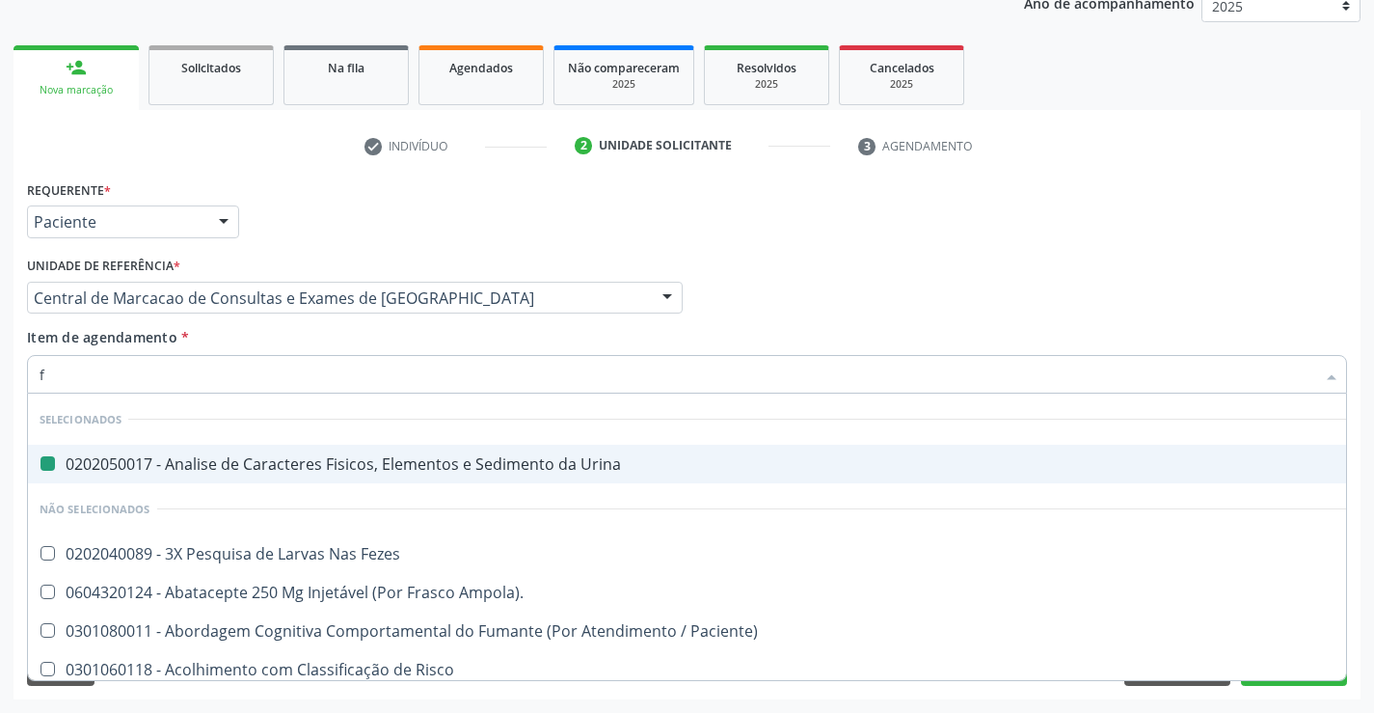
type input "fe"
checkbox Urina "false"
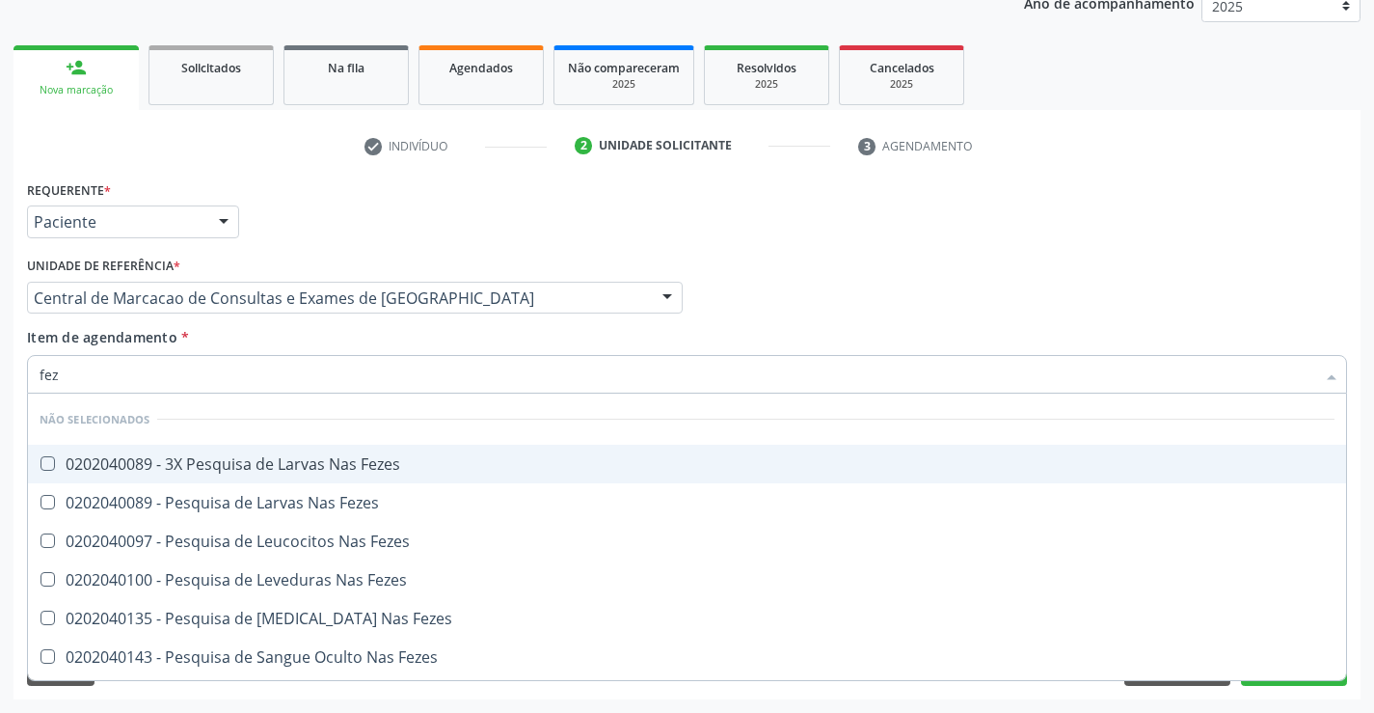
click at [369, 463] on div "0202040089 - 3X Pesquisa de Larvas Nas Fezes" at bounding box center [687, 463] width 1295 height 15
click at [868, 320] on div "Profissional Solicitante Por favor, selecione a Unidade de Atendimento primeiro…" at bounding box center [687, 289] width 1330 height 75
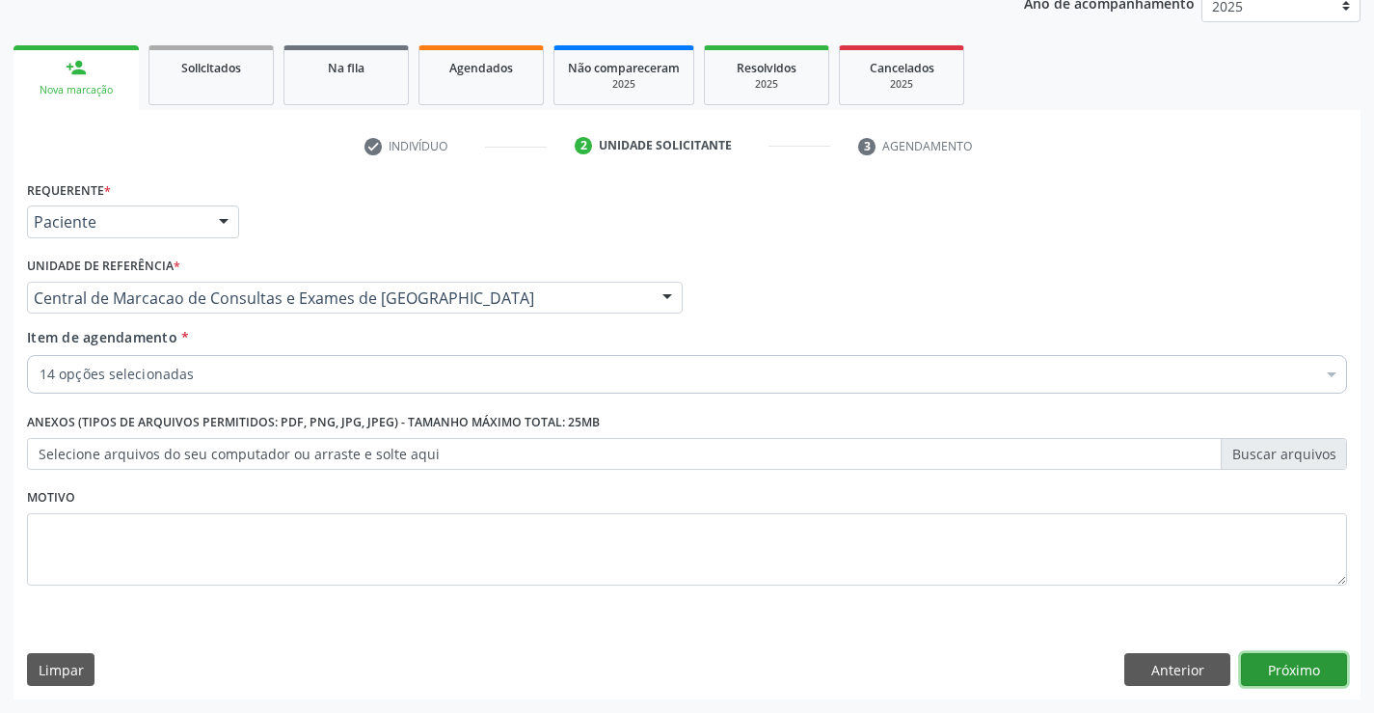
click at [1272, 662] on button "Próximo" at bounding box center [1294, 669] width 106 height 33
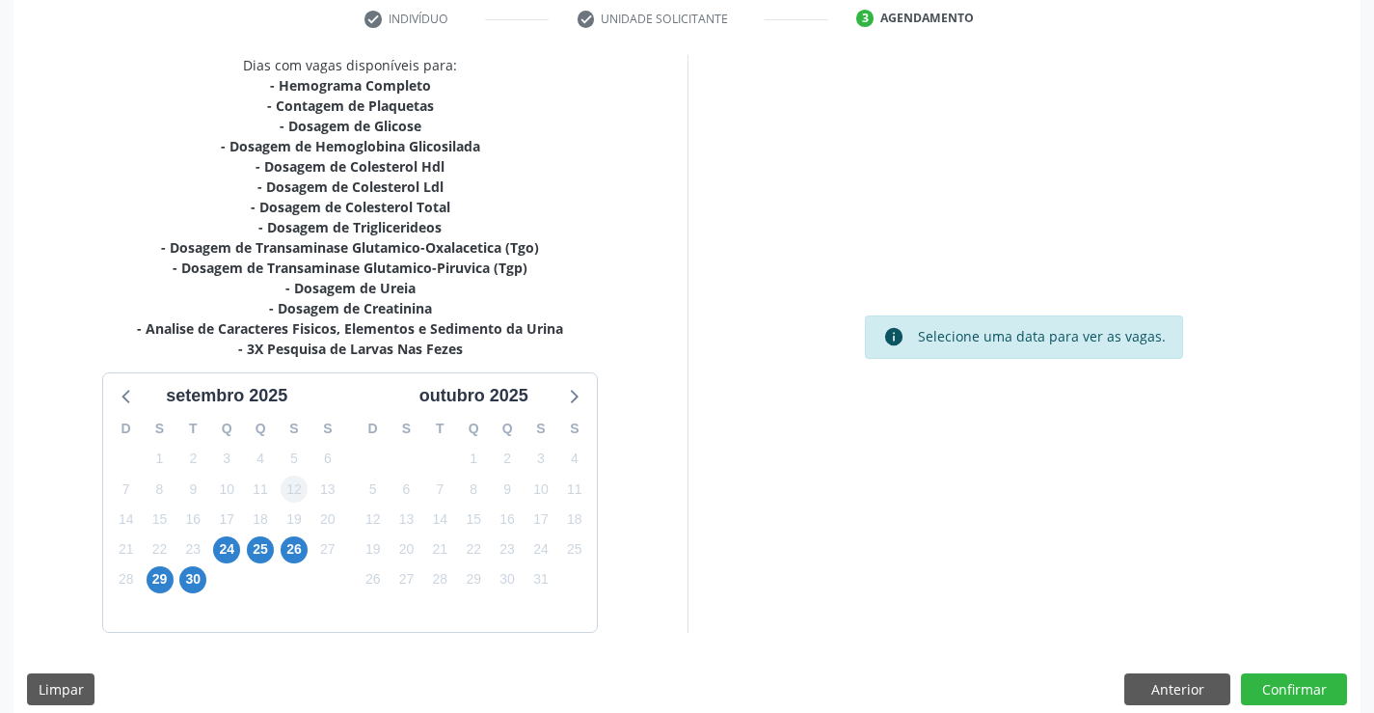
scroll to position [390, 0]
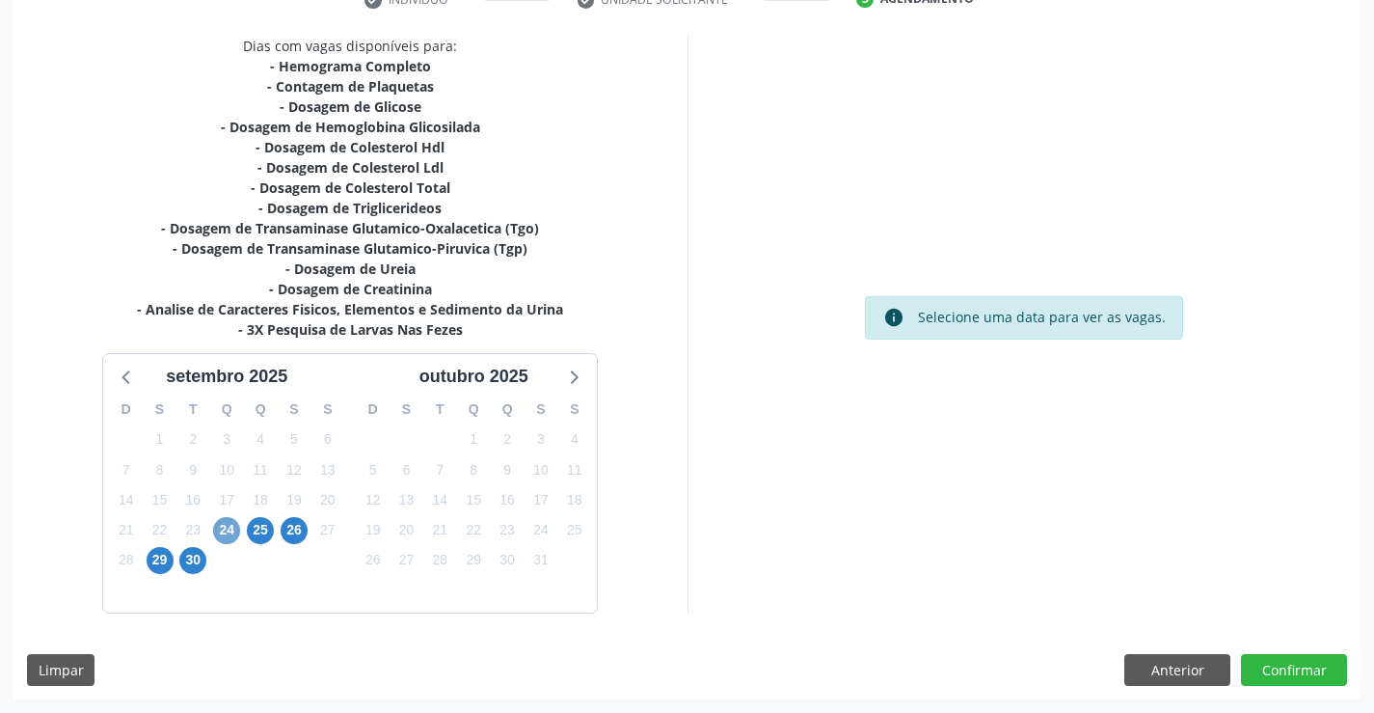
click at [227, 529] on span "24" at bounding box center [226, 530] width 27 height 27
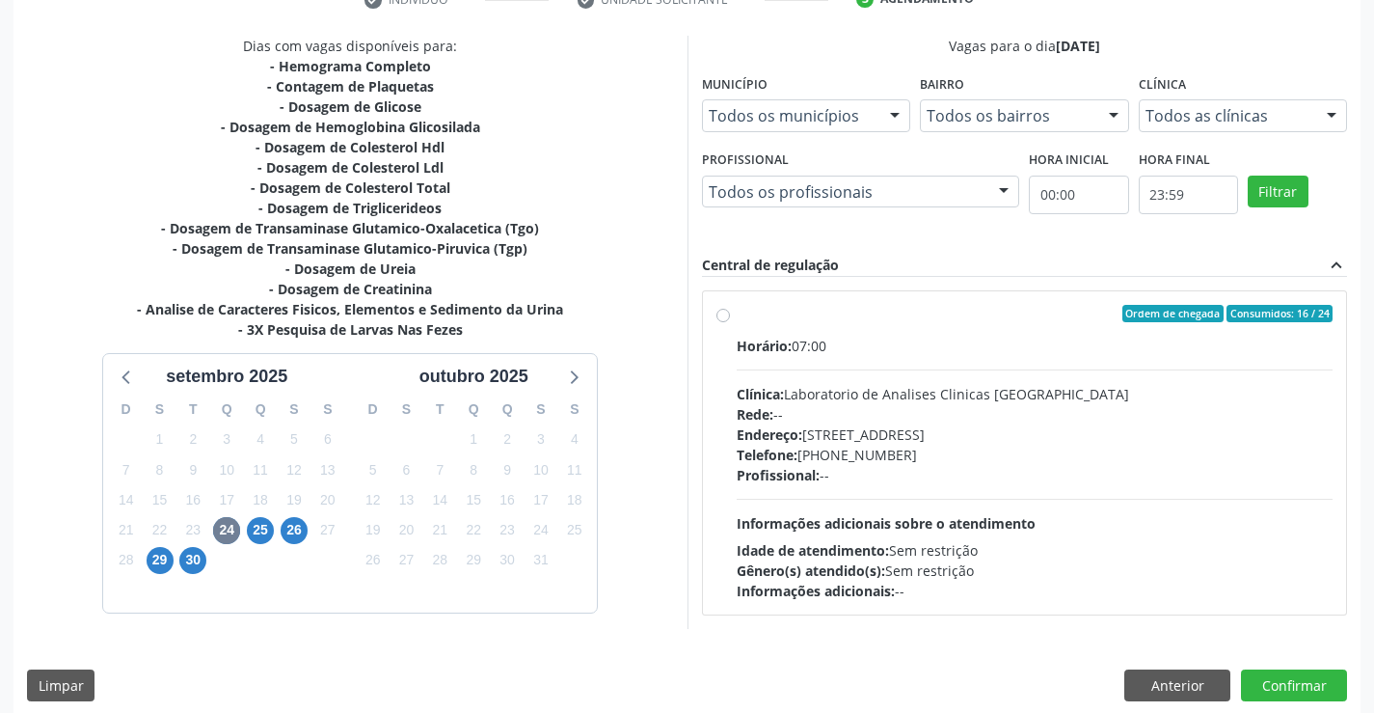
click at [1323, 538] on div "Horário: 07:00 Clínica: Laboratorio de Analises Clinicas Sao Francisco Rede: --…" at bounding box center [1035, 468] width 597 height 265
click at [730, 322] on input "Ordem de chegada Consumidos: 16 / 24 Horário: 07:00 Clínica: Laboratorio de Ana…" at bounding box center [724, 313] width 14 height 17
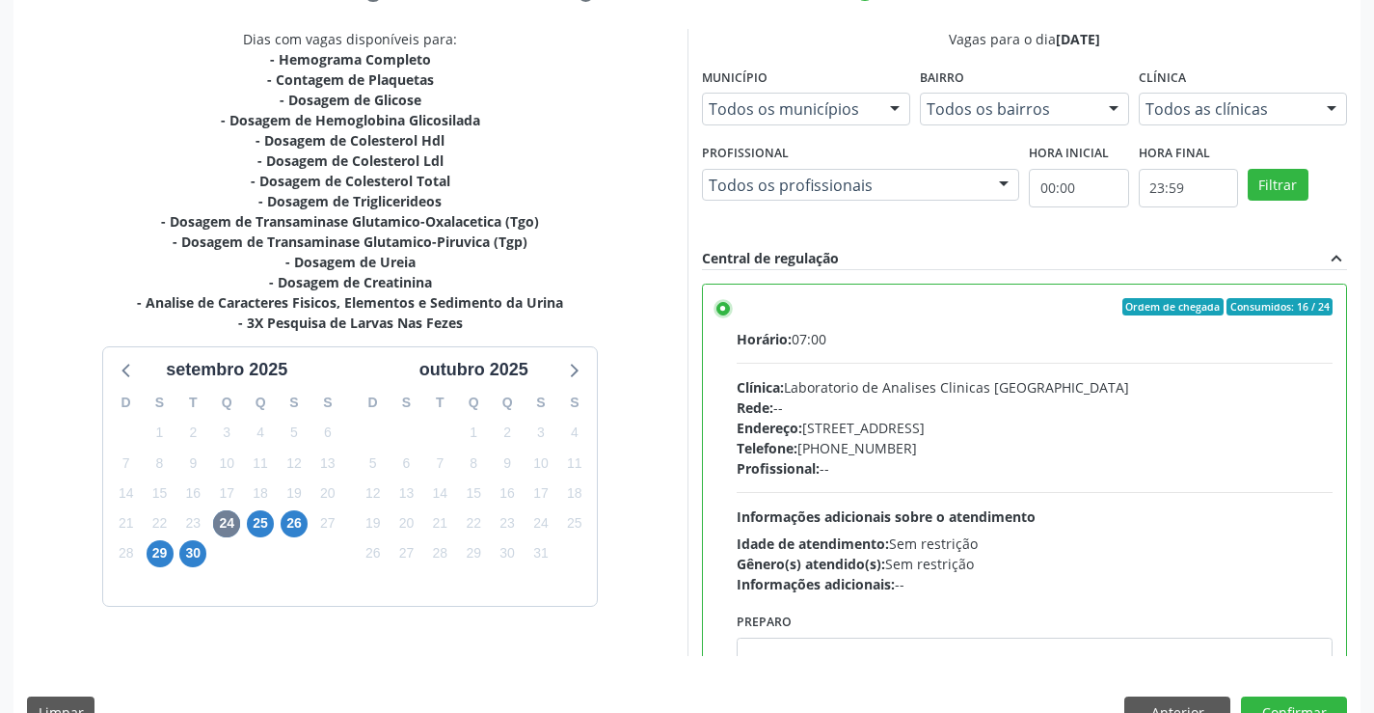
scroll to position [440, 0]
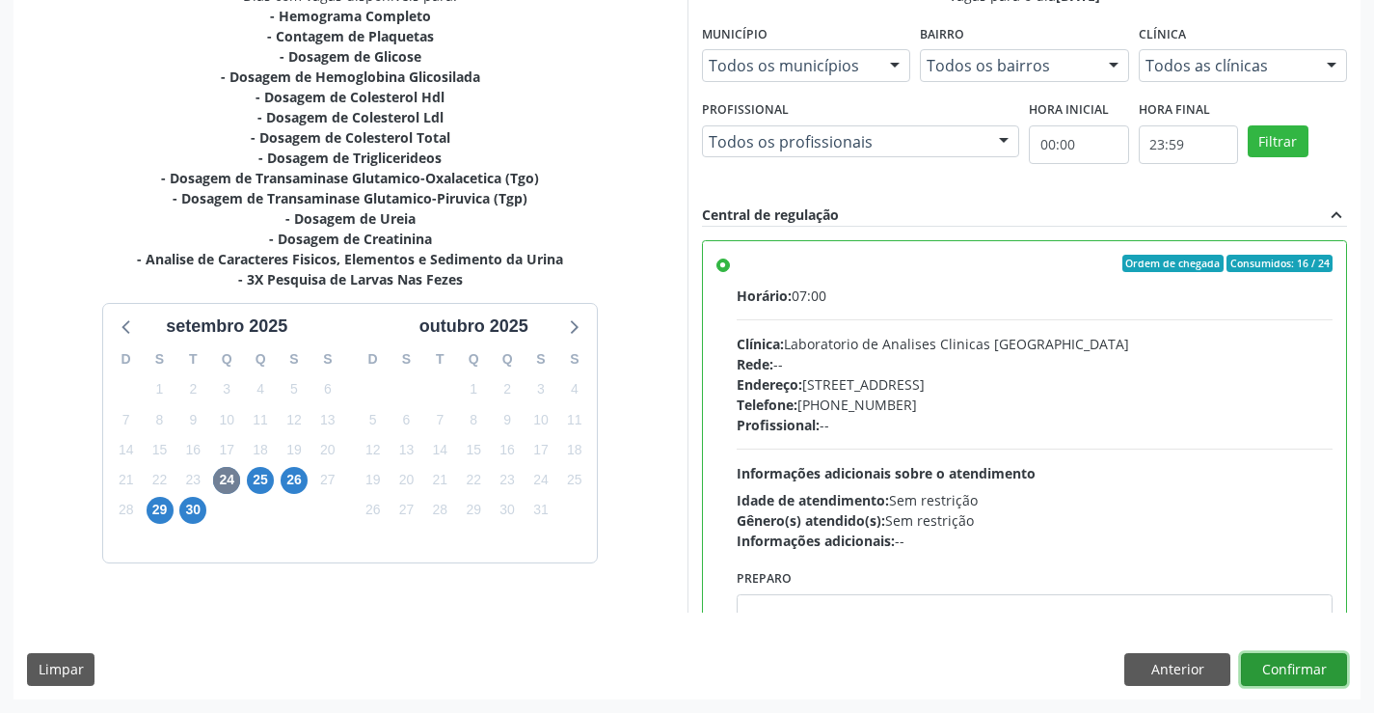
click at [1295, 674] on button "Confirmar" at bounding box center [1294, 669] width 106 height 33
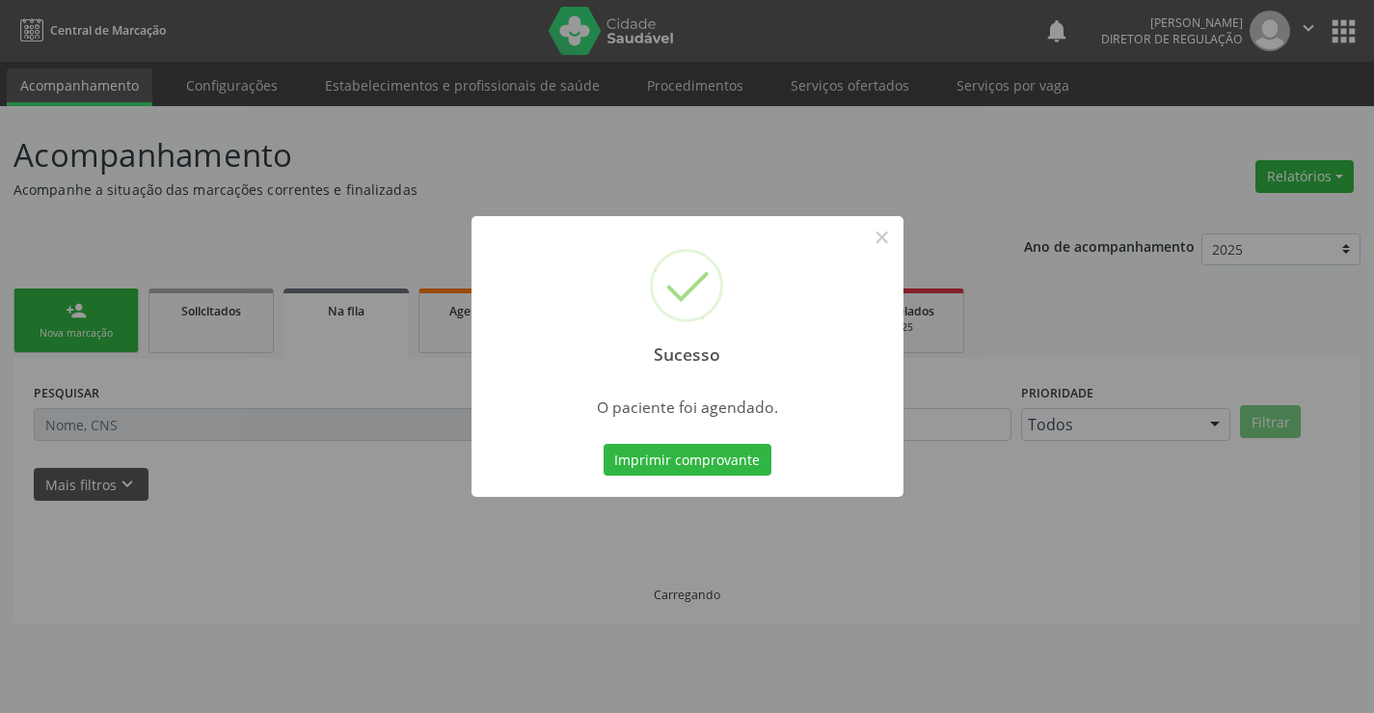
scroll to position [0, 0]
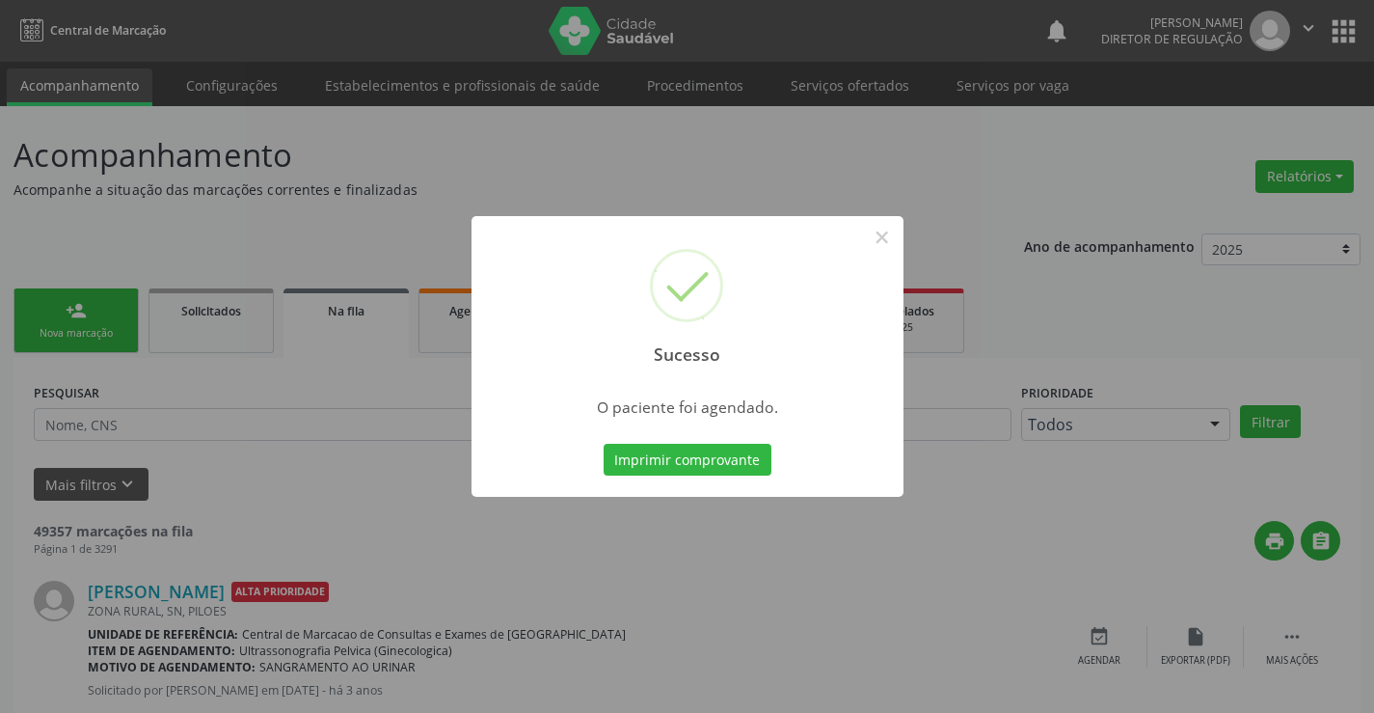
click at [604, 444] on button "Imprimir comprovante" at bounding box center [688, 460] width 168 height 33
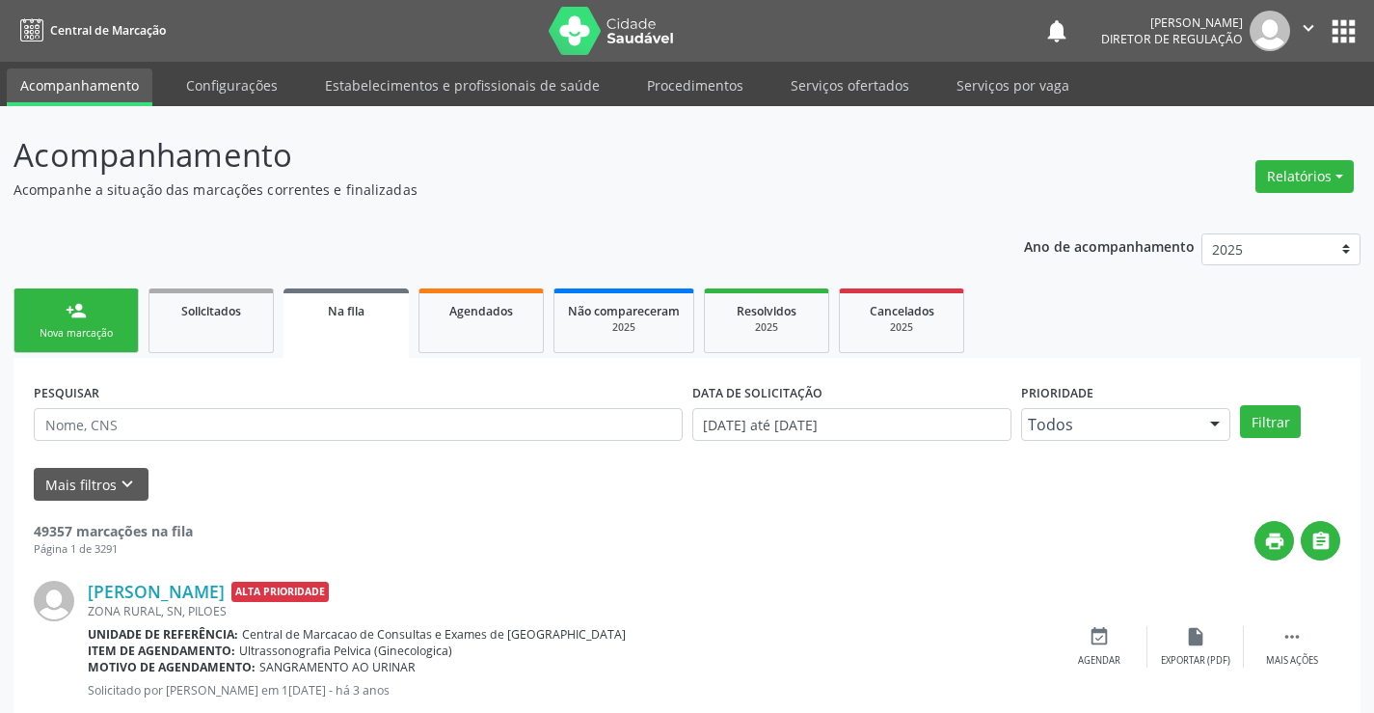
click at [53, 299] on link "person_add Nova marcação" at bounding box center [76, 320] width 125 height 65
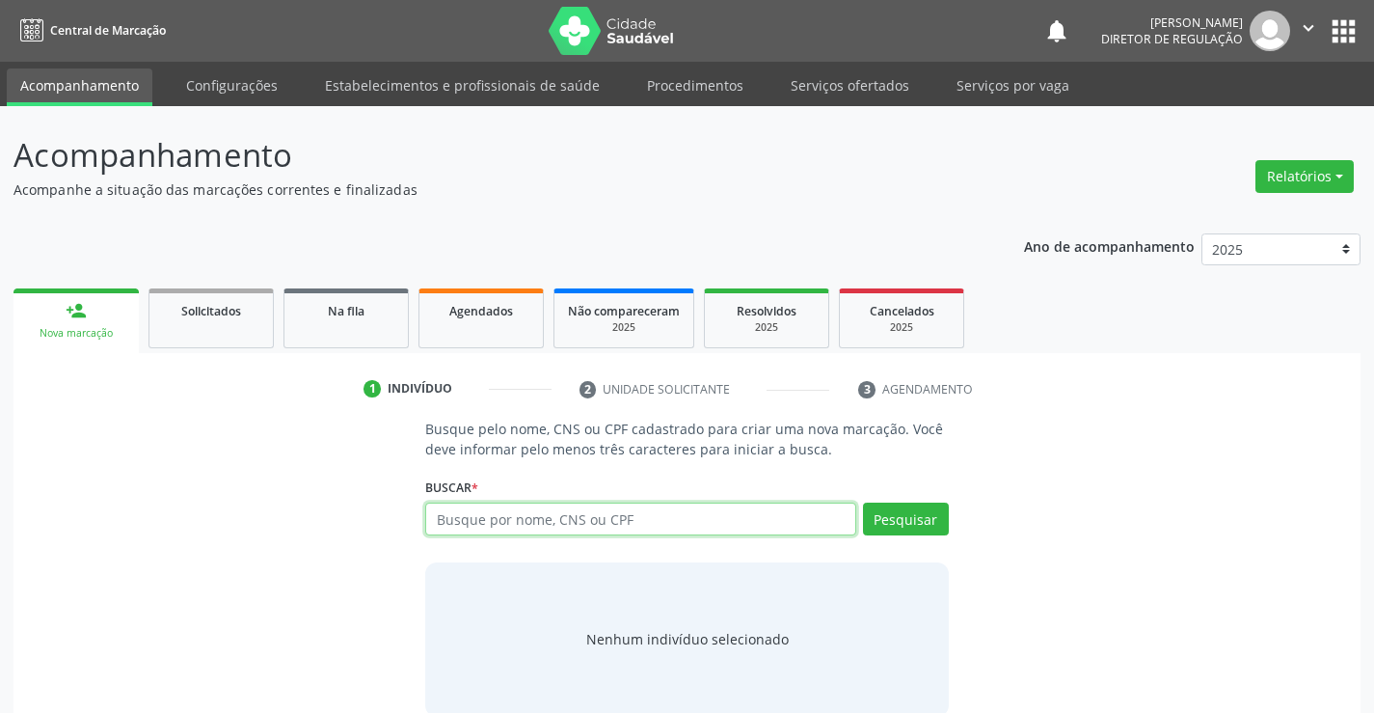
click at [541, 523] on input "text" at bounding box center [640, 519] width 430 height 33
type input "700009644324808"
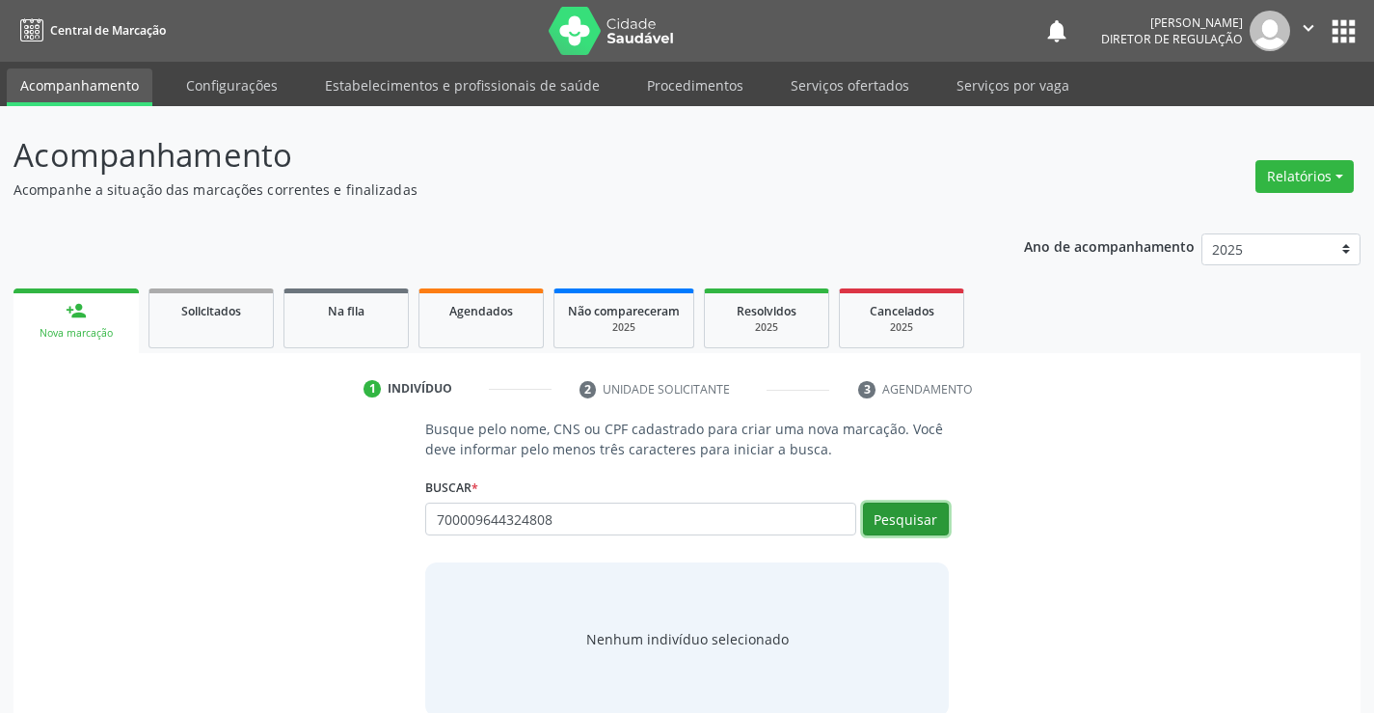
click at [929, 519] on button "Pesquisar" at bounding box center [906, 519] width 86 height 33
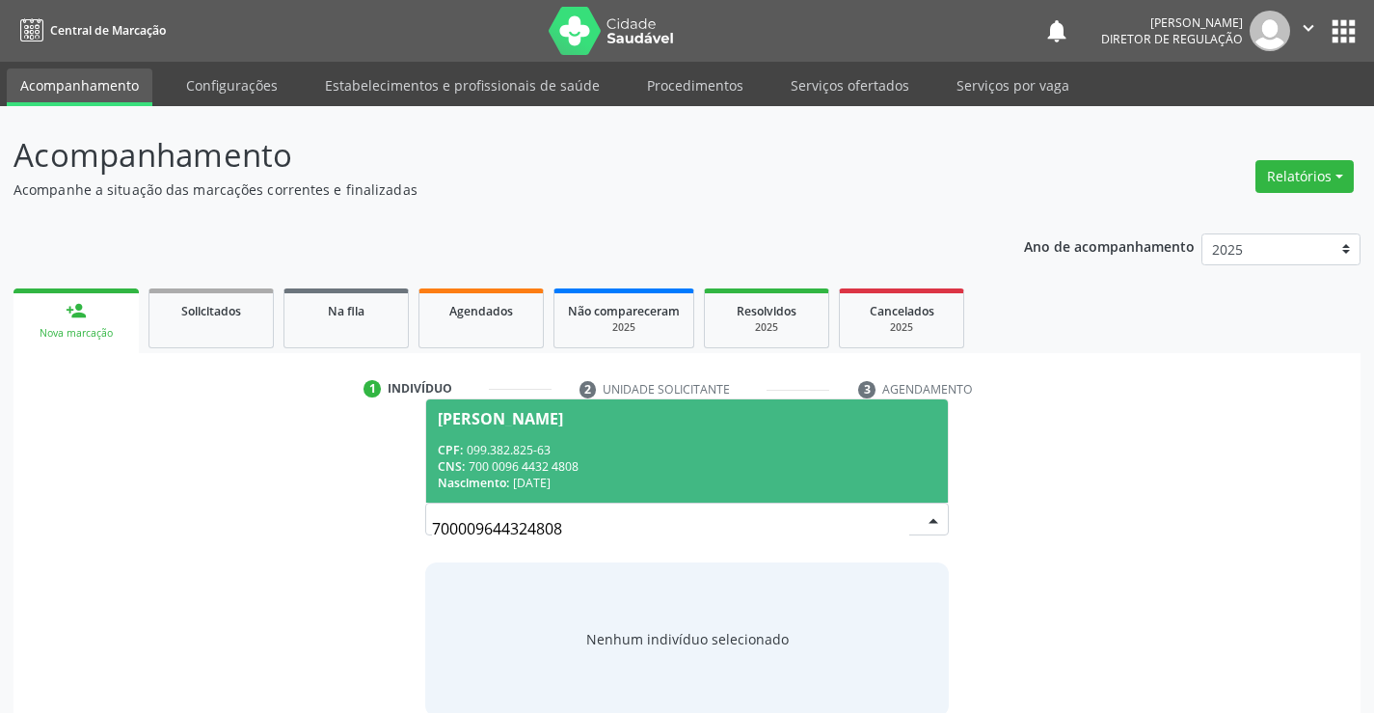
click at [706, 472] on div "CNS: 700 0096 4432 4808" at bounding box center [687, 466] width 498 height 16
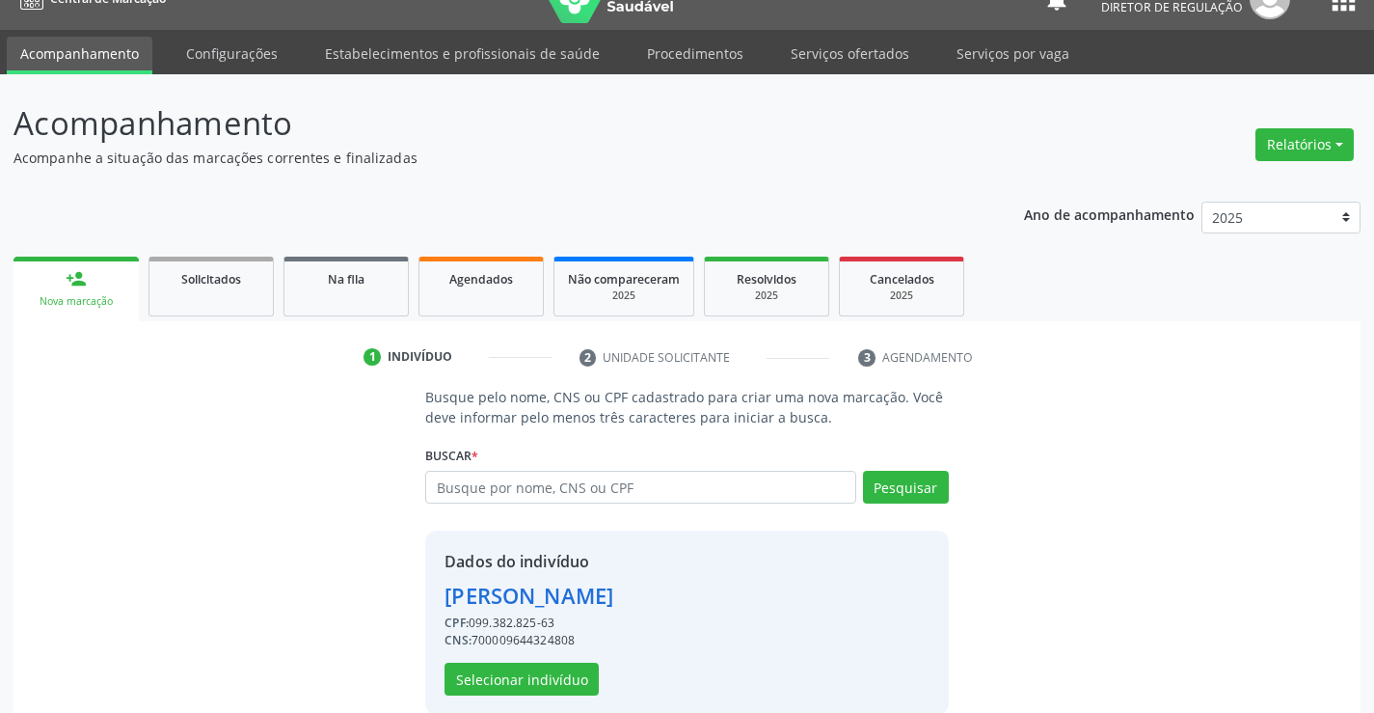
scroll to position [61, 0]
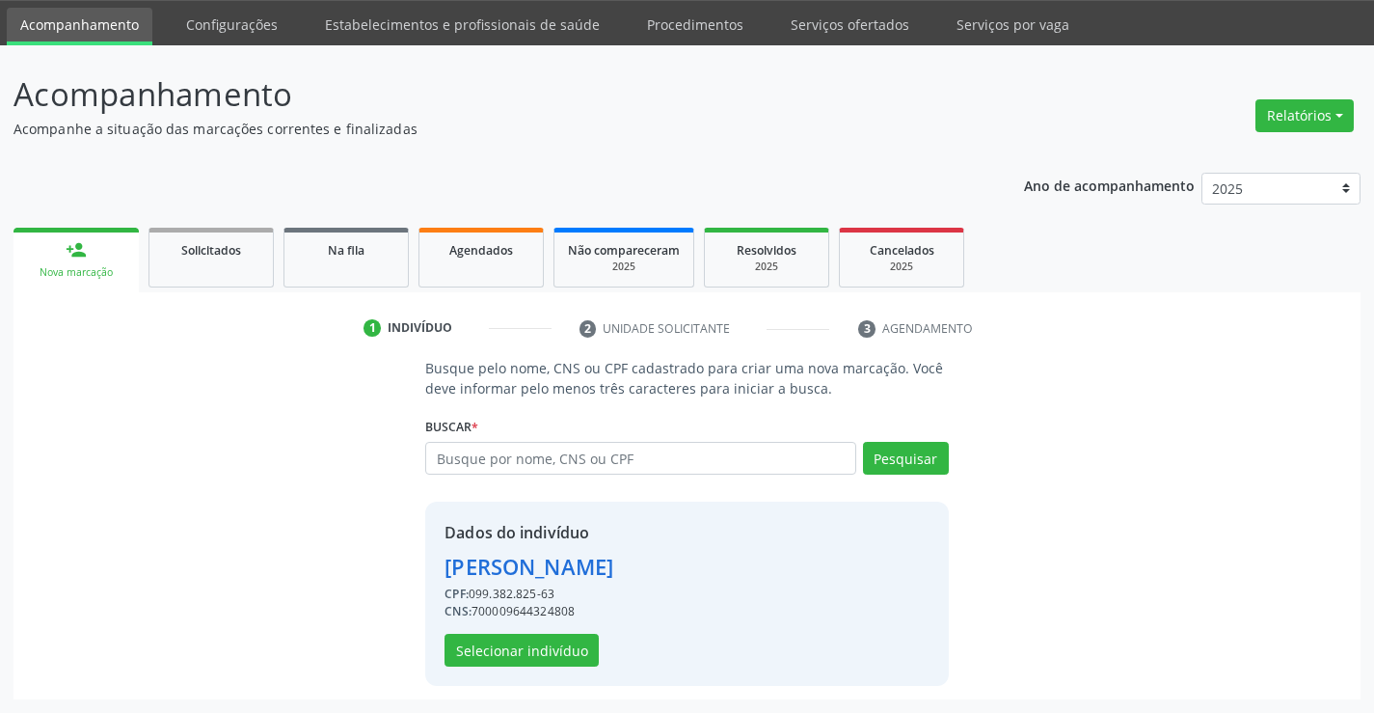
click at [598, 644] on div "Dados do indivíduo Rodrigo Silva de Souza CPF: 099.382.825-63 CNS: 700009644324…" at bounding box center [529, 594] width 169 height 146
click at [585, 648] on button "Selecionar indivíduo" at bounding box center [522, 650] width 154 height 33
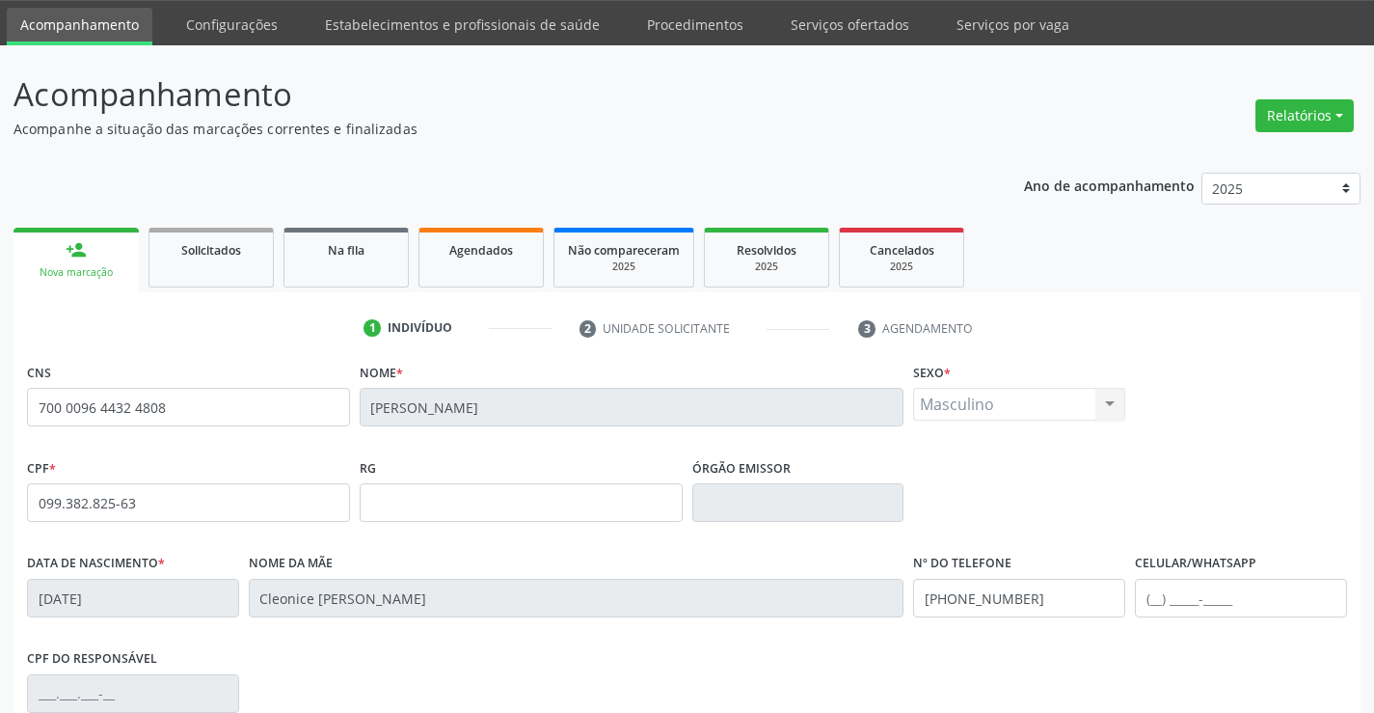
scroll to position [333, 0]
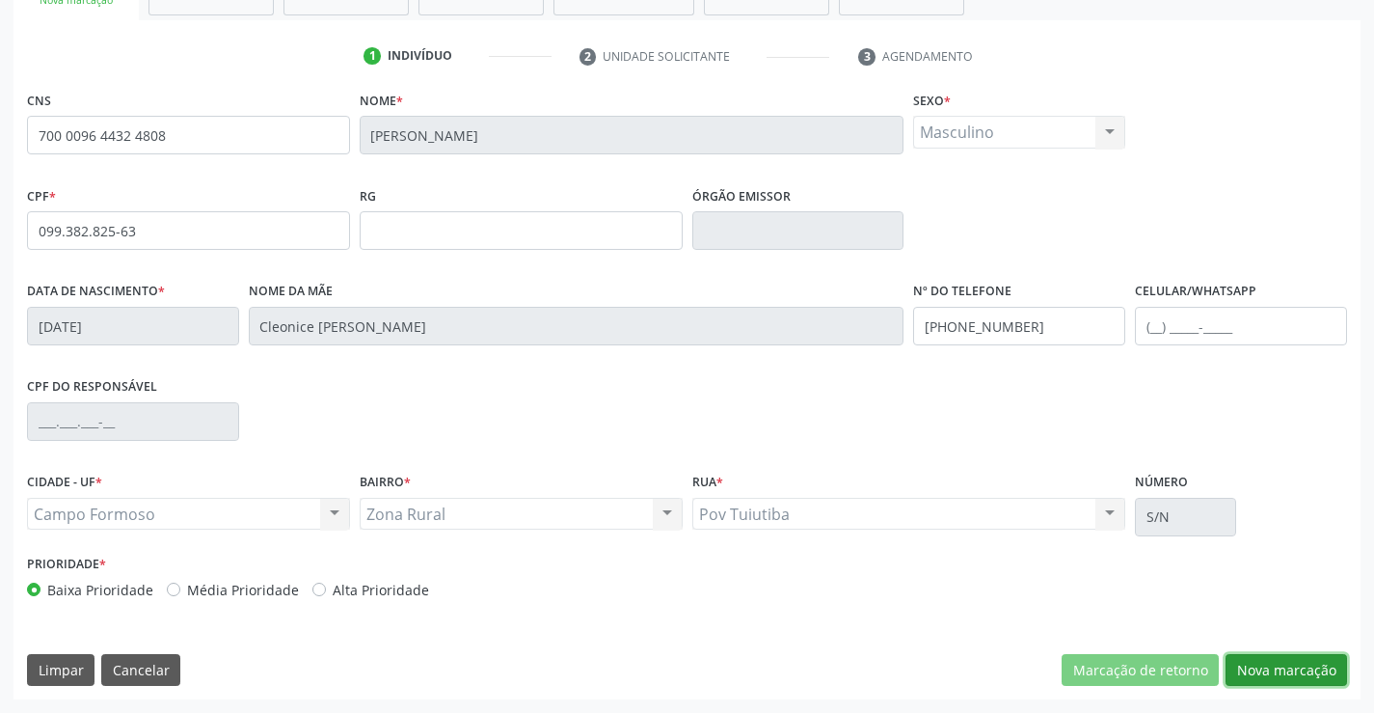
click at [1285, 660] on button "Nova marcação" at bounding box center [1287, 670] width 122 height 33
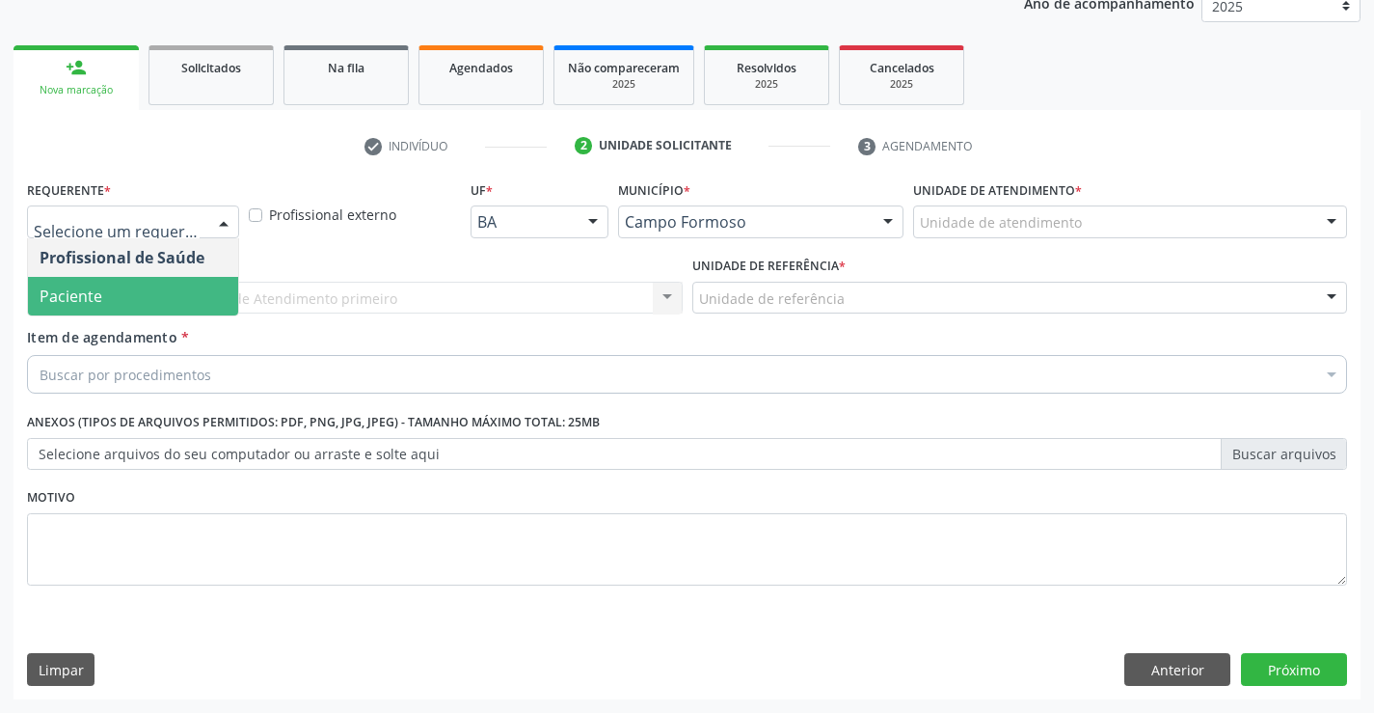
click at [174, 291] on span "Paciente" at bounding box center [133, 296] width 210 height 39
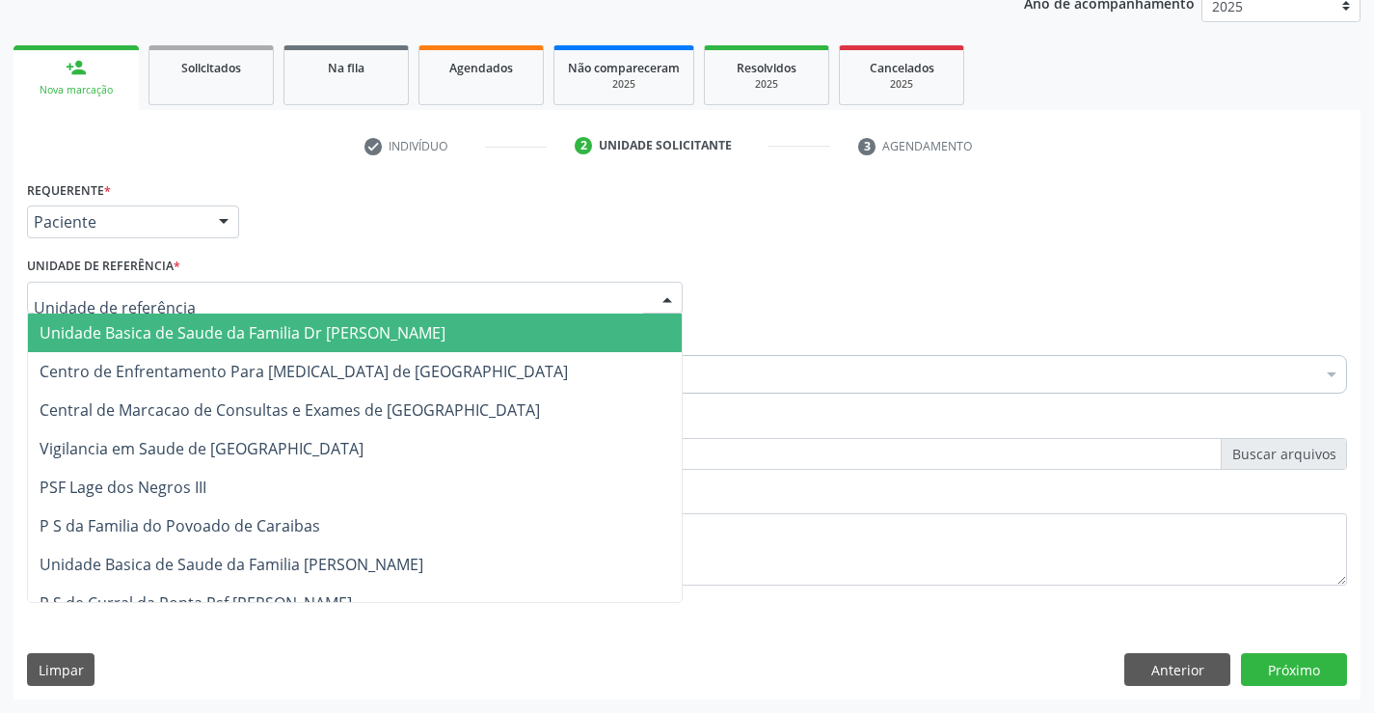
click at [333, 289] on div at bounding box center [355, 298] width 656 height 33
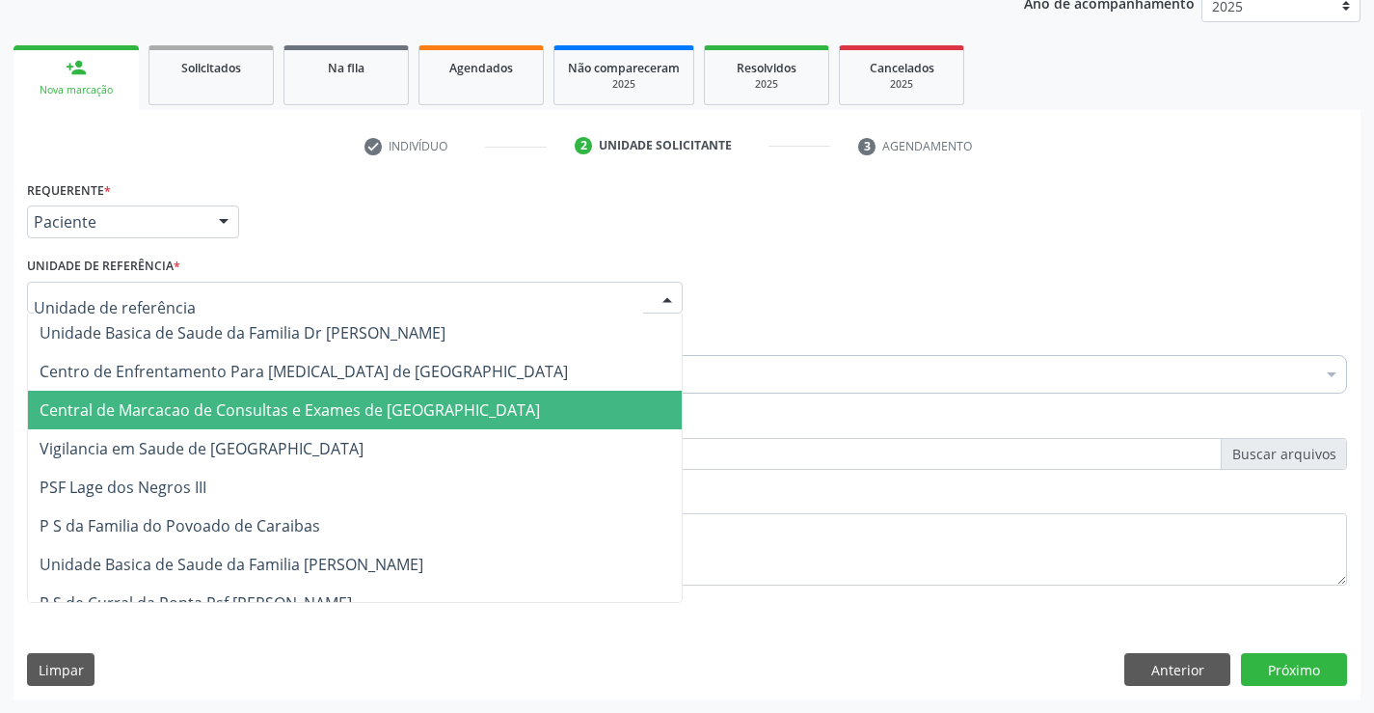
click at [349, 393] on span "Central de Marcacao de Consultas e Exames de Campo Formoso" at bounding box center [355, 410] width 654 height 39
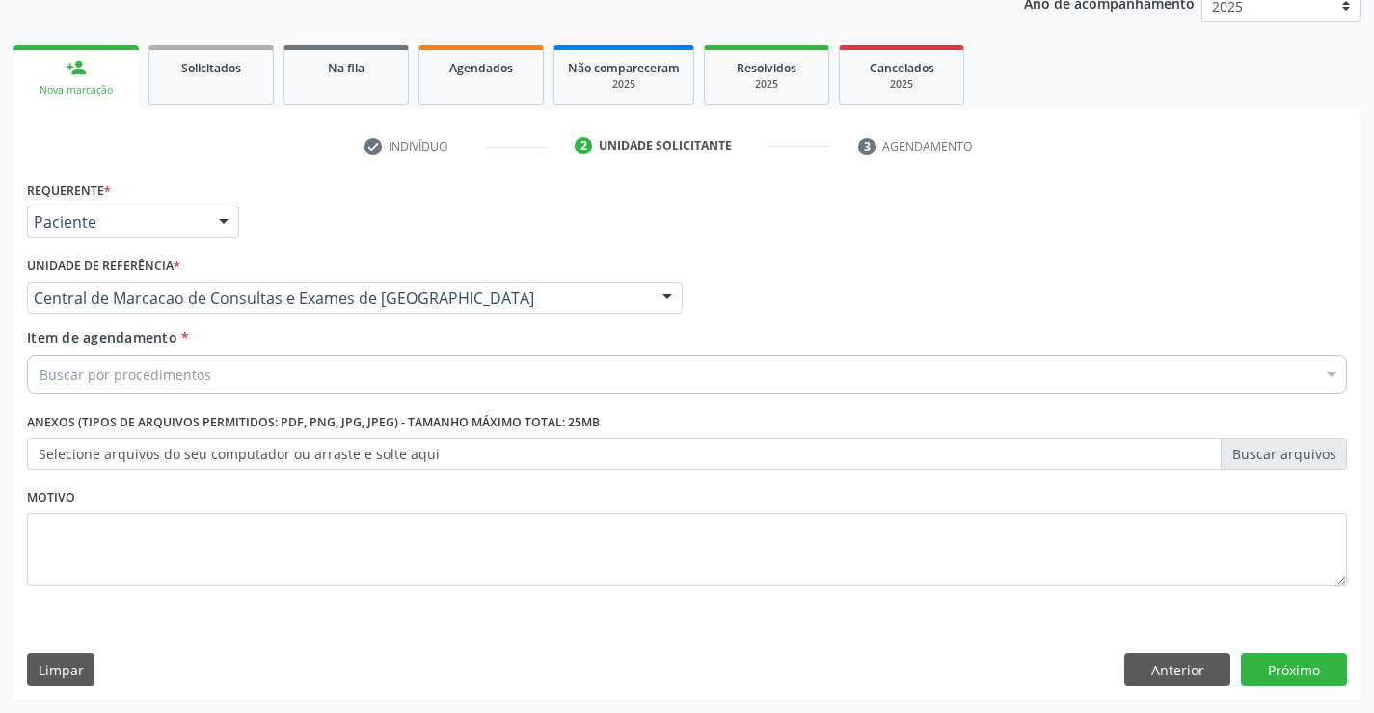
click at [441, 391] on div "Buscar por procedimentos" at bounding box center [687, 374] width 1320 height 39
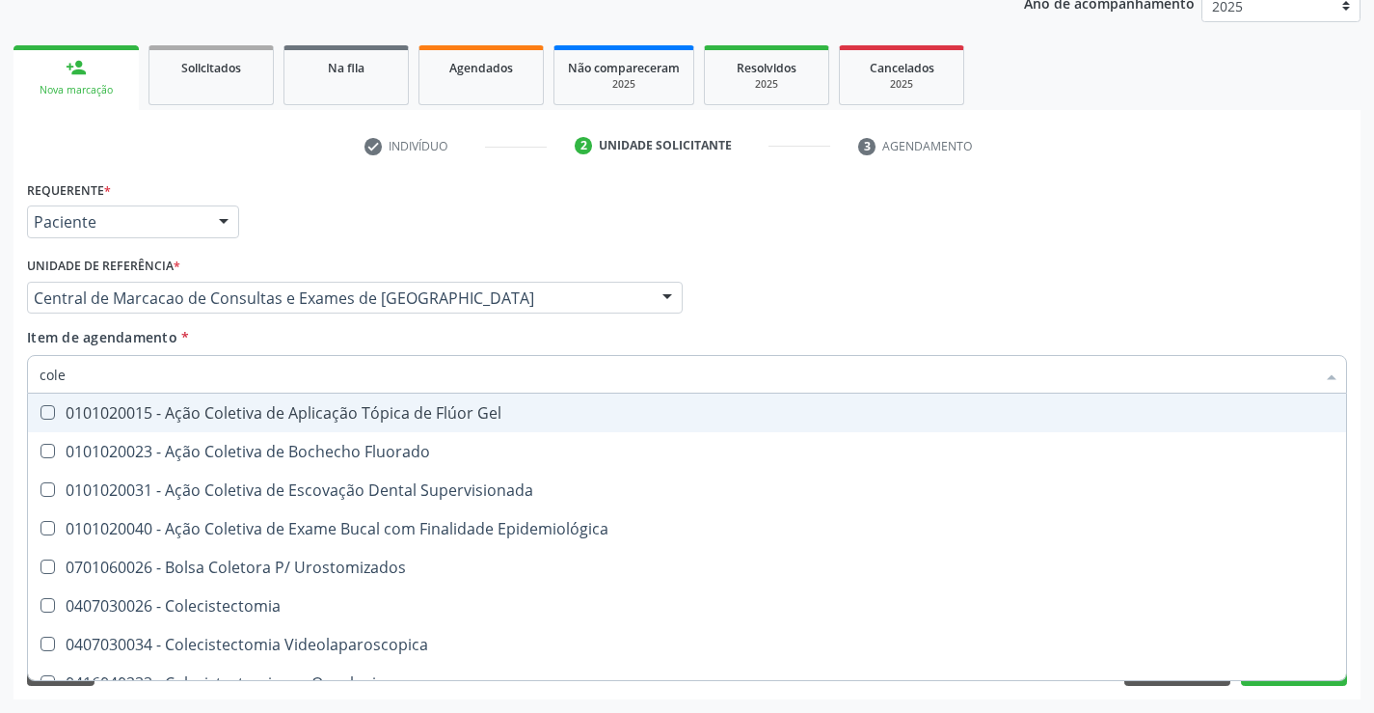
type input "coles"
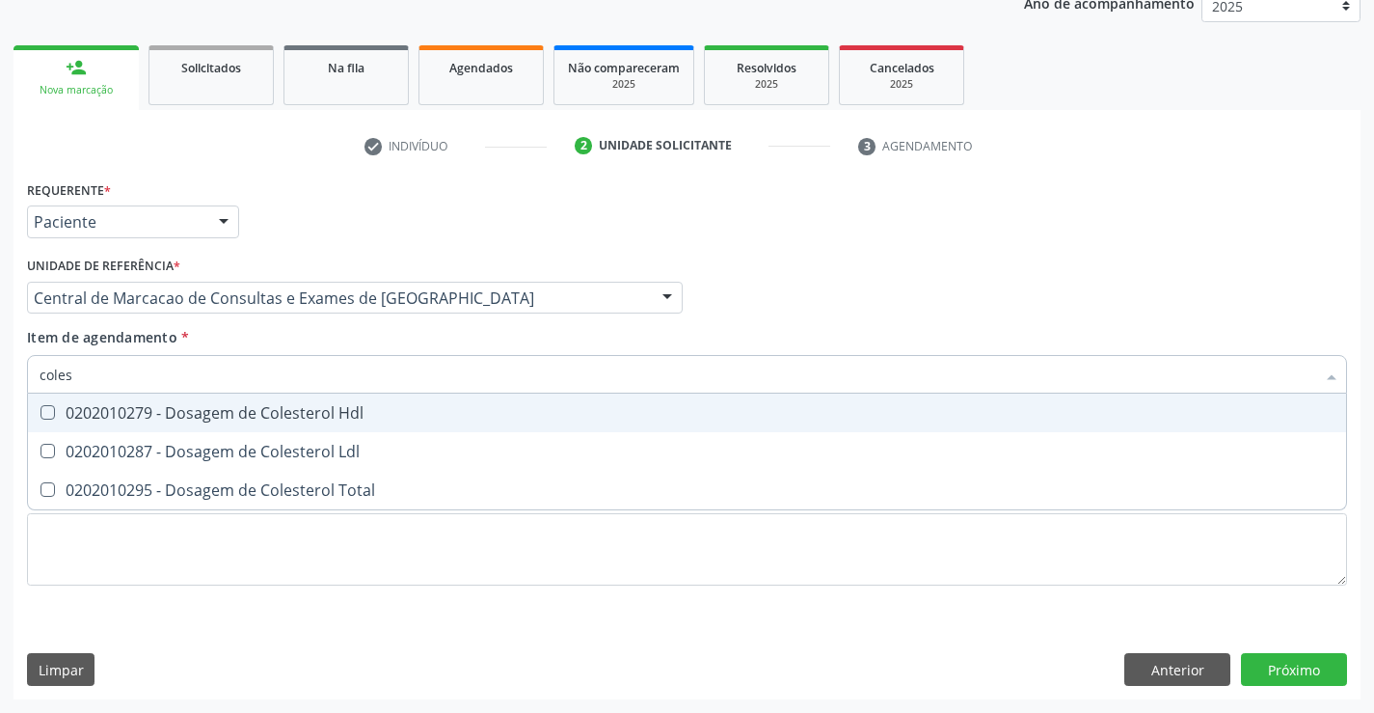
click at [351, 413] on div "0202010279 - Dosagem de Colesterol Hdl" at bounding box center [687, 412] width 1295 height 15
checkbox Hdl "true"
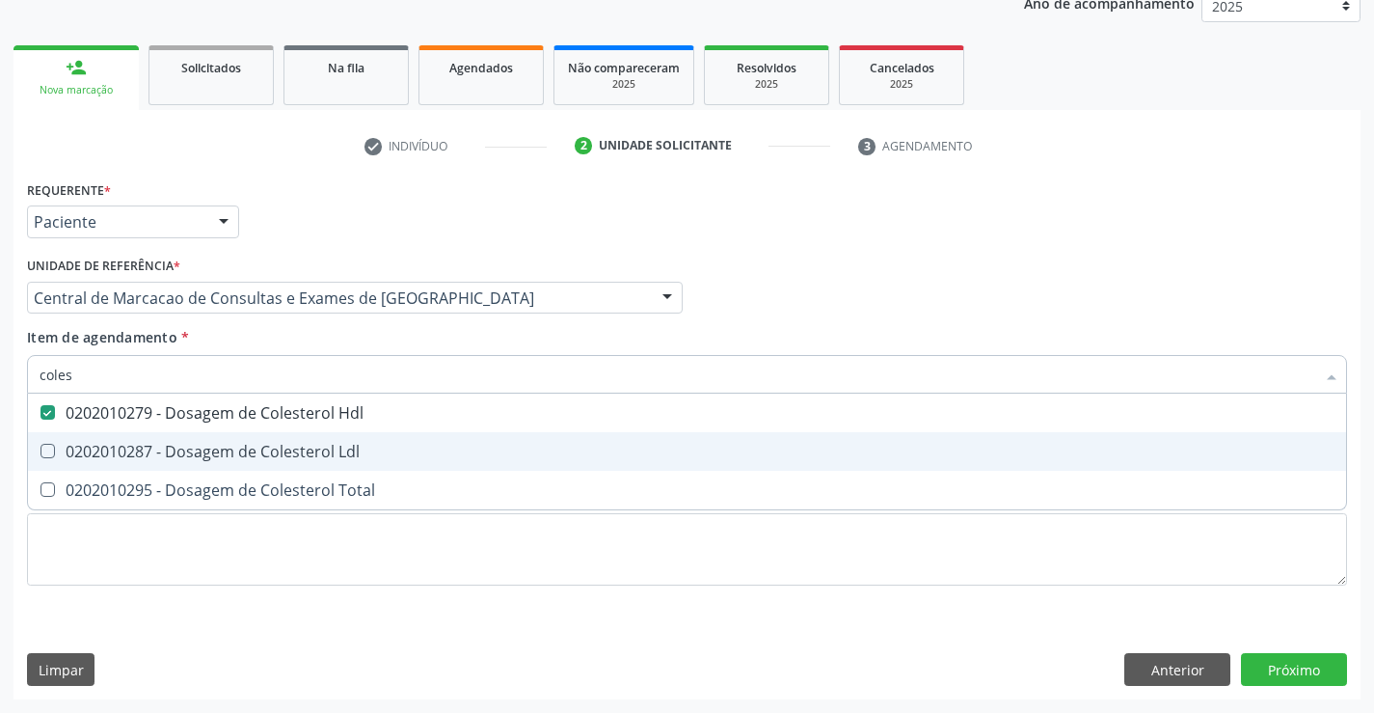
click at [345, 444] on div "0202010287 - Dosagem de Colesterol Ldl" at bounding box center [687, 451] width 1295 height 15
checkbox Ldl "true"
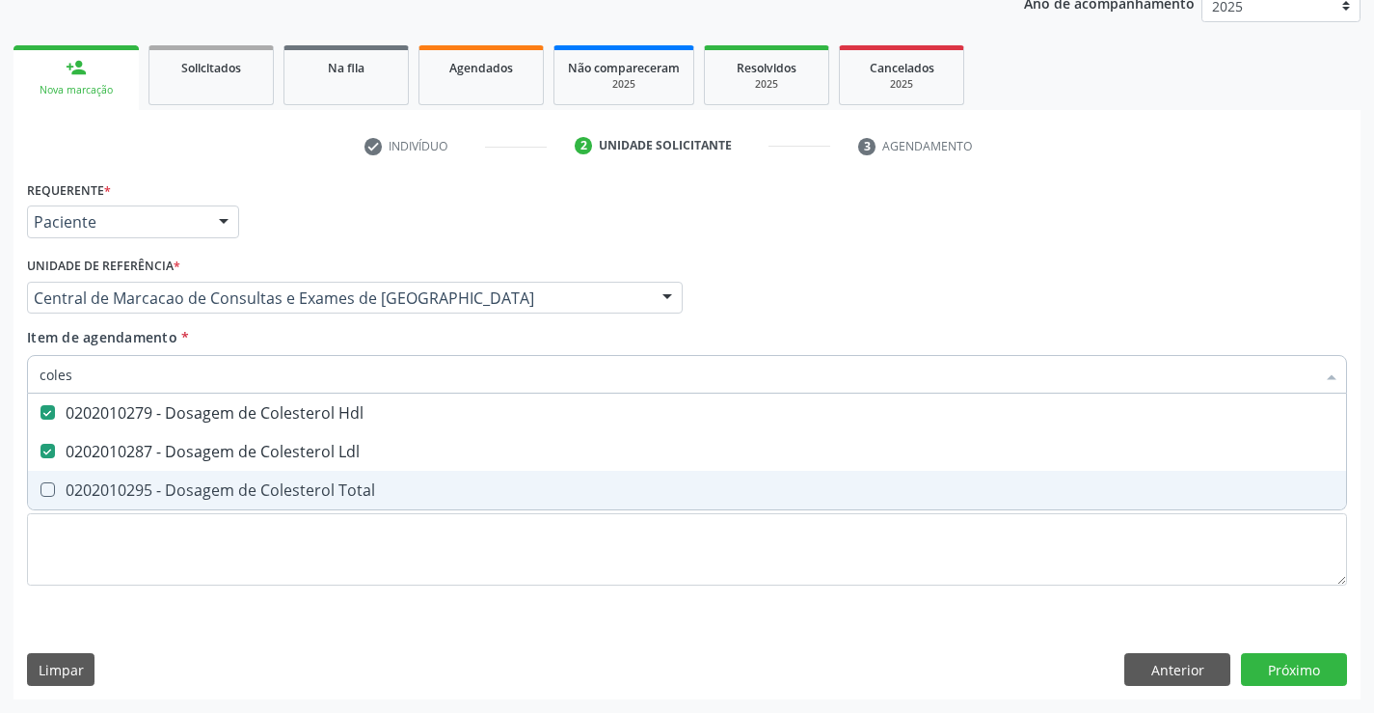
click at [346, 484] on div "0202010295 - Dosagem de Colesterol Total" at bounding box center [687, 489] width 1295 height 15
checkbox Total "true"
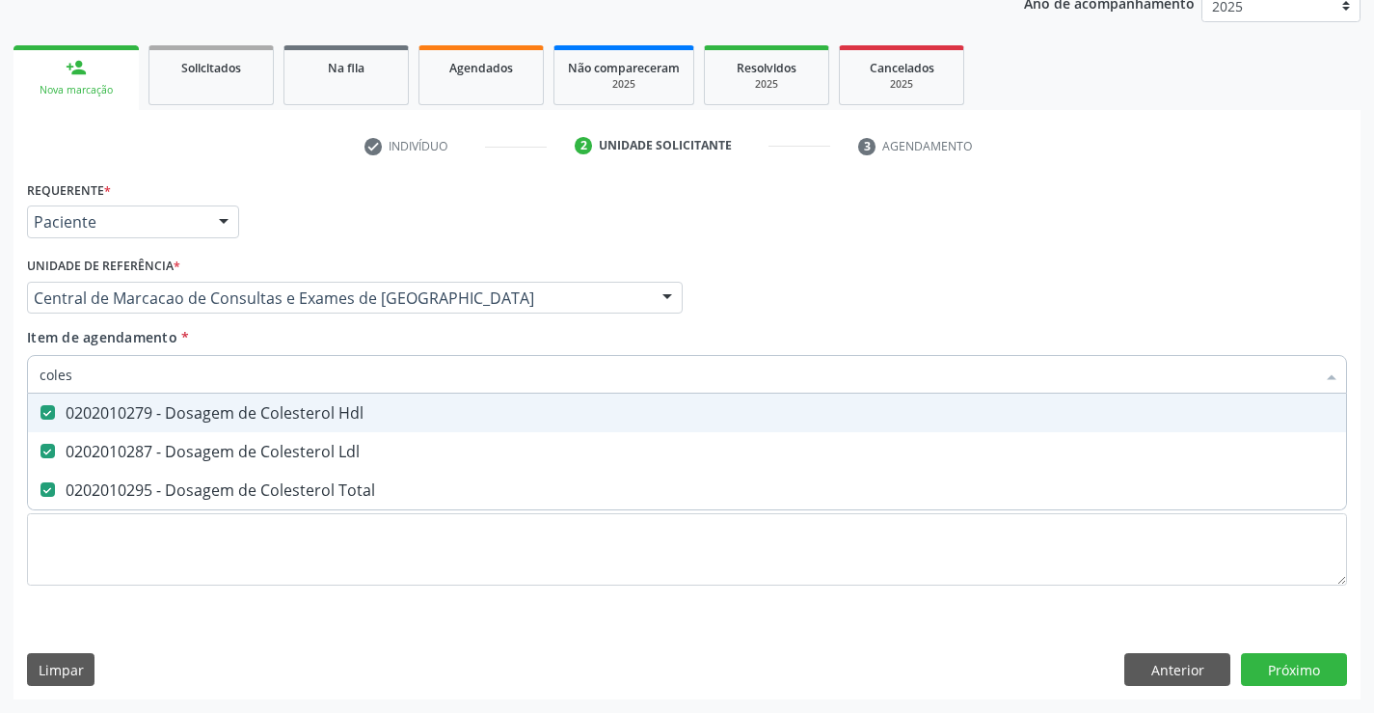
type input "coles"
click at [328, 319] on div "Unidade de referência * Central de Marcacao de Consultas e Exames de Campo Form…" at bounding box center [355, 289] width 666 height 75
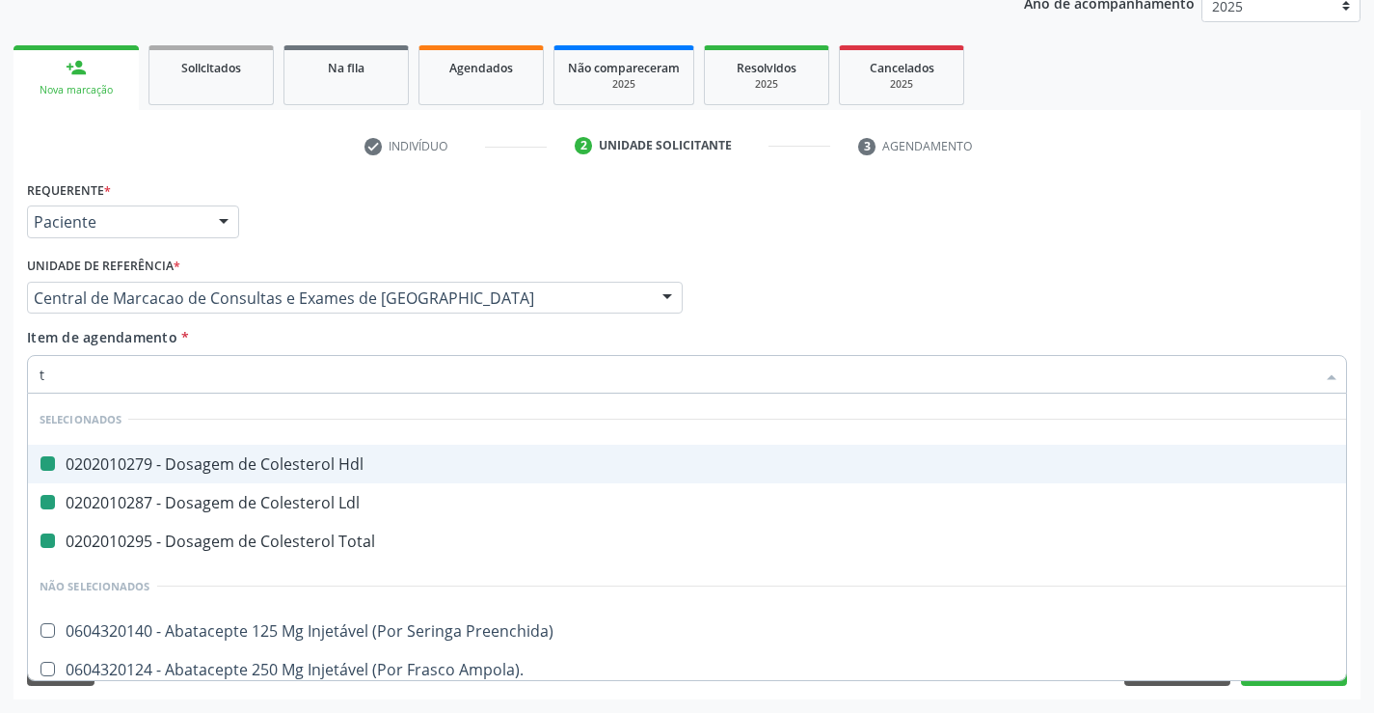
type input "tr"
checkbox Hdl "false"
checkbox Ldl "false"
checkbox Total "false"
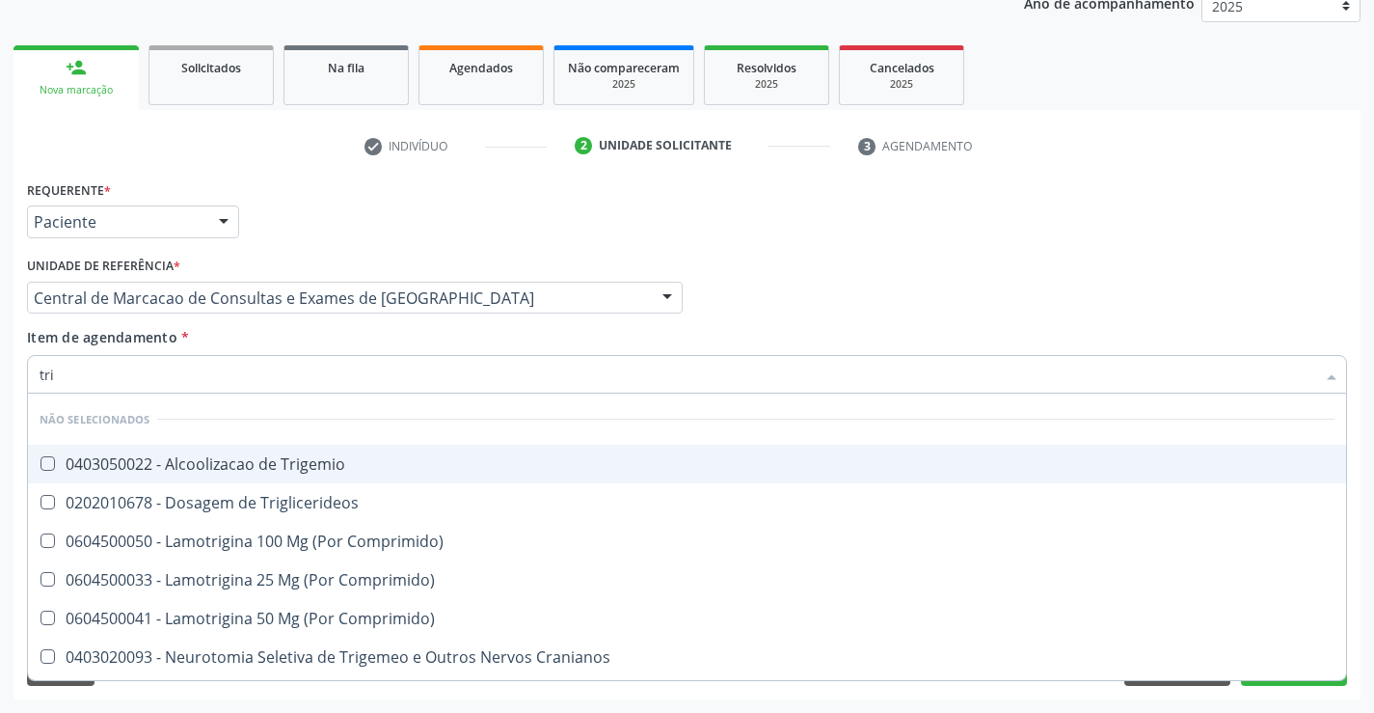
type input "trig"
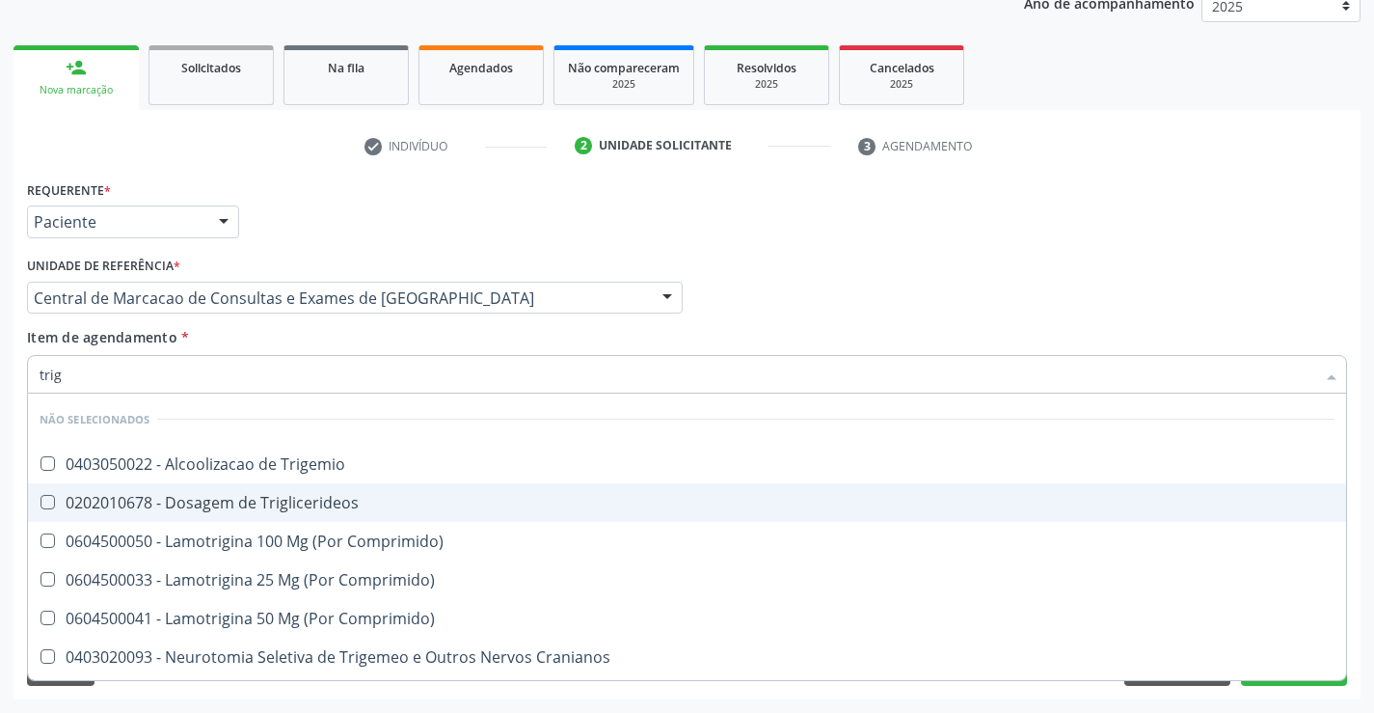
click at [311, 497] on div "0202010678 - Dosagem de Triglicerideos" at bounding box center [687, 502] width 1295 height 15
checkbox Triglicerideos "true"
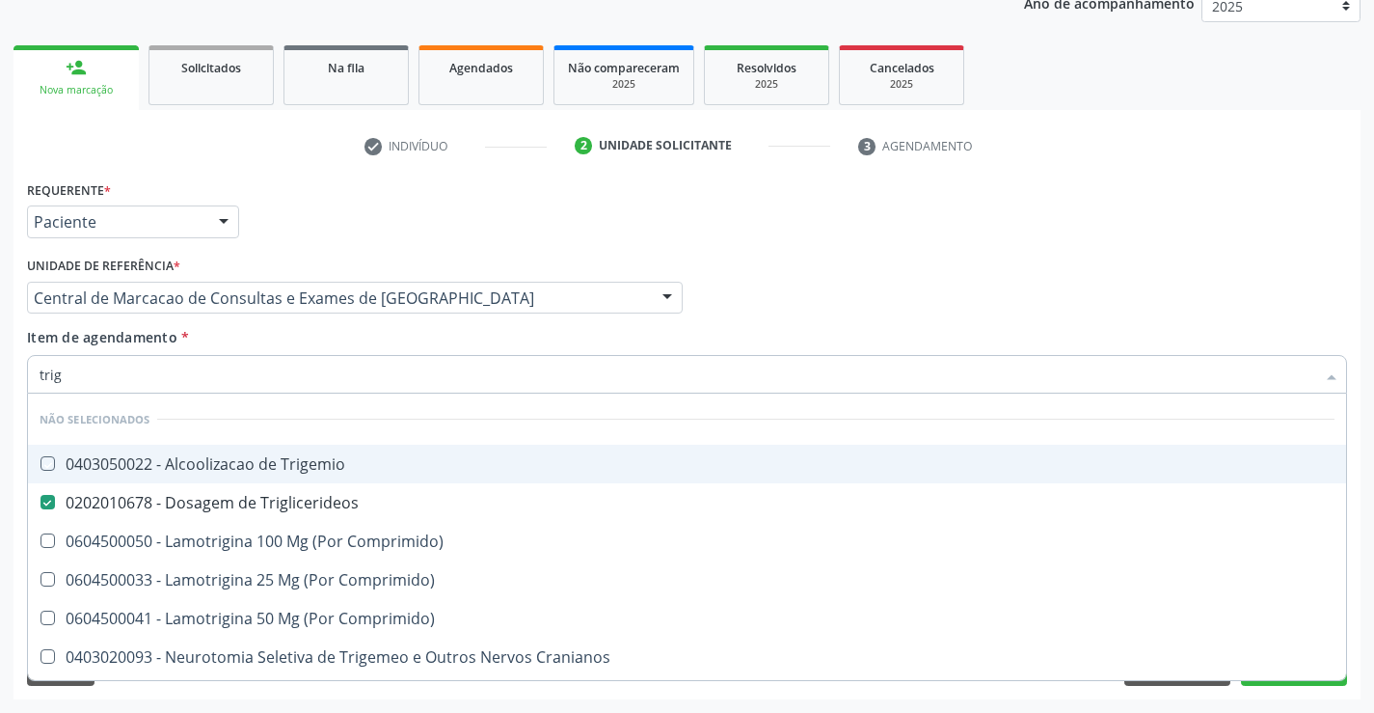
click at [307, 348] on div "Item de agendamento * trig Desfazer seleção Não selecionados 0403050022 - Alcoo…" at bounding box center [687, 357] width 1320 height 61
checkbox Trigemio "true"
checkbox Comprimido\) "true"
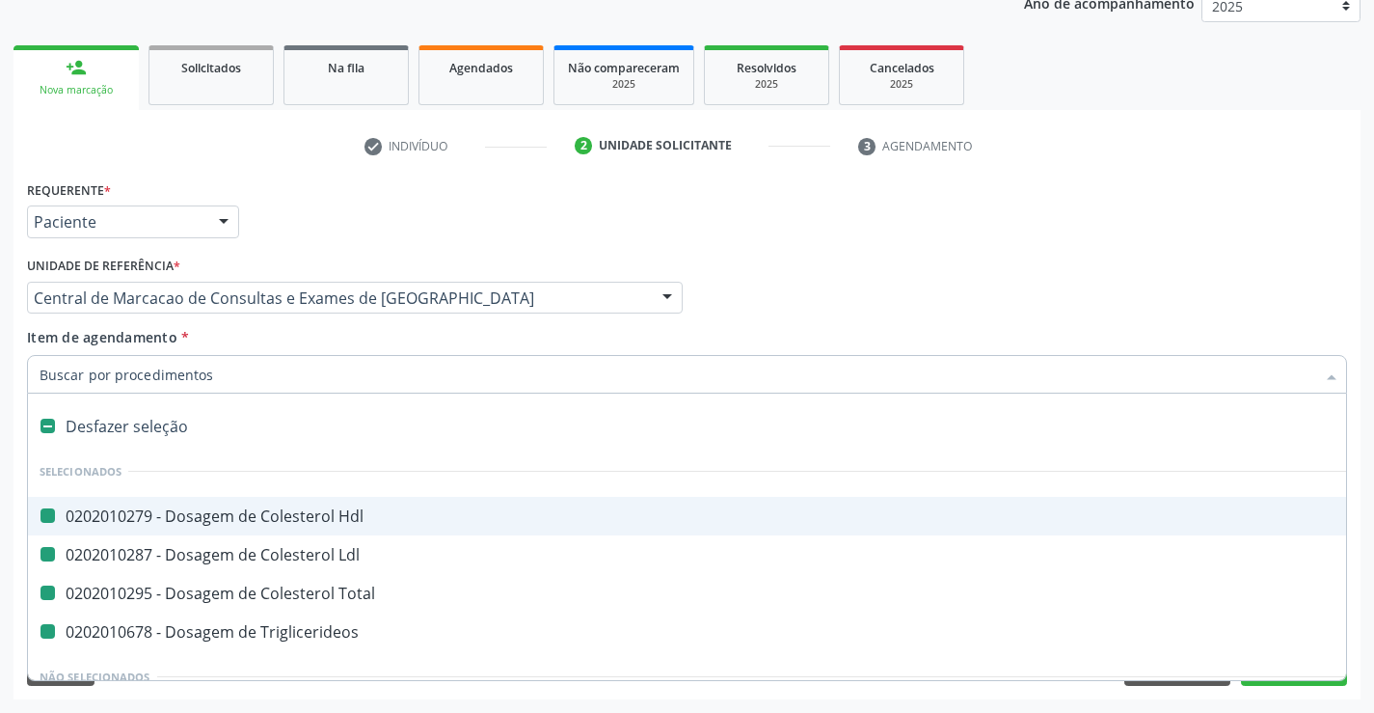
type input "u"
checkbox Hdl "false"
checkbox Ldl "false"
checkbox Total "false"
checkbox Triglicerideos "false"
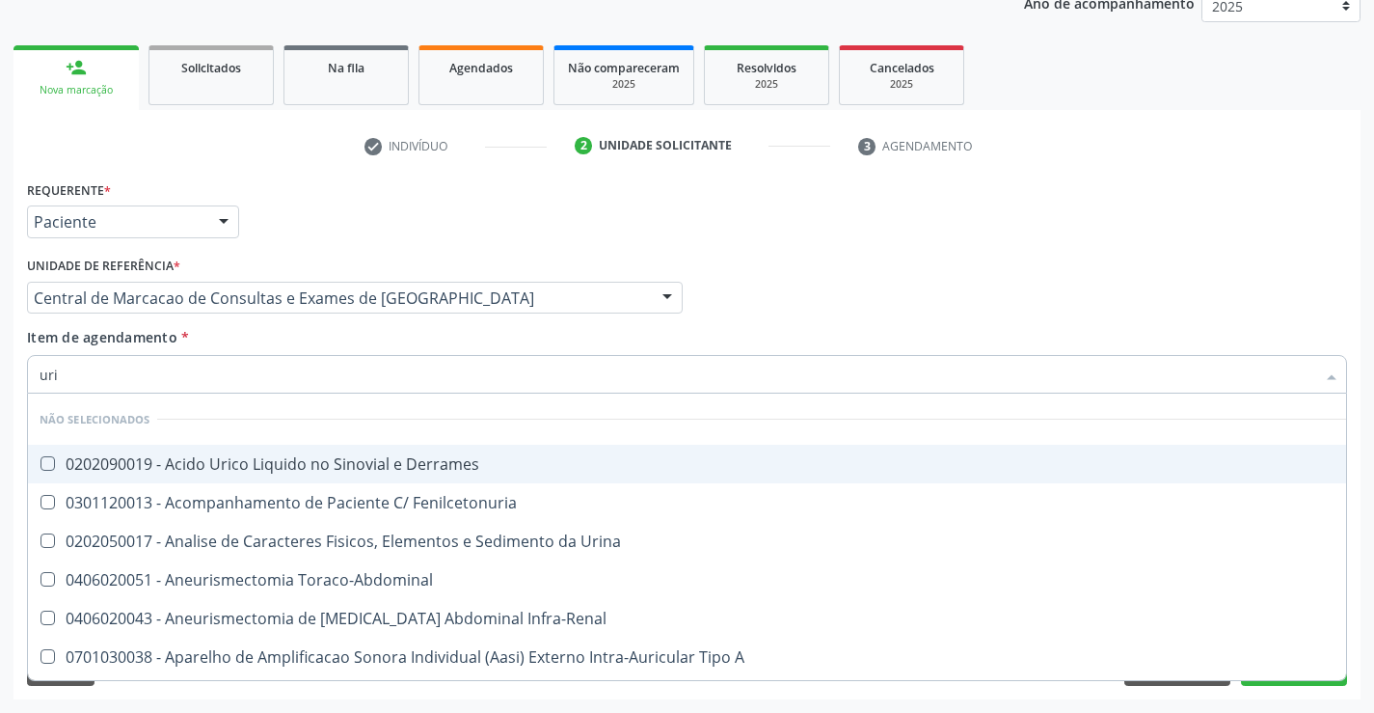
type input "urin"
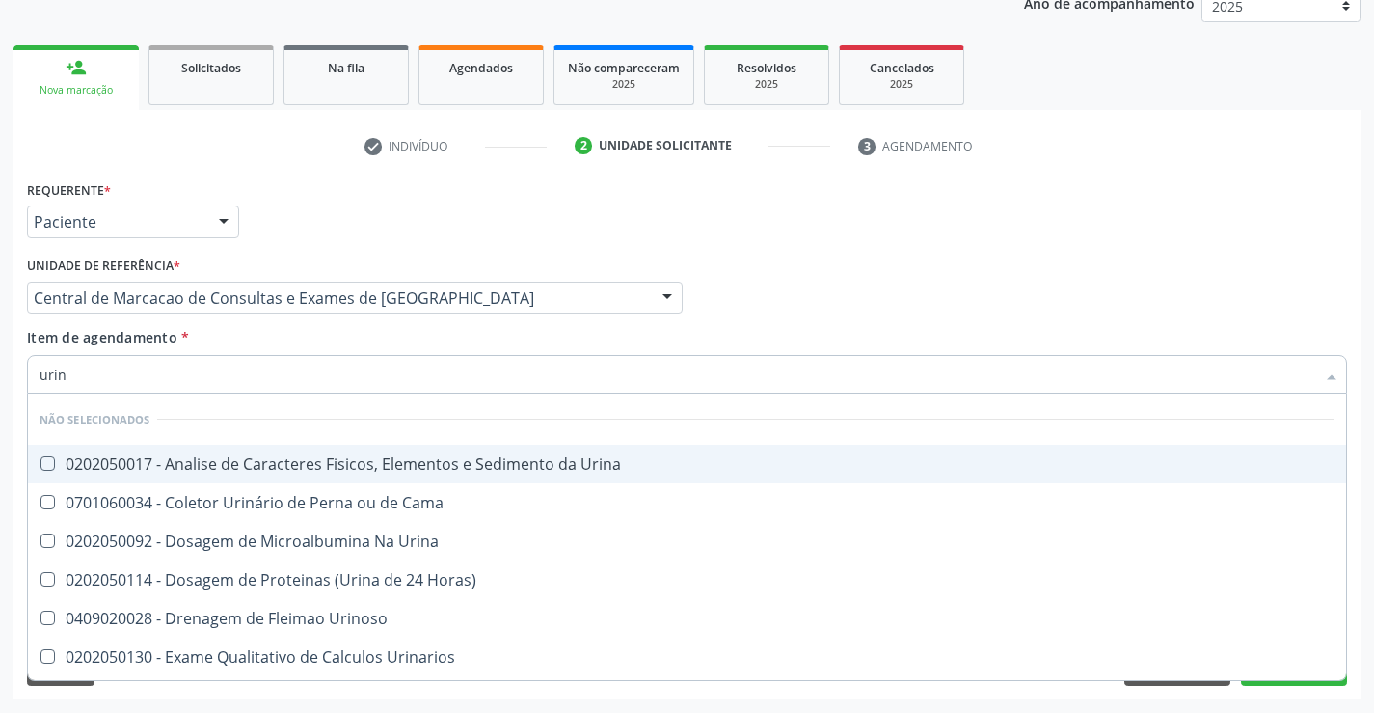
click at [338, 456] on div "0202050017 - Analise de Caracteres Fisicos, Elementos e Sedimento da Urina" at bounding box center [687, 463] width 1295 height 15
checkbox Urina "true"
click at [327, 331] on div "Item de agendamento * urin Desfazer seleção Não selecionados 0202050017 - Anali…" at bounding box center [687, 357] width 1320 height 61
checkbox Cama "true"
checkbox Urina "true"
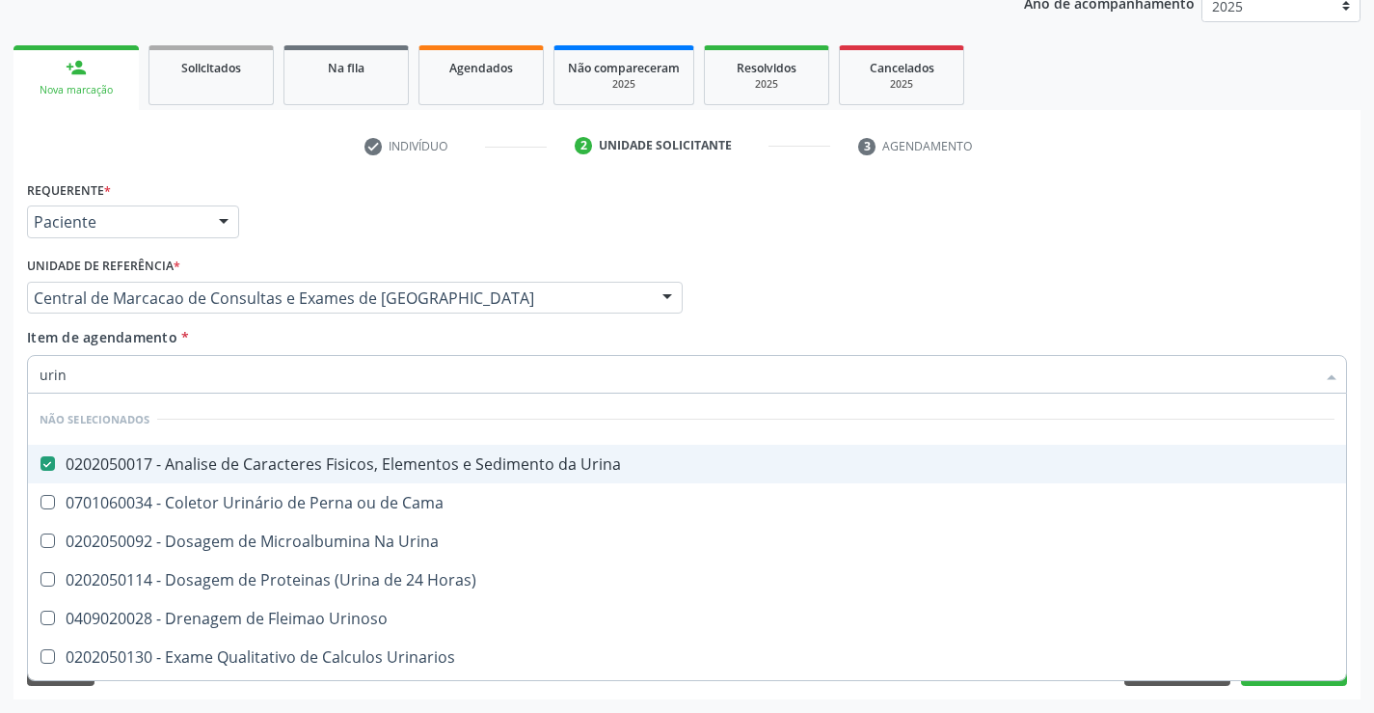
checkbox Horas\) "true"
checkbox Urinoso "true"
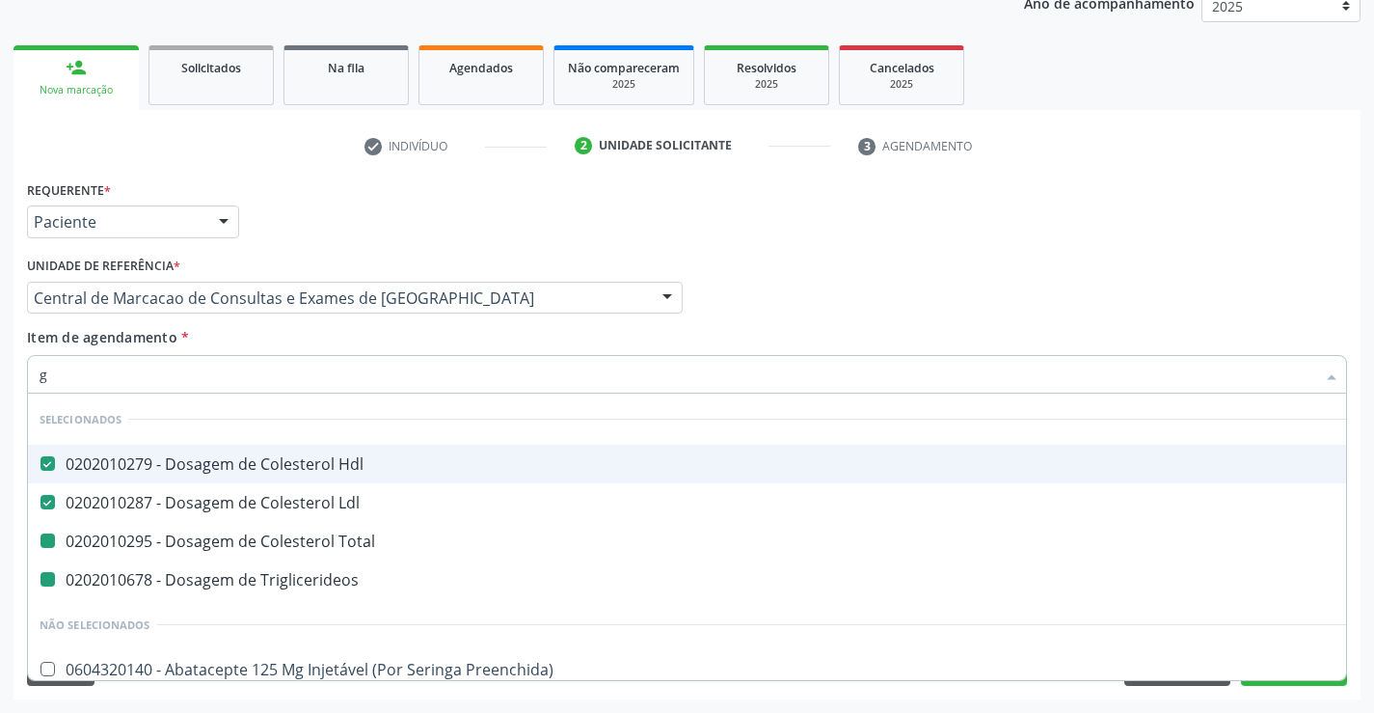
type input "gl"
checkbox Total "false"
checkbox Triglicerideos "false"
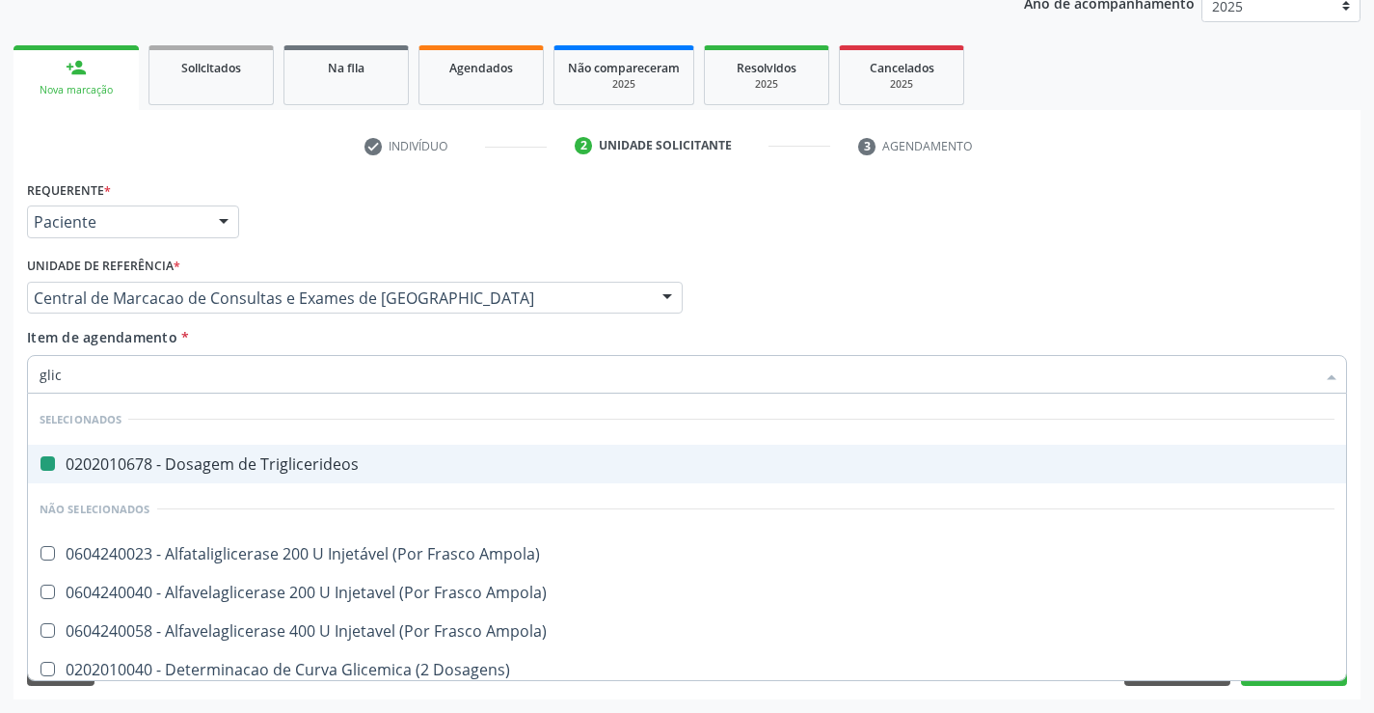
type input "glico"
checkbox Triglicerideos "false"
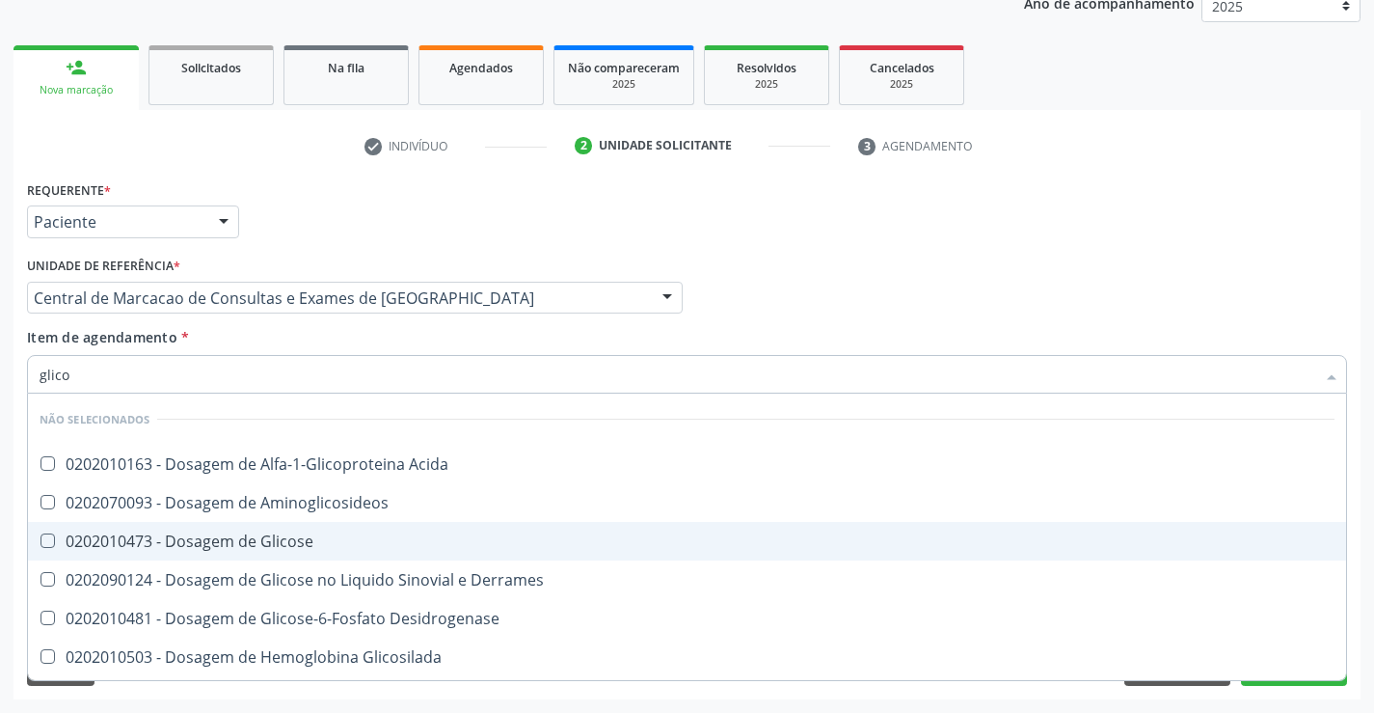
click at [307, 540] on div "0202010473 - Dosagem de Glicose" at bounding box center [687, 540] width 1295 height 15
checkbox Glicose "true"
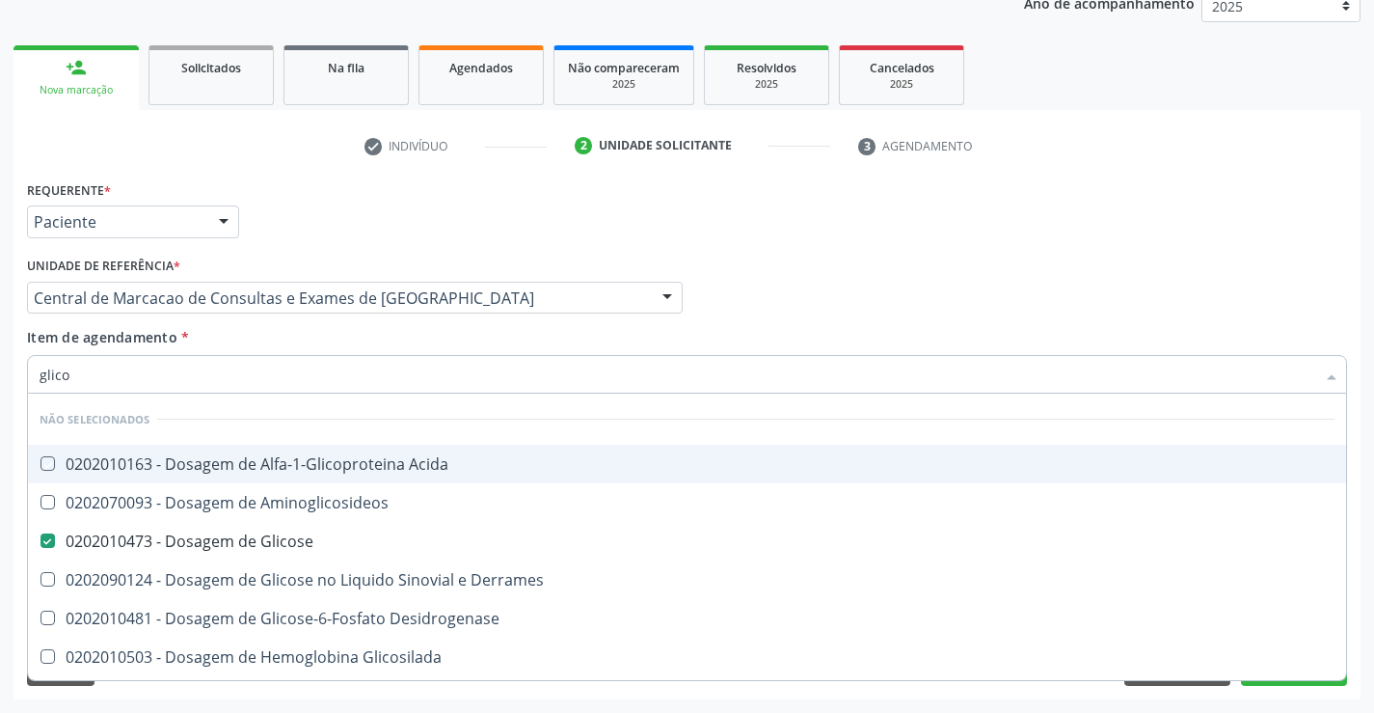
click at [294, 332] on div "Item de agendamento * glico Desfazer seleção Não selecionados 0202010163 - Dosa…" at bounding box center [687, 357] width 1320 height 61
checkbox Acida "true"
checkbox Derrames "true"
checkbox Glicosilada "true"
checkbox Desidrogenase "true"
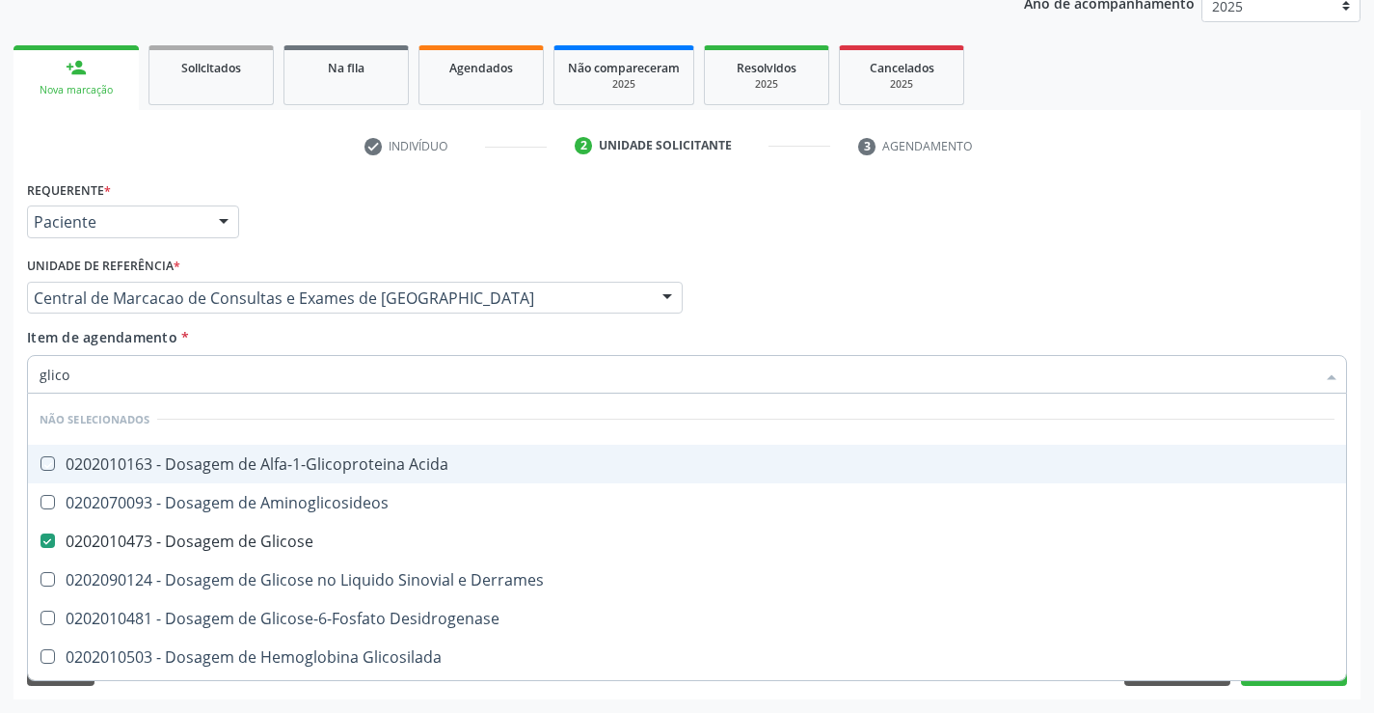
checkbox Aminoglicosideos "true"
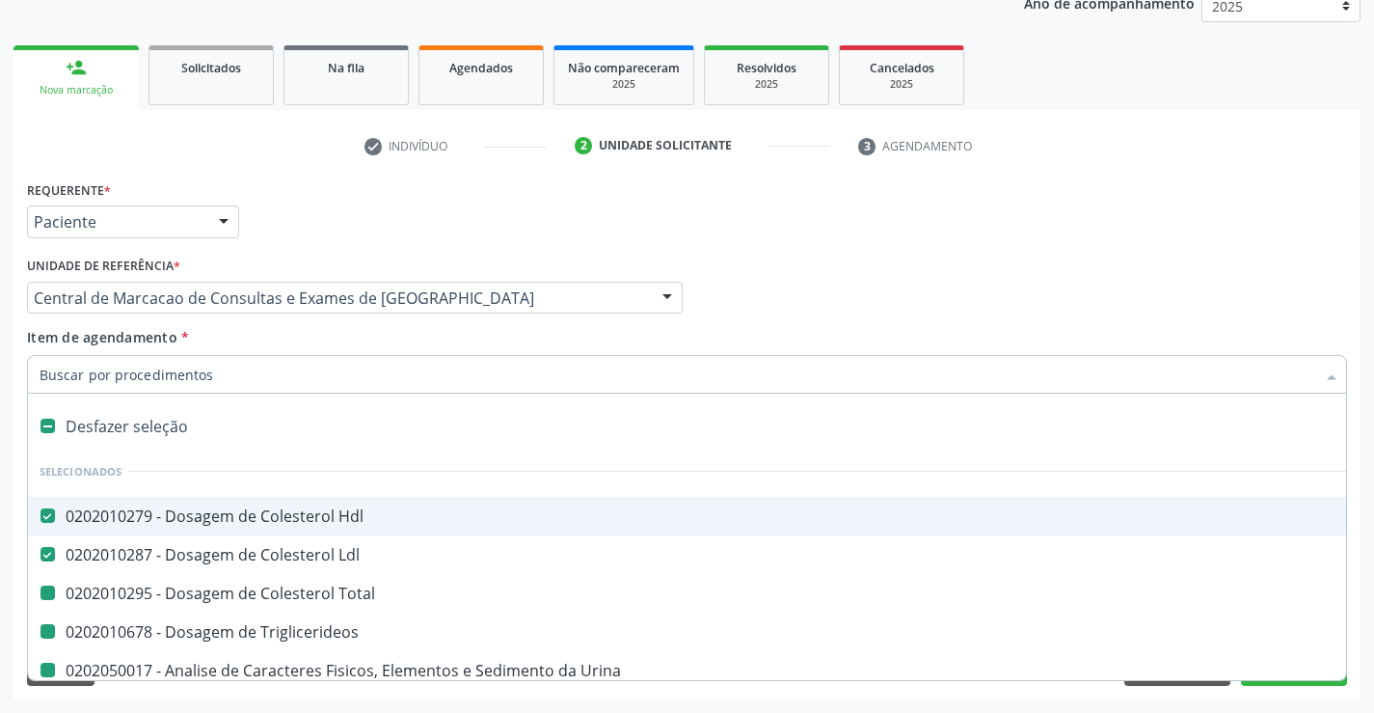
type input "h"
checkbox Total "false"
checkbox Triglicerideos "false"
checkbox Glicose "false"
checkbox Urina "false"
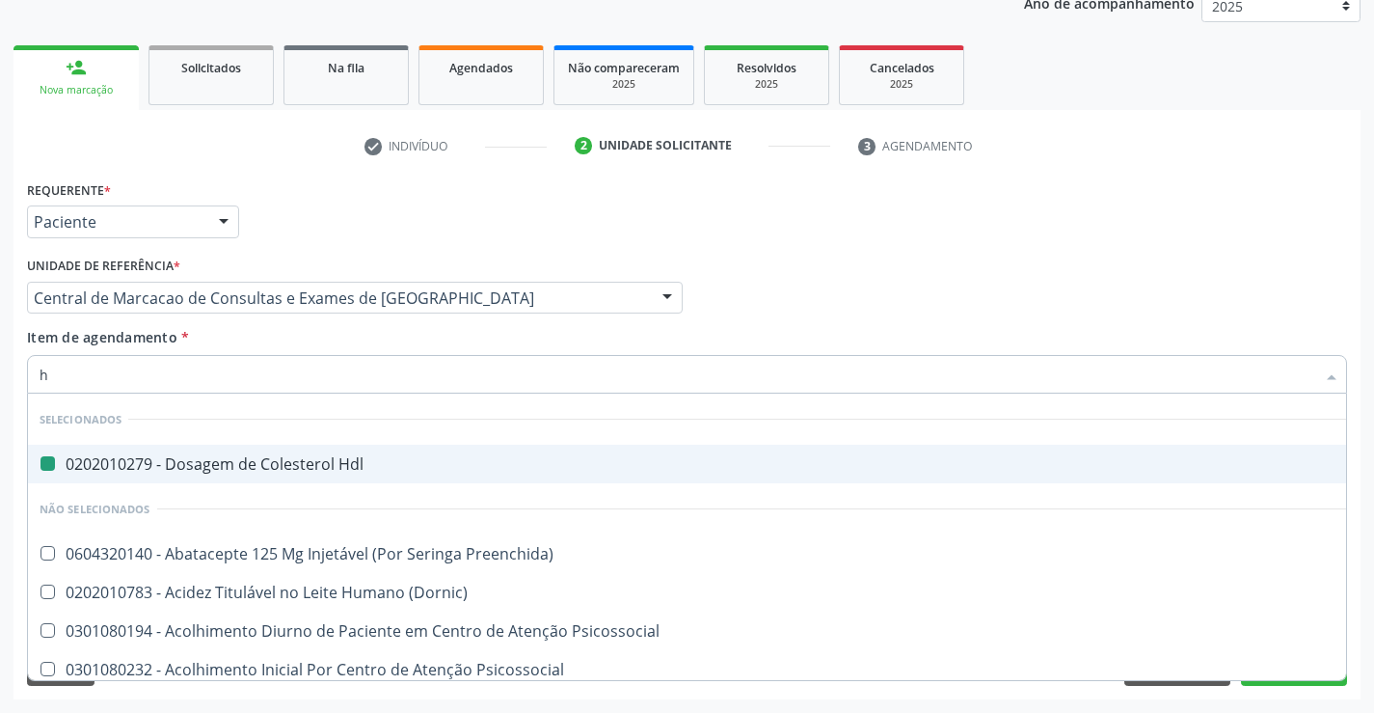
type input "he"
checkbox Hdl "false"
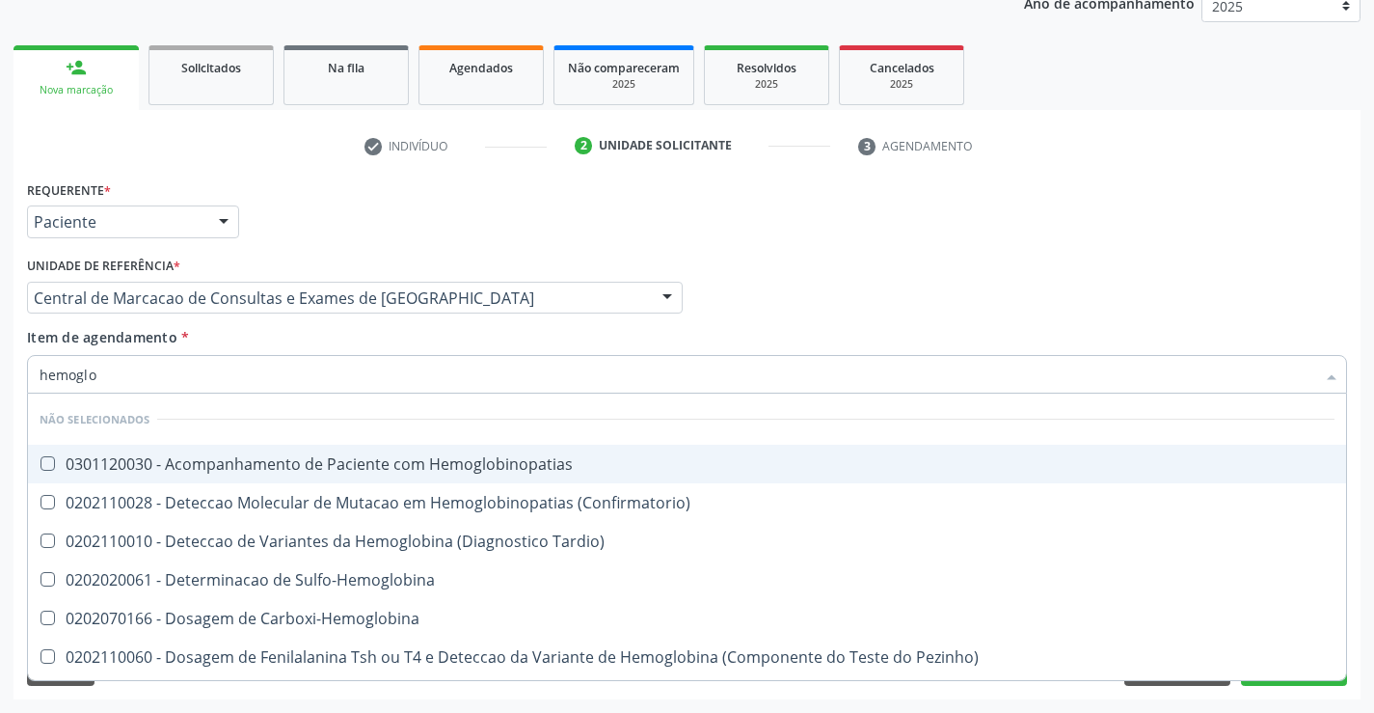
type input "hemoglob"
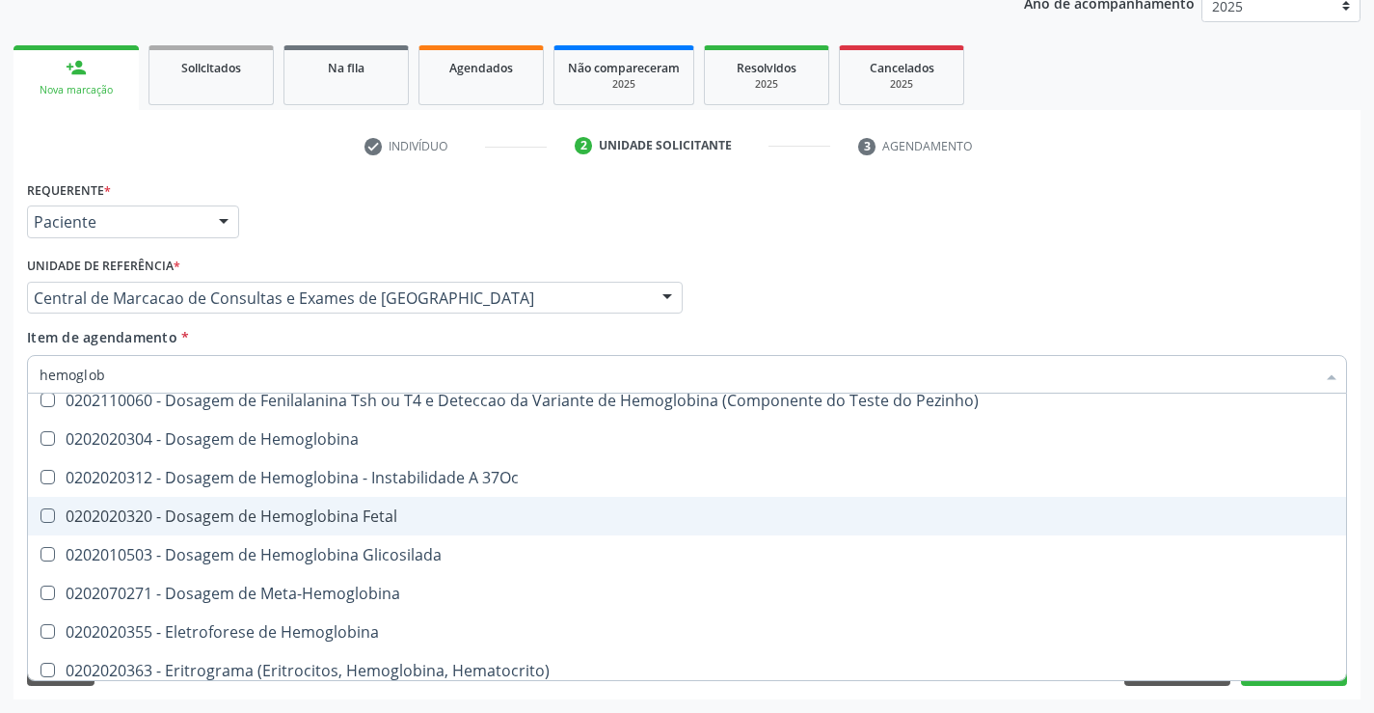
scroll to position [289, 0]
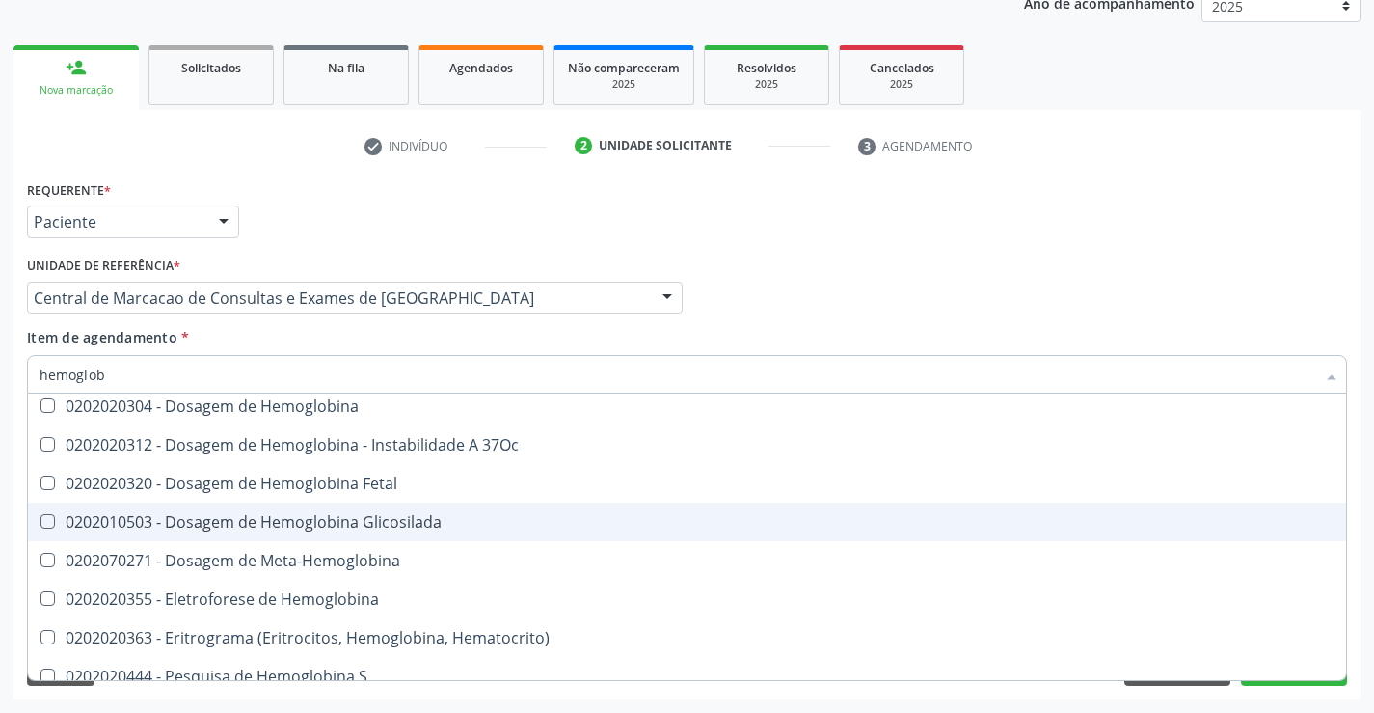
click at [353, 526] on div "0202010503 - Dosagem de Hemoglobina Glicosilada" at bounding box center [687, 521] width 1295 height 15
checkbox Glicosilada "true"
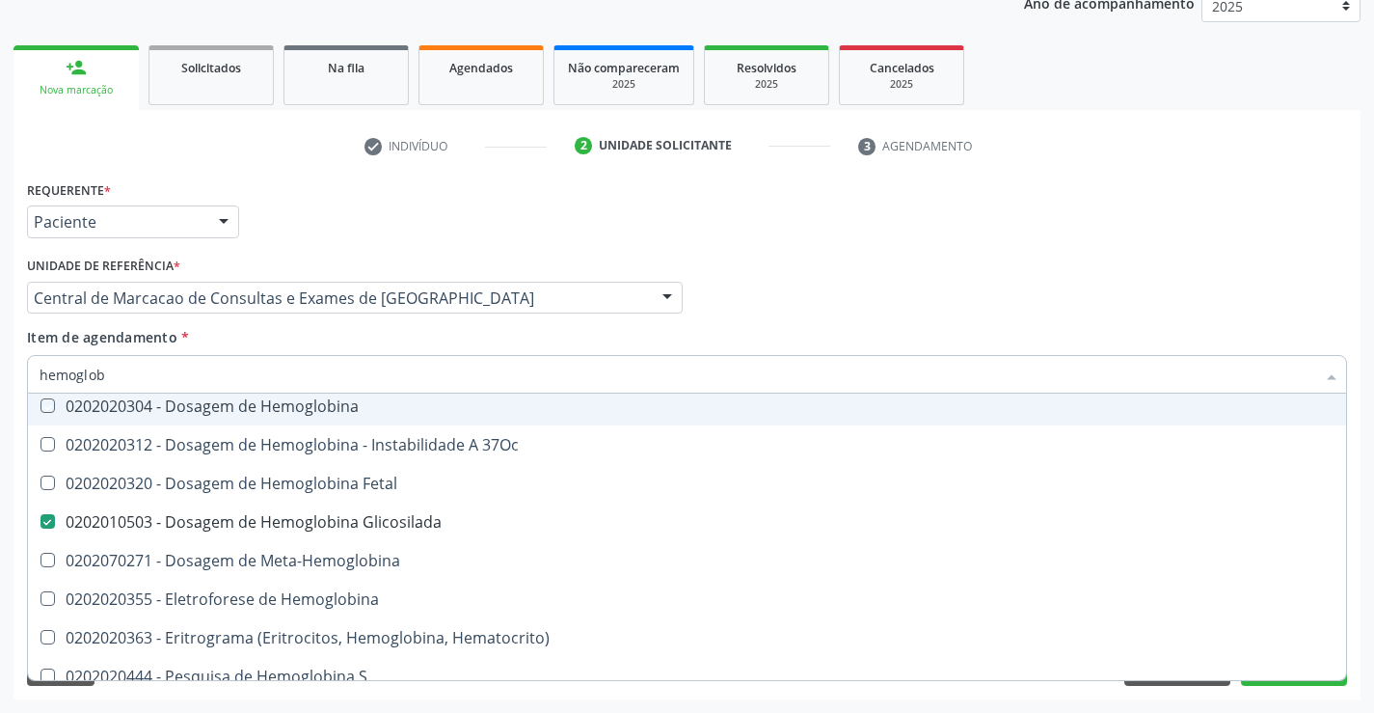
click at [323, 326] on div "Unidade de referência * Central de Marcacao de Consultas e Exames de Campo Form…" at bounding box center [355, 289] width 666 height 75
checkbox Hemoglobinopatias "true"
checkbox Tardio\) "true"
checkbox Sulfo-Hemoglobina "true"
checkbox Pezinho\) "true"
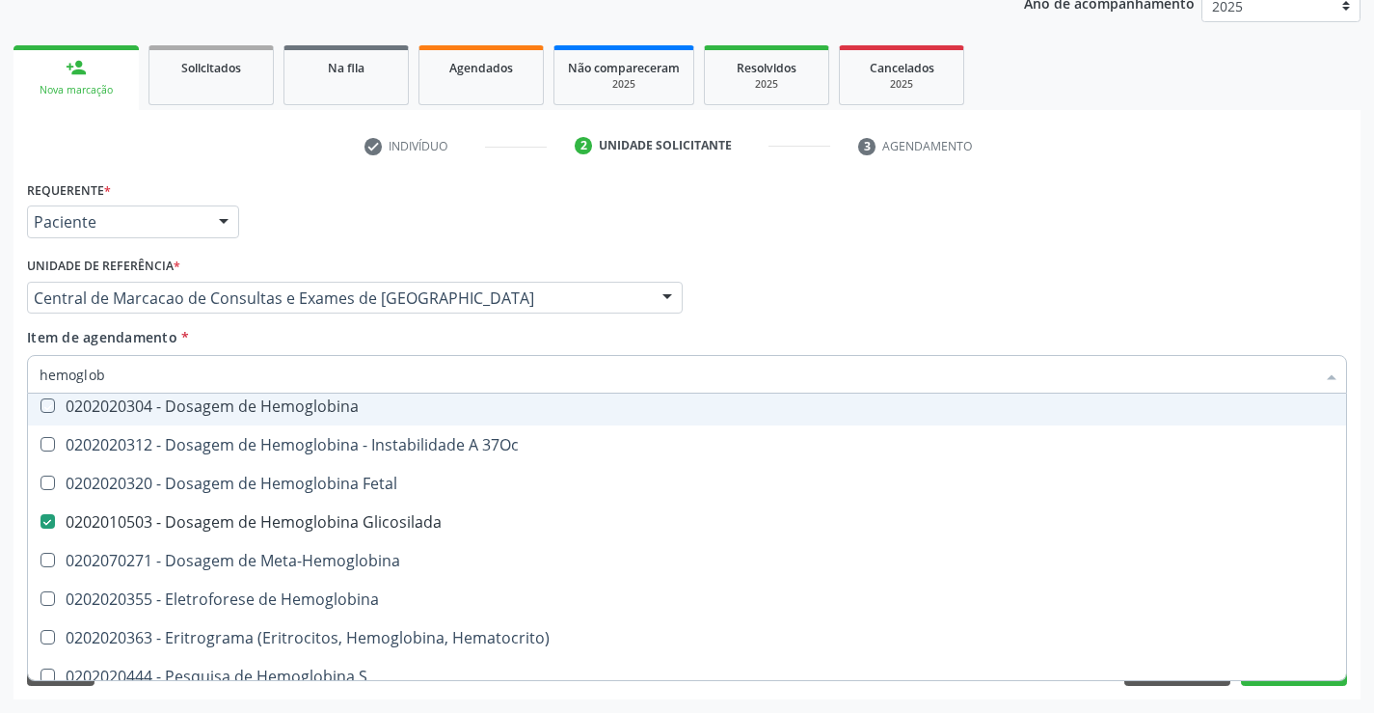
checkbox Carboxi-Hemoglobina "true"
checkbox Glicosilada "false"
checkbox Hemoglobina "true"
checkbox \(Confirmatorio\) "true"
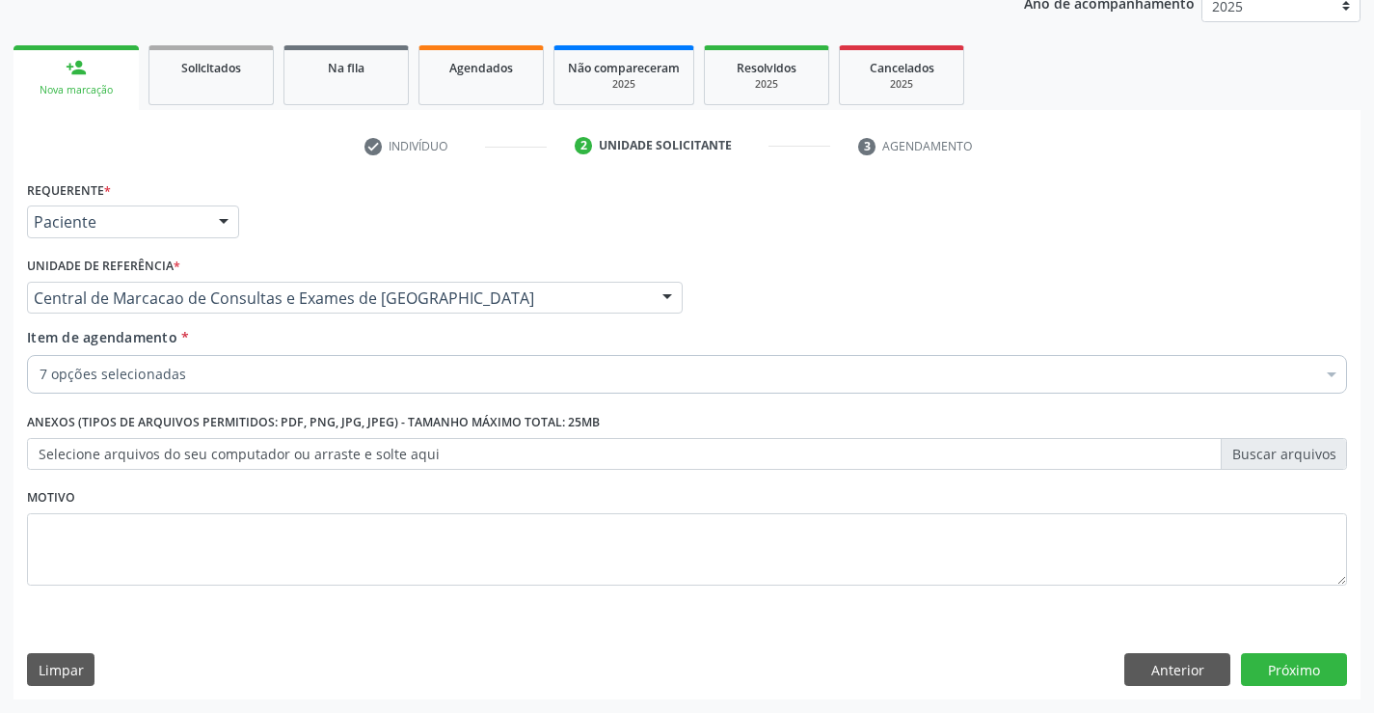
scroll to position [0, 0]
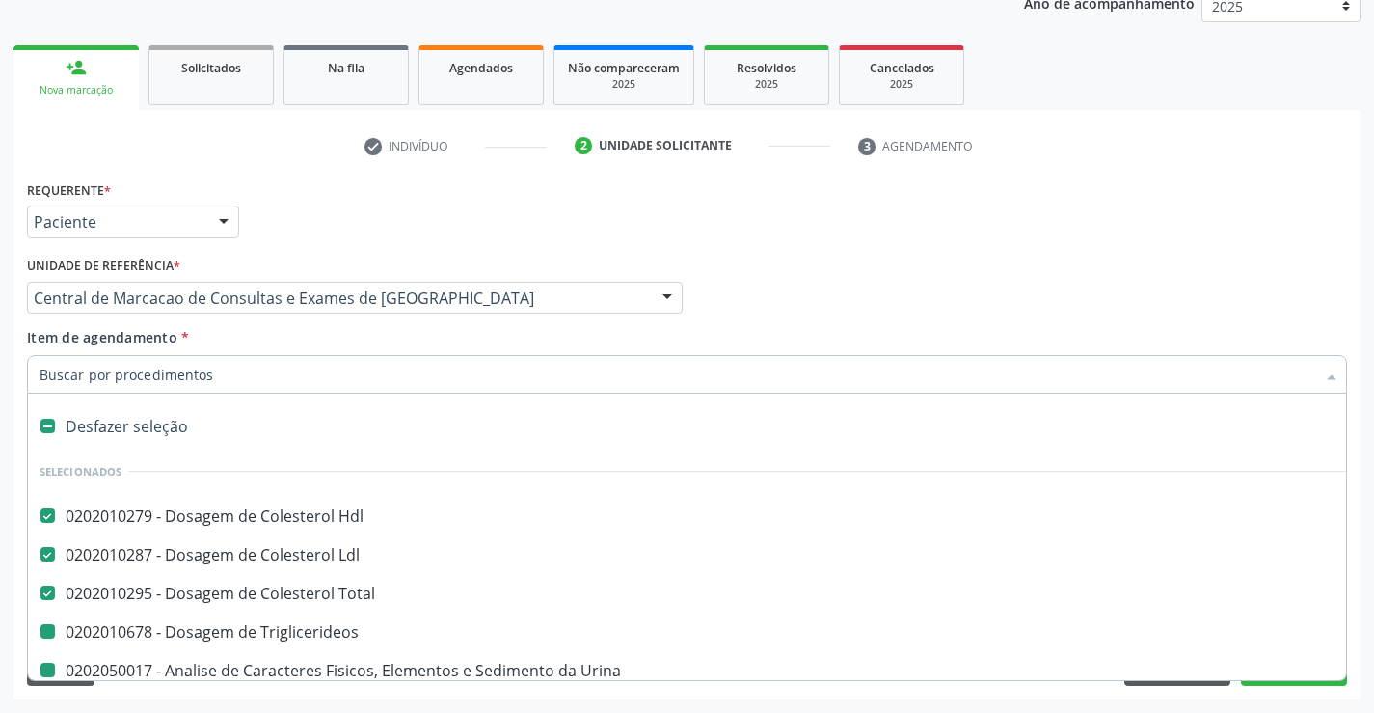
type input "h"
checkbox Triglicerideos "false"
checkbox Glicose "false"
checkbox Urina "false"
checkbox Glicosilada "false"
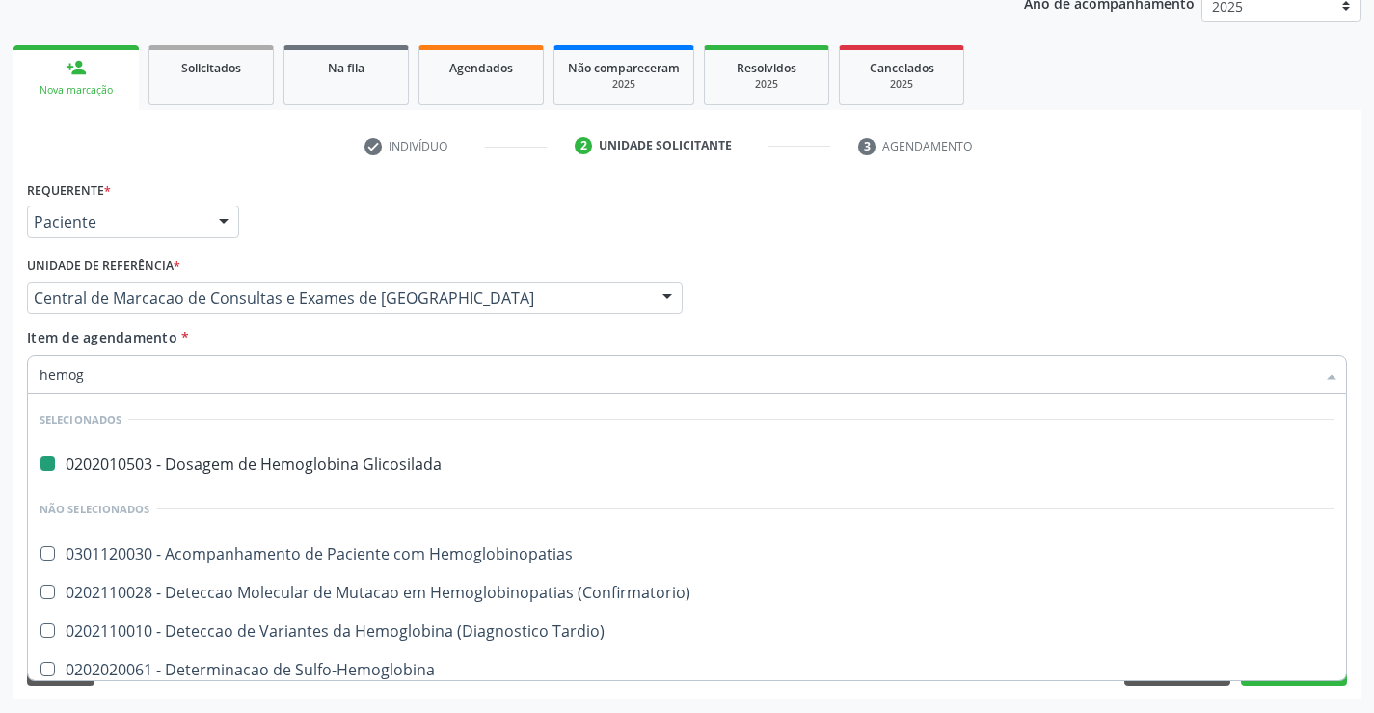
type input "hemogr"
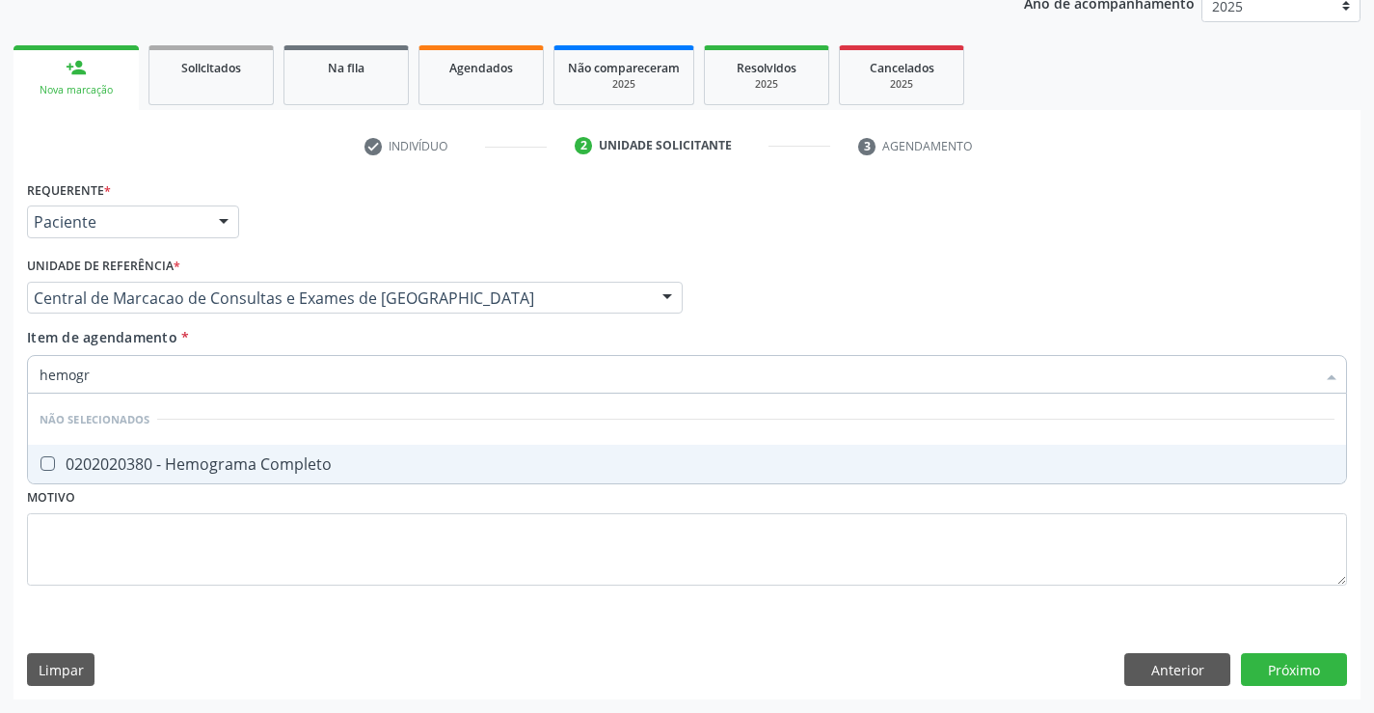
click at [290, 463] on div "0202020380 - Hemograma Completo" at bounding box center [687, 463] width 1295 height 15
checkbox Completo "true"
click at [292, 334] on div "Item de agendamento * hemogr Desfazer seleção Não selecionados 0202020380 - Hem…" at bounding box center [687, 357] width 1320 height 61
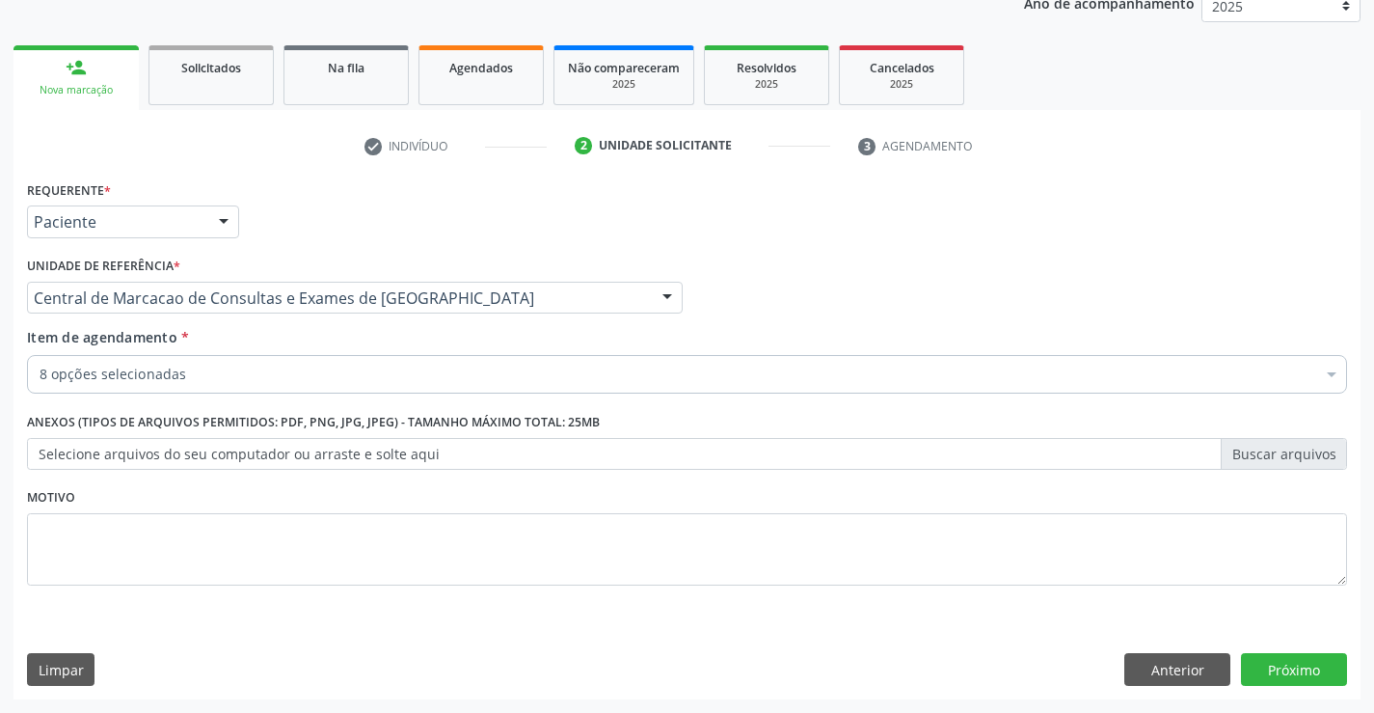
click at [282, 388] on div "8 opções selecionadas" at bounding box center [687, 374] width 1320 height 39
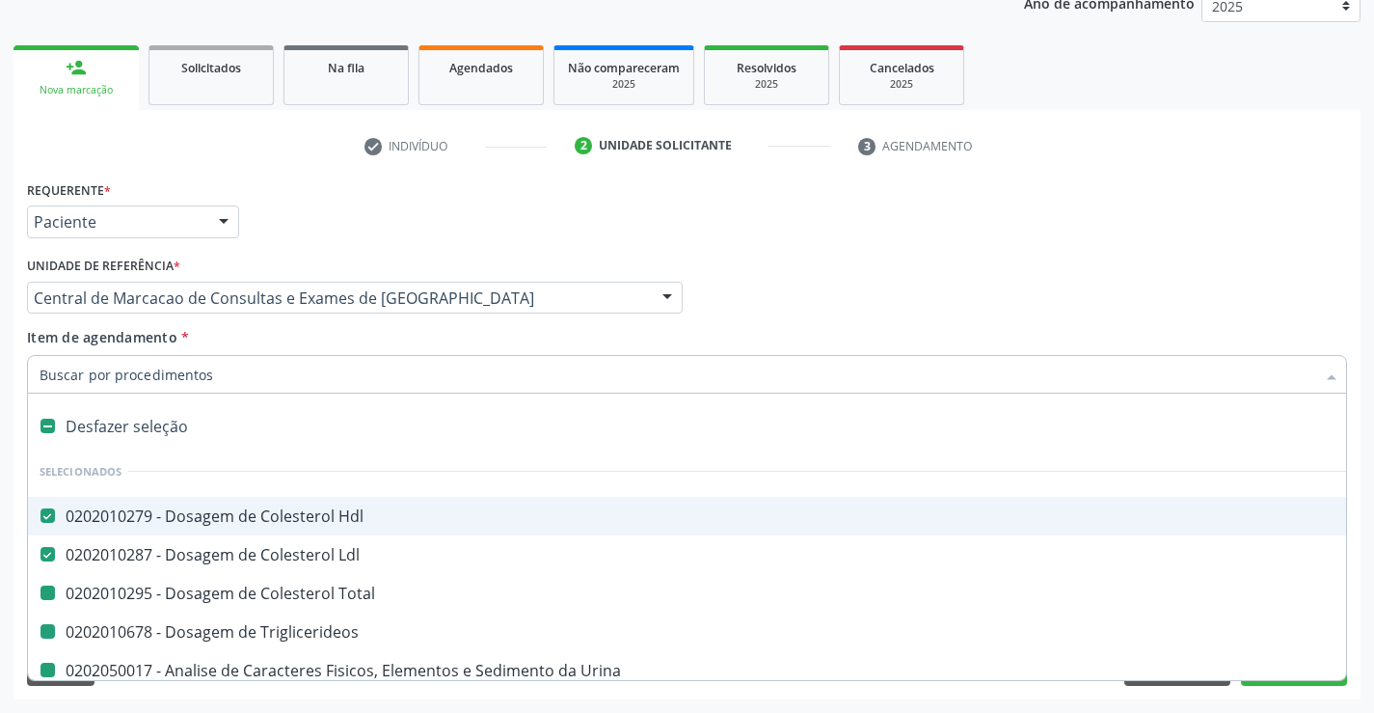
type input "p"
checkbox Total "false"
checkbox Triglicerideos "false"
checkbox Urina "false"
checkbox Glicose "false"
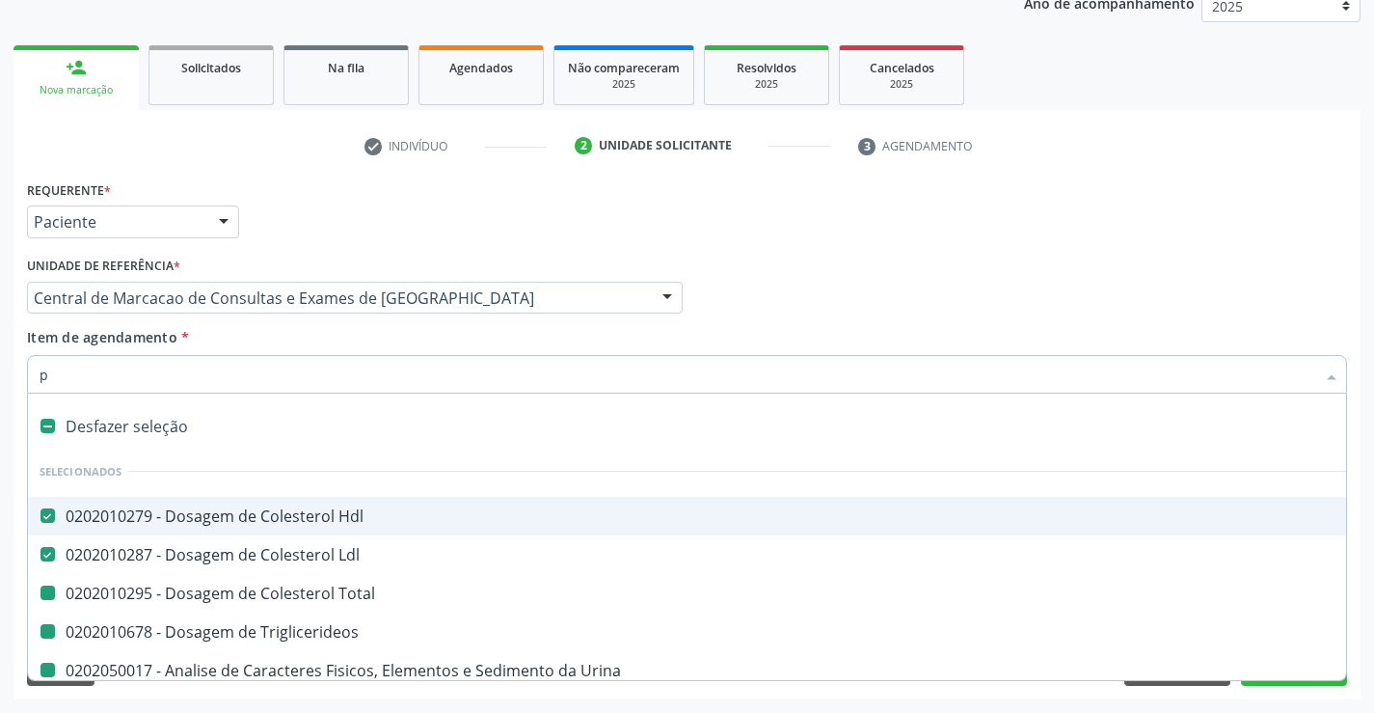
checkbox Glicosilada "false"
checkbox Completo "false"
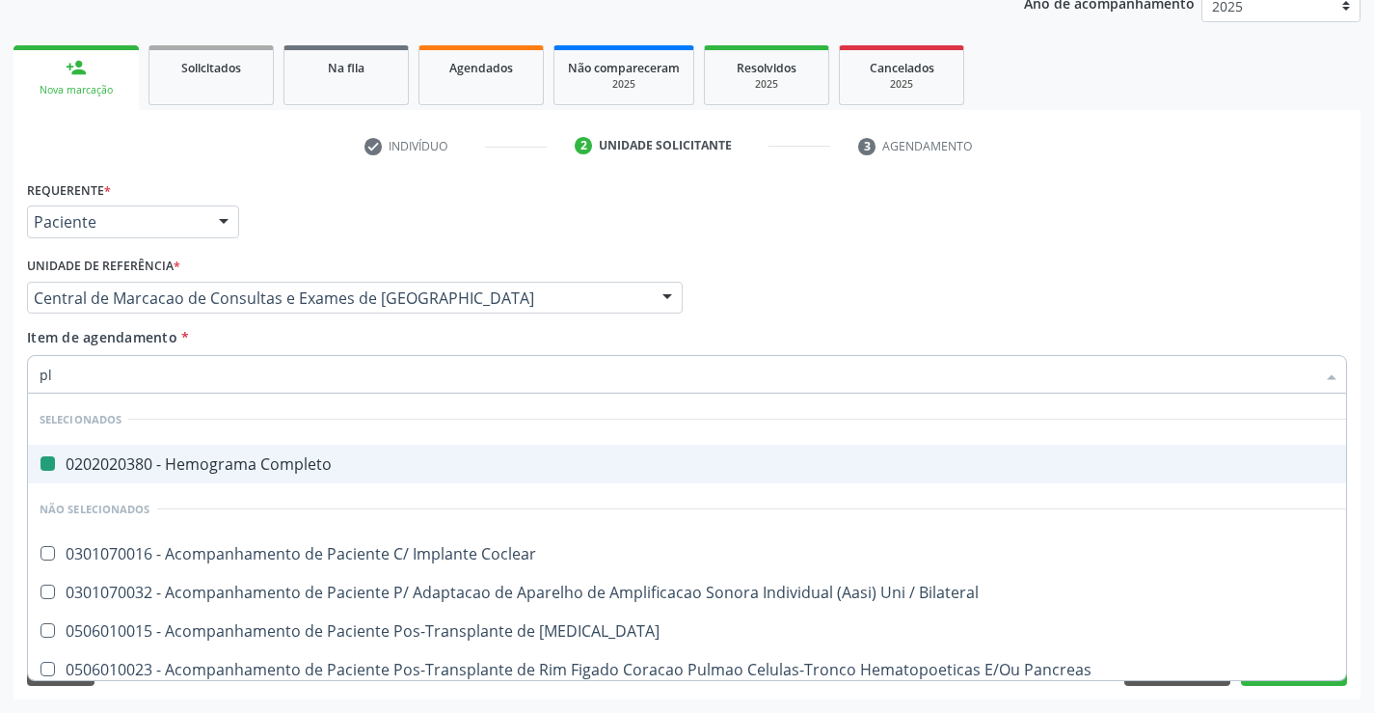
type input "pla"
checkbox Completo "false"
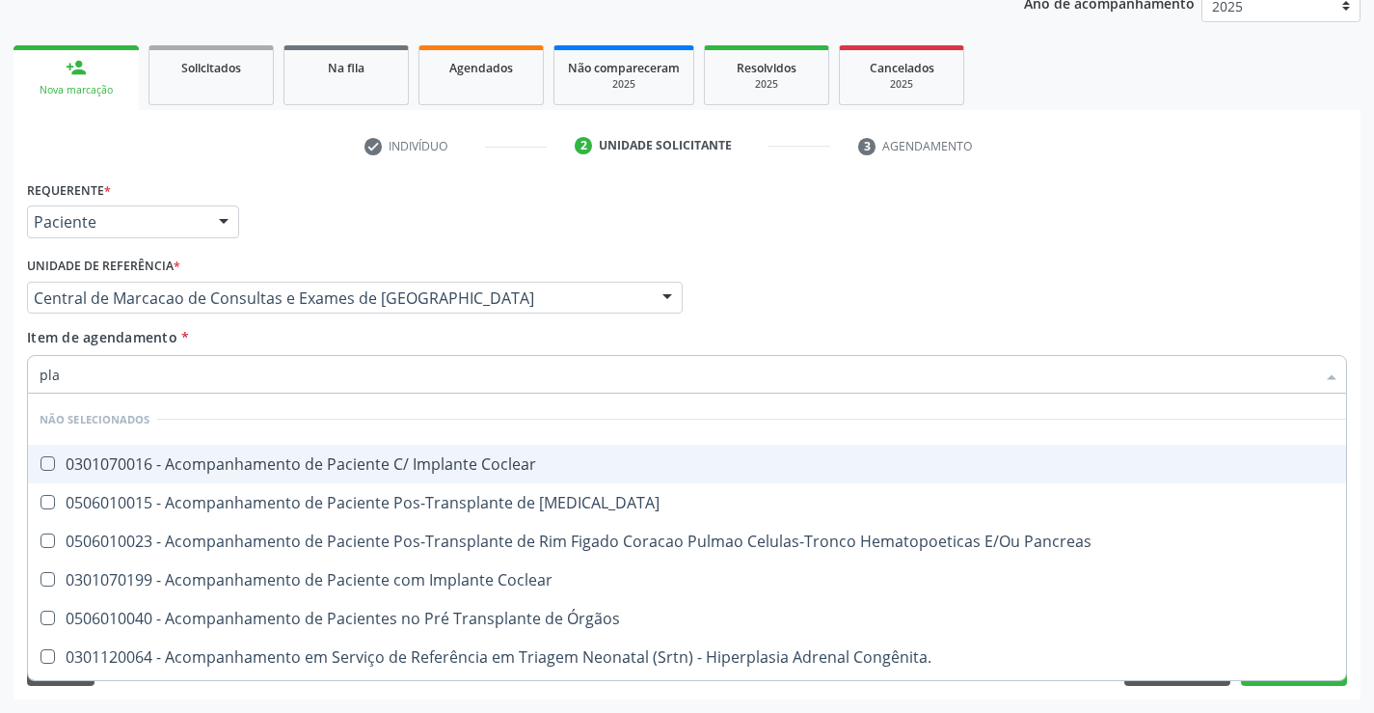
type input "plaq"
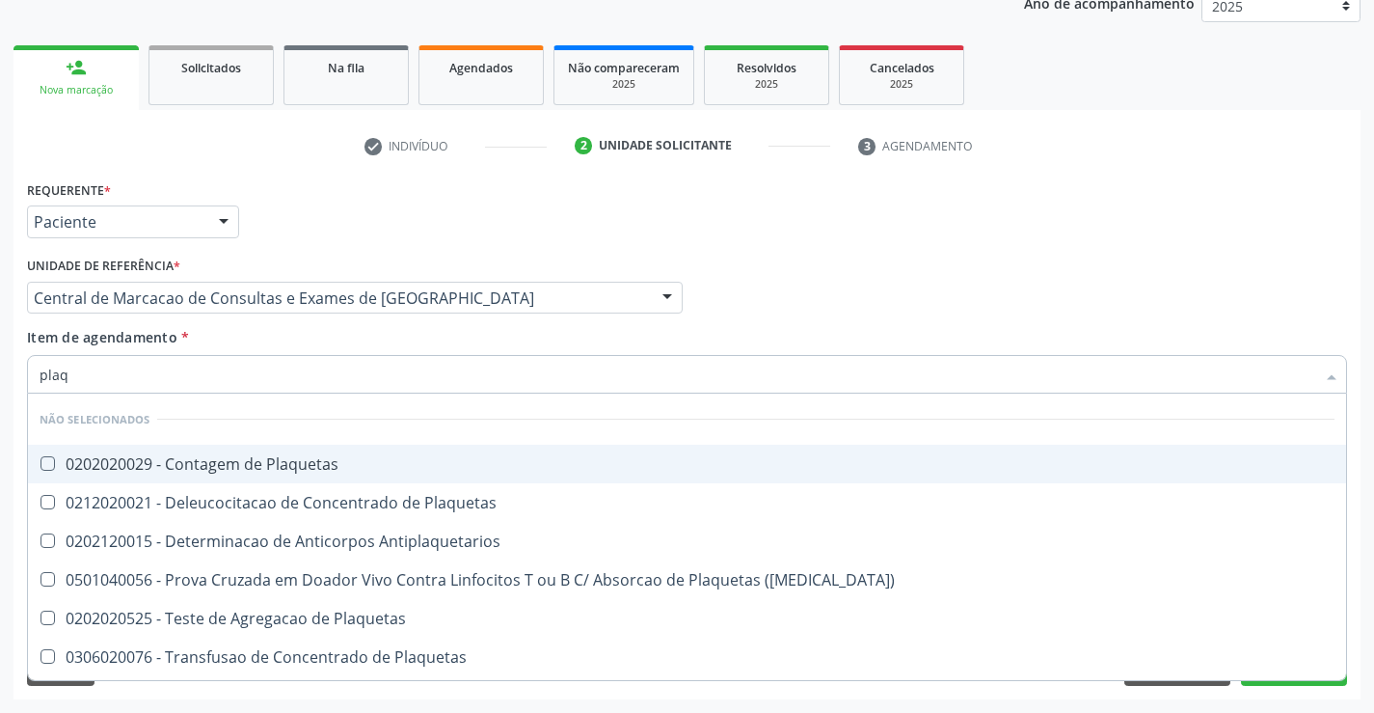
click at [299, 475] on span "0202020029 - Contagem de Plaquetas" at bounding box center [687, 464] width 1319 height 39
checkbox Plaquetas "true"
click at [263, 345] on div "Item de agendamento * plaq Desfazer seleção Não selecionados 0202020029 - Conta…" at bounding box center [687, 357] width 1320 height 61
checkbox Antiplaquetarios "true"
checkbox Match\) "true"
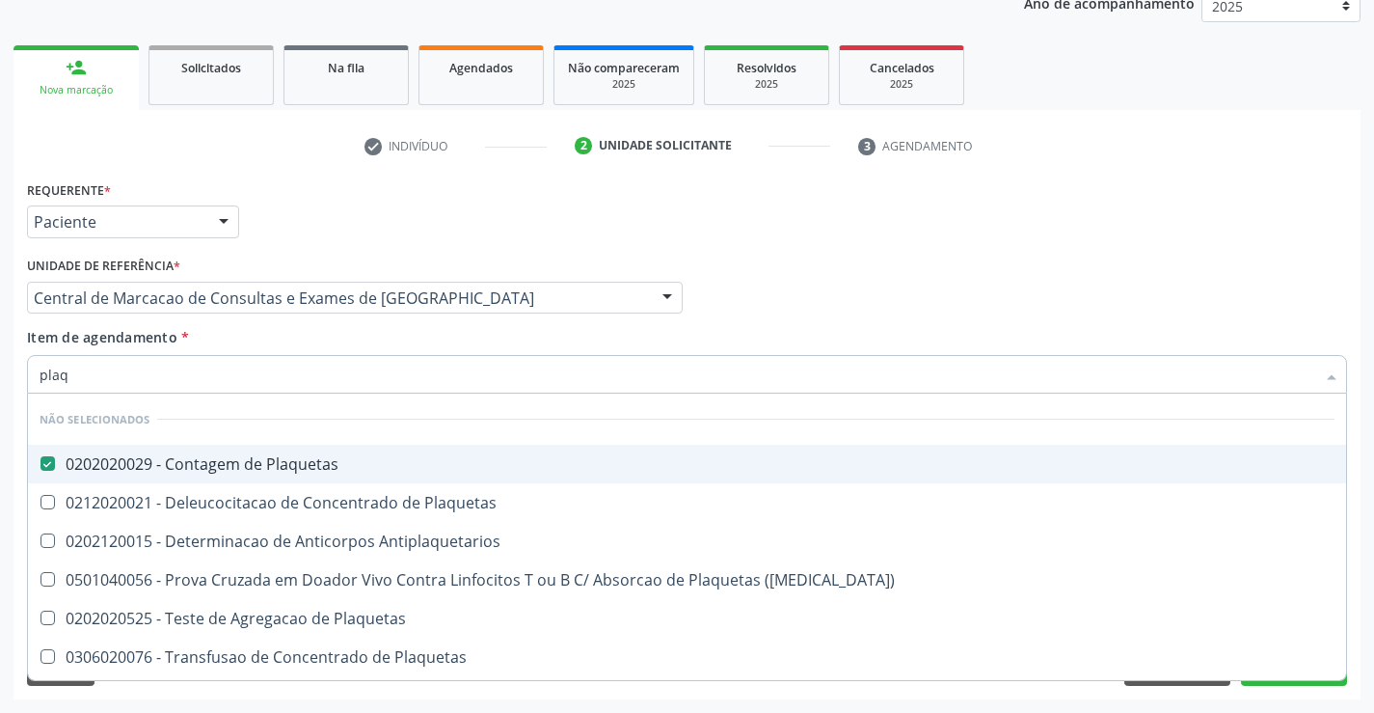
checkbox Plaquetas "true"
checkbox Aferese "true"
checkbox Plaquetas "true"
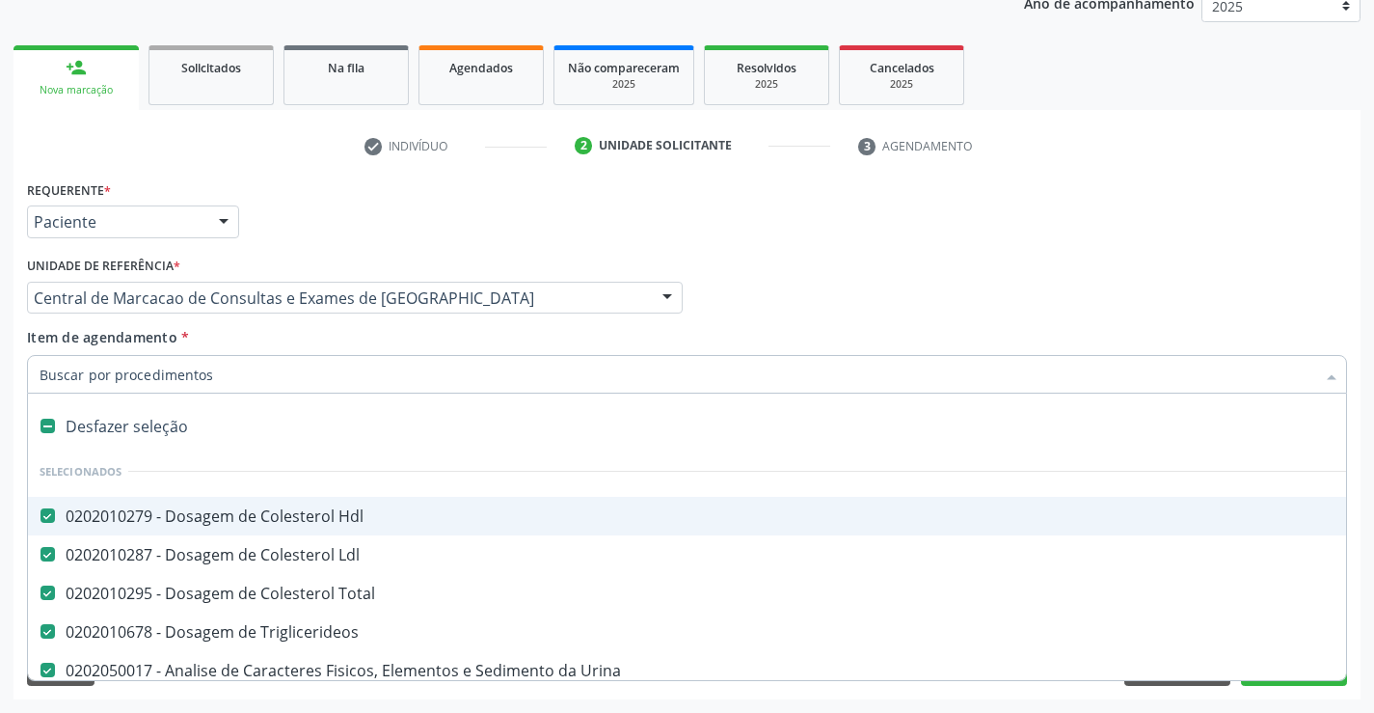
type input "t"
checkbox Plaquetas "false"
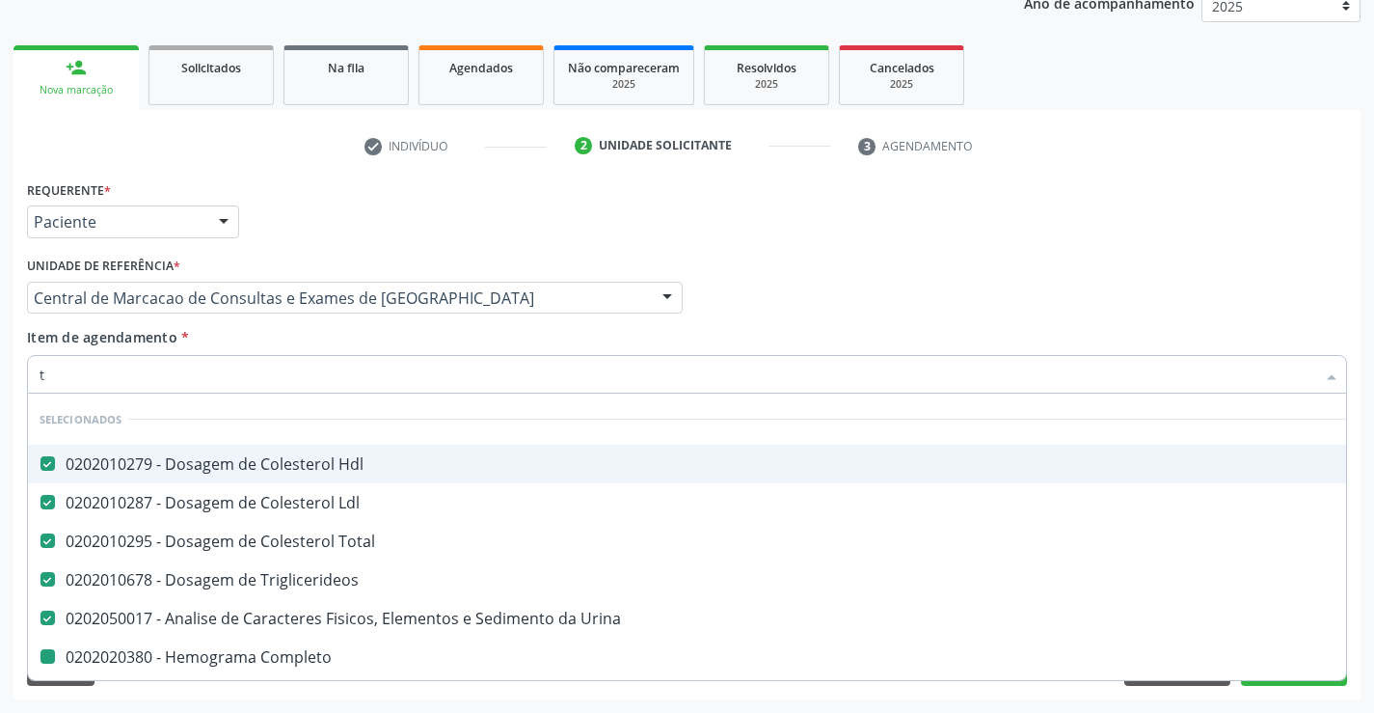
type input "te"
checkbox Completo "false"
checkbox Plaquetas "false"
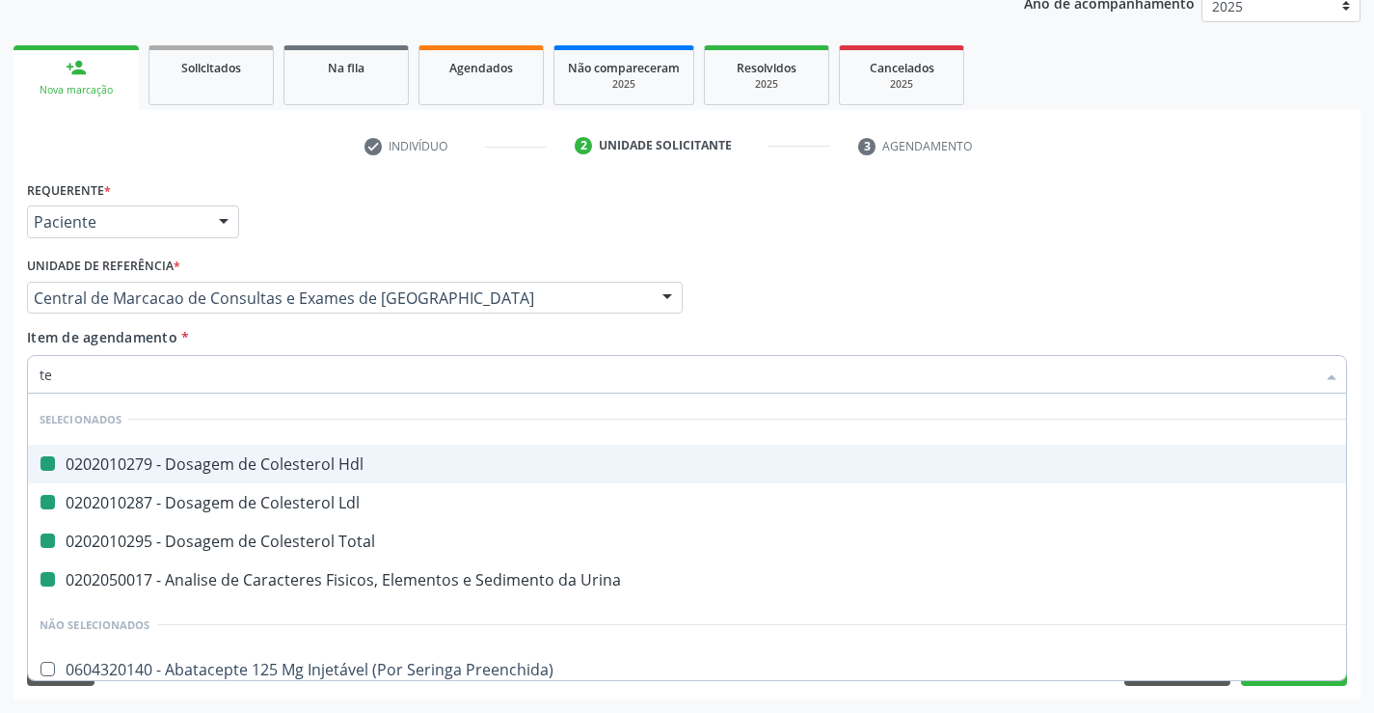
type input "tem"
checkbox Hdl "false"
checkbox Total "false"
checkbox Urina "false"
checkbox Ldl "false"
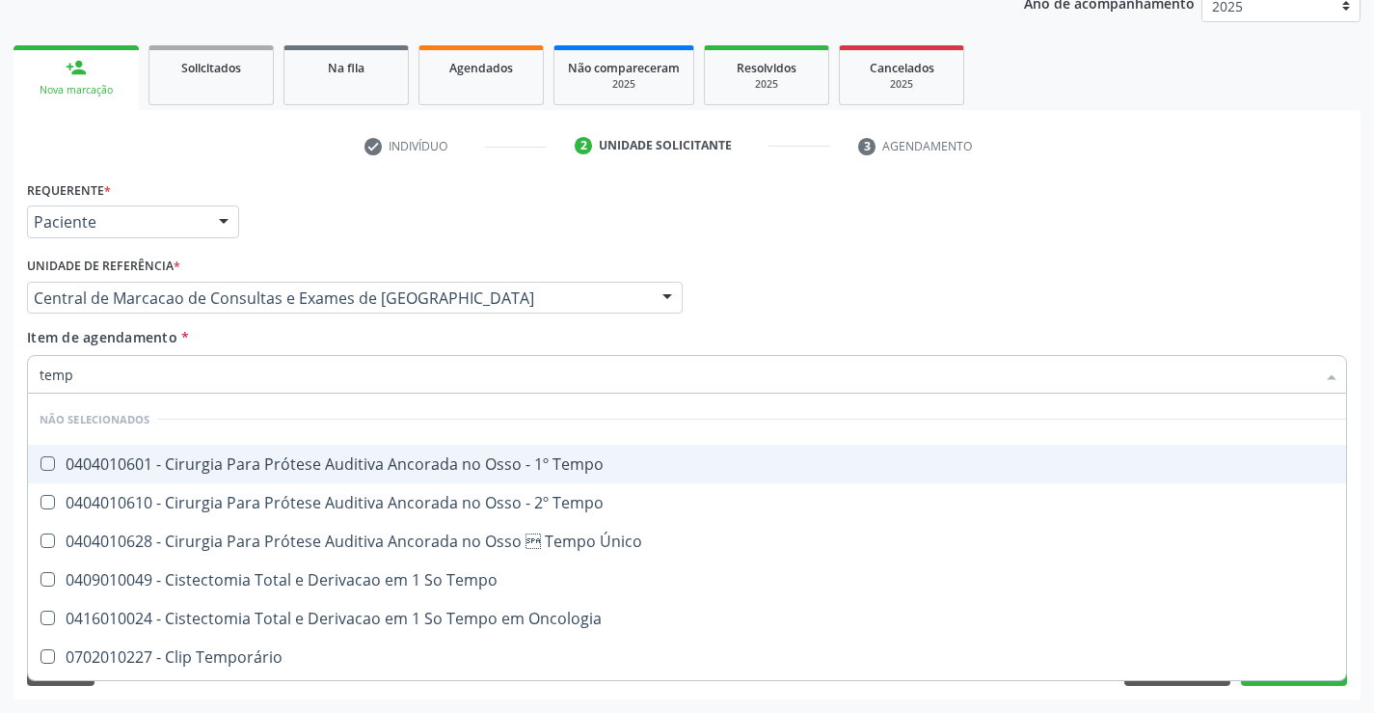
type input "tempo"
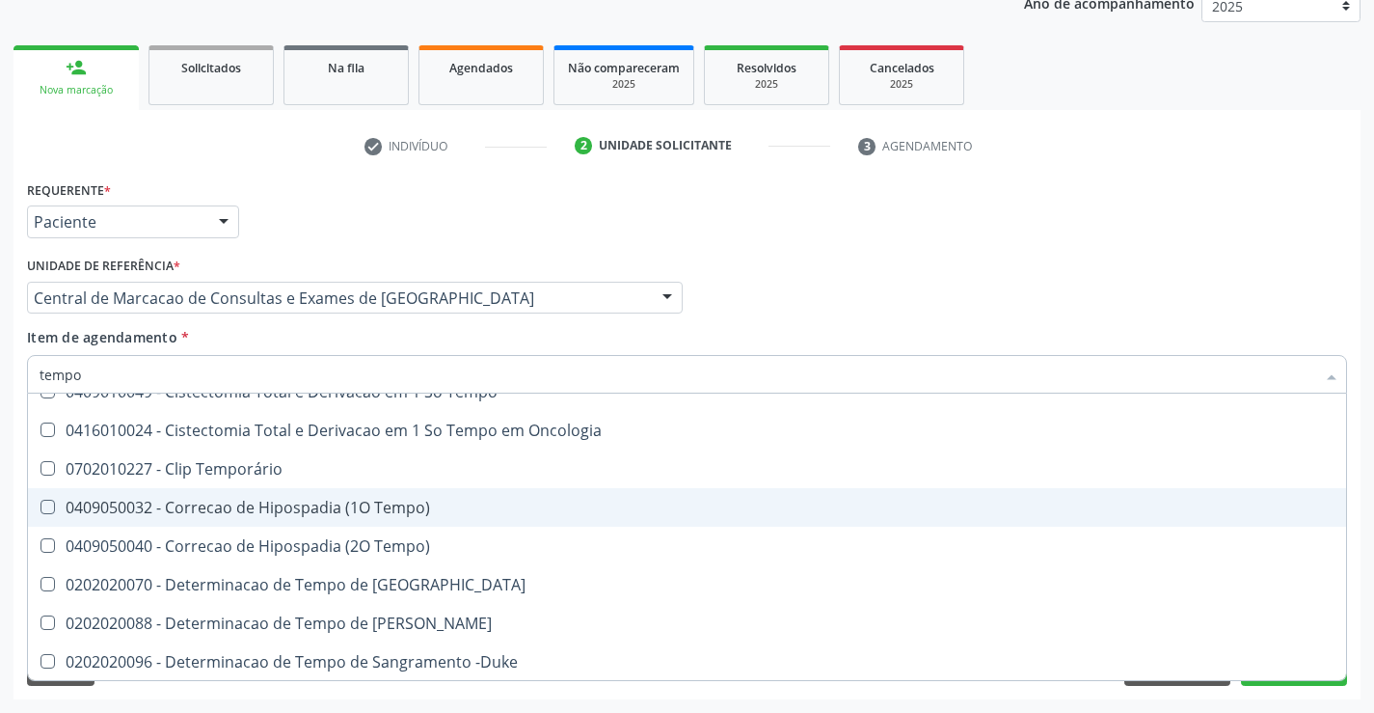
scroll to position [193, 0]
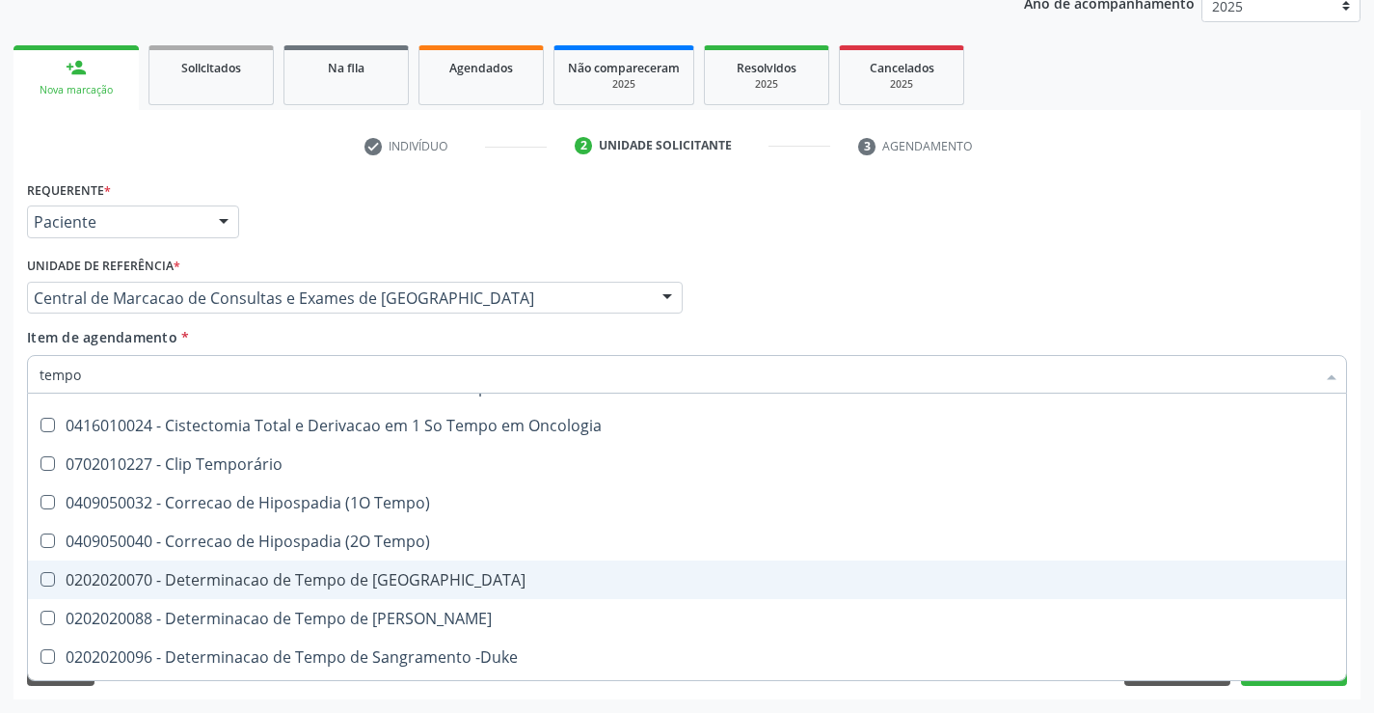
click at [446, 580] on div "0202020070 - Determinacao de Tempo de Coagulacao" at bounding box center [730, 579] width 1380 height 15
checkbox Coagulacao "true"
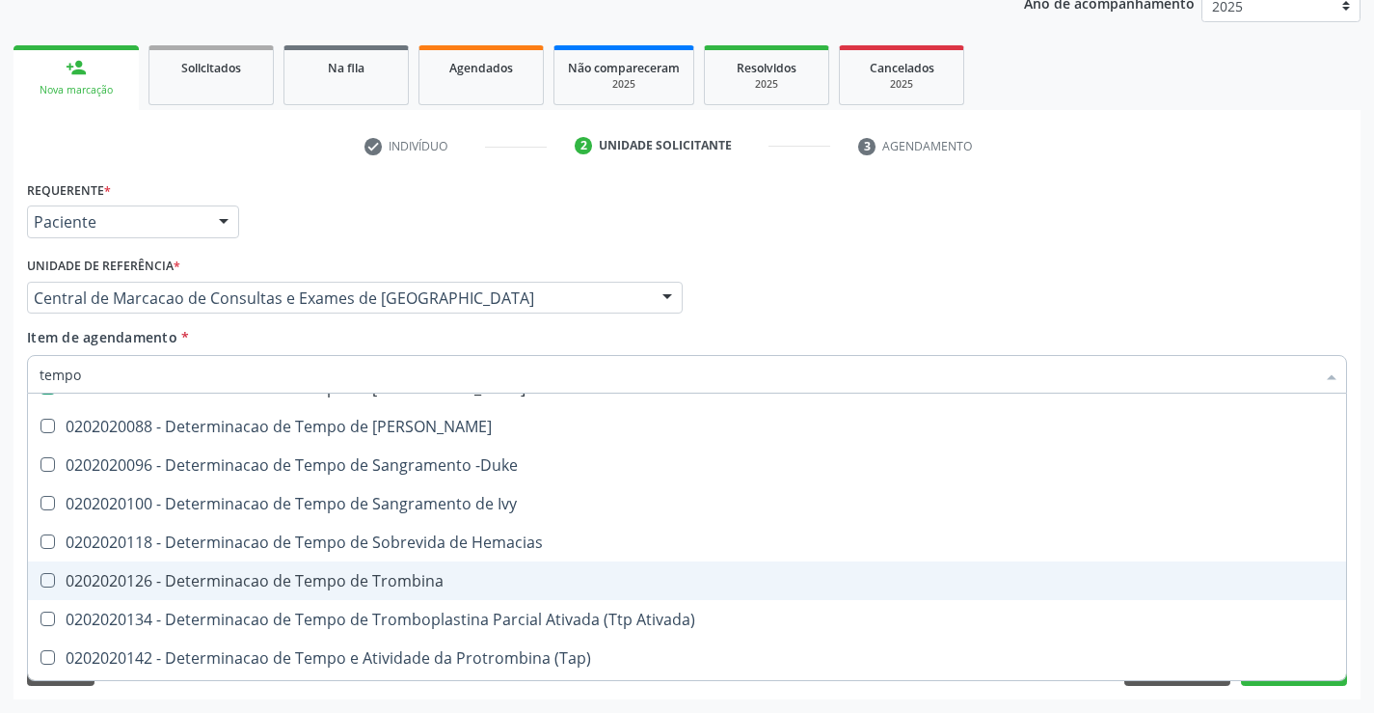
scroll to position [386, 0]
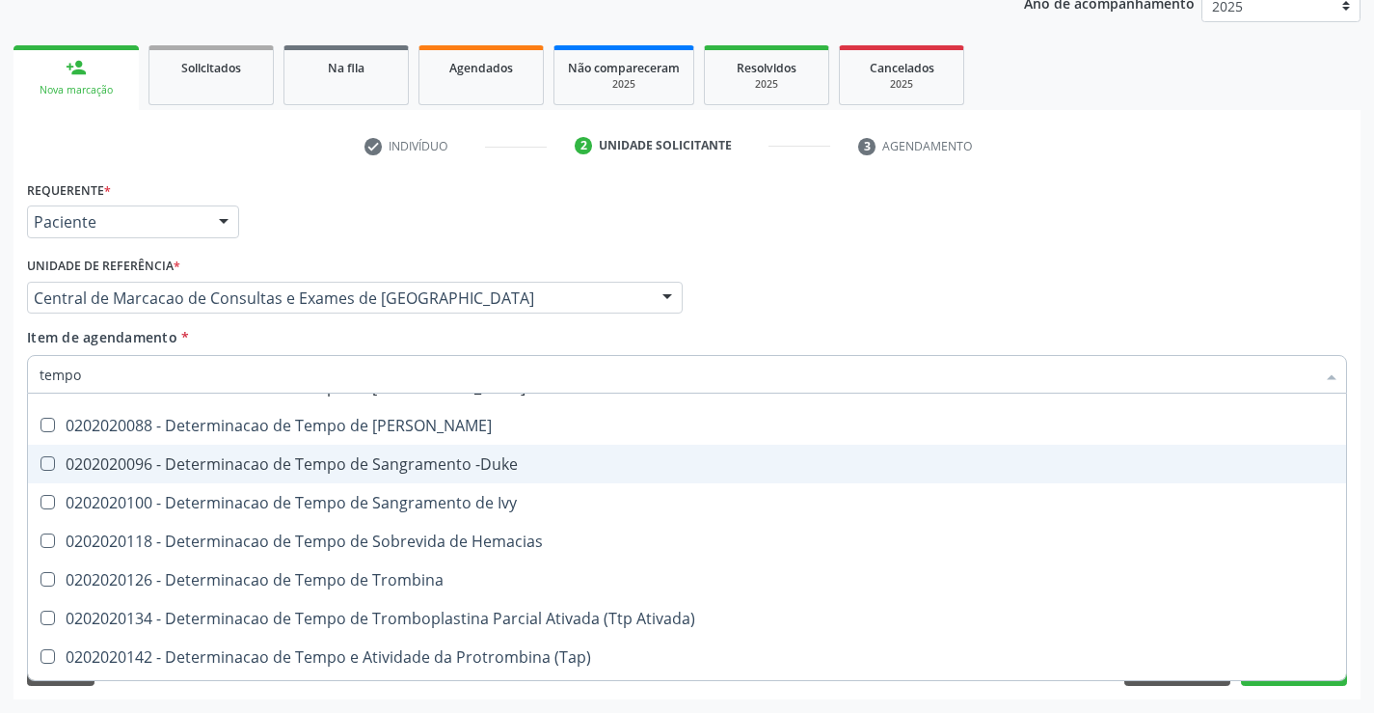
click at [497, 466] on div "0202020096 - Determinacao de Tempo de Sangramento -Duke" at bounding box center [730, 463] width 1380 height 15
checkbox -Duke "true"
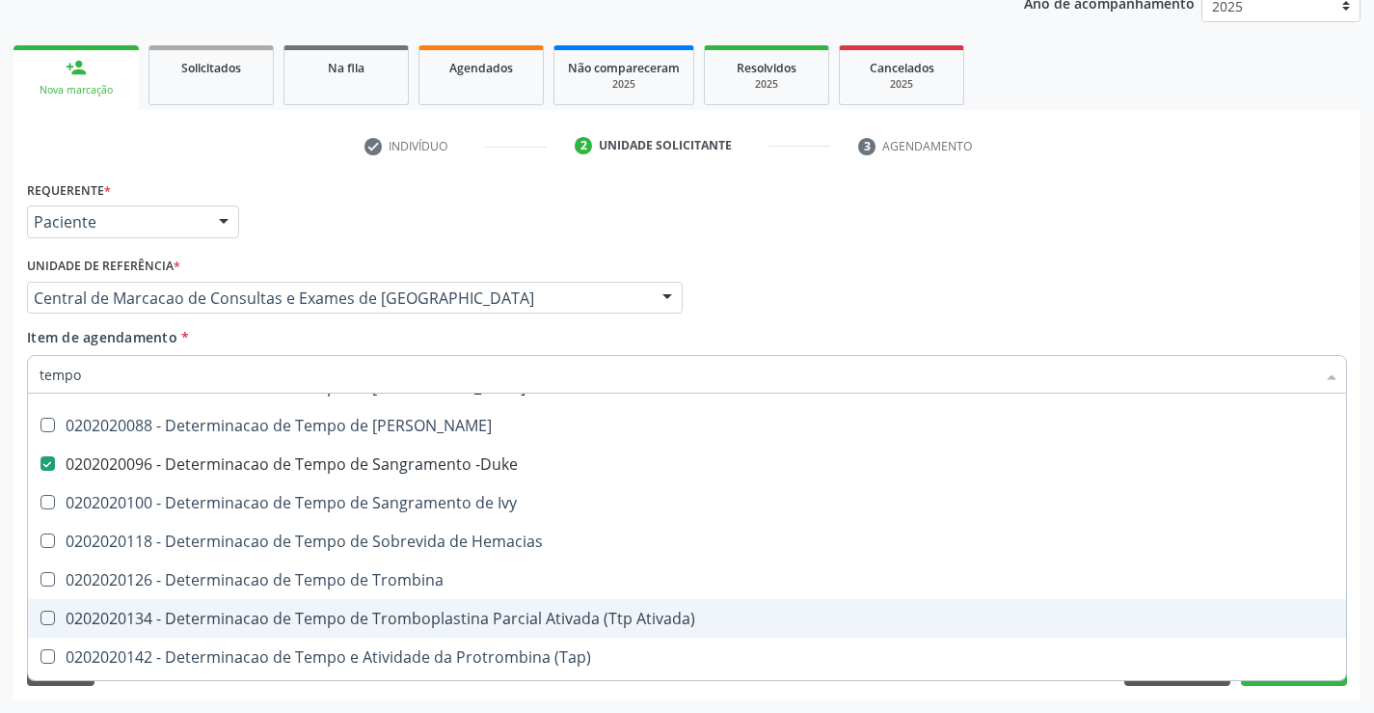
click at [557, 611] on div "0202020134 - Determinacao de Tempo de Tromboplastina Parcial Ativada (Ttp Ativa…" at bounding box center [730, 618] width 1380 height 15
checkbox Ativada\) "true"
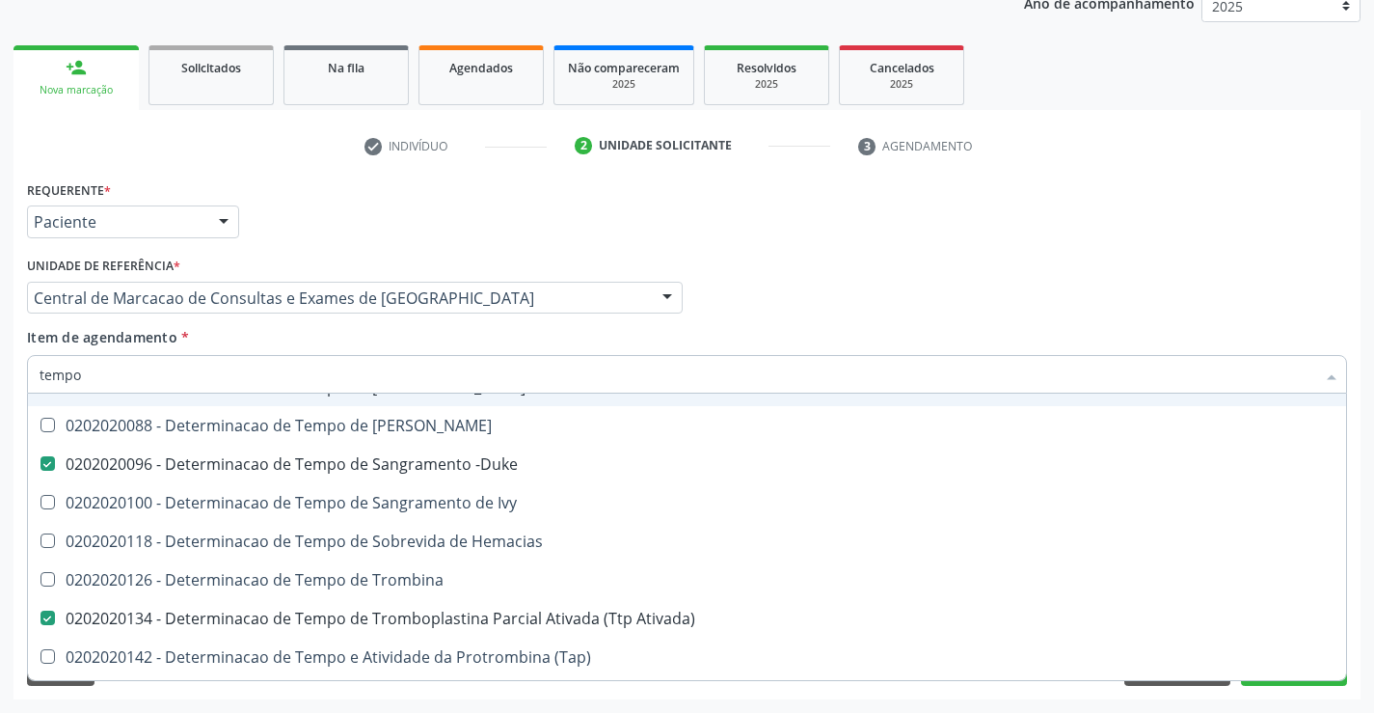
click at [586, 340] on div "Item de agendamento * tempo Desfazer seleção Não selecionados 0404010601 - Ciru…" at bounding box center [687, 357] width 1320 height 61
checkbox Tempo "true"
checkbox Único "true"
checkbox Tempo "true"
checkbox Temporário "true"
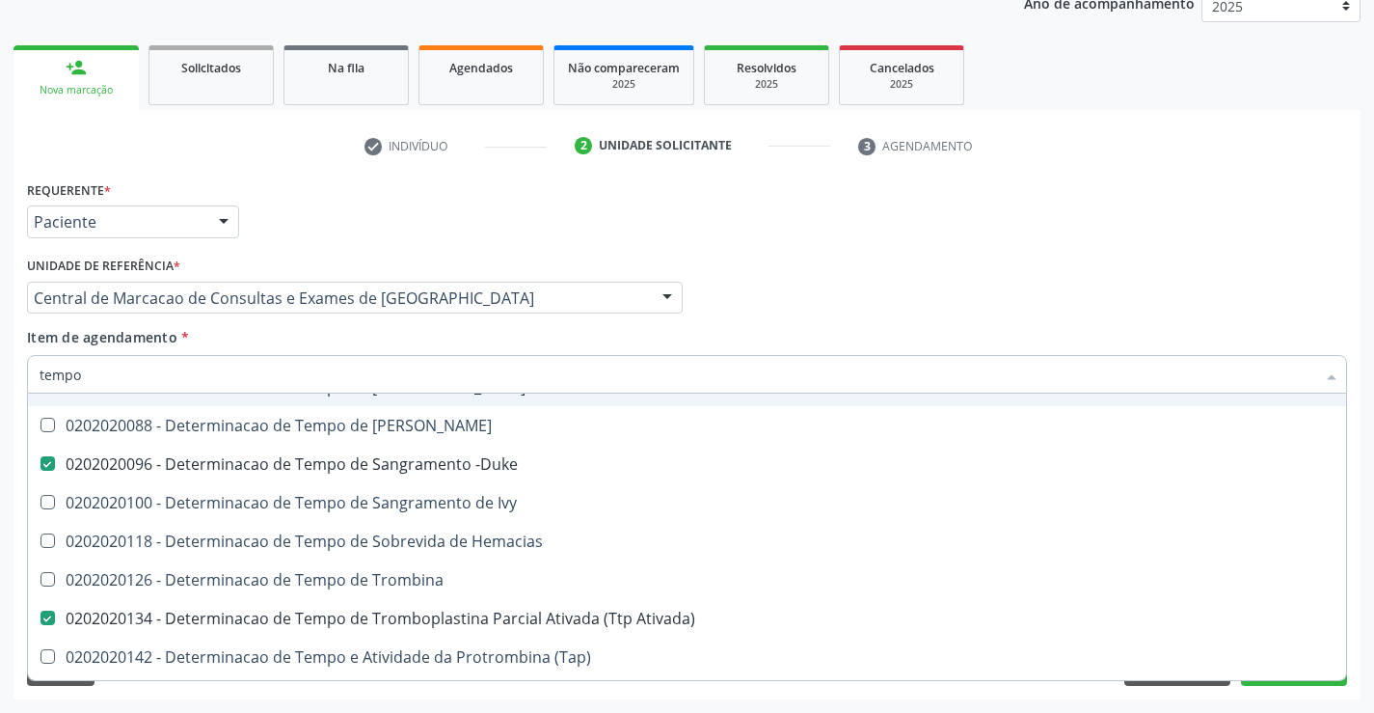
checkbox Tempo\) "true"
checkbox Tempo "true"
checkbox Ivy "true"
checkbox Ativada\) "false"
checkbox Euglobulina "true"
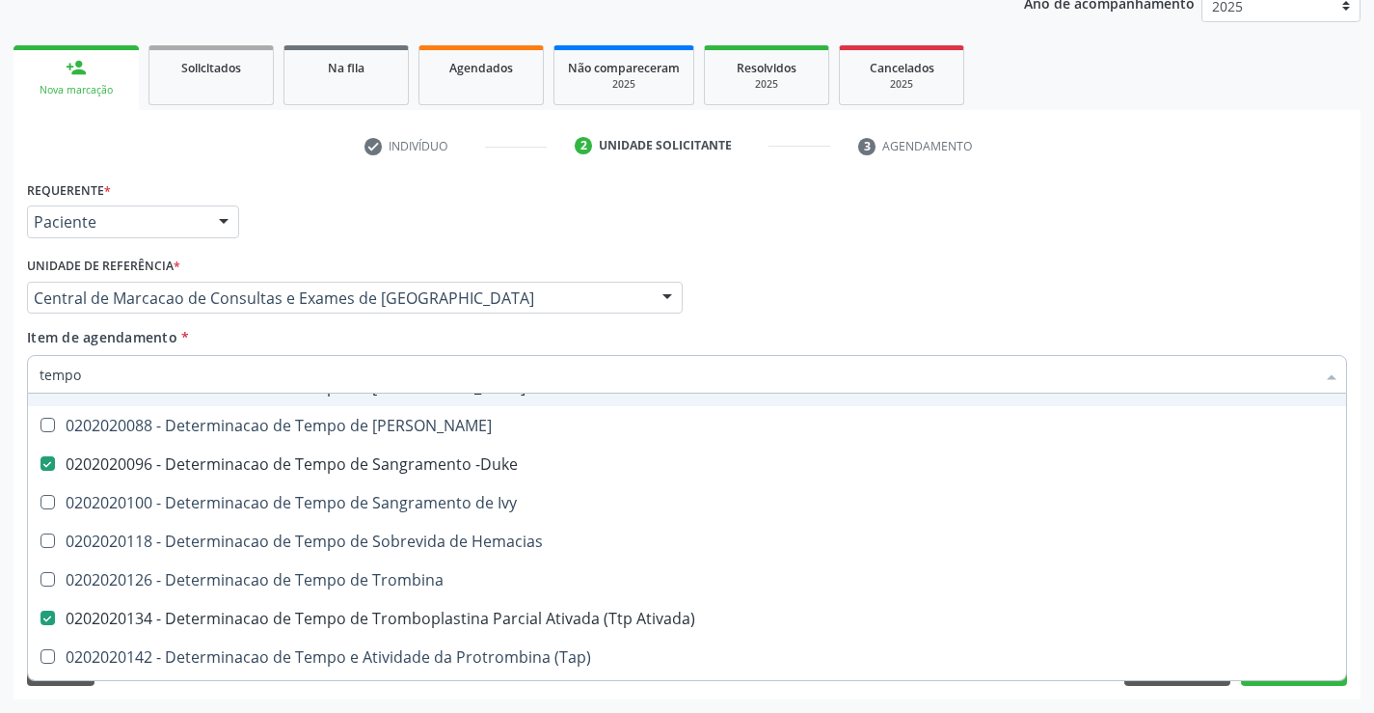
checkbox Tempo\) "true"
checkbox Oncologia "true"
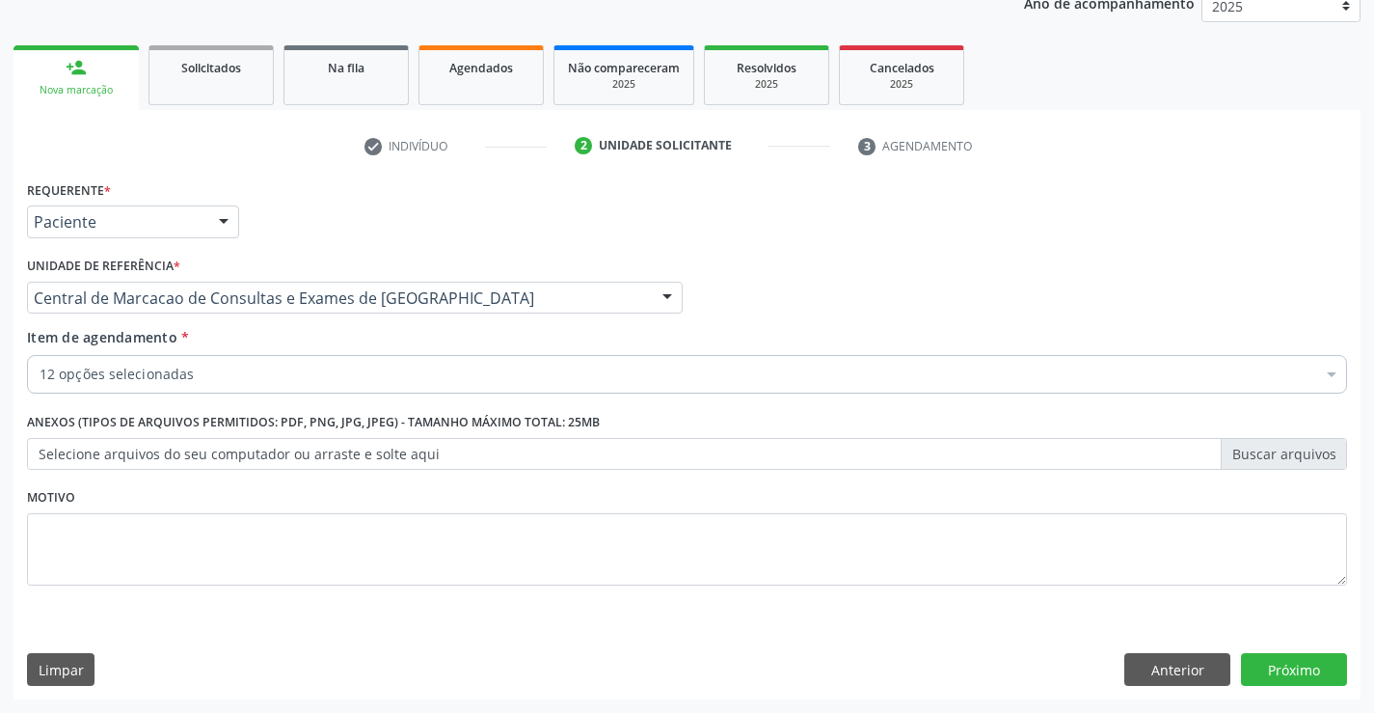
scroll to position [0, 0]
click at [524, 363] on div "12 opções selecionadas" at bounding box center [687, 374] width 1320 height 39
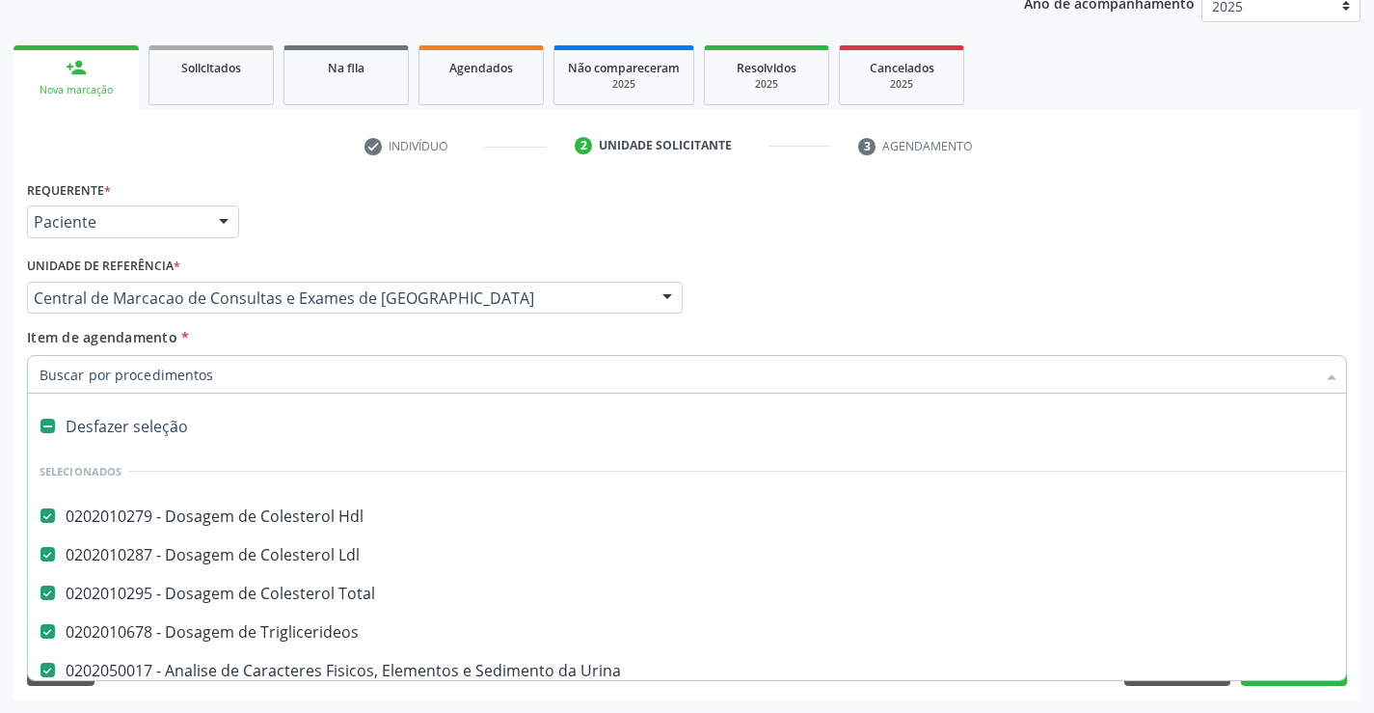
click at [1142, 280] on div "Profissional Solicitante Por favor, selecione a Unidade de Atendimento primeiro…" at bounding box center [687, 289] width 1330 height 75
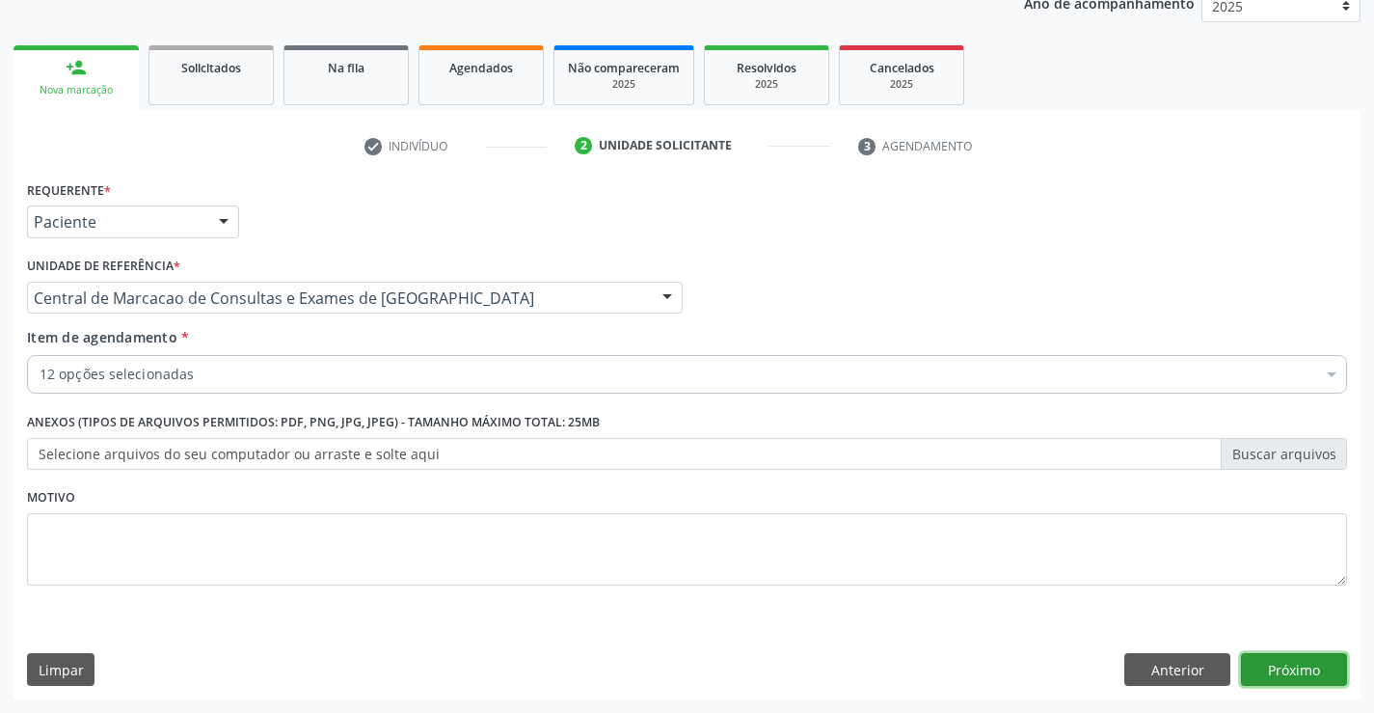
click at [1291, 679] on button "Próximo" at bounding box center [1294, 669] width 106 height 33
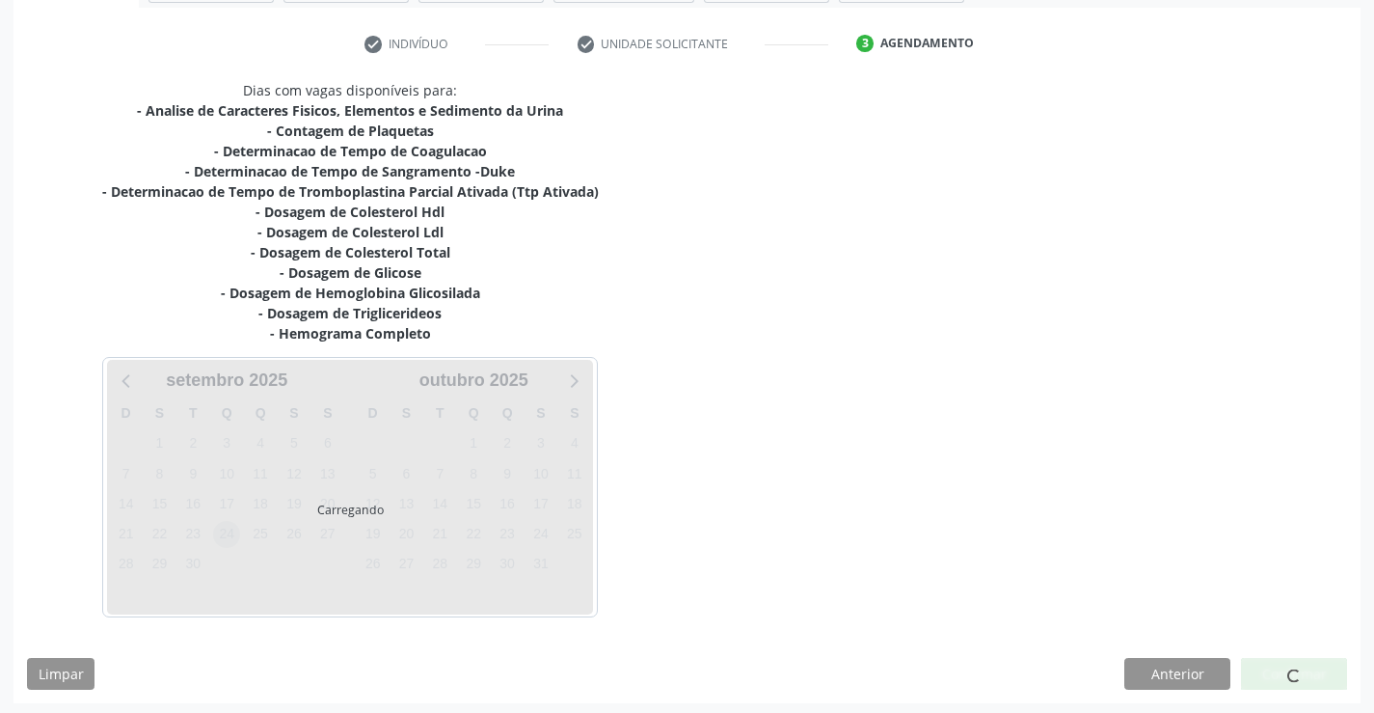
scroll to position [349, 0]
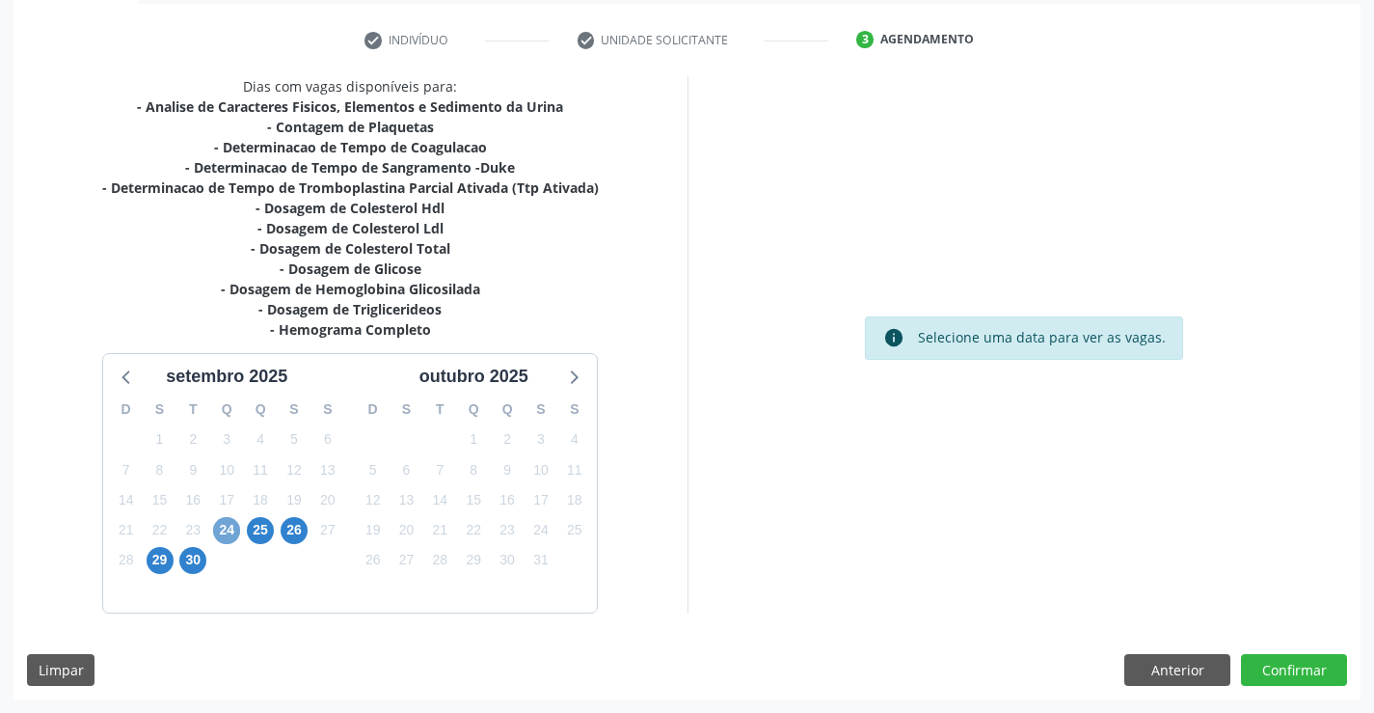
click at [220, 527] on span "24" at bounding box center [226, 530] width 27 height 27
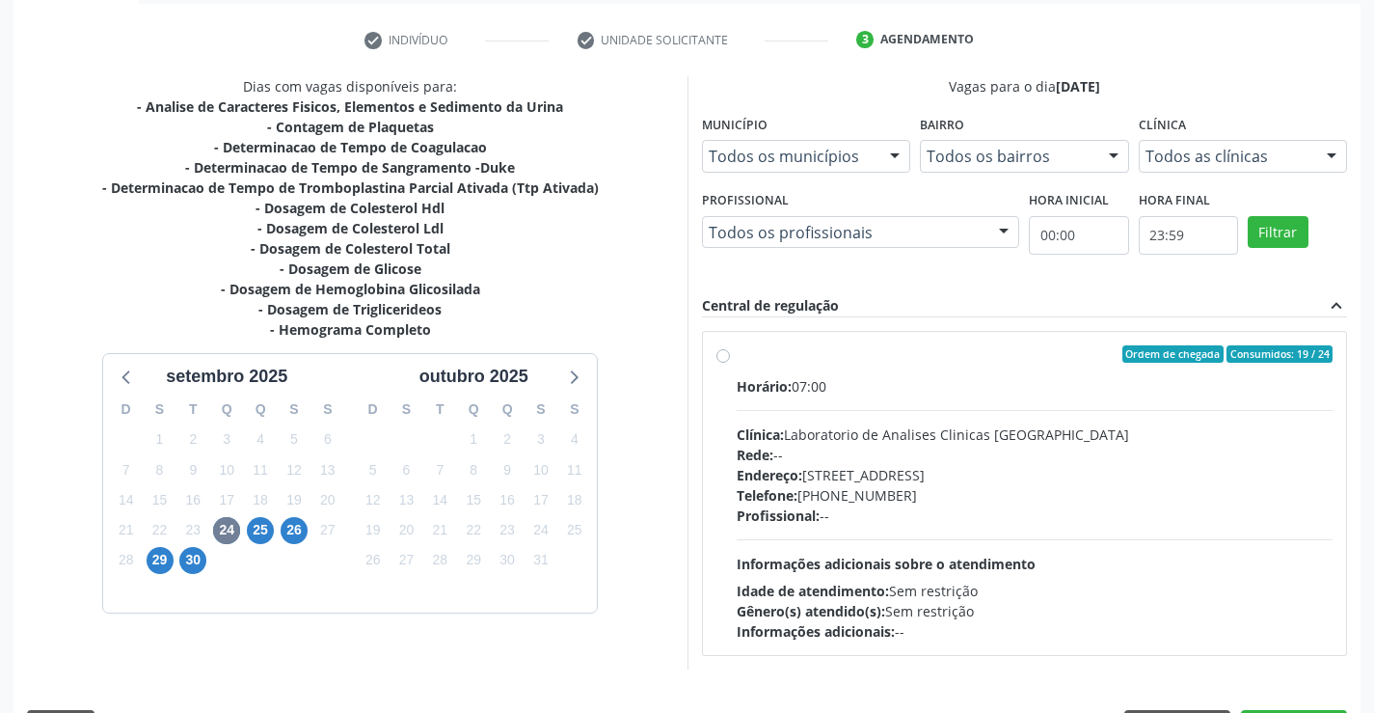
click at [952, 404] on div "Horário: 07:00 Clínica: Laboratorio de Analises Clinicas Sao Francisco Rede: --…" at bounding box center [1035, 508] width 597 height 265
click at [730, 363] on input "Ordem de chegada Consumidos: 19 / 24 Horário: 07:00 Clínica: Laboratorio de Ana…" at bounding box center [724, 353] width 14 height 17
radio input "true"
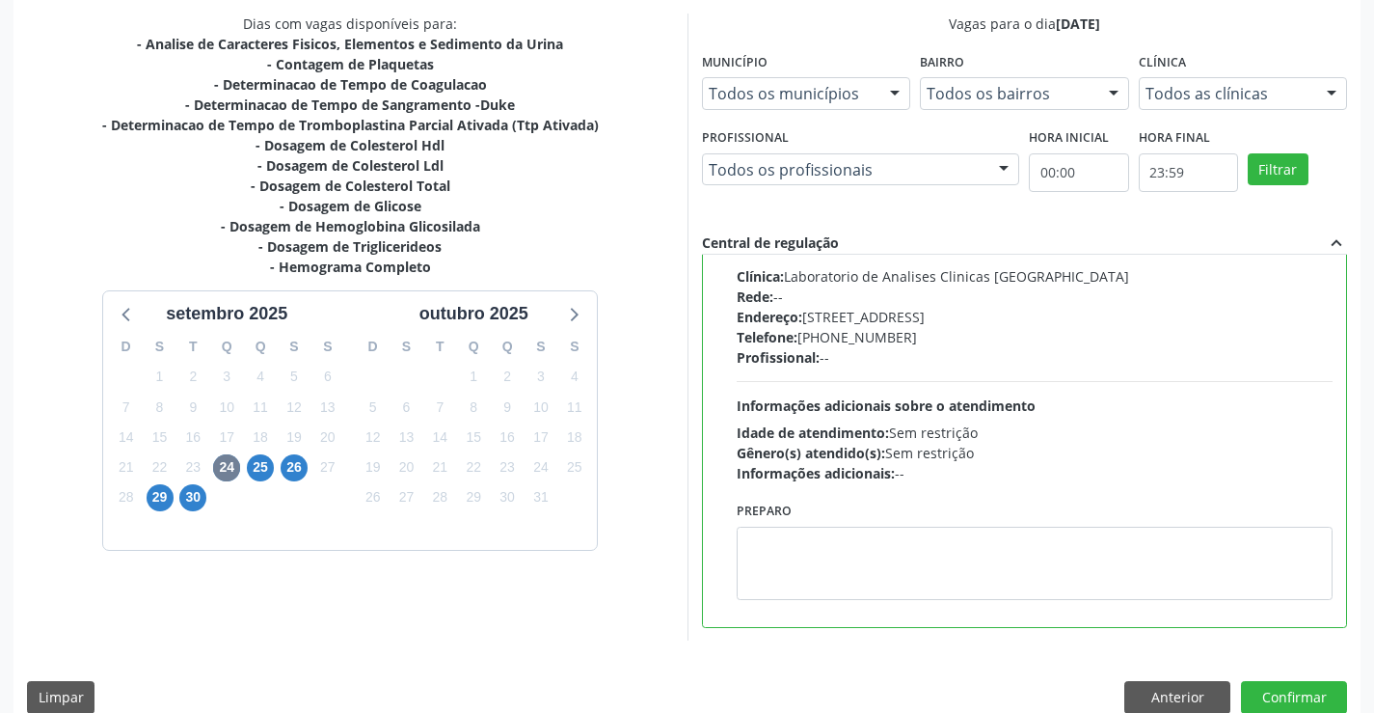
scroll to position [440, 0]
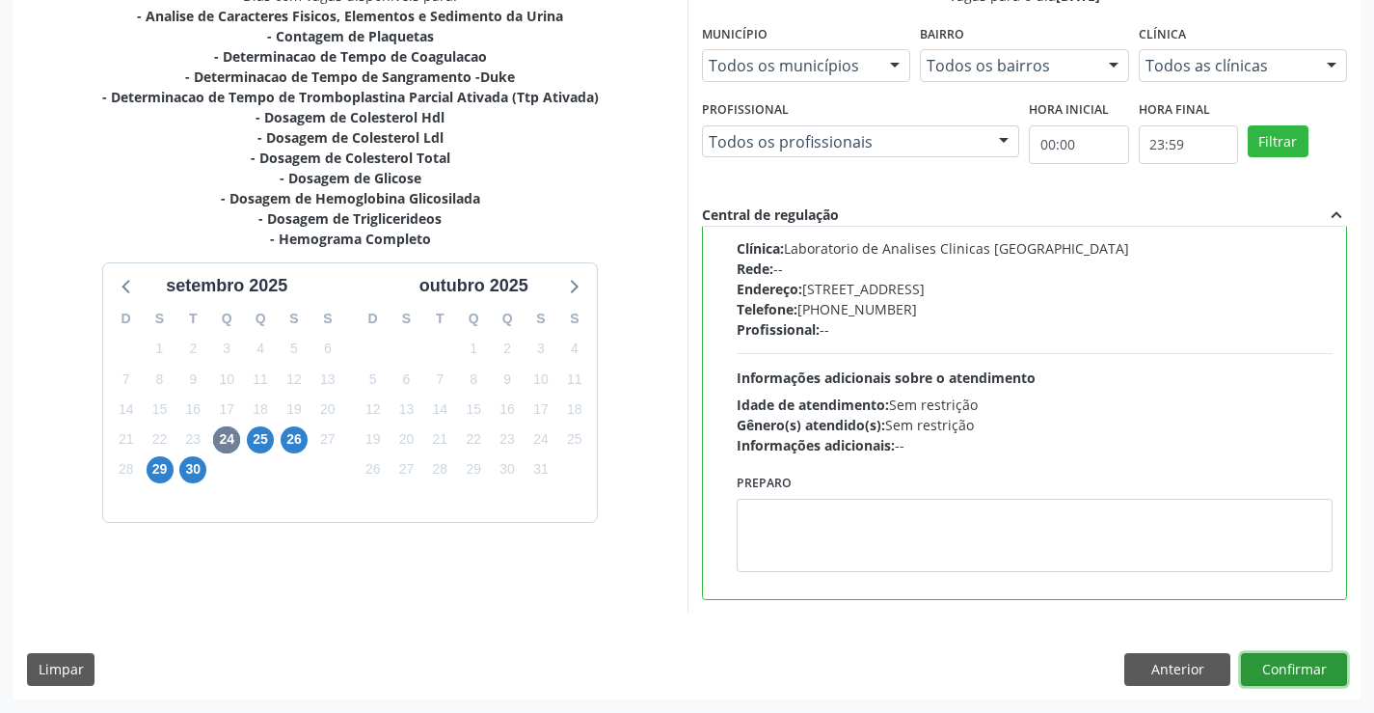
click at [1313, 666] on button "Confirmar" at bounding box center [1294, 669] width 106 height 33
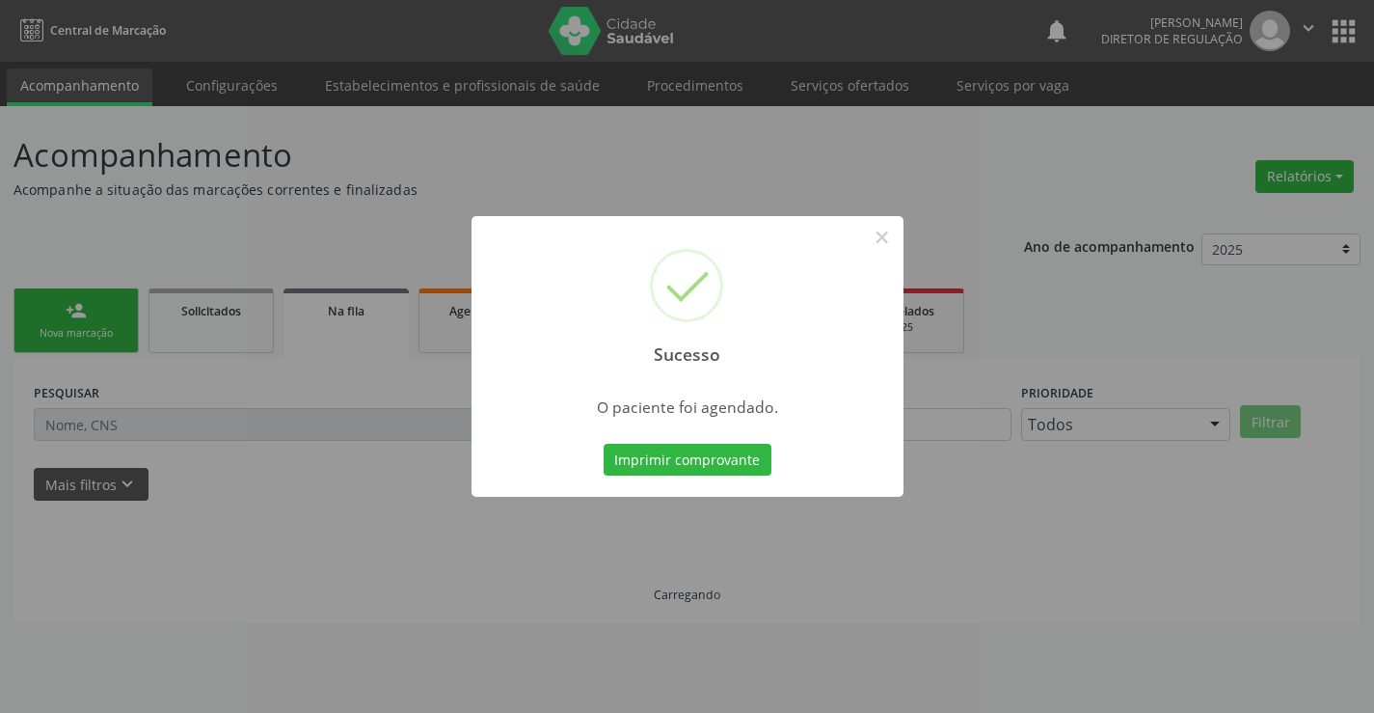
scroll to position [0, 0]
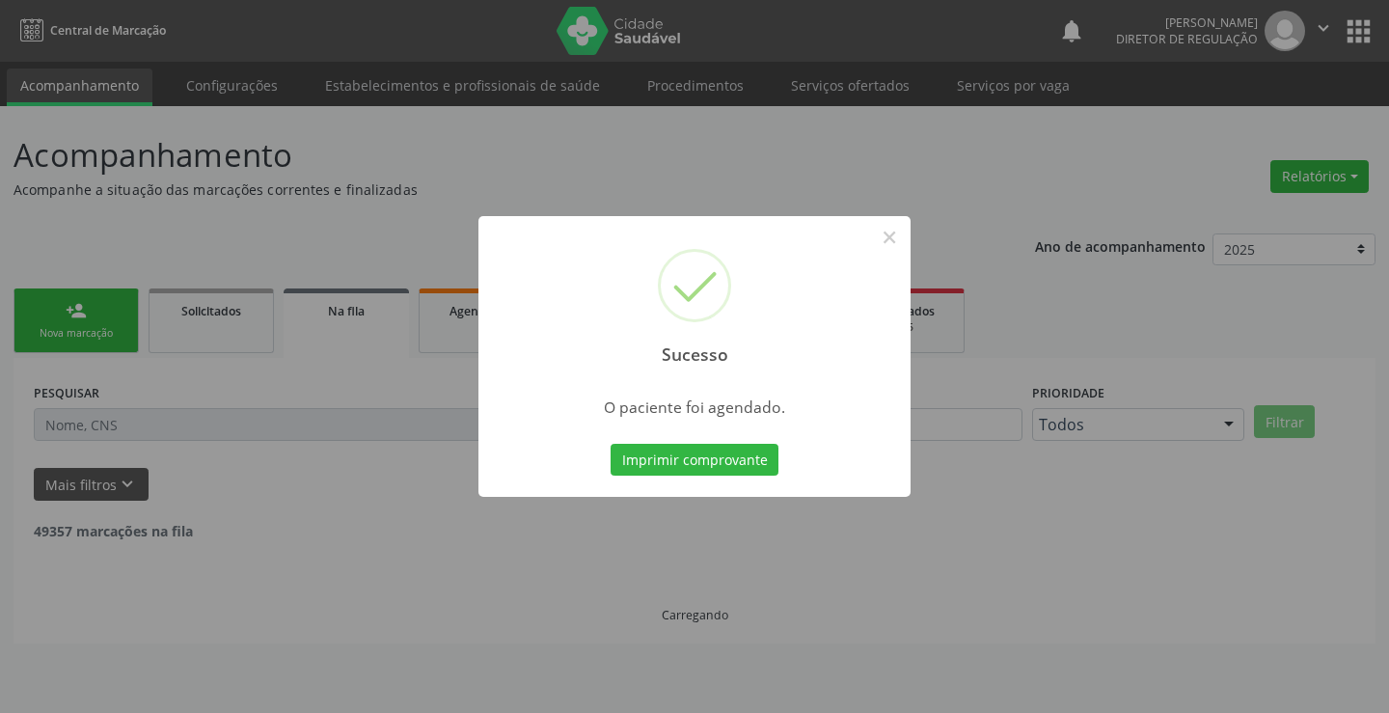
click at [611, 444] on button "Imprimir comprovante" at bounding box center [695, 460] width 168 height 33
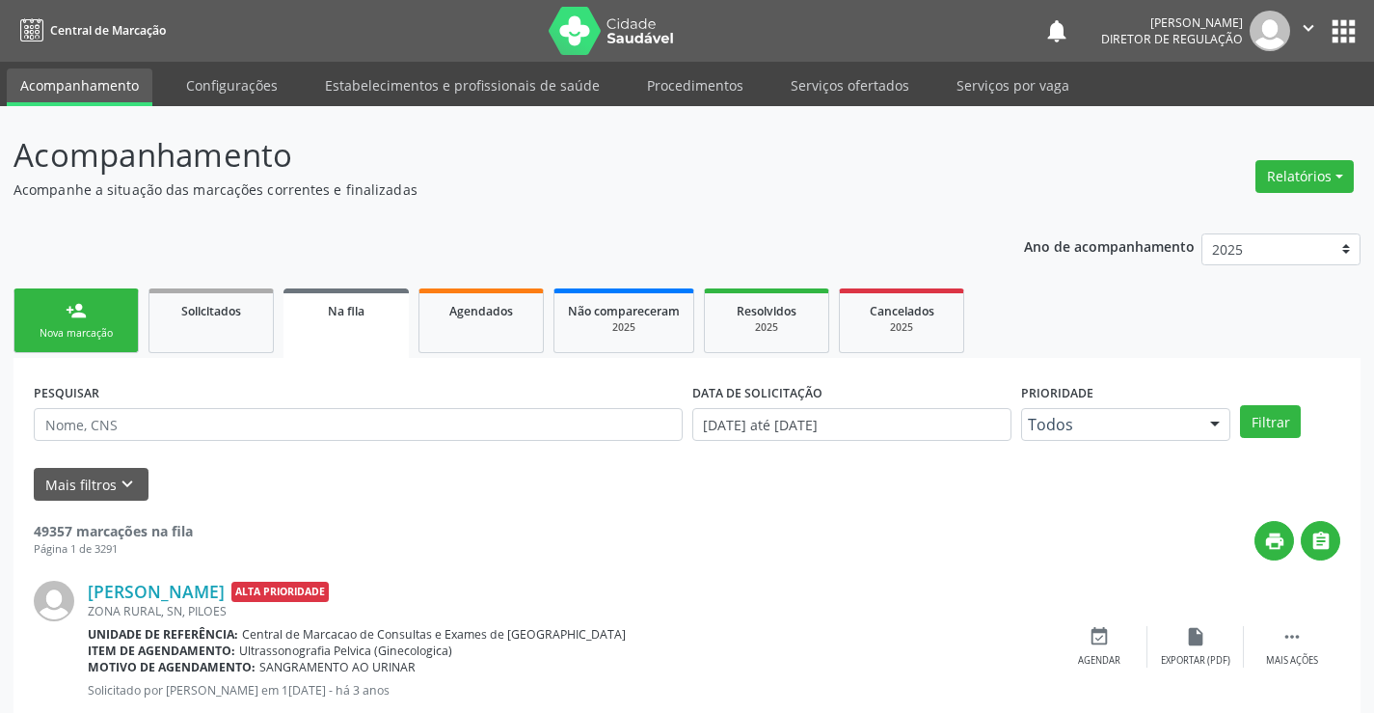
click at [80, 318] on div "person_add" at bounding box center [76, 310] width 21 height 21
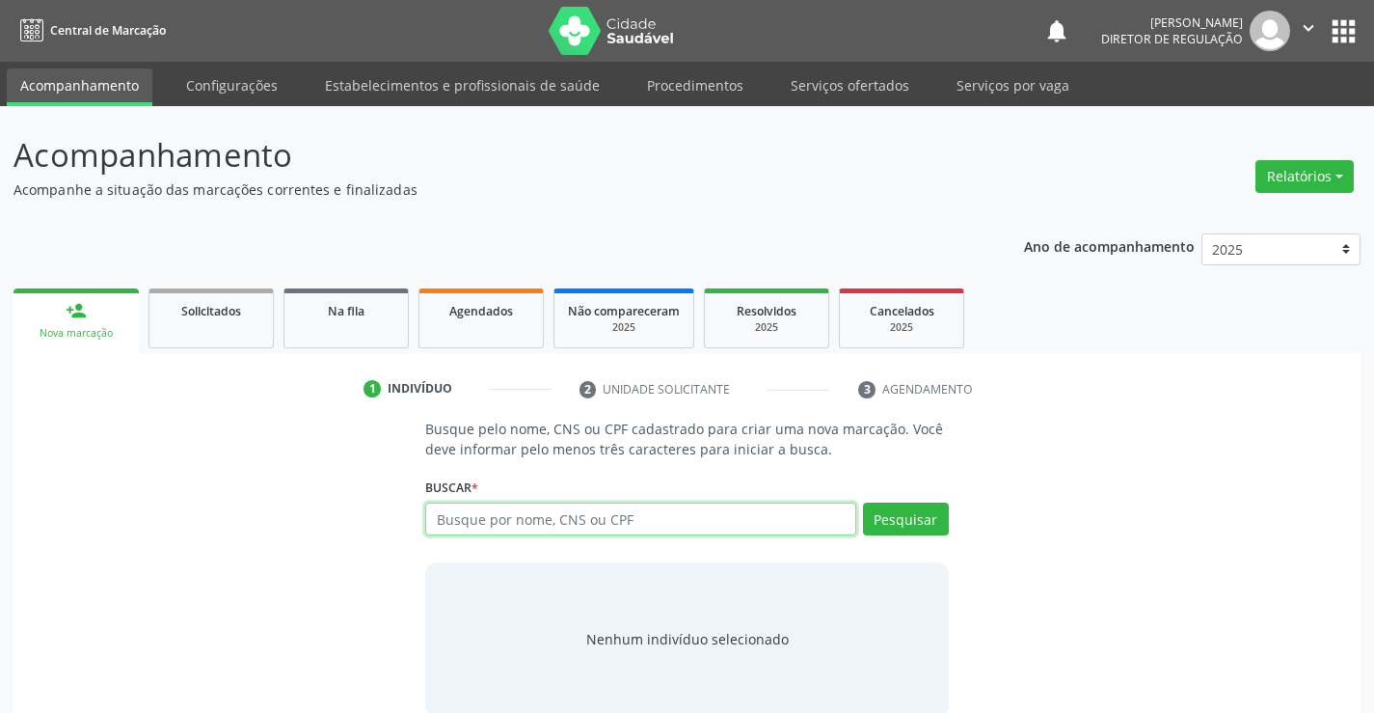
click at [599, 533] on input "text" at bounding box center [640, 519] width 430 height 33
type input "700508141989154"
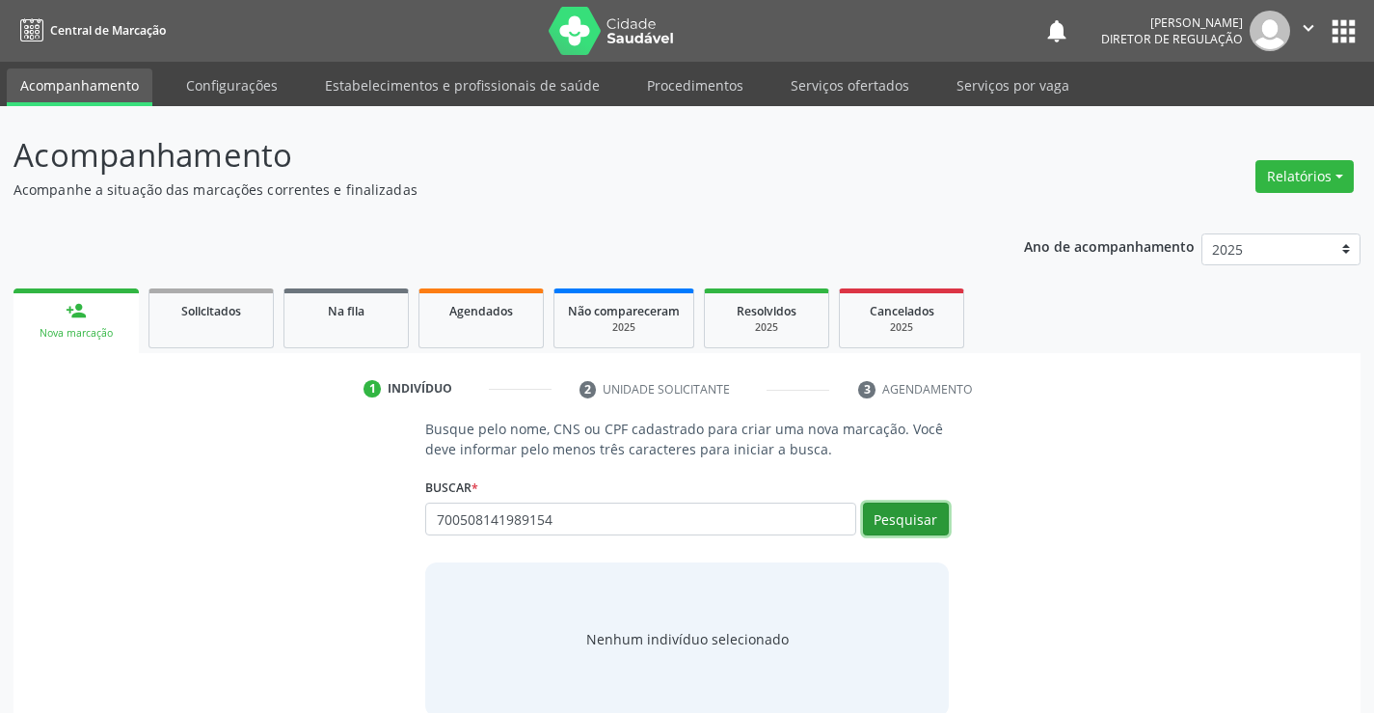
click at [901, 512] on button "Pesquisar" at bounding box center [906, 519] width 86 height 33
type input "700508141989154"
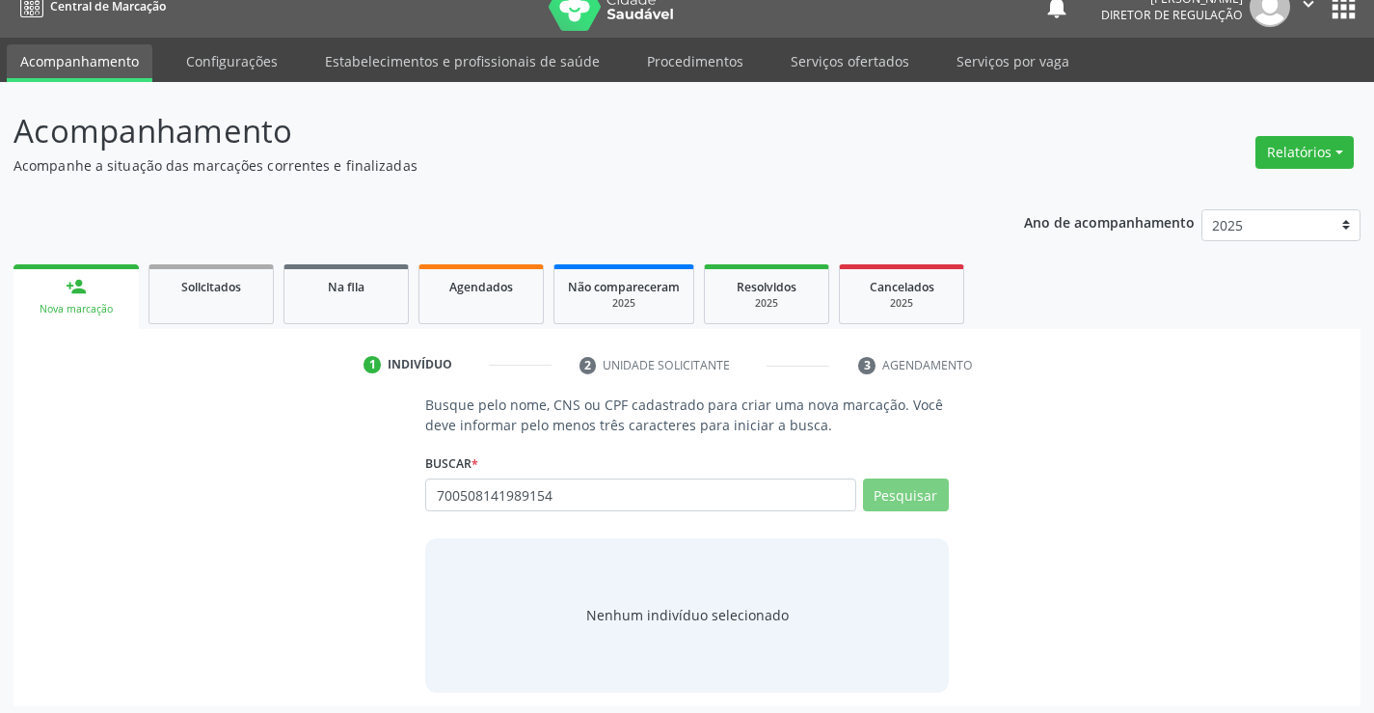
scroll to position [31, 0]
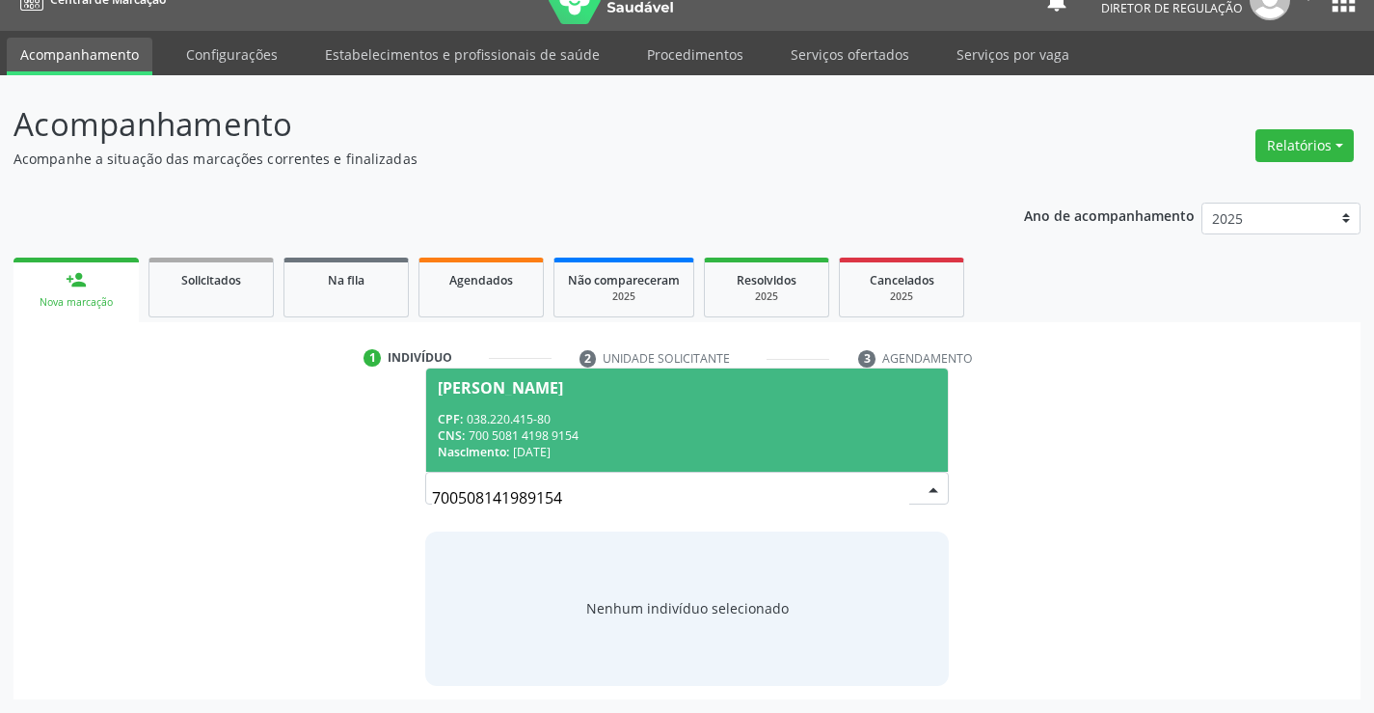
click at [613, 454] on div "Nascimento: 20/05/1980" at bounding box center [687, 452] width 498 height 16
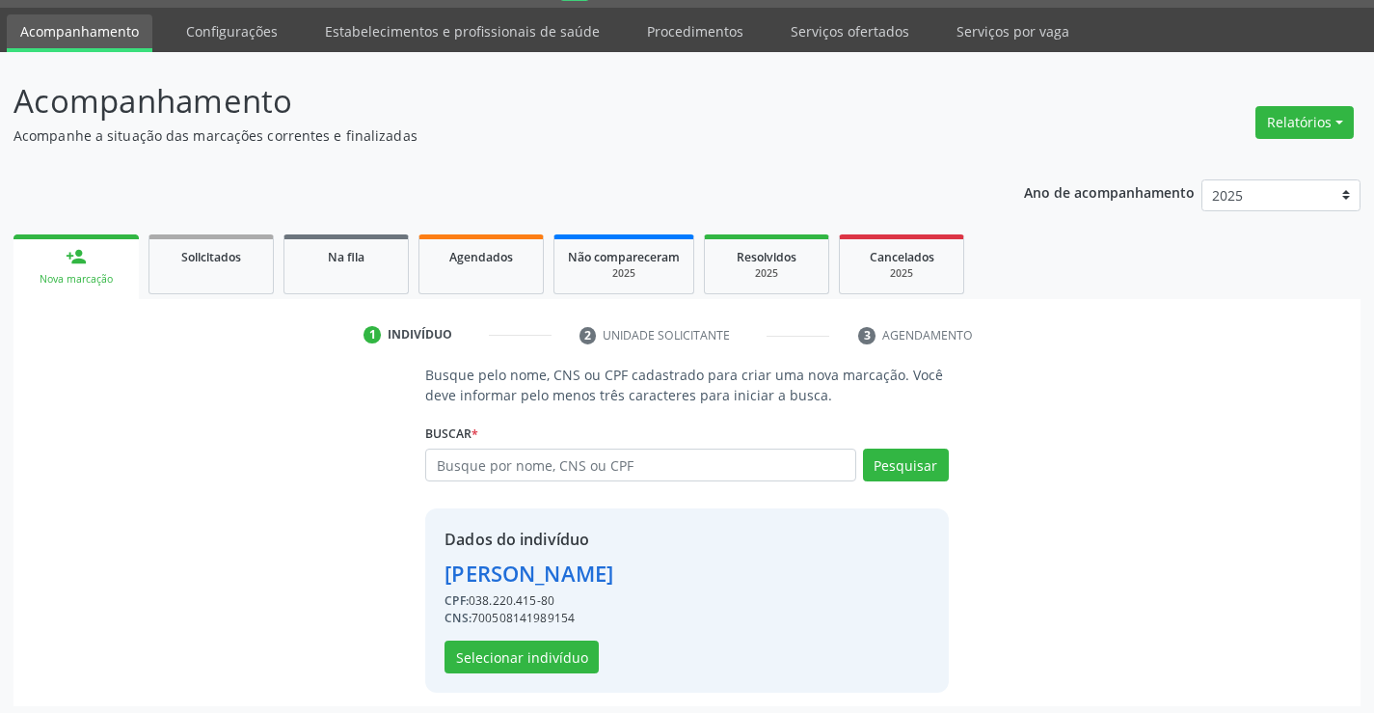
scroll to position [61, 0]
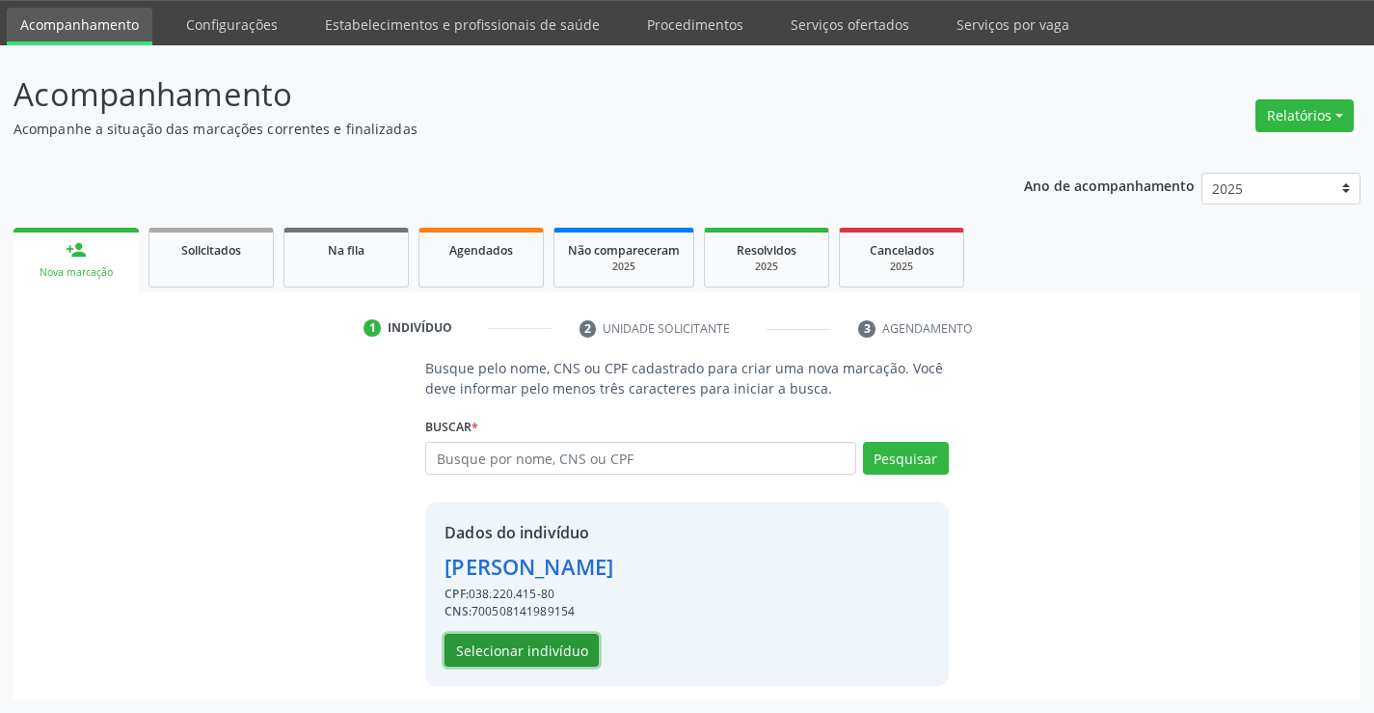
click at [521, 658] on button "Selecionar indivíduo" at bounding box center [522, 650] width 154 height 33
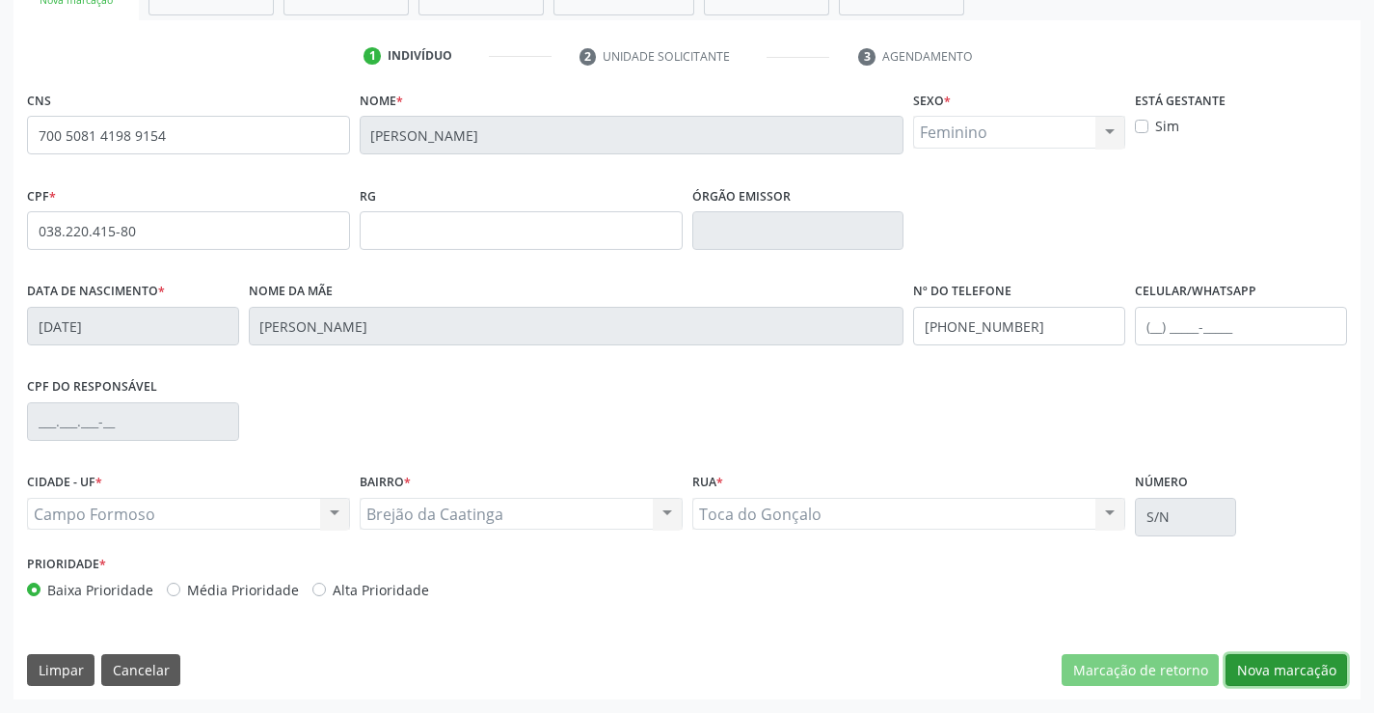
click at [1284, 664] on button "Nova marcação" at bounding box center [1287, 670] width 122 height 33
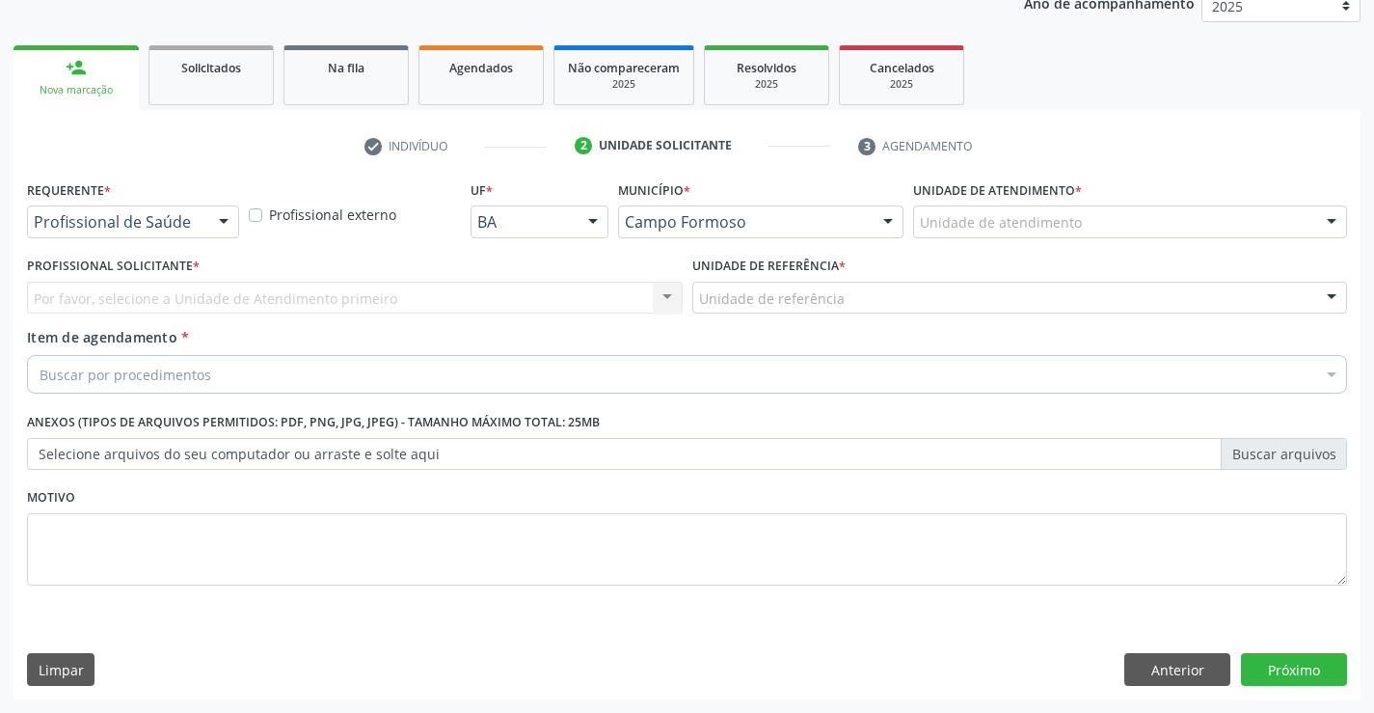
scroll to position [243, 0]
click at [222, 229] on div at bounding box center [223, 222] width 29 height 33
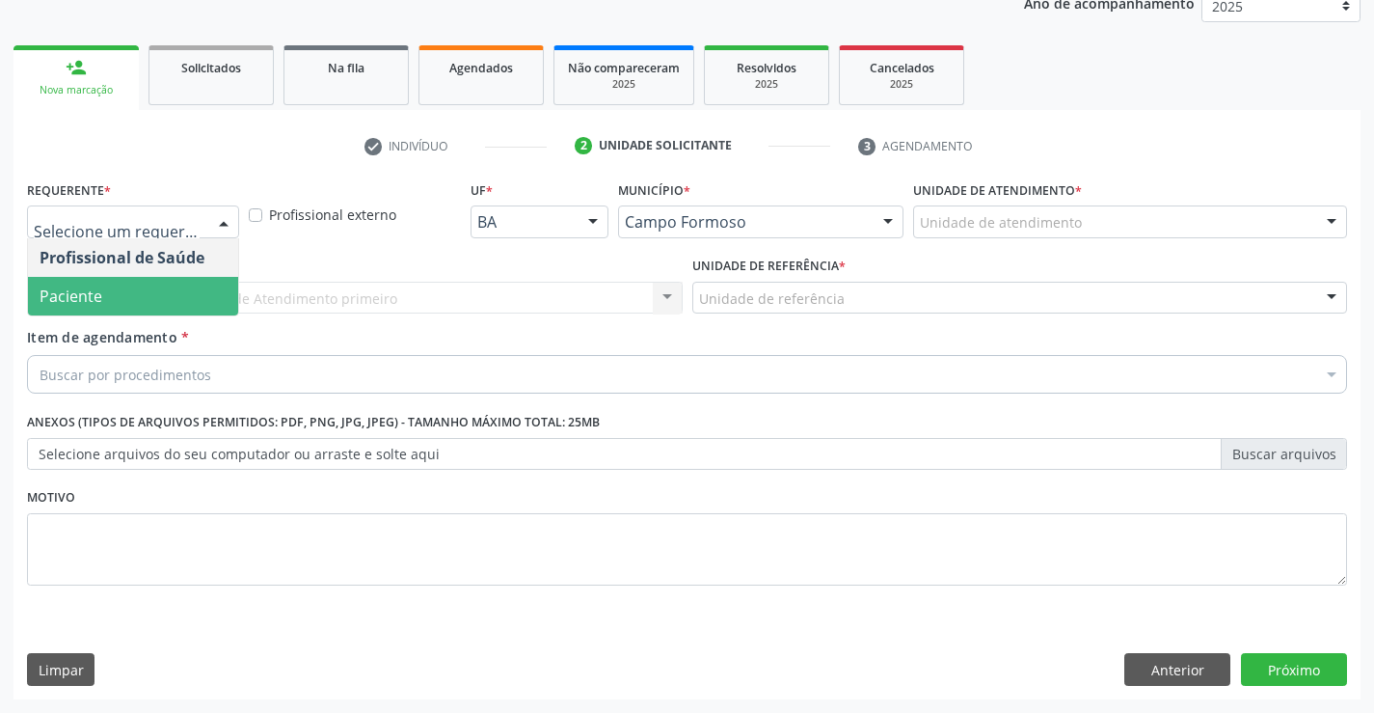
drag, startPoint x: 179, startPoint y: 300, endPoint x: 360, endPoint y: 308, distance: 180.5
click at [189, 300] on span "Paciente" at bounding box center [133, 296] width 210 height 39
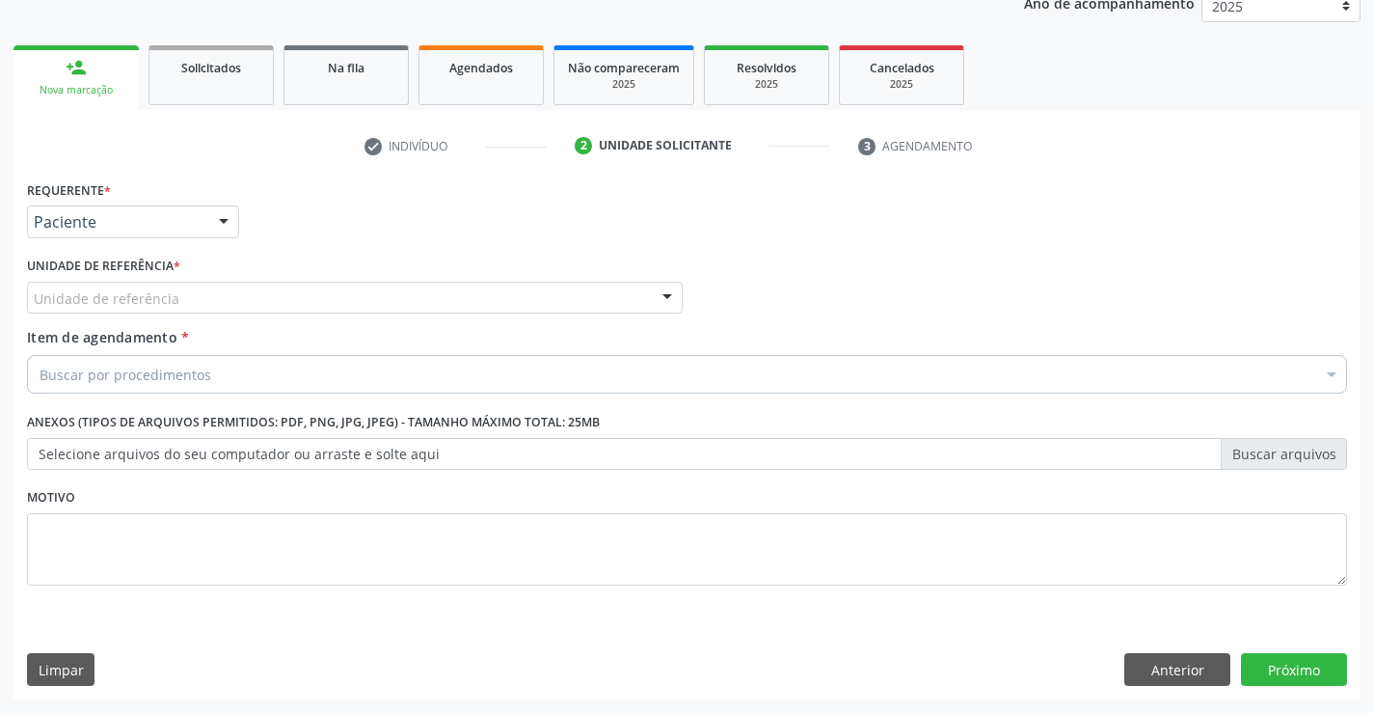
click at [360, 308] on div "Unidade de referência" at bounding box center [355, 298] width 656 height 33
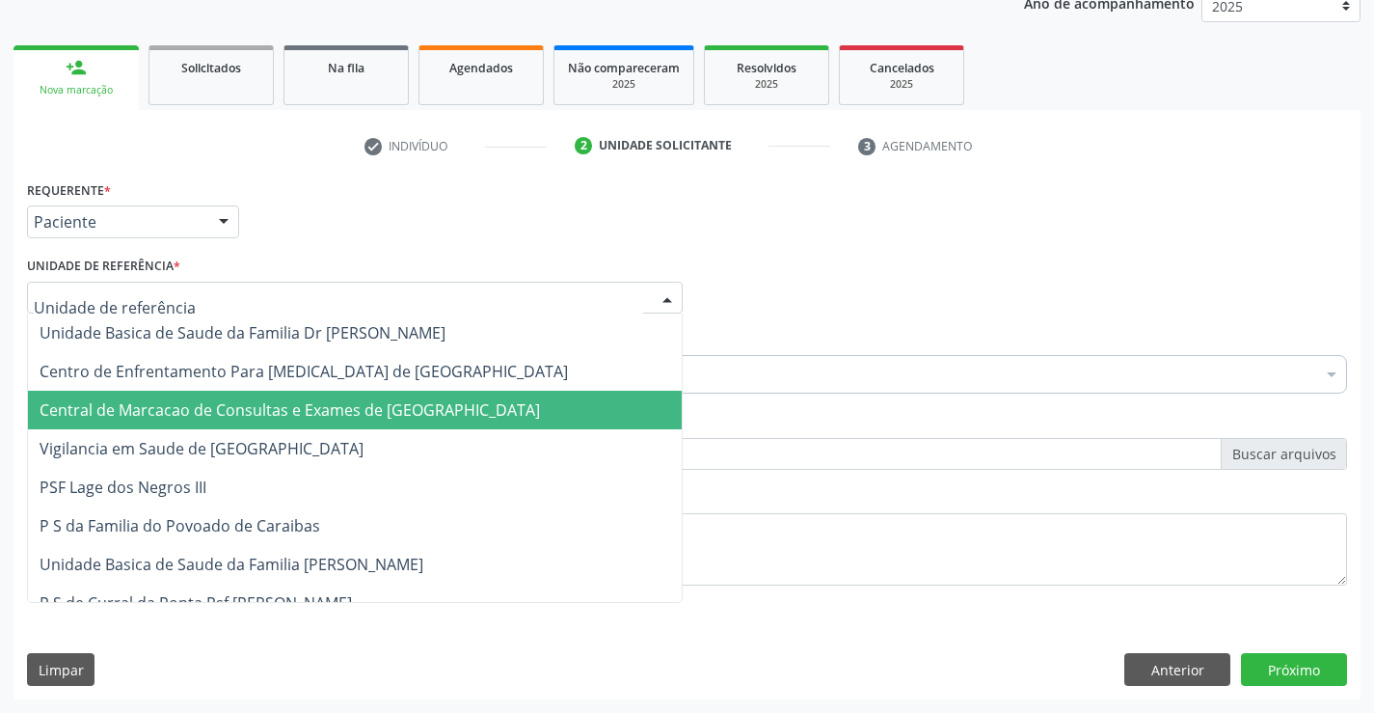
drag, startPoint x: 370, startPoint y: 399, endPoint x: 494, endPoint y: 371, distance: 126.6
click at [378, 398] on span "Central de Marcacao de Consultas e Exames de [GEOGRAPHIC_DATA]" at bounding box center [355, 410] width 654 height 39
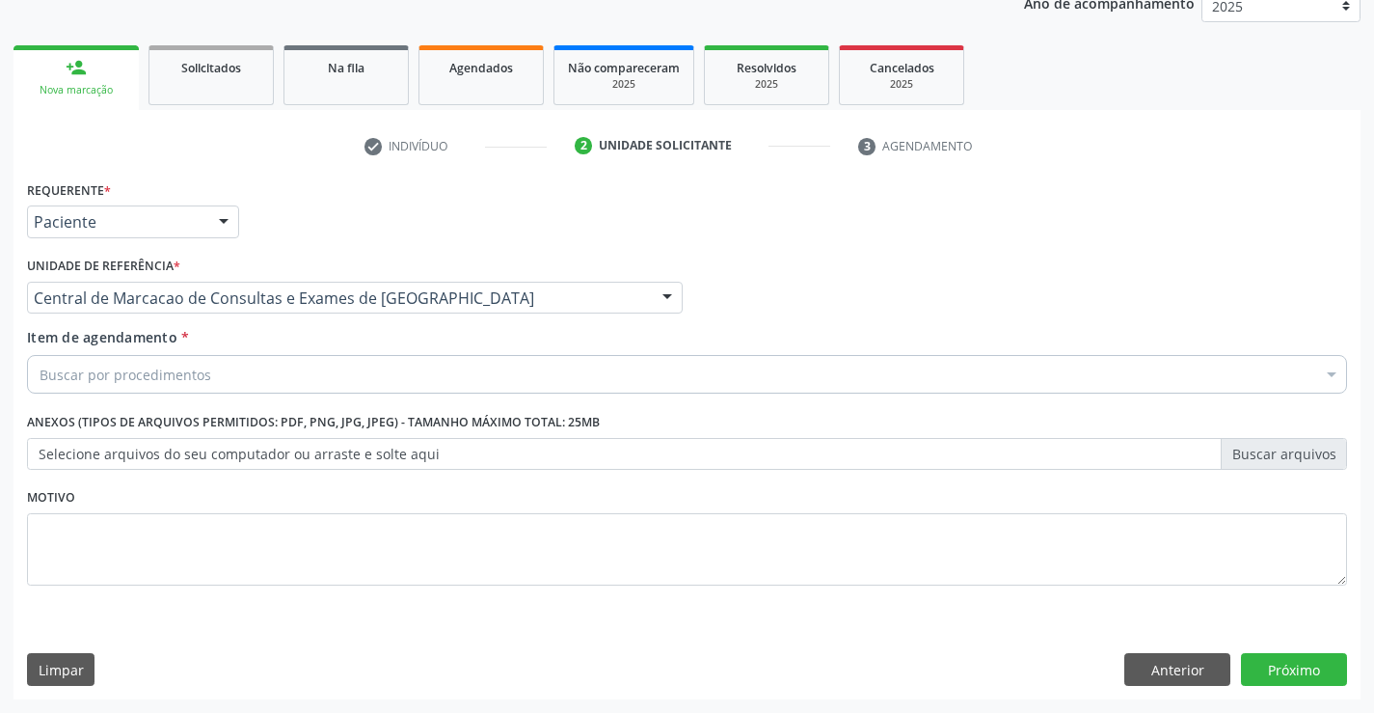
click at [494, 371] on div "Buscar por procedimentos" at bounding box center [687, 374] width 1320 height 39
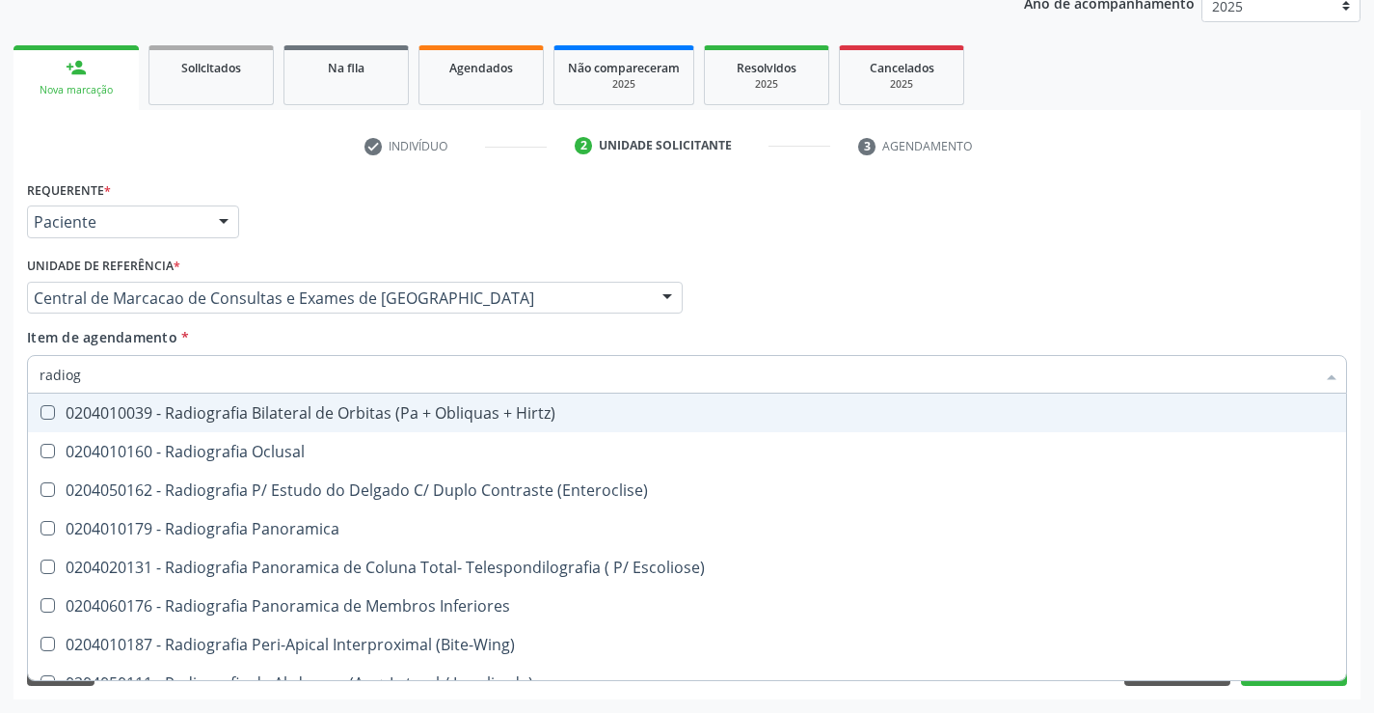
type input "radiogr"
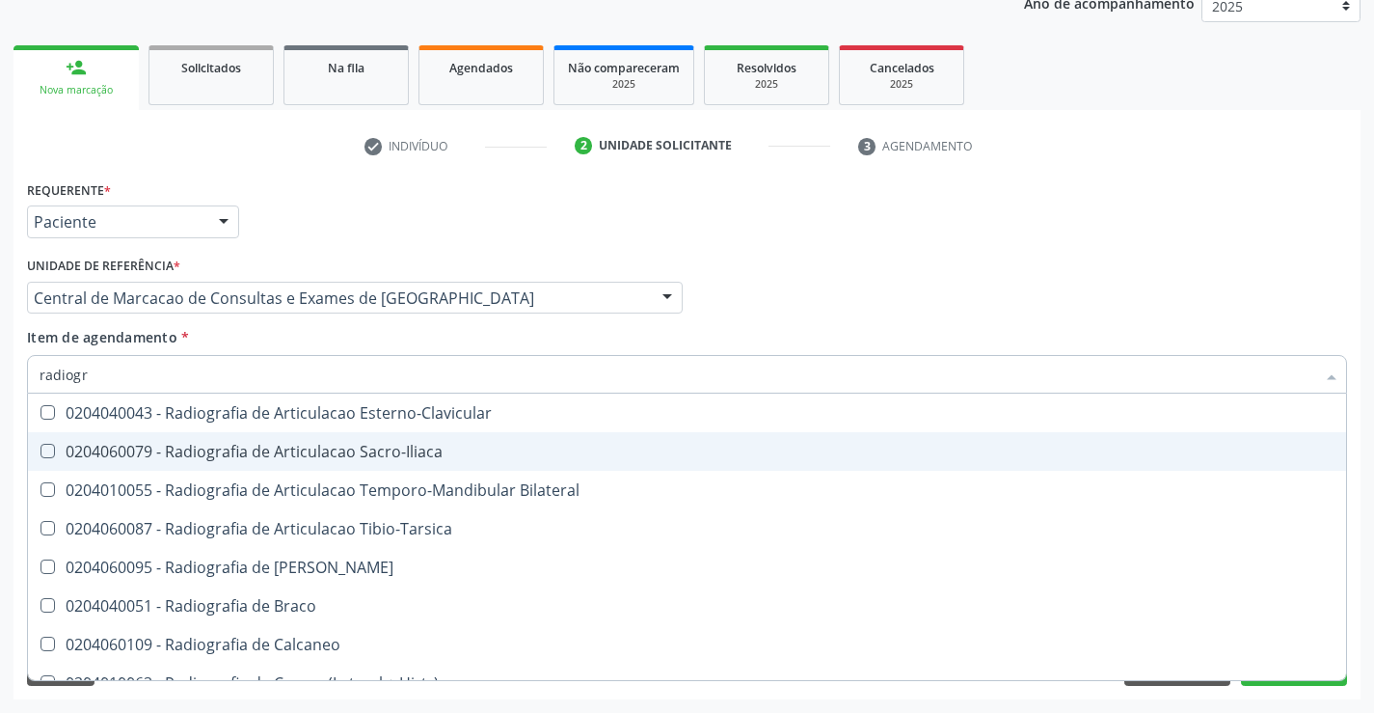
scroll to position [603, 0]
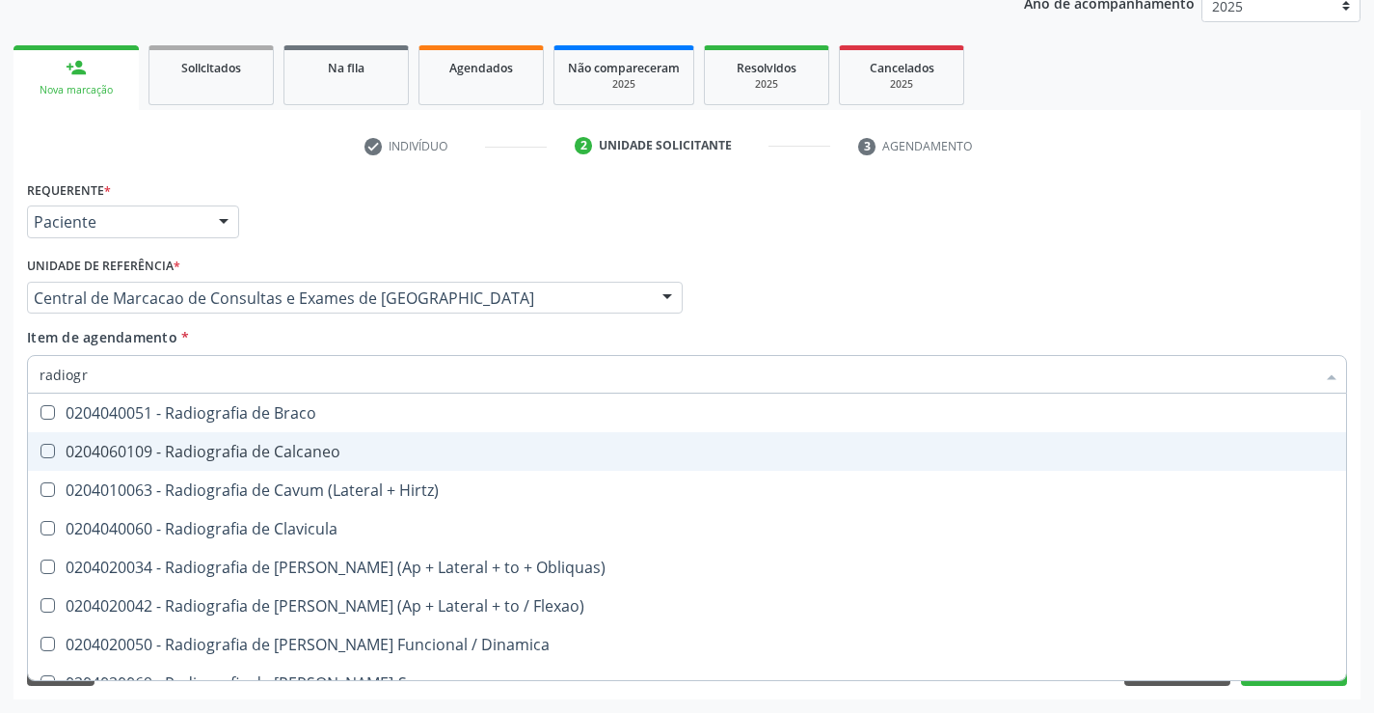
scroll to position [868, 0]
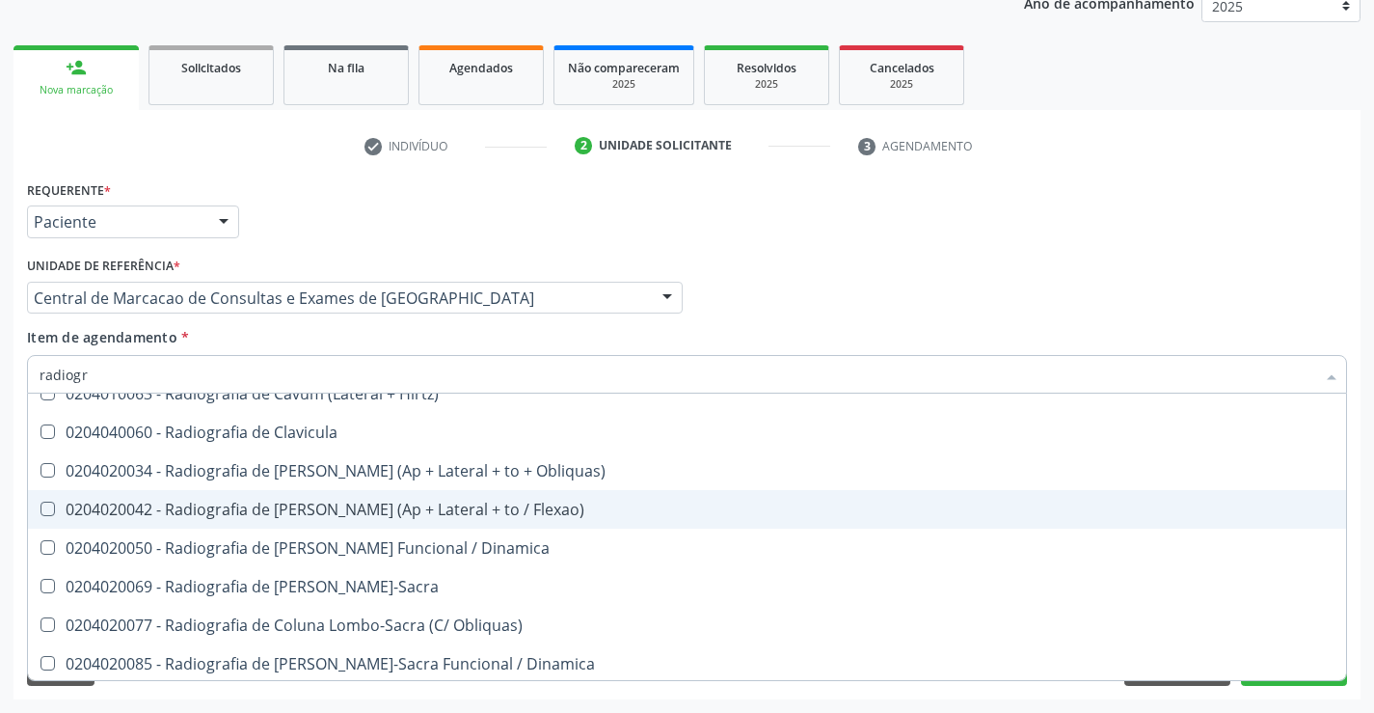
drag, startPoint x: 494, startPoint y: 519, endPoint x: 619, endPoint y: 509, distance: 125.8
click at [506, 516] on div "0204020042 - Radiografia de [PERSON_NAME] (Ap + Lateral + to / Flexao)" at bounding box center [687, 509] width 1295 height 15
checkbox Flexao\) "true"
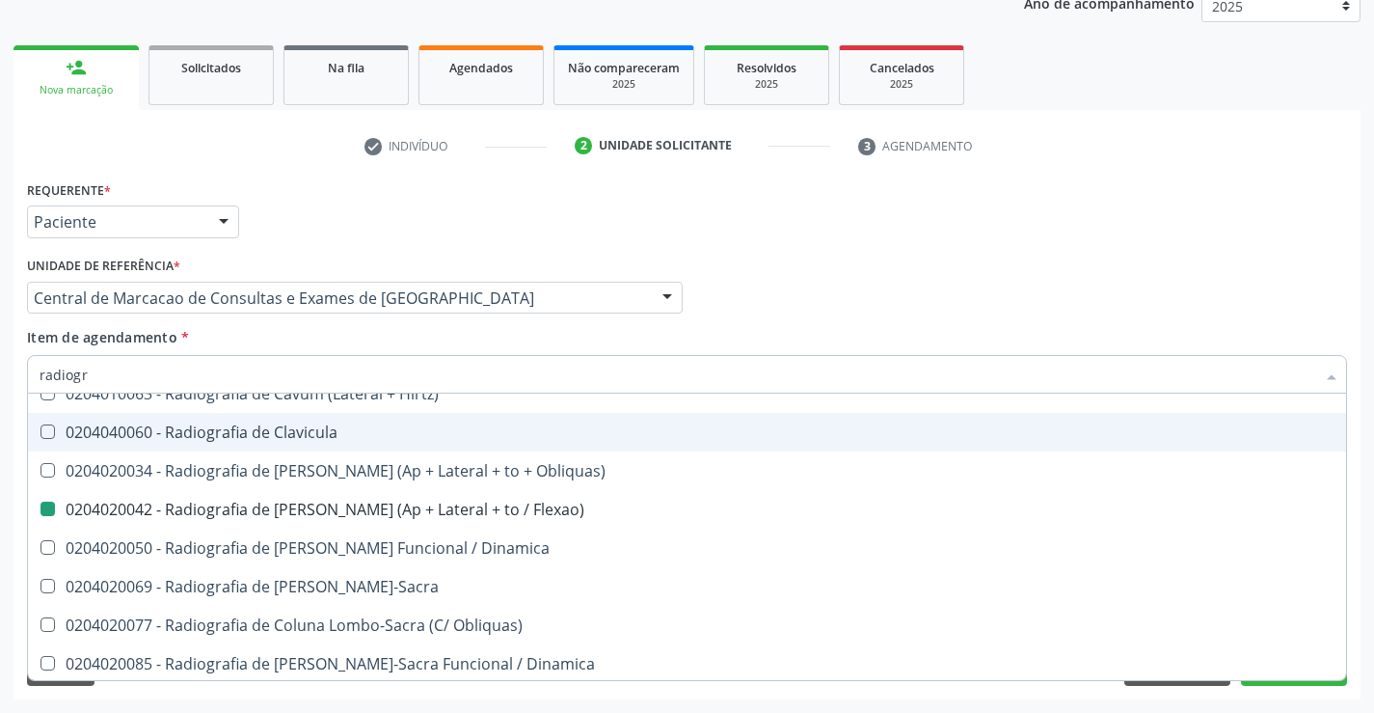
click at [875, 317] on div "Profissional Solicitante Por favor, selecione a Unidade de Atendimento primeiro…" at bounding box center [687, 289] width 1330 height 75
checkbox Oclusal "true"
checkbox Flexao\) "false"
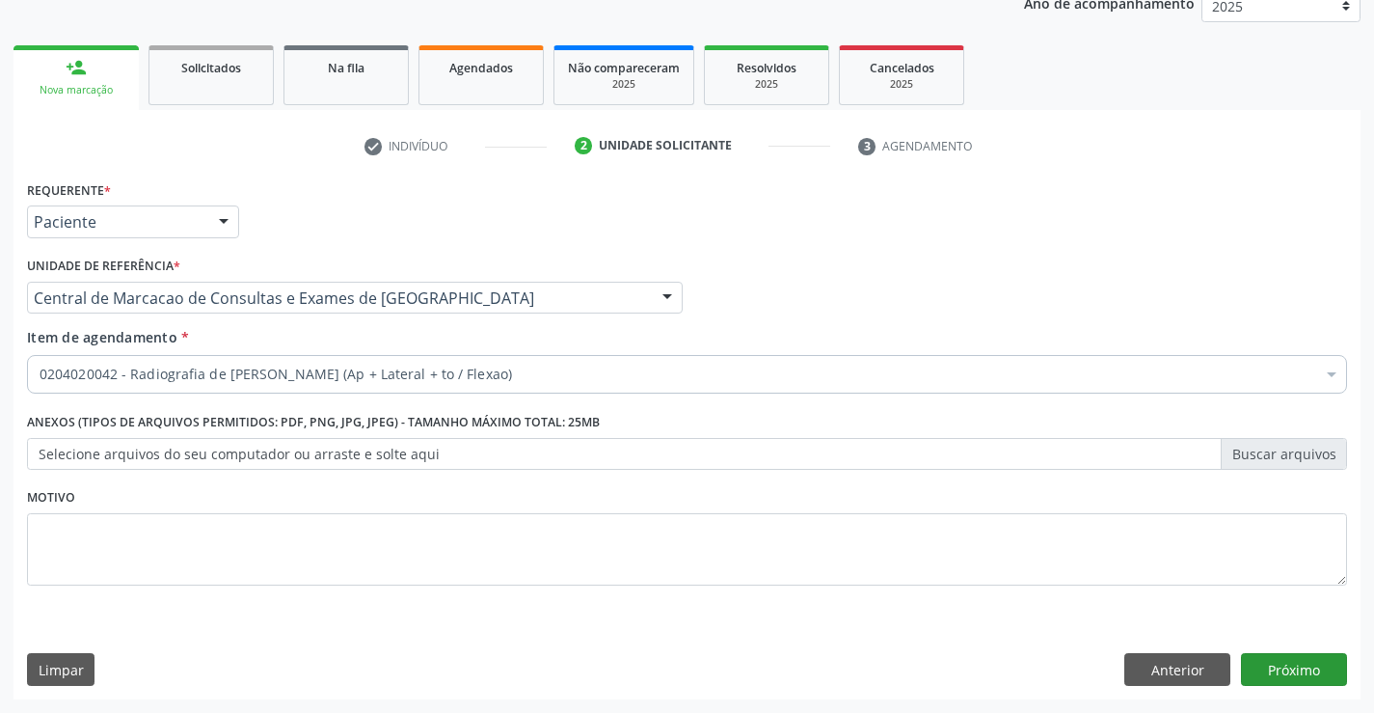
scroll to position [0, 0]
click at [1312, 675] on button "Próximo" at bounding box center [1294, 669] width 106 height 33
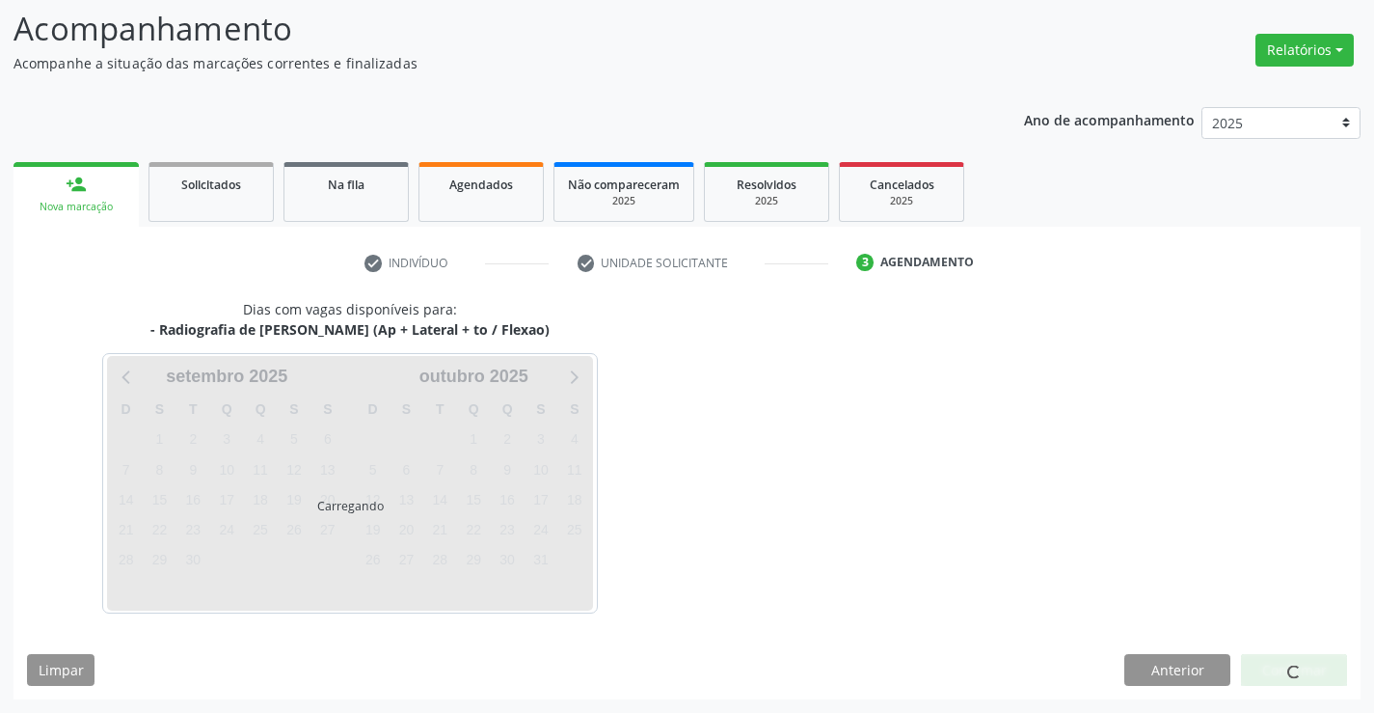
scroll to position [183, 0]
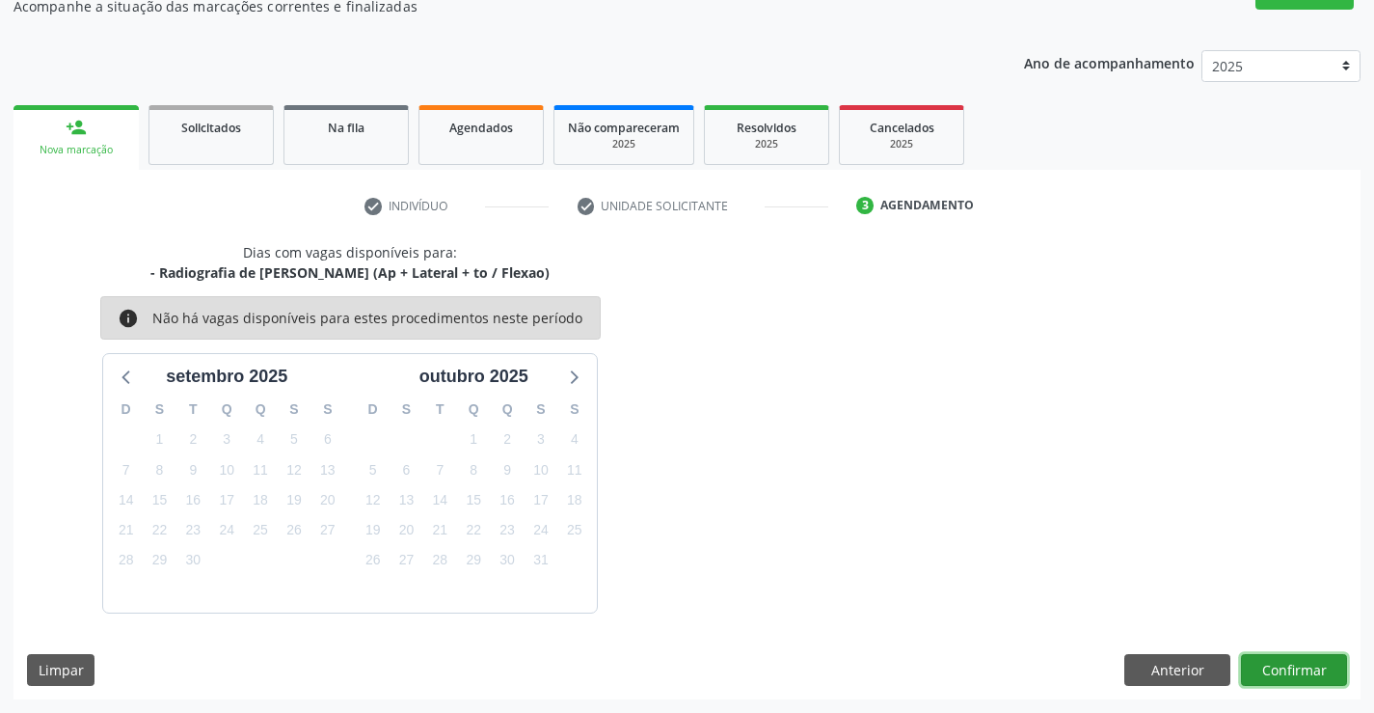
click at [1304, 677] on button "Confirmar" at bounding box center [1294, 670] width 106 height 33
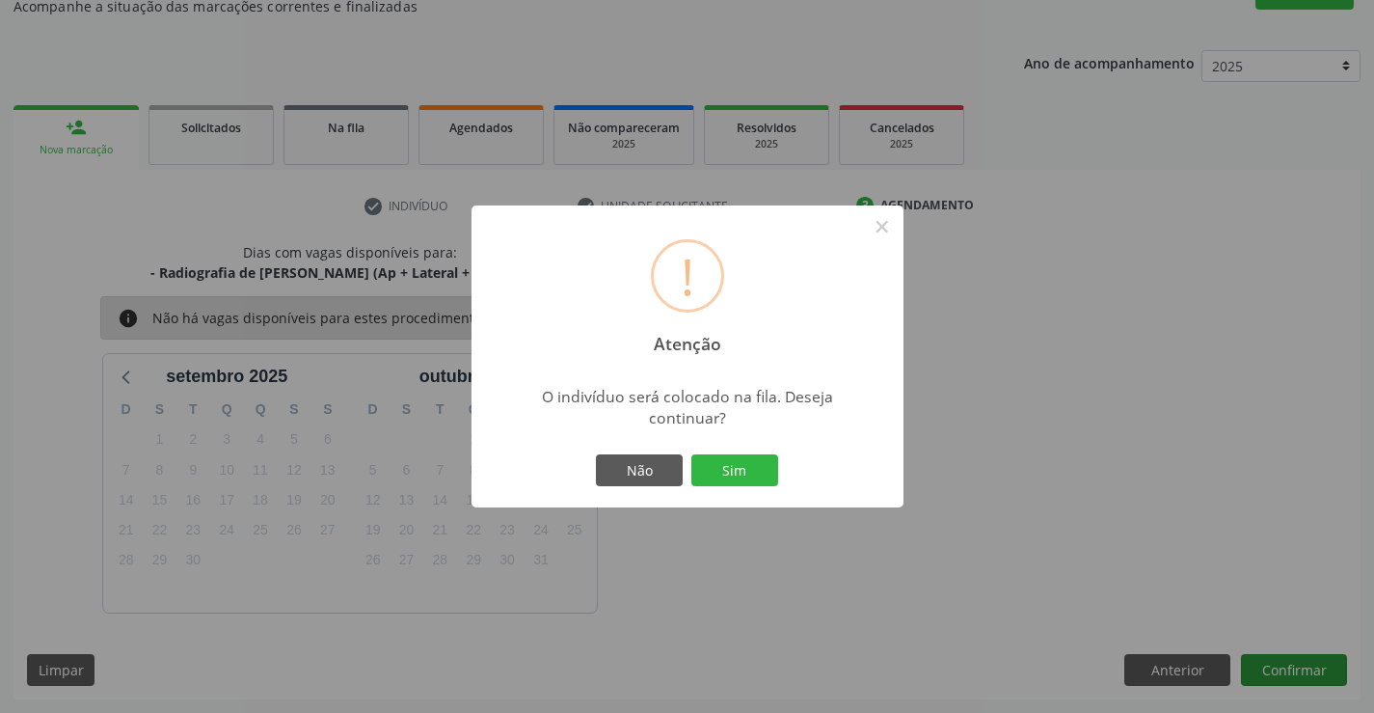
click at [692, 454] on button "Sim" at bounding box center [735, 470] width 87 height 33
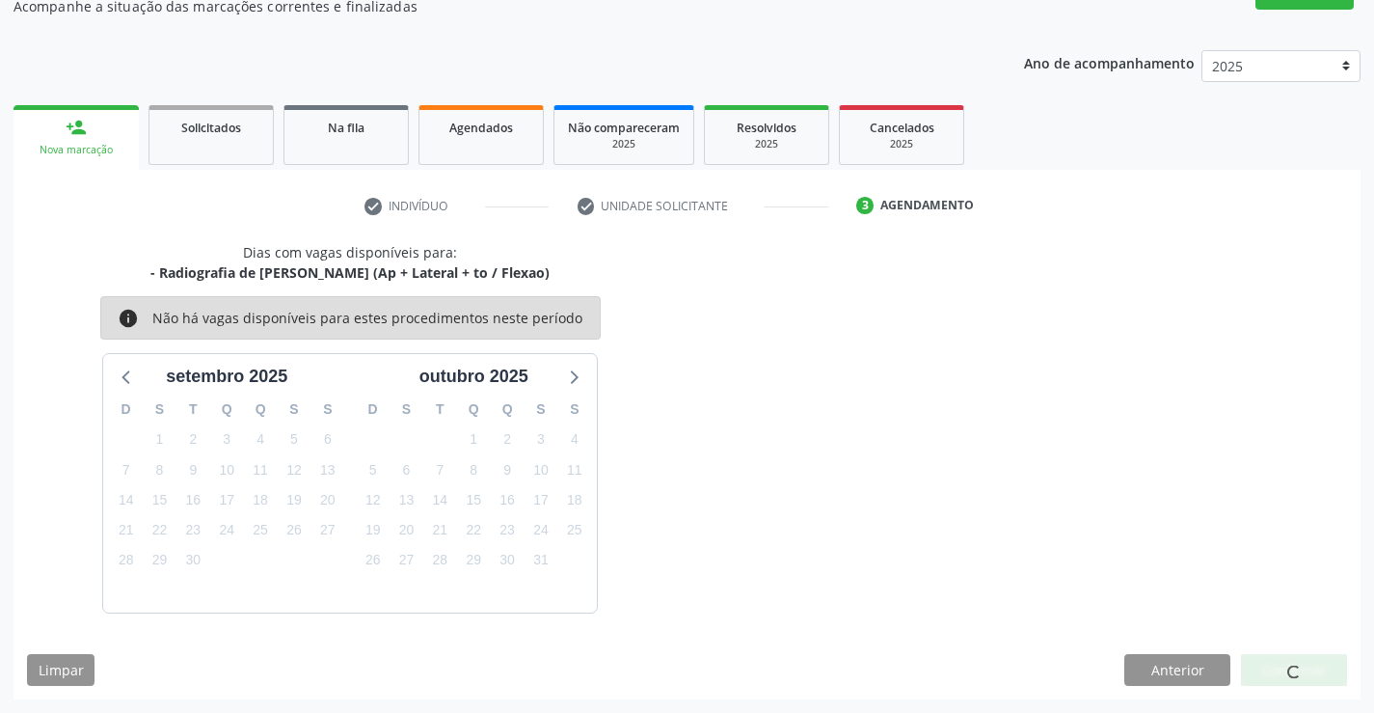
scroll to position [0, 0]
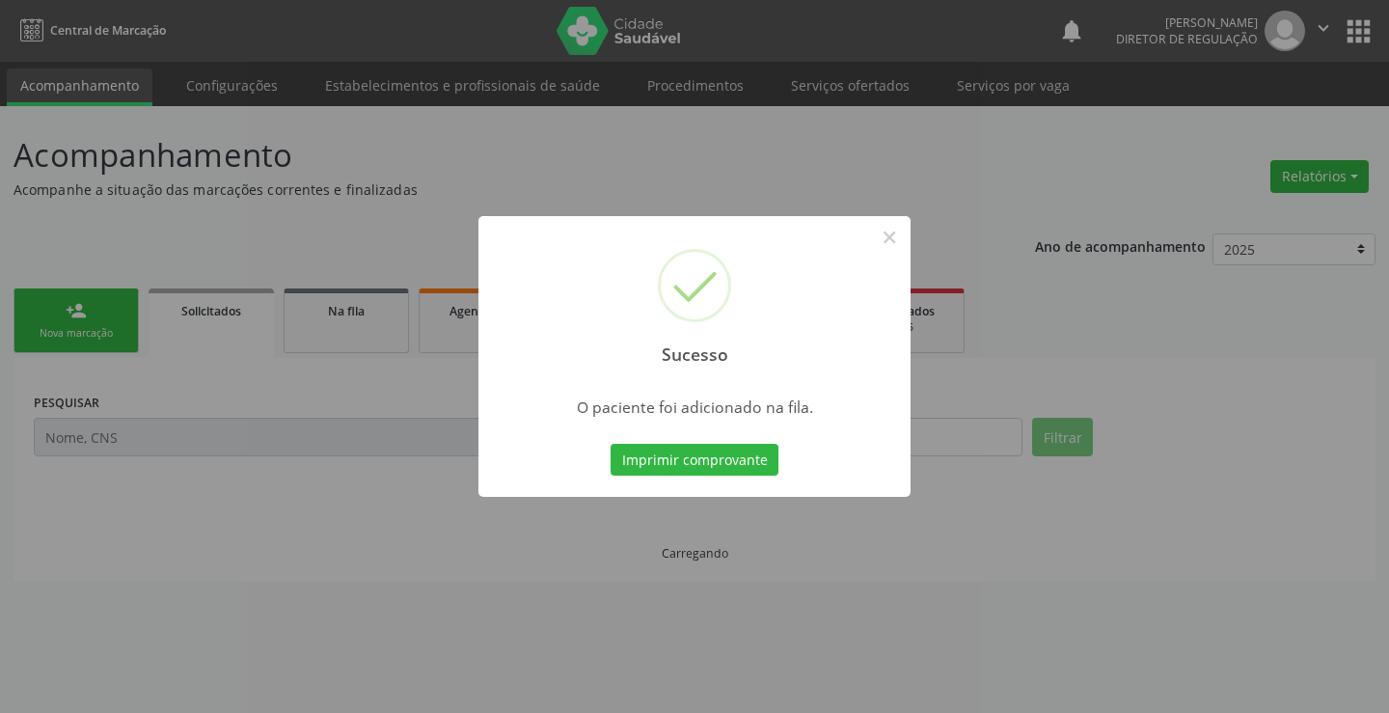
click at [611, 444] on button "Imprimir comprovante" at bounding box center [695, 460] width 168 height 33
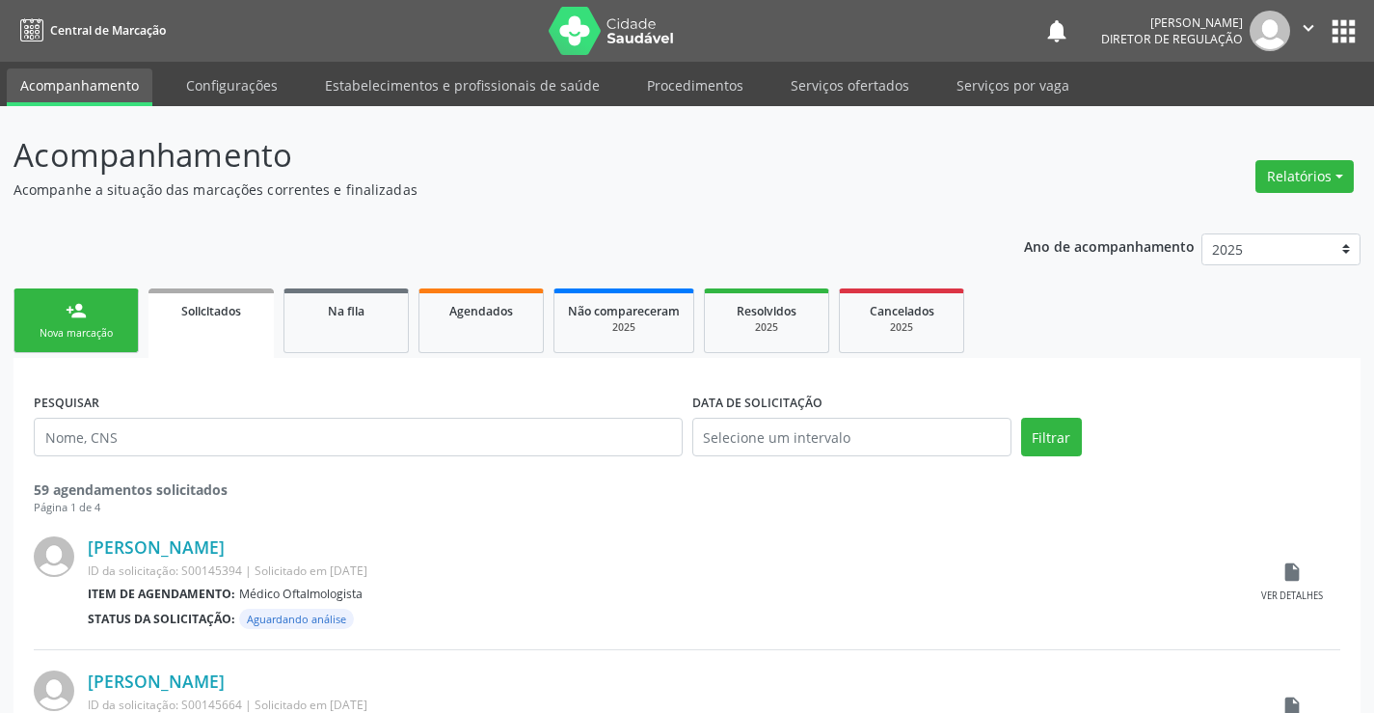
click at [39, 312] on link "person_add Nova marcação" at bounding box center [76, 320] width 125 height 65
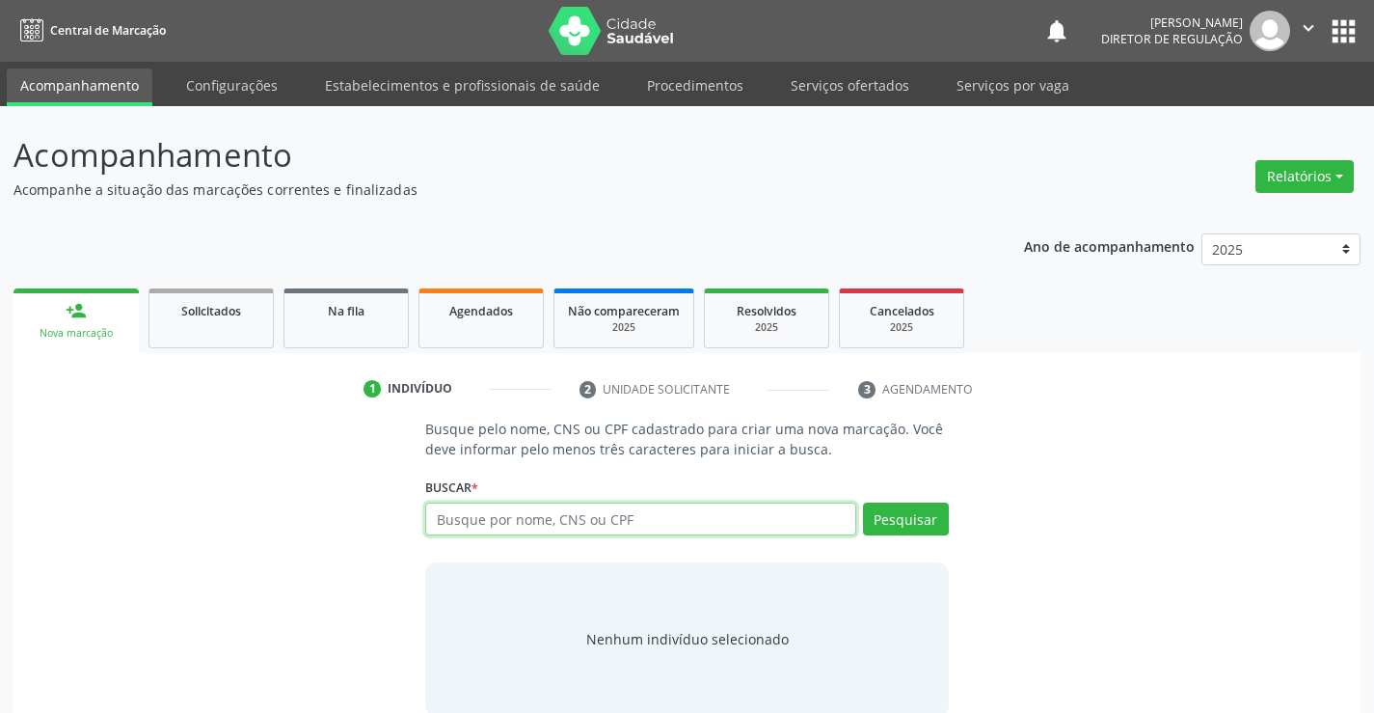
click at [554, 522] on input "text" at bounding box center [640, 519] width 430 height 33
type input "7000096744324808"
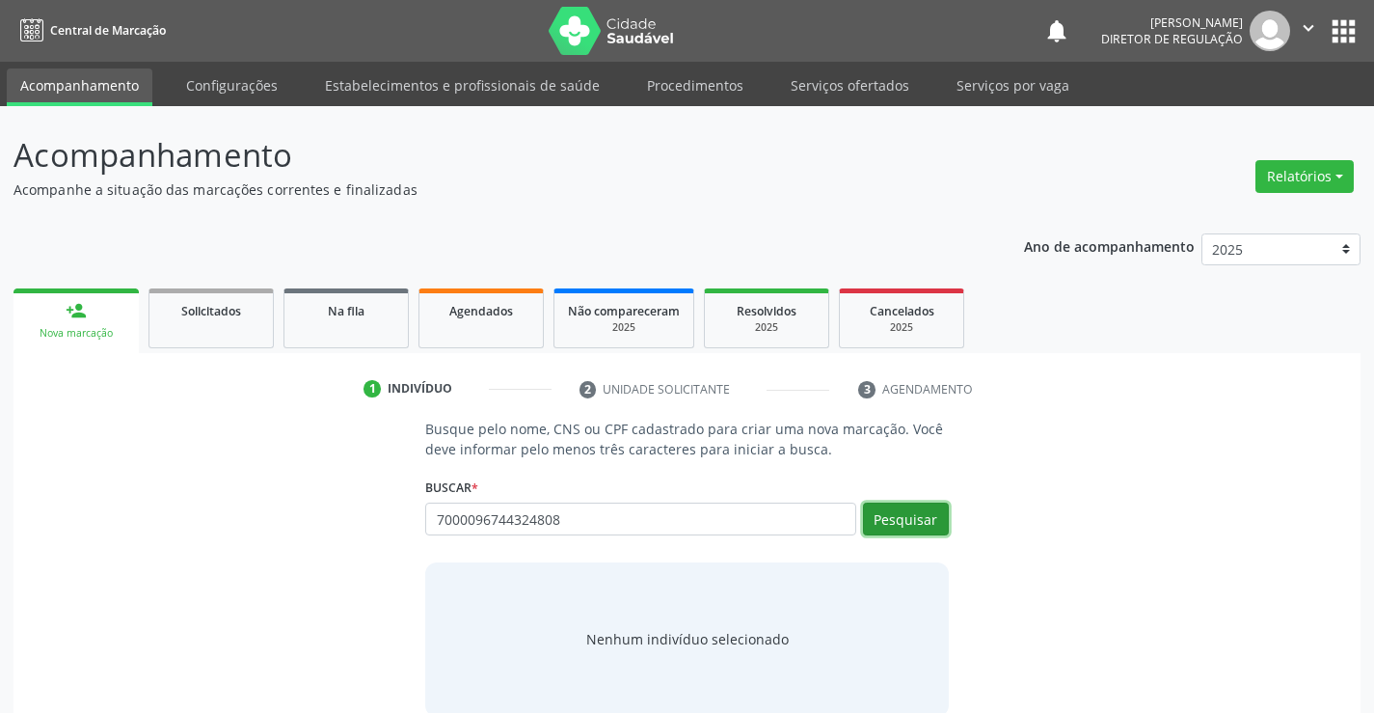
click at [907, 515] on button "Pesquisar" at bounding box center [906, 519] width 86 height 33
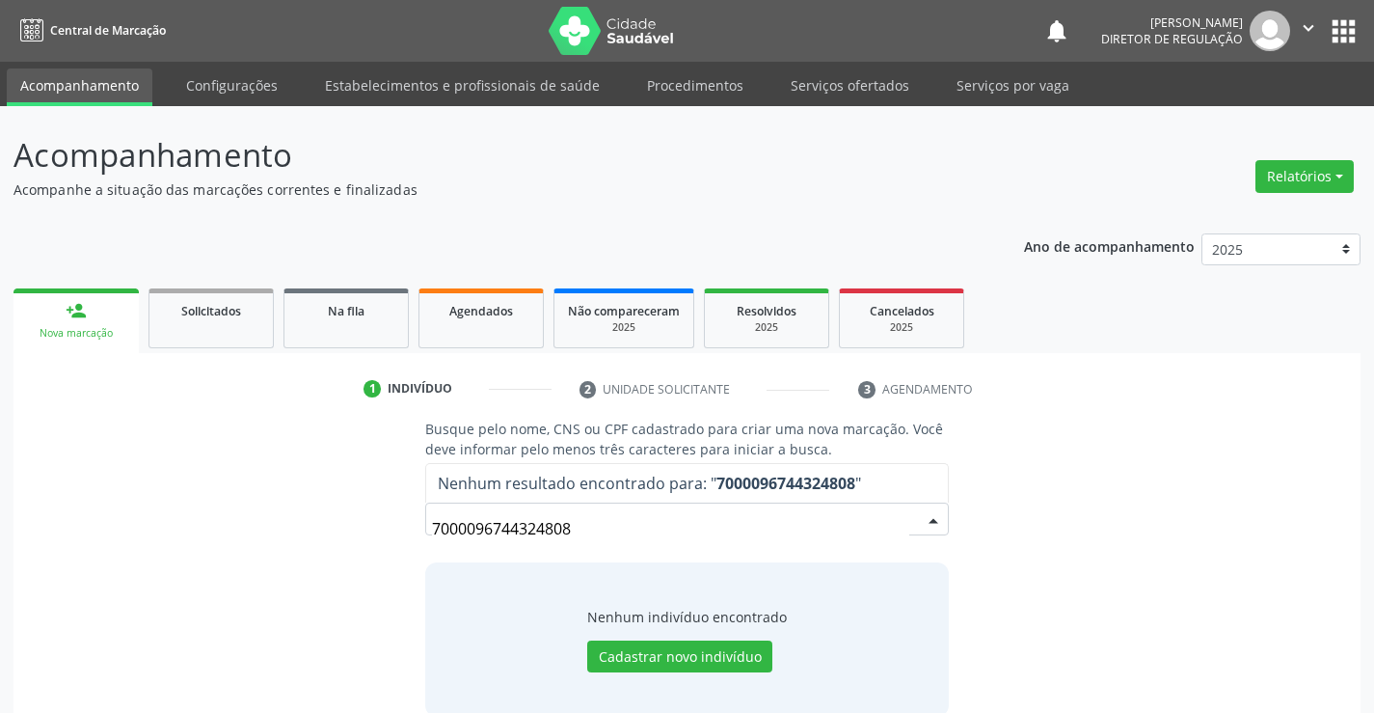
click at [472, 526] on input "7000096744324808" at bounding box center [670, 528] width 476 height 39
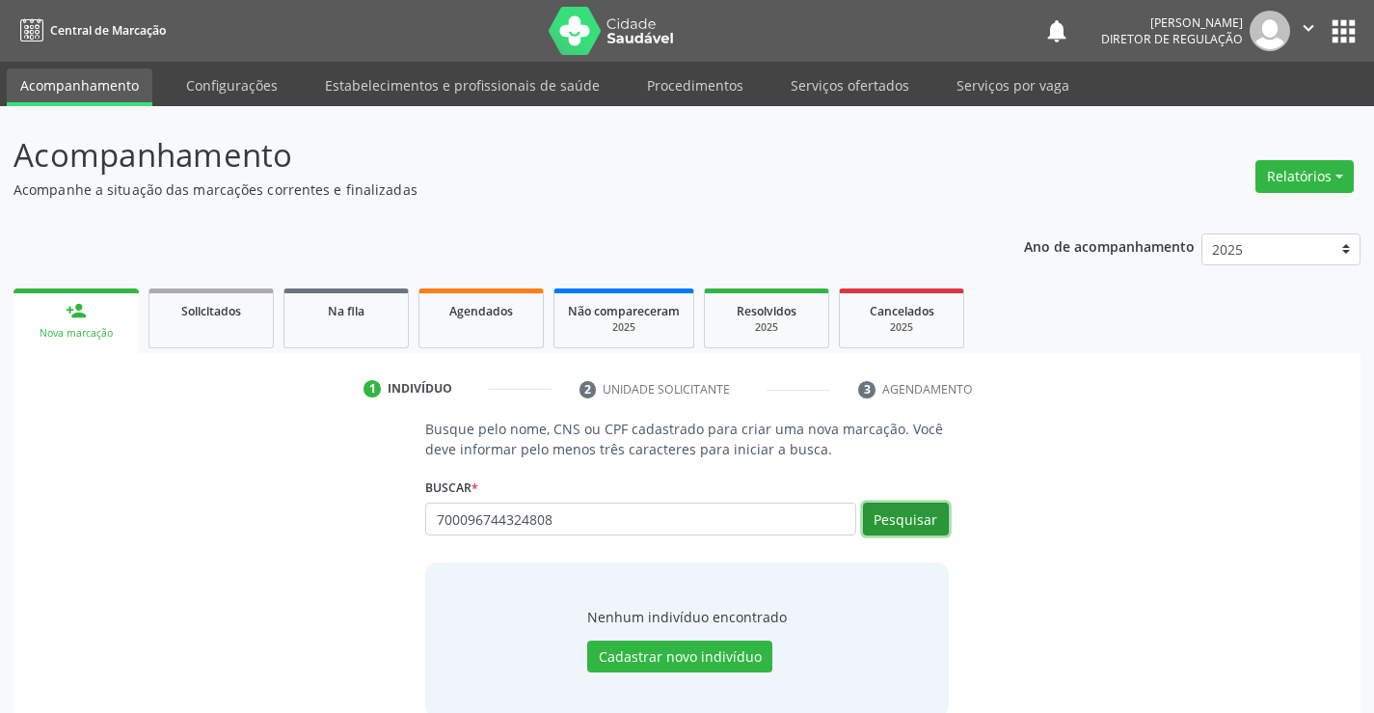
click at [917, 521] on button "Pesquisar" at bounding box center [906, 519] width 86 height 33
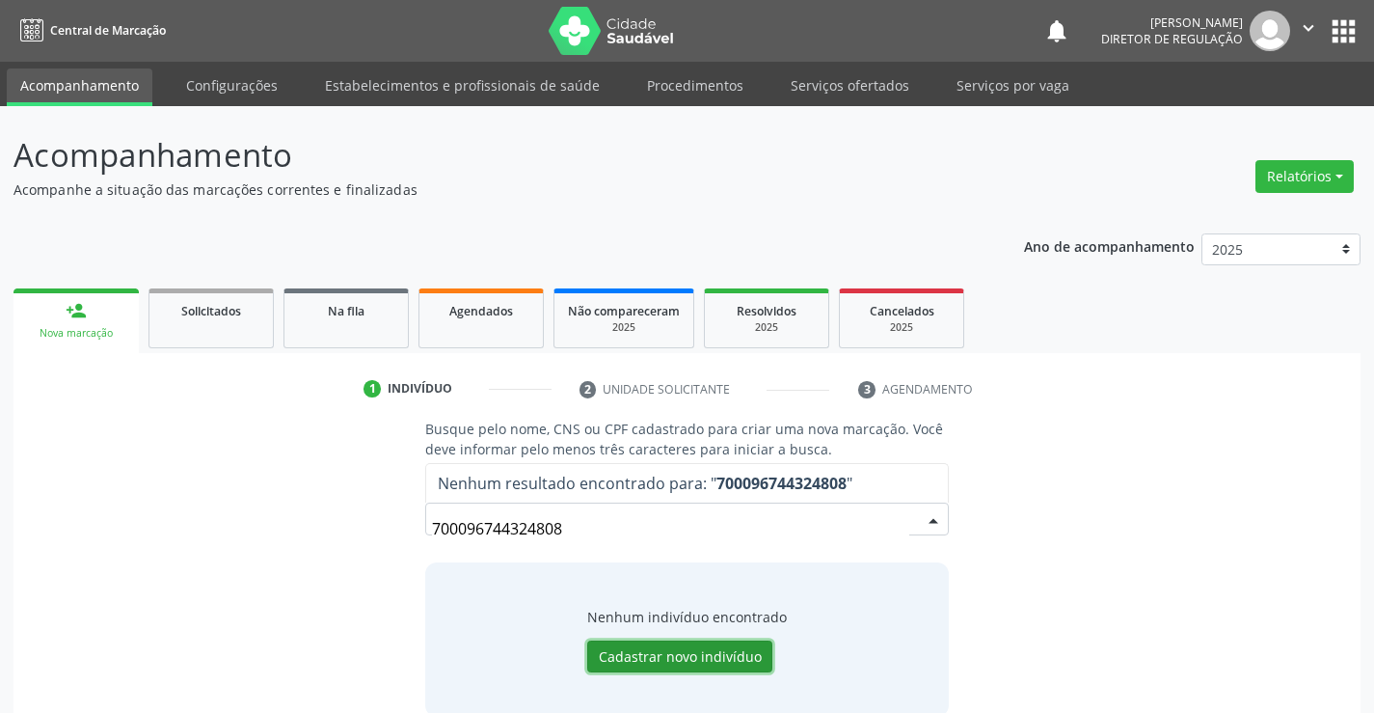
click at [705, 653] on button "Cadastrar novo indivíduo" at bounding box center [679, 656] width 185 height 33
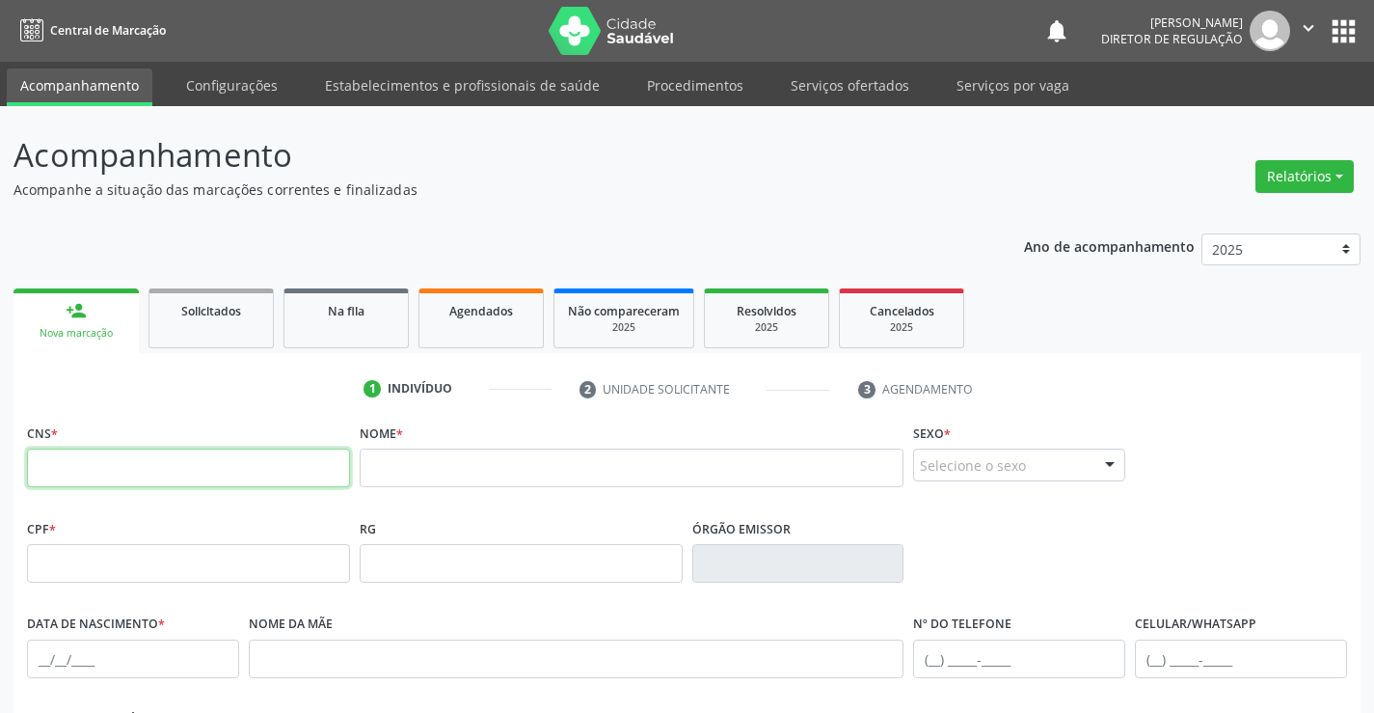
click at [292, 476] on input "text" at bounding box center [188, 468] width 323 height 39
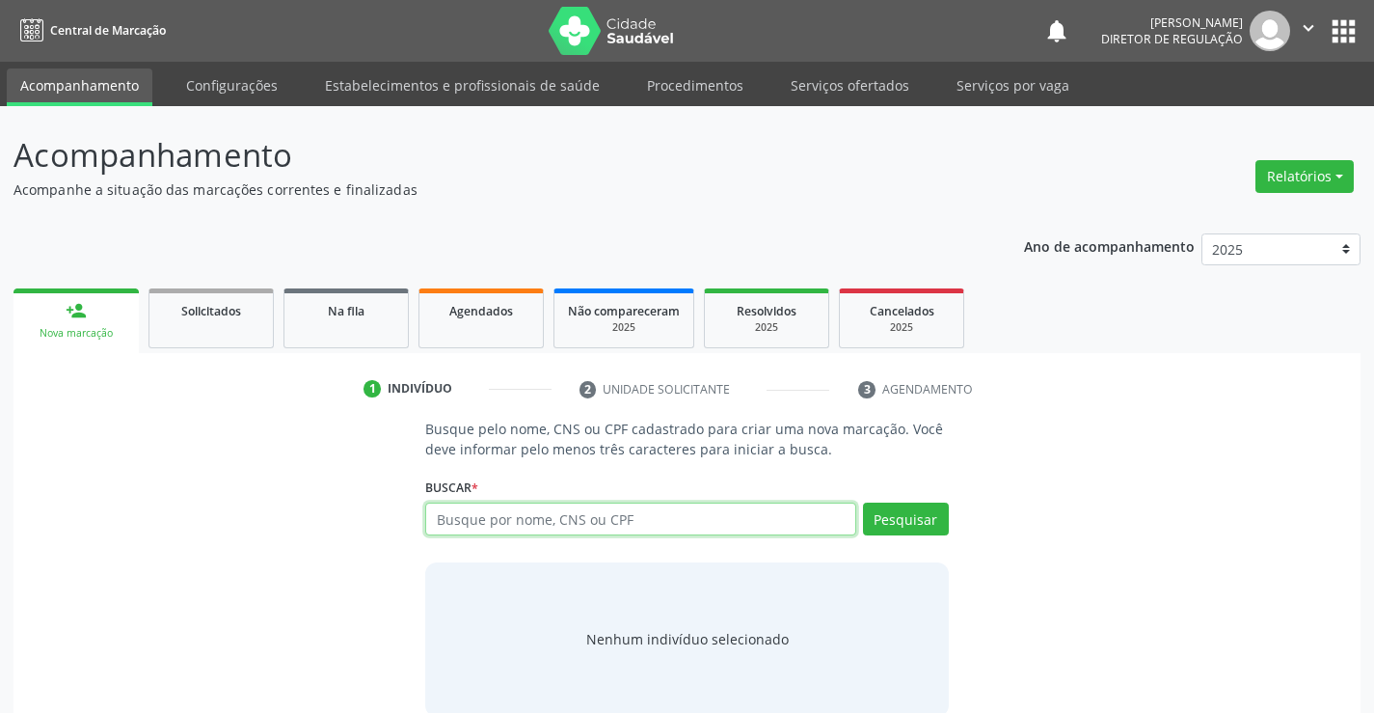
click at [525, 527] on input "text" at bounding box center [640, 519] width 430 height 33
type input "700009644324808"
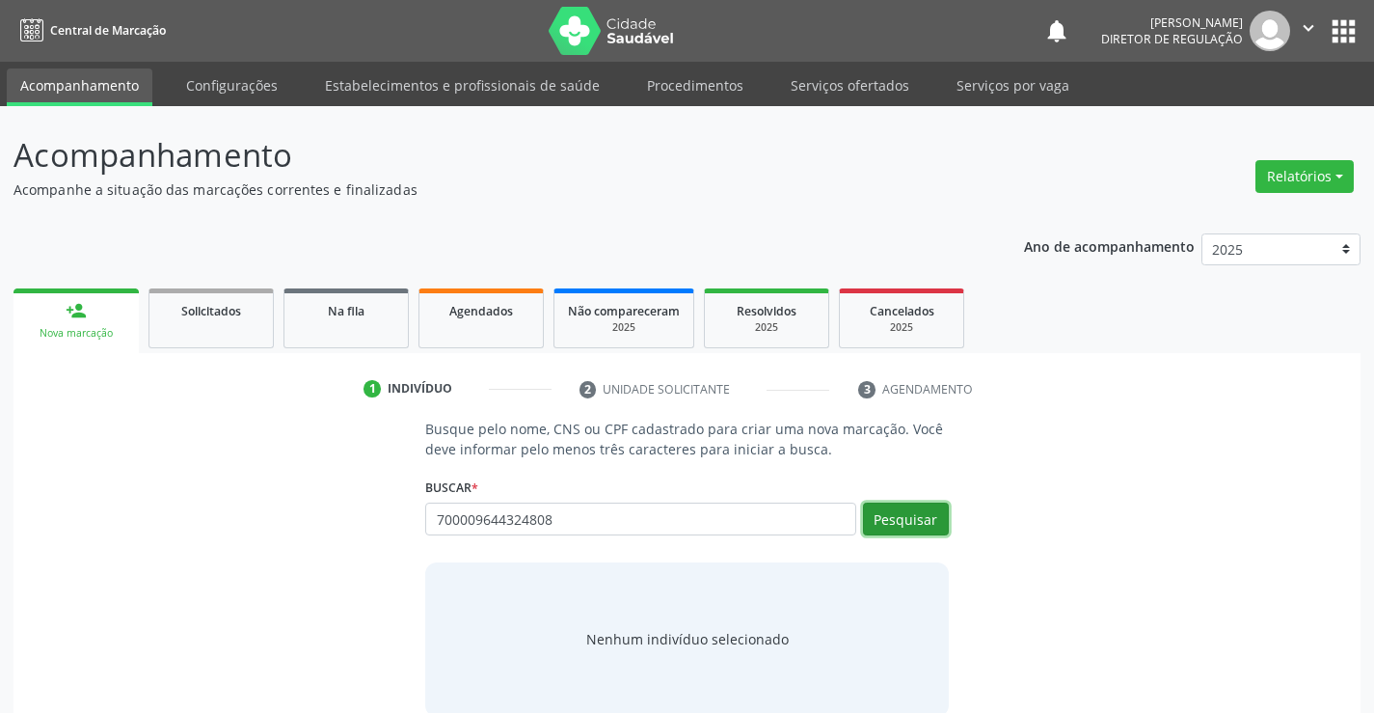
click at [934, 531] on button "Pesquisar" at bounding box center [906, 519] width 86 height 33
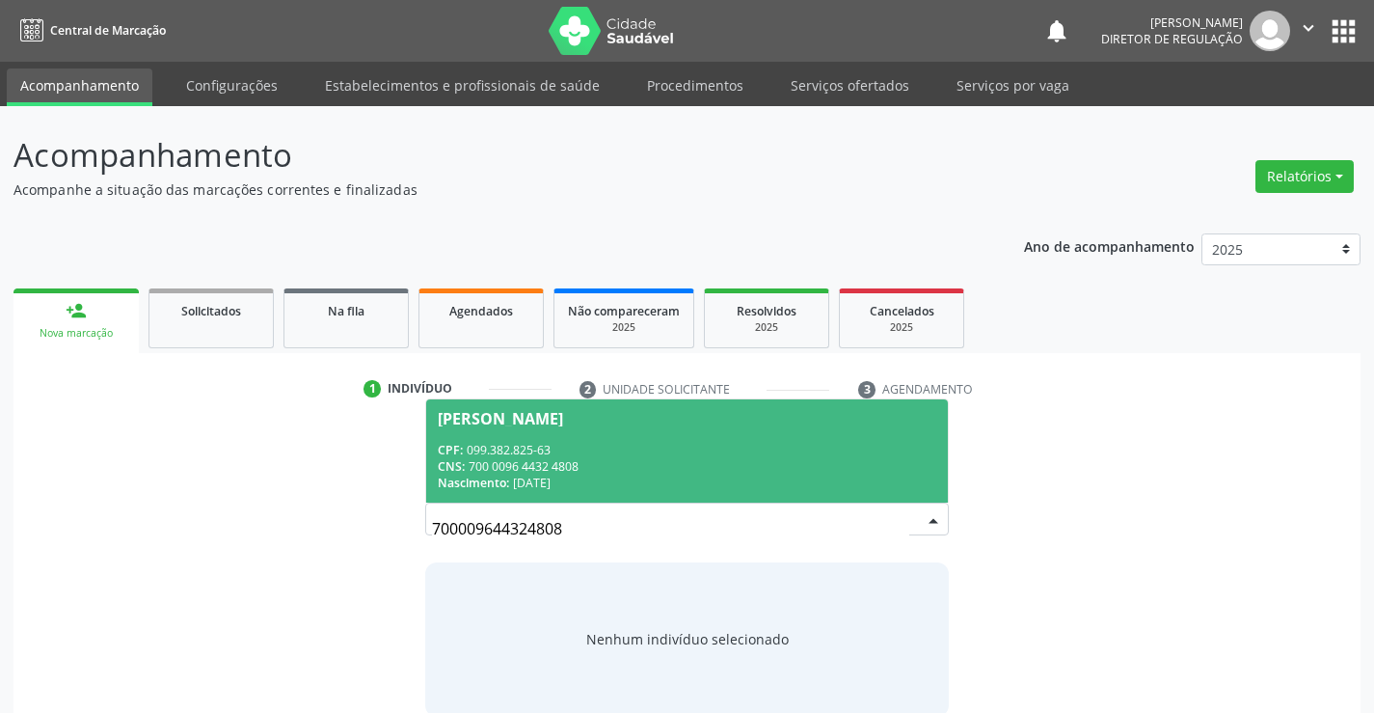
click at [727, 473] on div "CNS: 700 0096 4432 4808" at bounding box center [687, 466] width 498 height 16
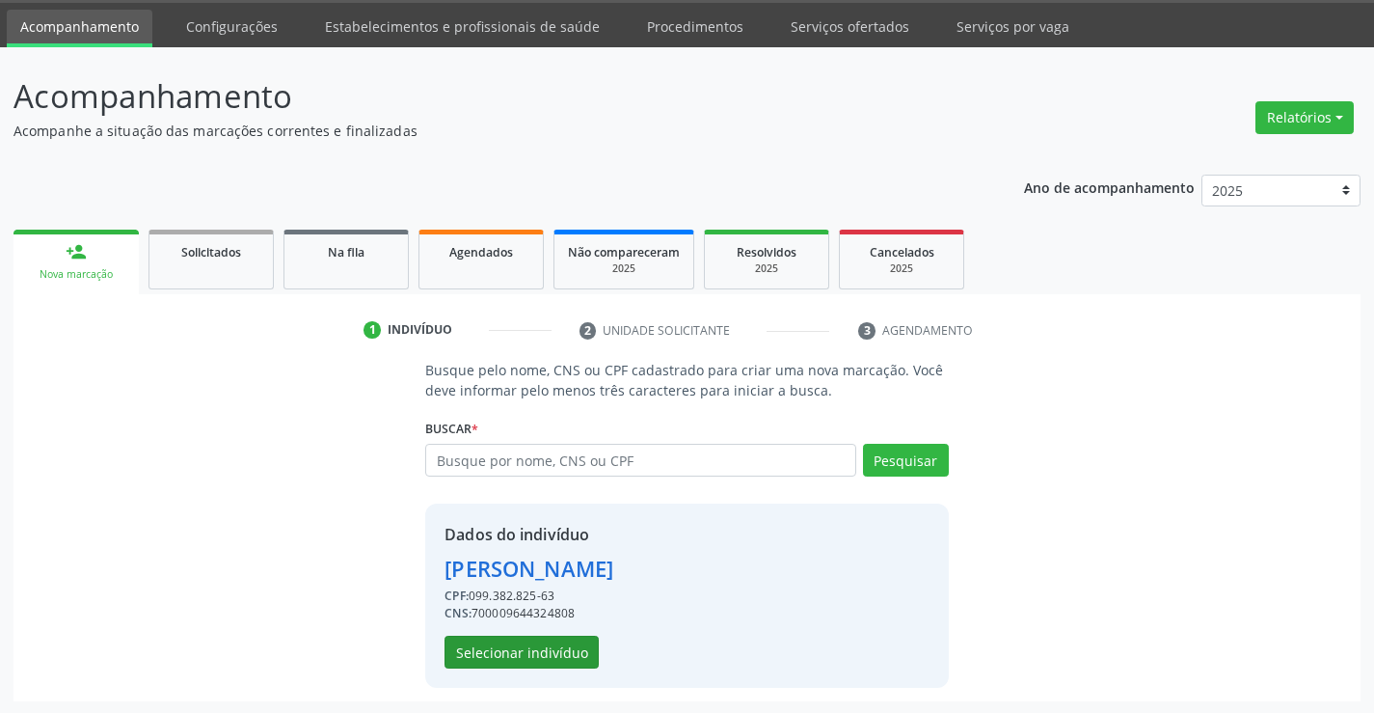
scroll to position [61, 0]
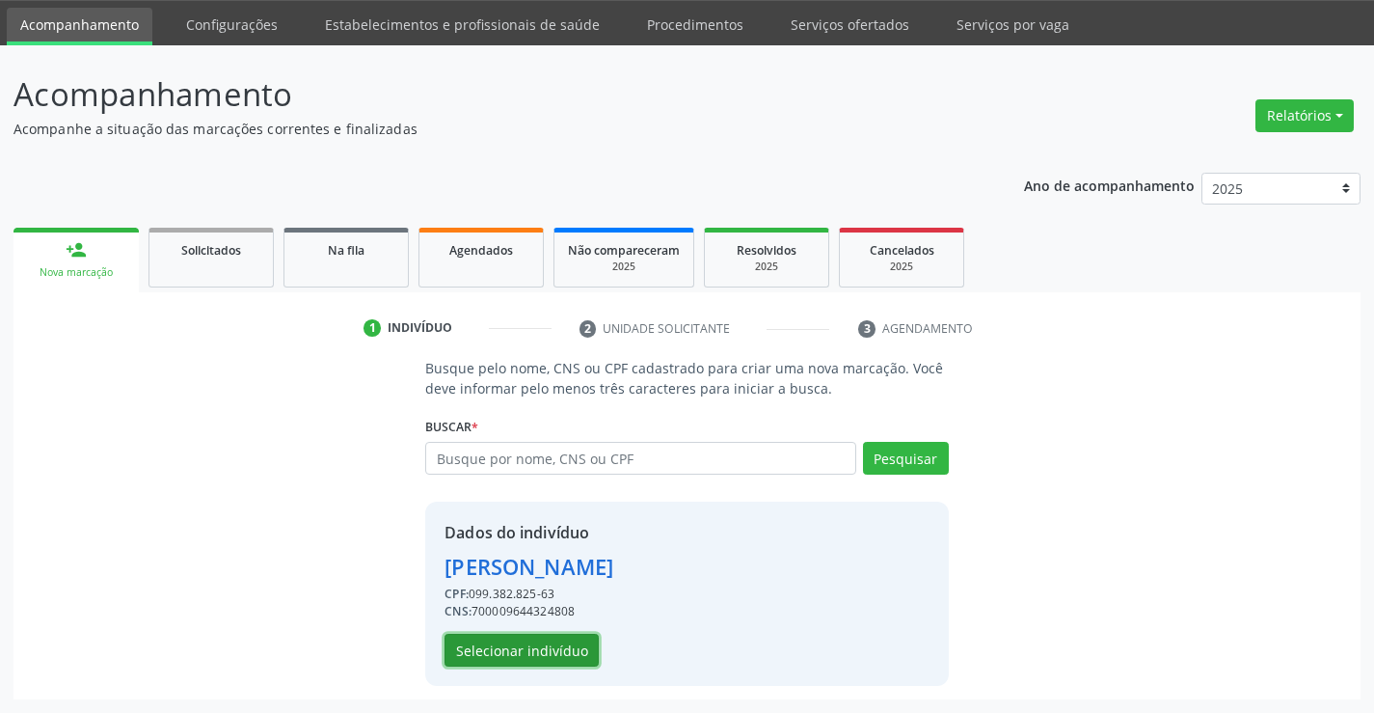
click at [563, 658] on button "Selecionar indivíduo" at bounding box center [522, 650] width 154 height 33
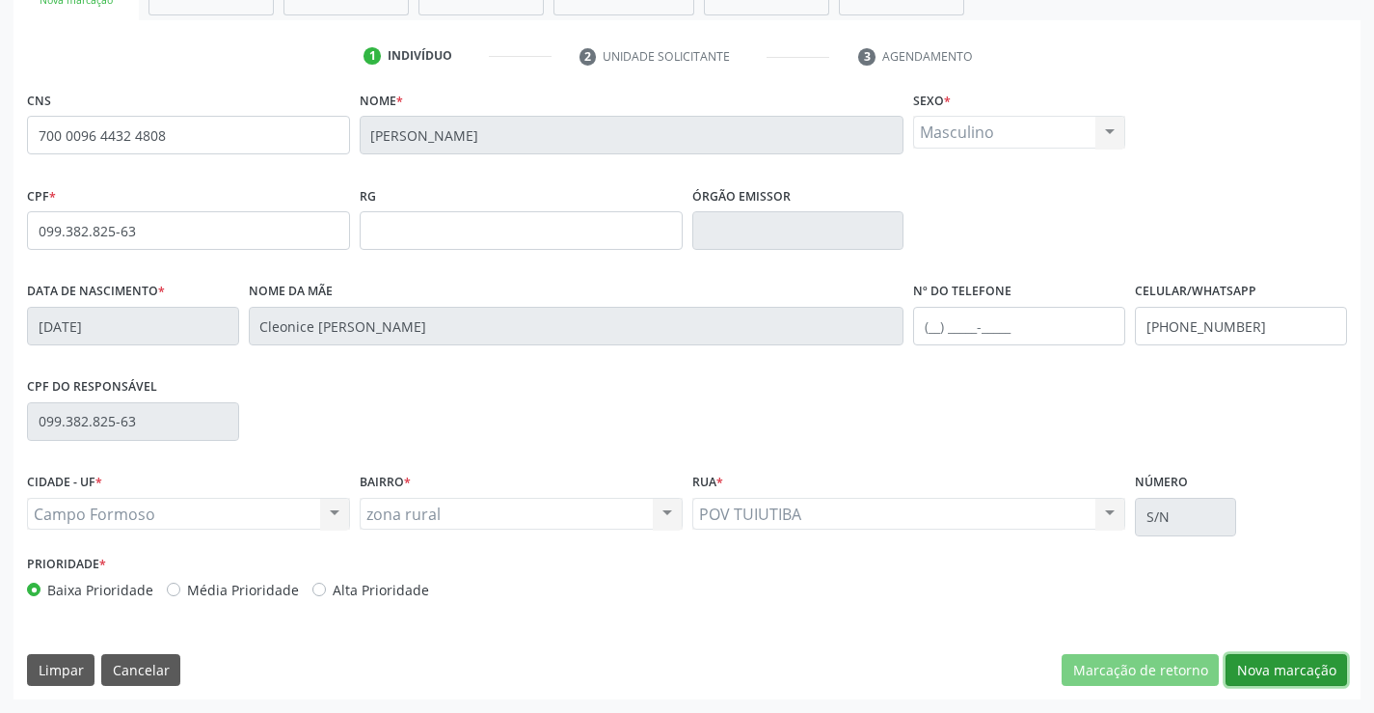
drag, startPoint x: 1289, startPoint y: 667, endPoint x: 1047, endPoint y: 559, distance: 265.1
click at [1287, 667] on button "Nova marcação" at bounding box center [1287, 670] width 122 height 33
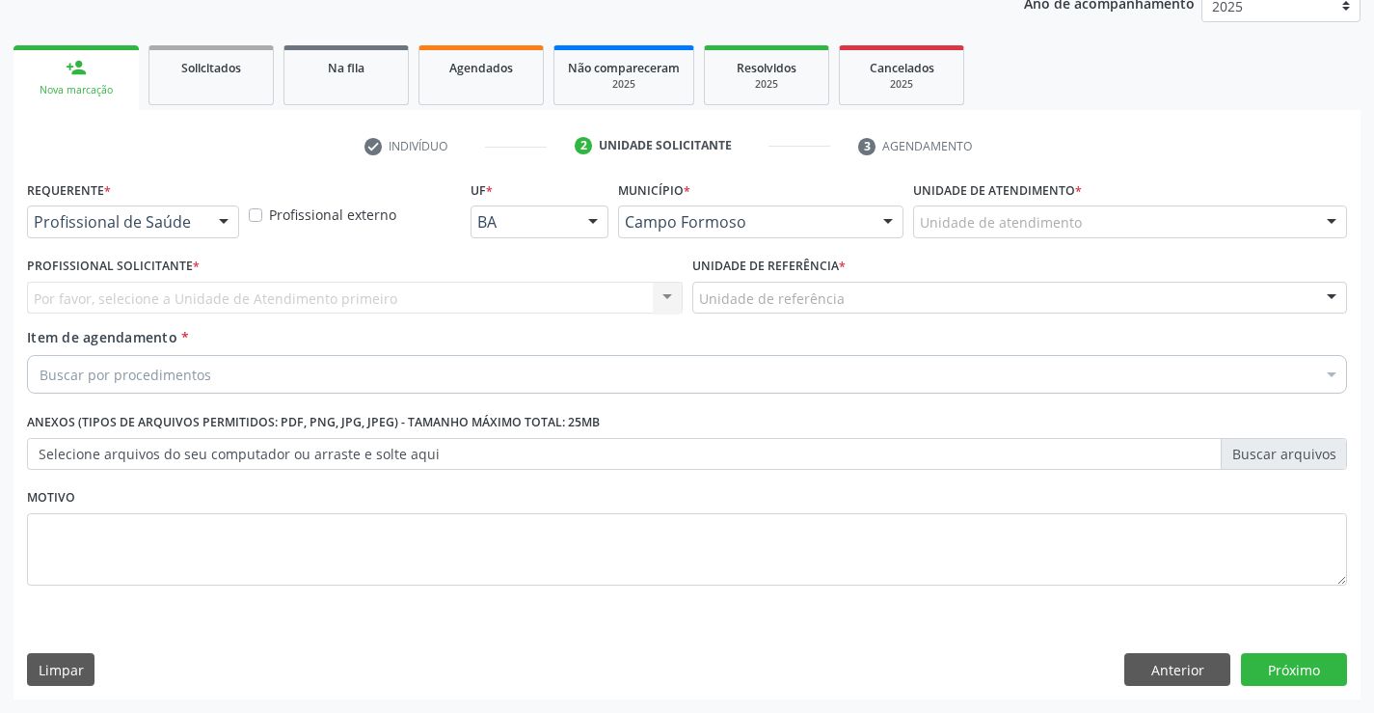
scroll to position [243, 0]
click at [207, 221] on div "Profissional de Saúde Profissional de Saúde Paciente Nenhum resultado encontrad…" at bounding box center [133, 221] width 212 height 33
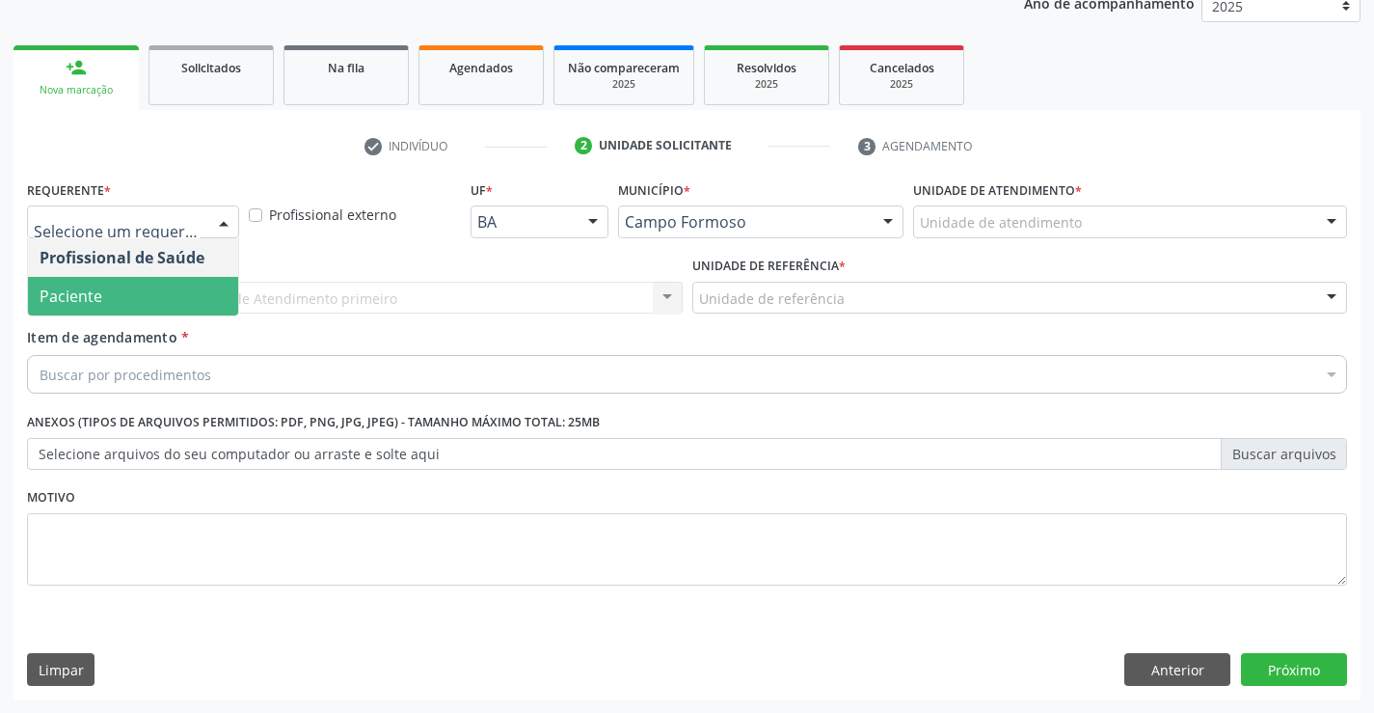
drag, startPoint x: 183, startPoint y: 298, endPoint x: 371, endPoint y: 284, distance: 188.6
click at [185, 298] on span "Paciente" at bounding box center [133, 296] width 210 height 39
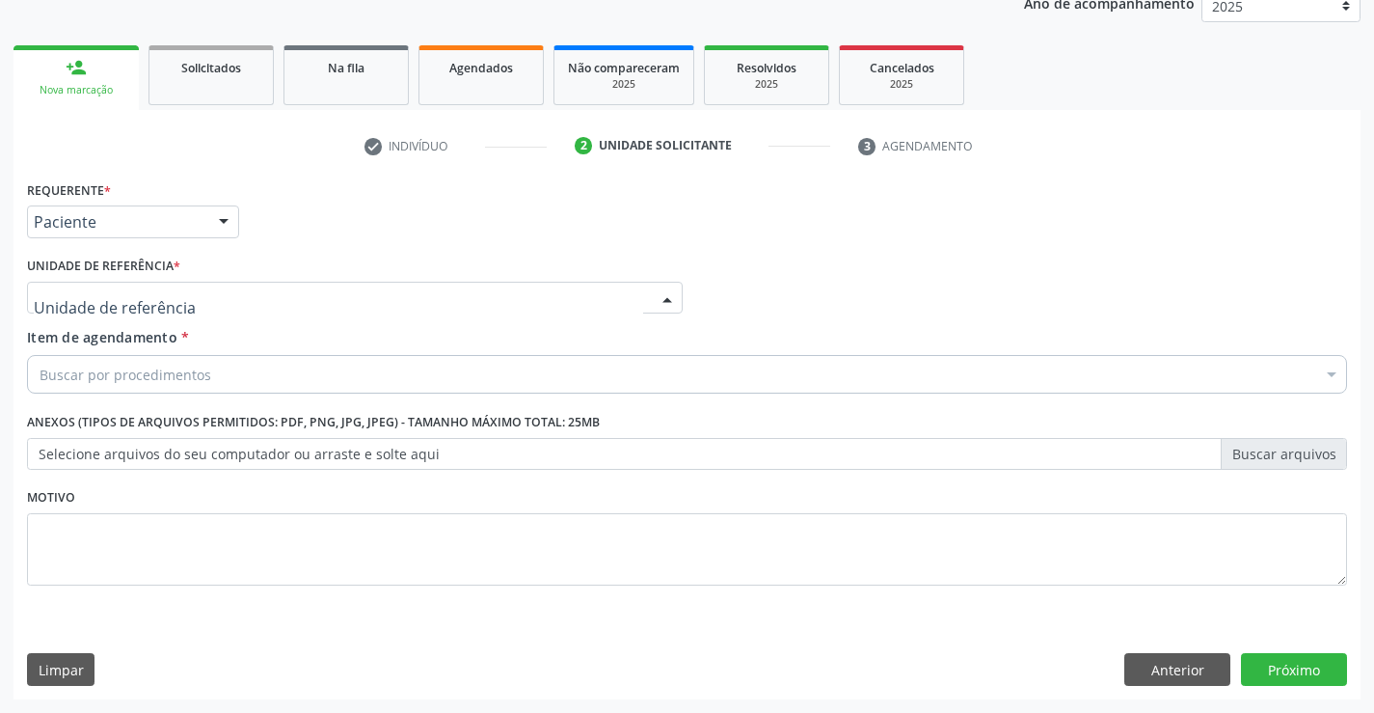
drag, startPoint x: 371, startPoint y: 284, endPoint x: 373, endPoint y: 385, distance: 101.3
click at [372, 285] on div at bounding box center [355, 298] width 656 height 33
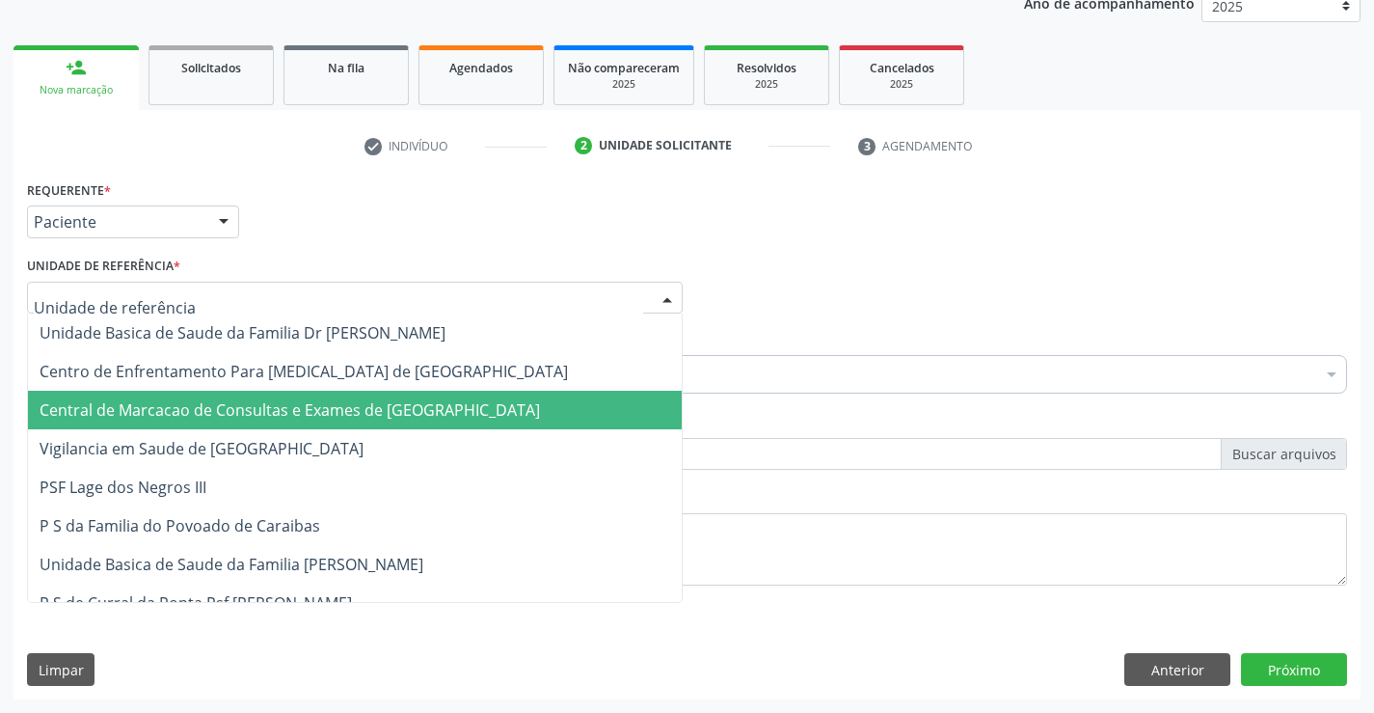
click at [373, 395] on span "Central de Marcacao de Consultas e Exames de [GEOGRAPHIC_DATA]" at bounding box center [355, 410] width 654 height 39
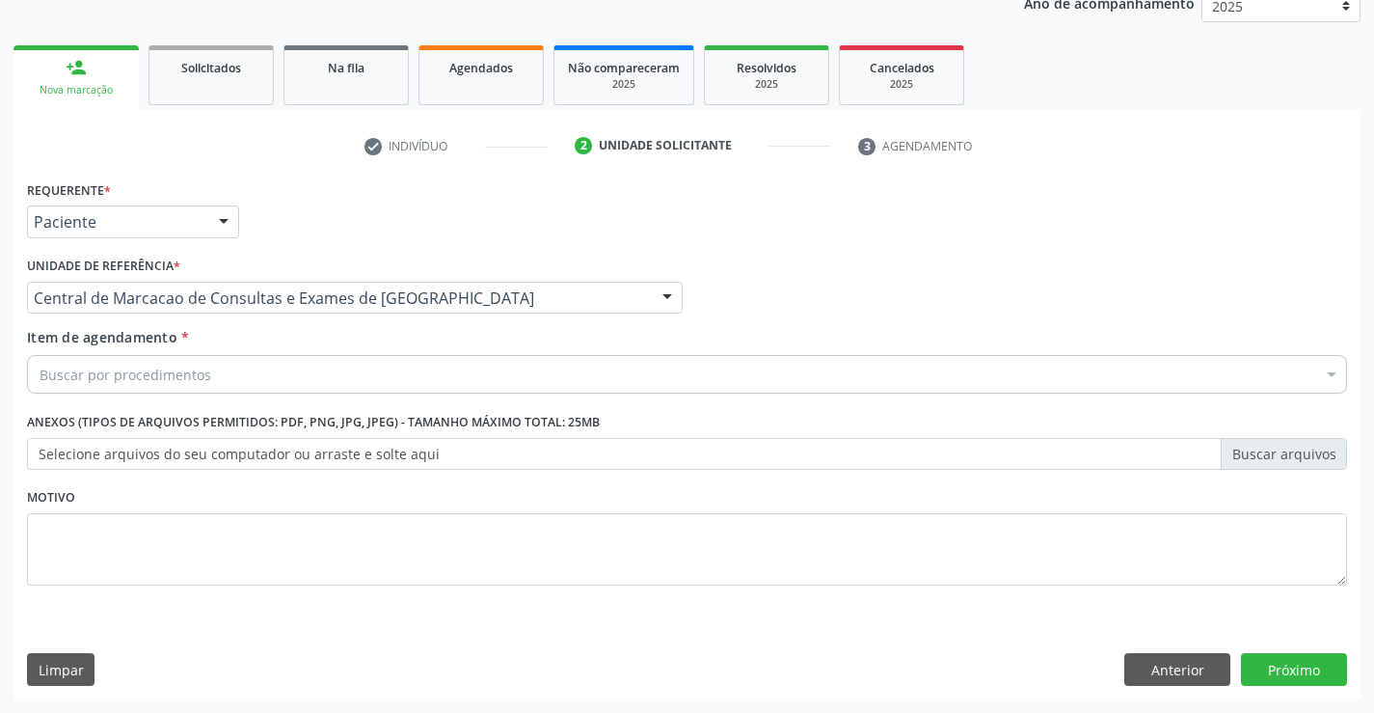
click at [413, 368] on div "Buscar por procedimentos" at bounding box center [687, 374] width 1320 height 39
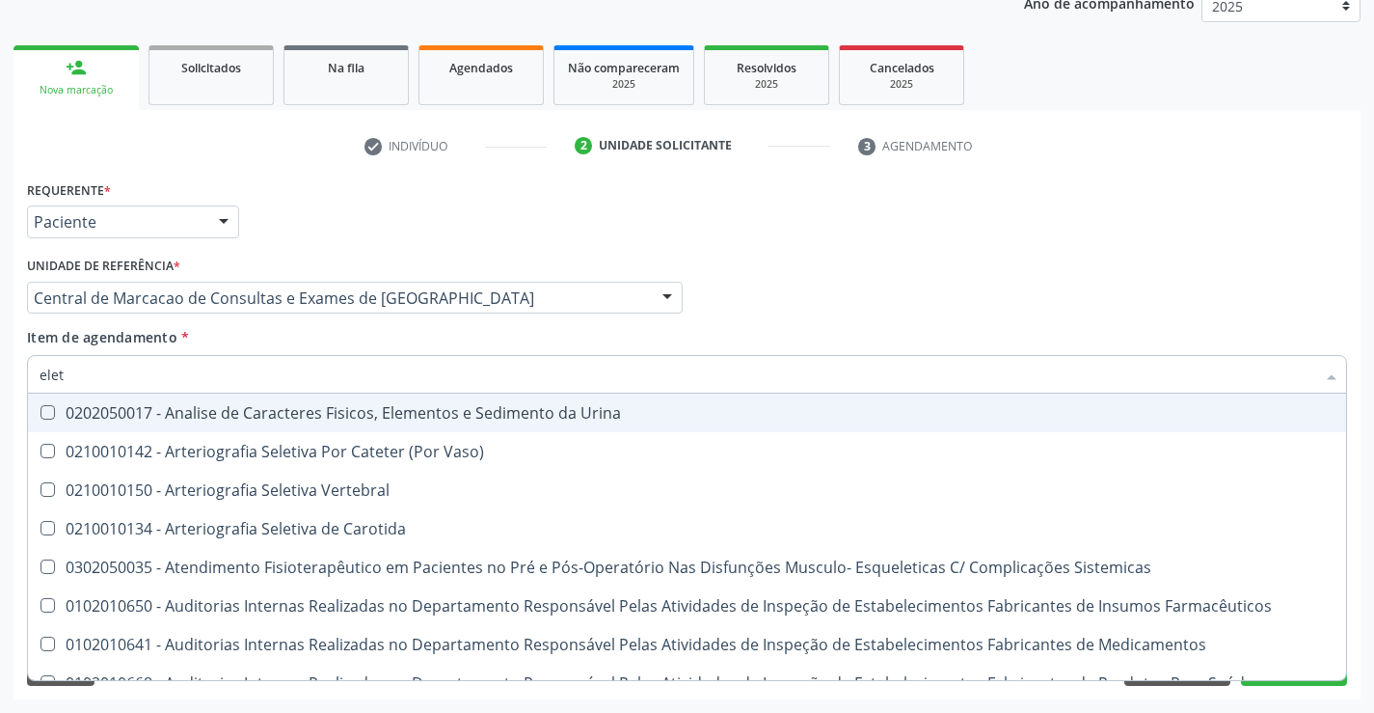
type input "eletr"
